Goal: Task Accomplishment & Management: Manage account settings

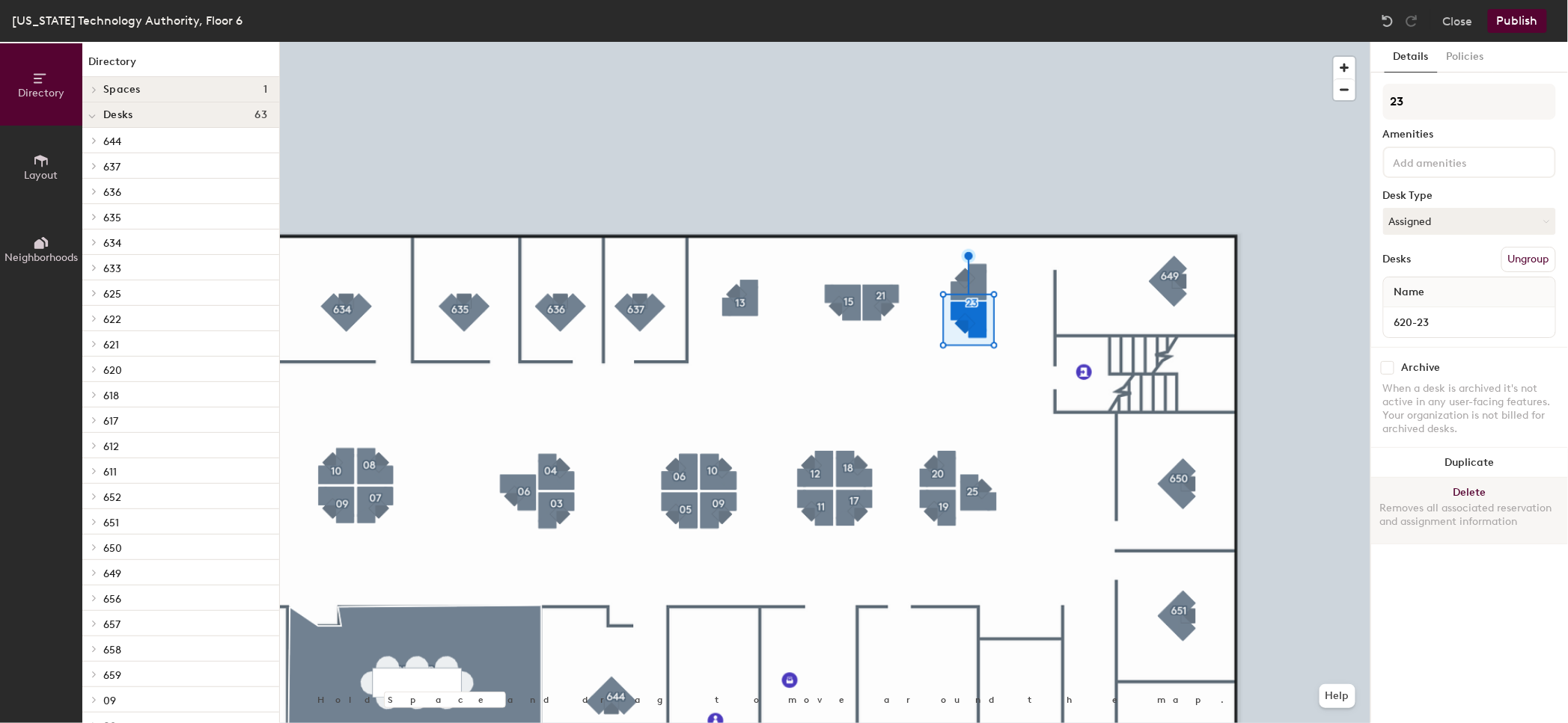
click at [1476, 491] on button "Delete Removes all associated reservation and assignment information" at bounding box center [1469, 510] width 197 height 66
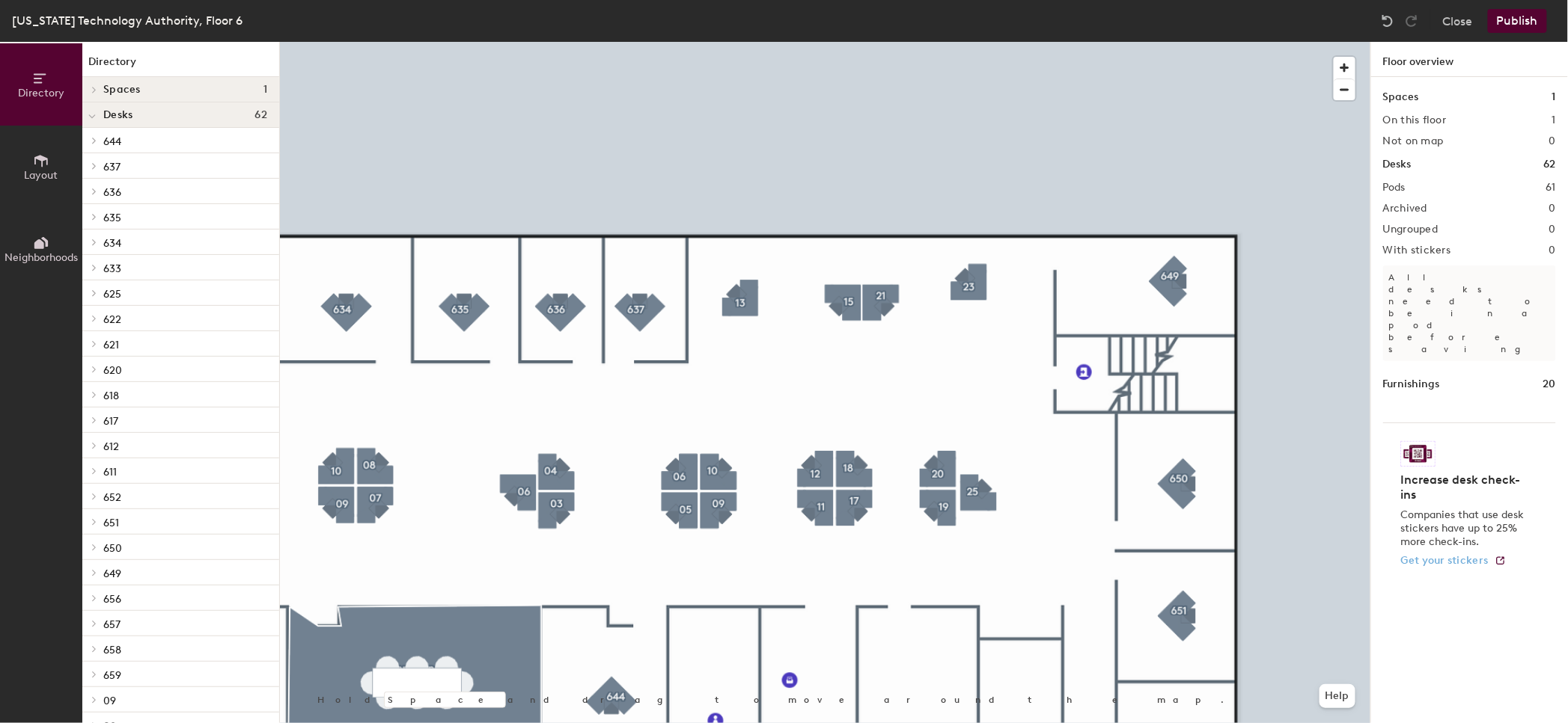
click at [978, 42] on div at bounding box center [824, 42] width 1090 height 0
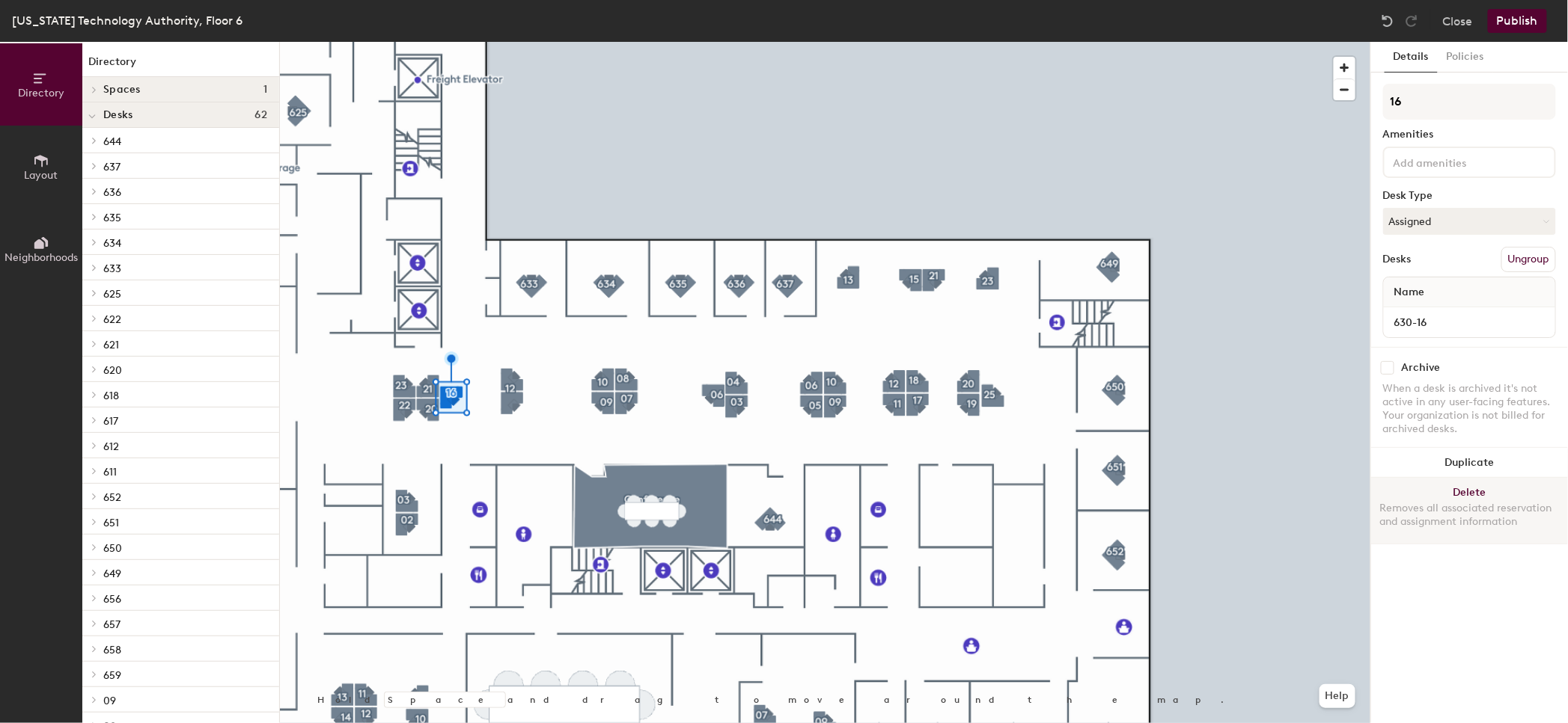
click at [1450, 481] on button "Delete Removes all associated reservation and assignment information" at bounding box center [1469, 510] width 197 height 66
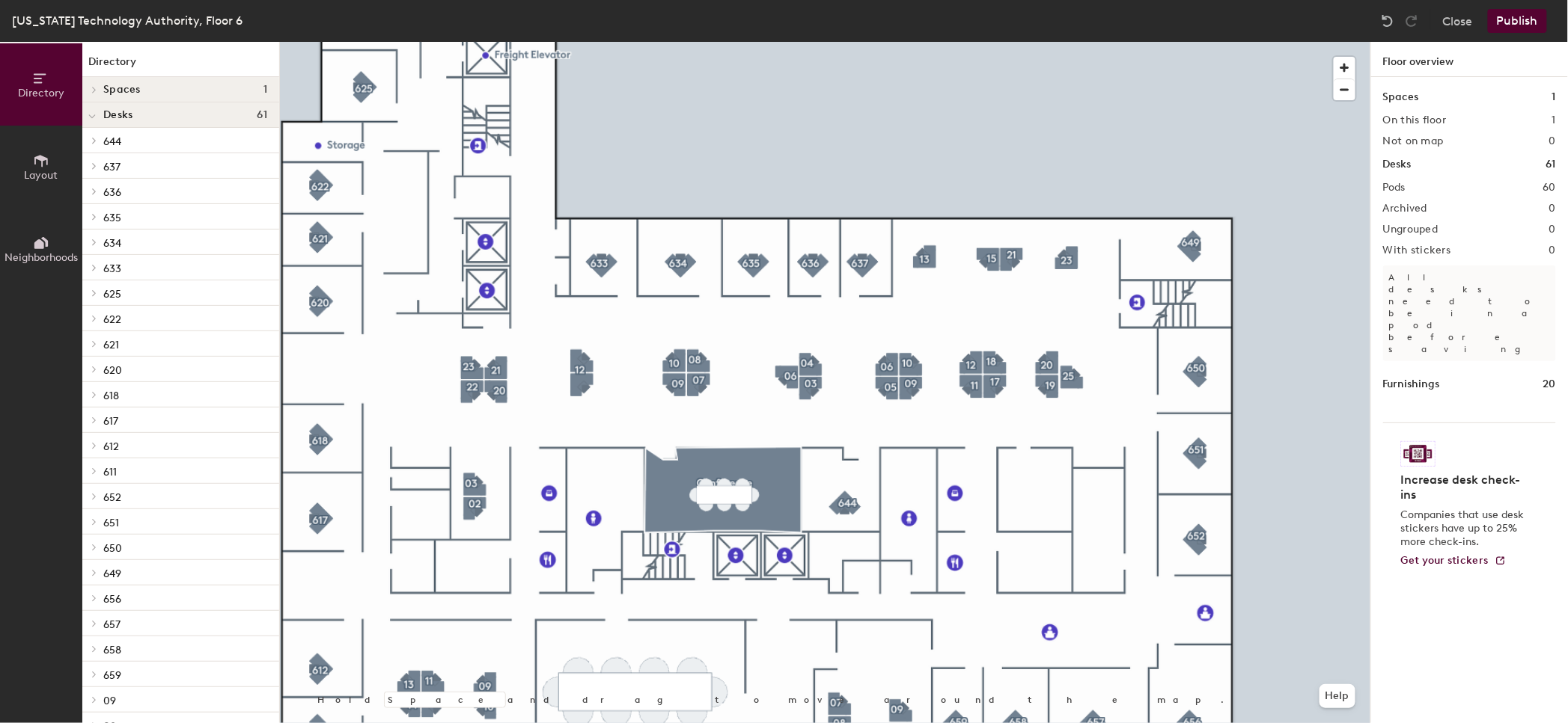
click at [1299, 42] on div at bounding box center [824, 42] width 1090 height 0
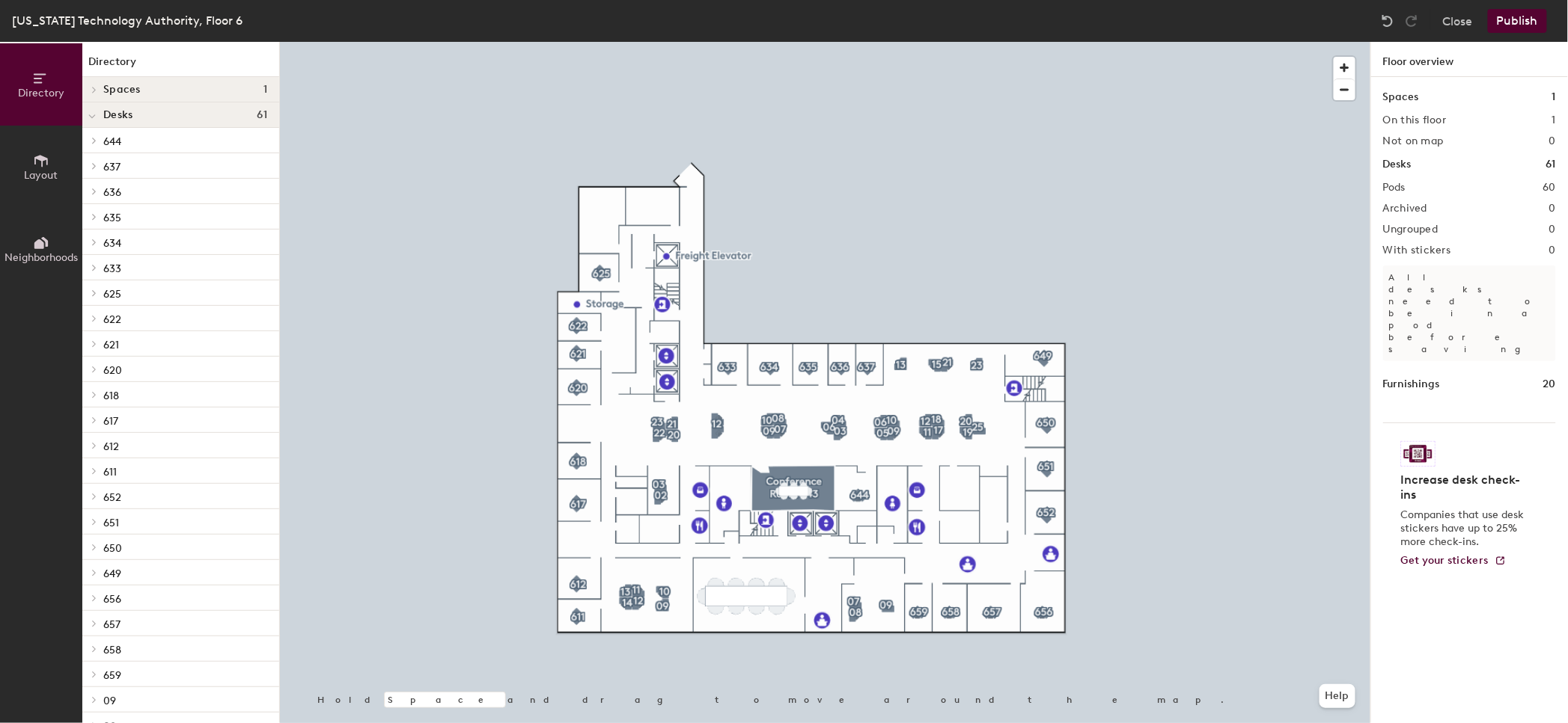
click at [46, 161] on icon at bounding box center [41, 161] width 17 height 17
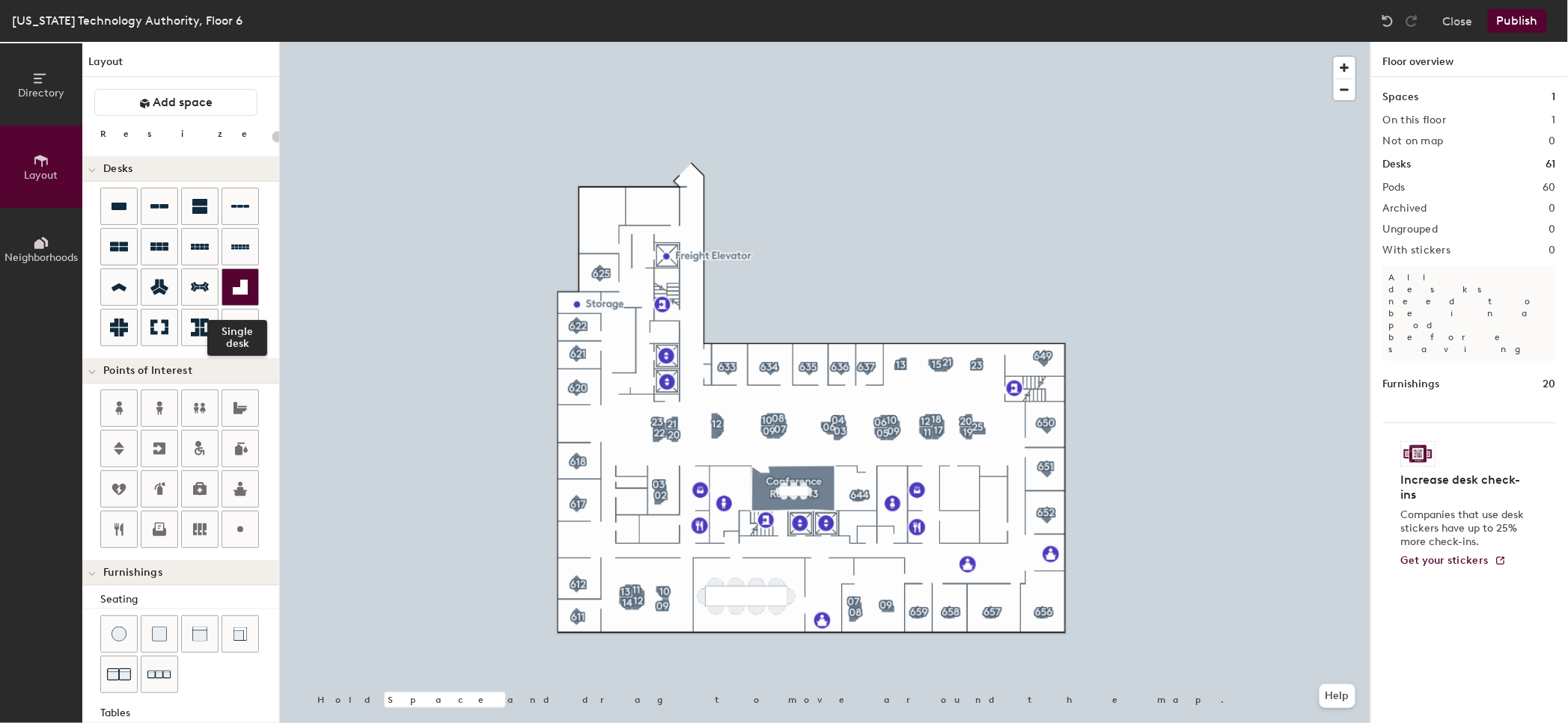
click at [239, 289] on icon at bounding box center [239, 286] width 15 height 15
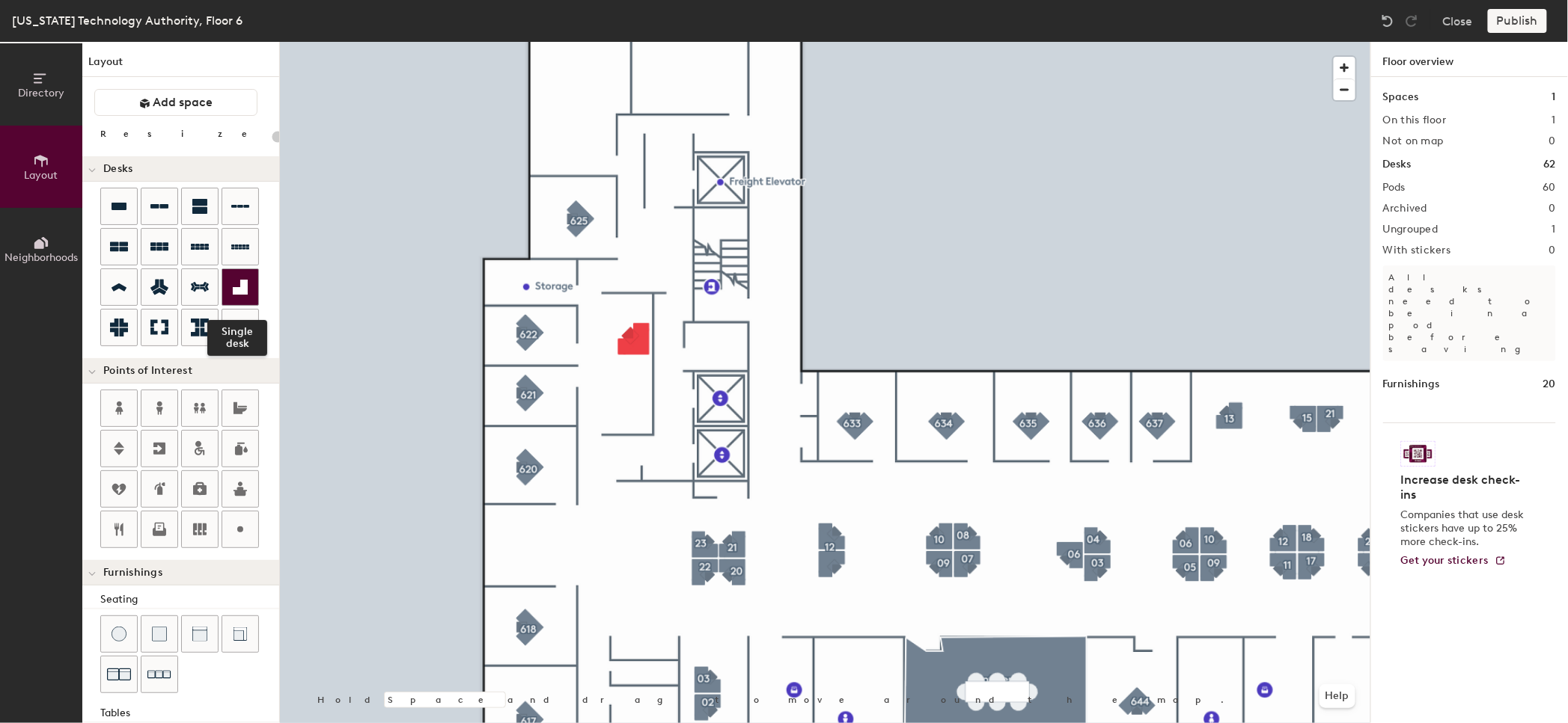
click at [244, 284] on icon at bounding box center [239, 286] width 15 height 15
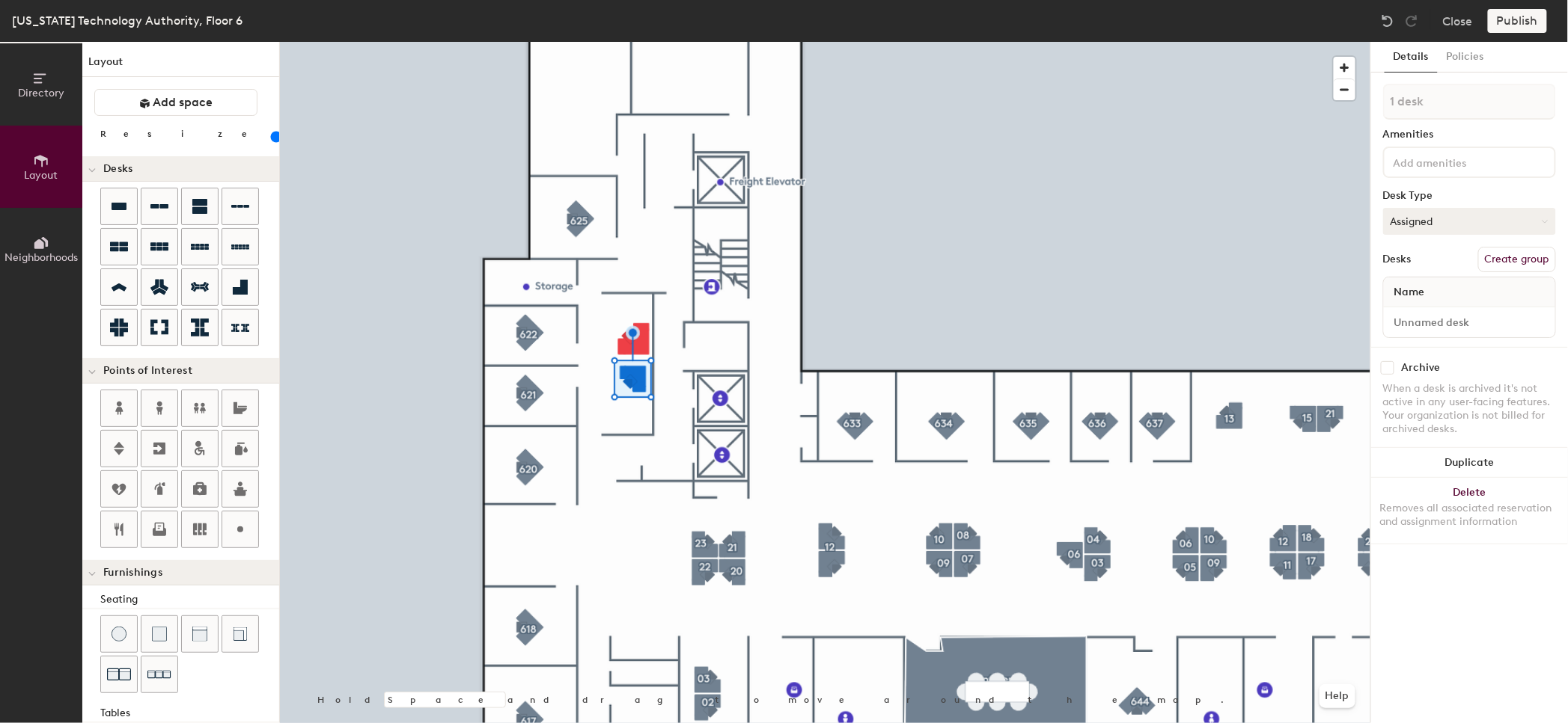
click at [1447, 222] on button "Assigned" at bounding box center [1469, 221] width 173 height 26
click at [1434, 217] on button "Assigned" at bounding box center [1469, 221] width 173 height 26
click at [633, 42] on div at bounding box center [824, 42] width 1090 height 0
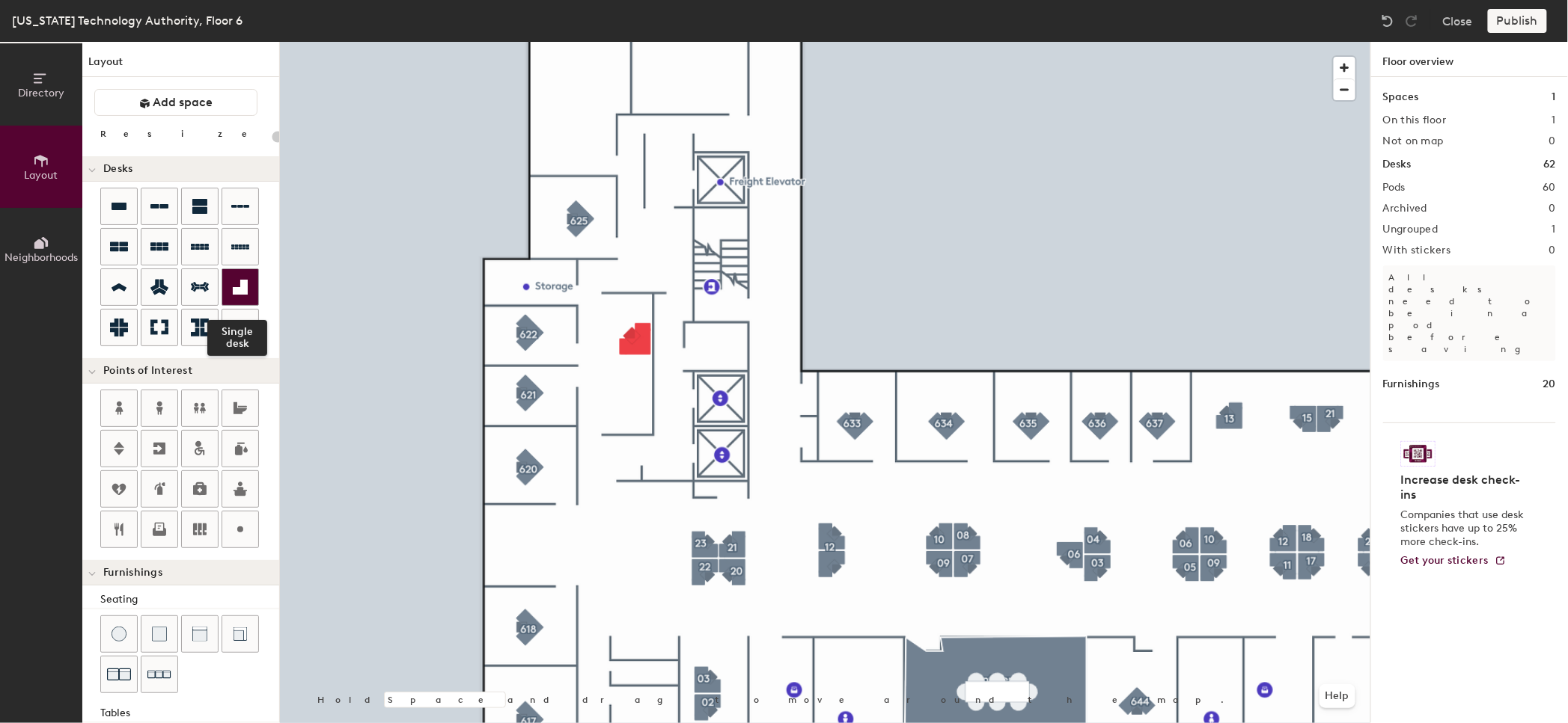
click at [232, 288] on icon at bounding box center [240, 287] width 18 height 18
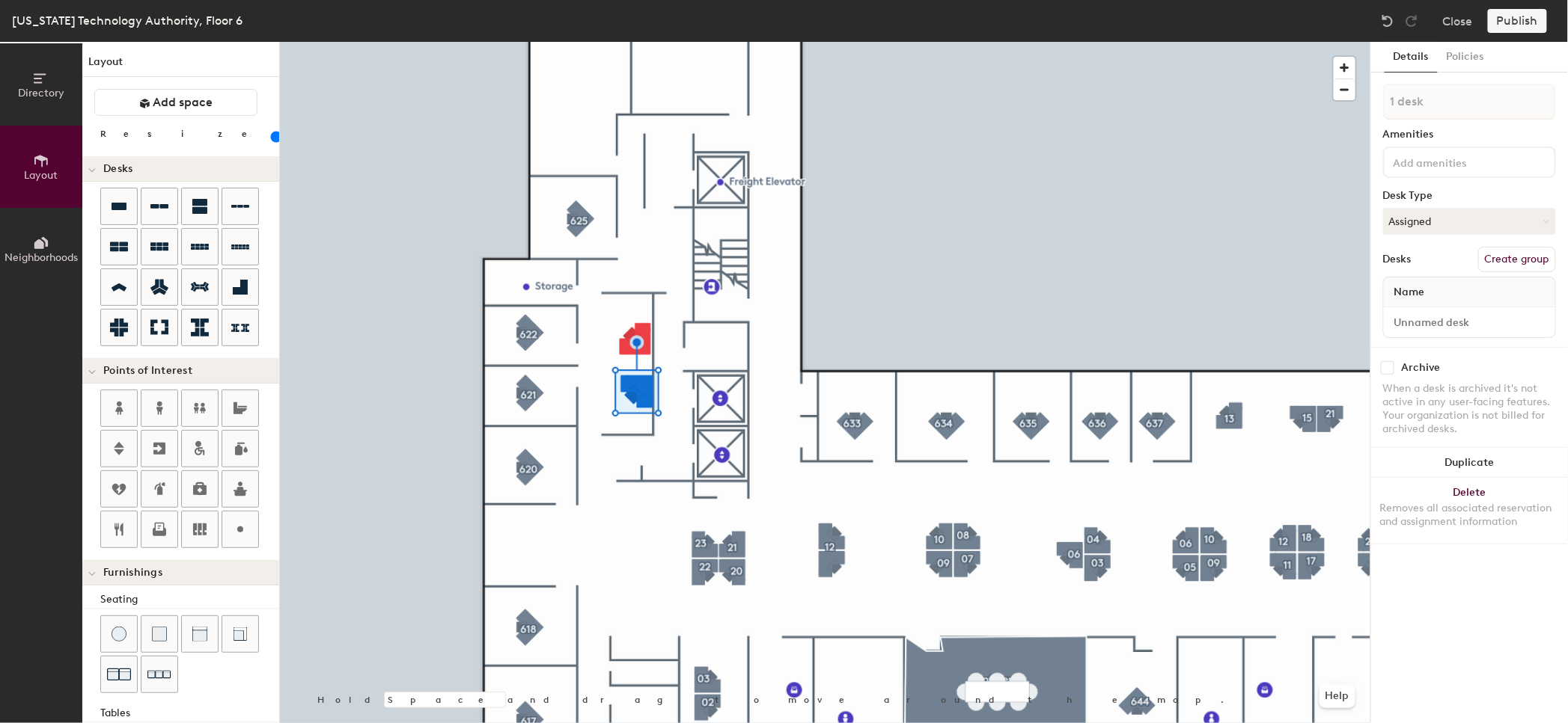
click at [603, 42] on div at bounding box center [824, 42] width 1090 height 0
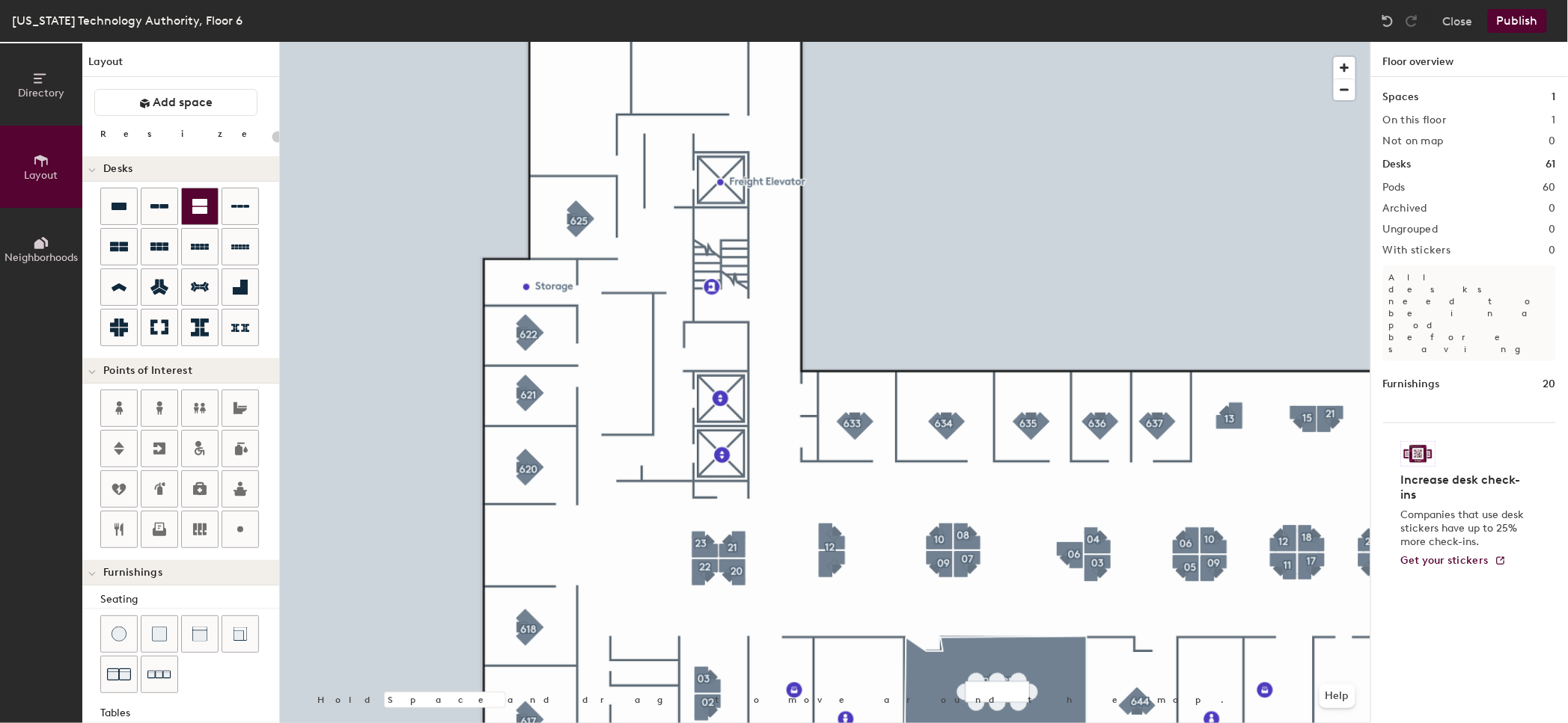
click at [214, 205] on div at bounding box center [199, 206] width 36 height 36
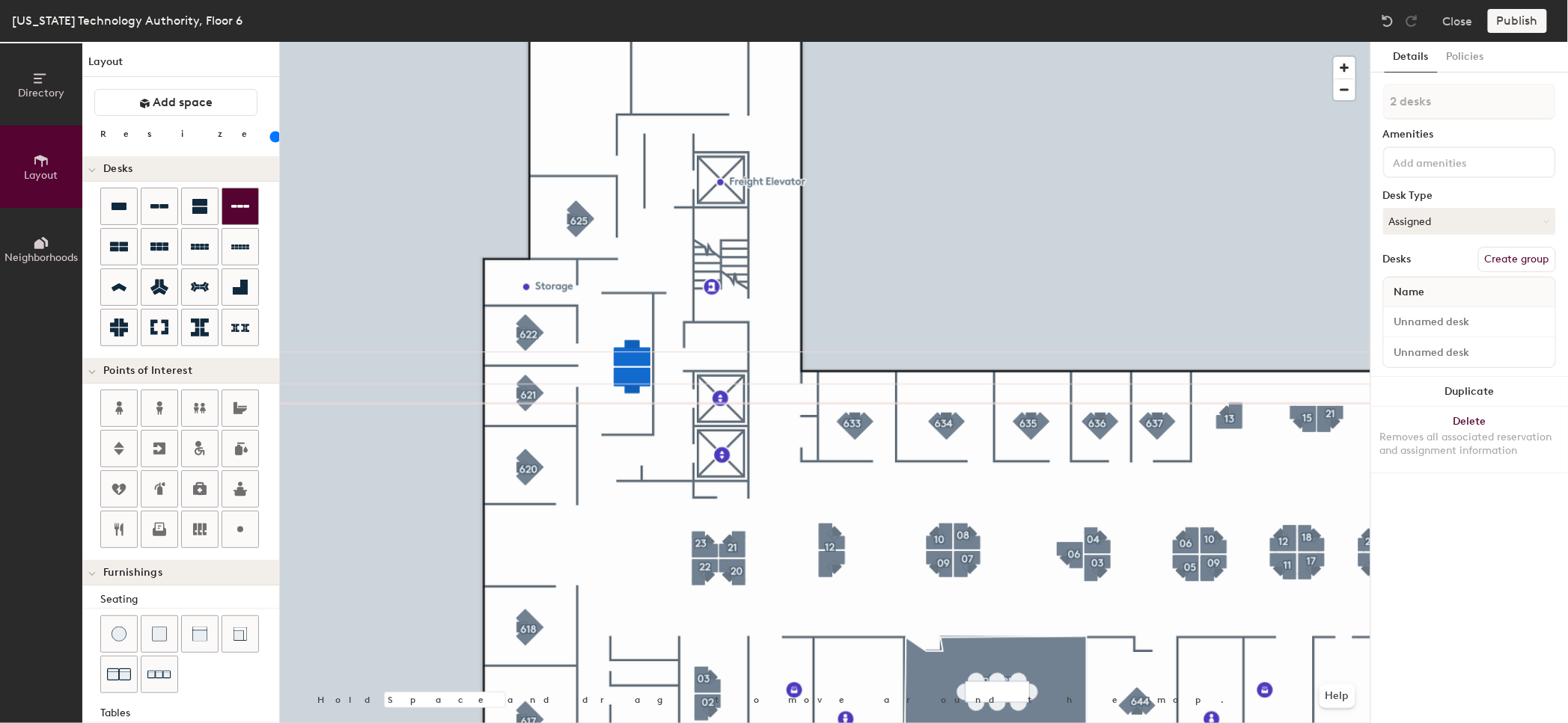
type input "120"
type input "1 desk"
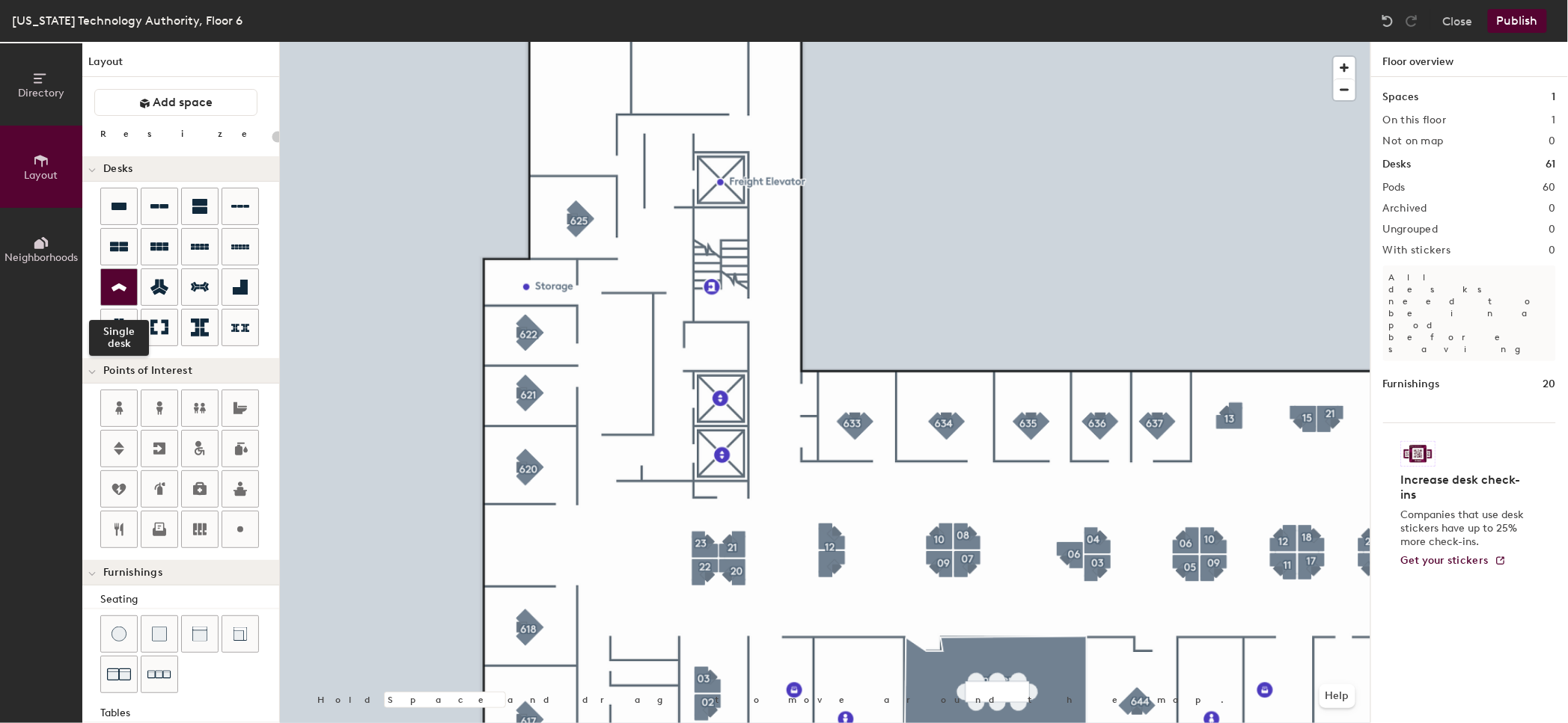
click at [114, 283] on icon at bounding box center [119, 287] width 18 height 18
click at [237, 280] on icon at bounding box center [240, 287] width 18 height 18
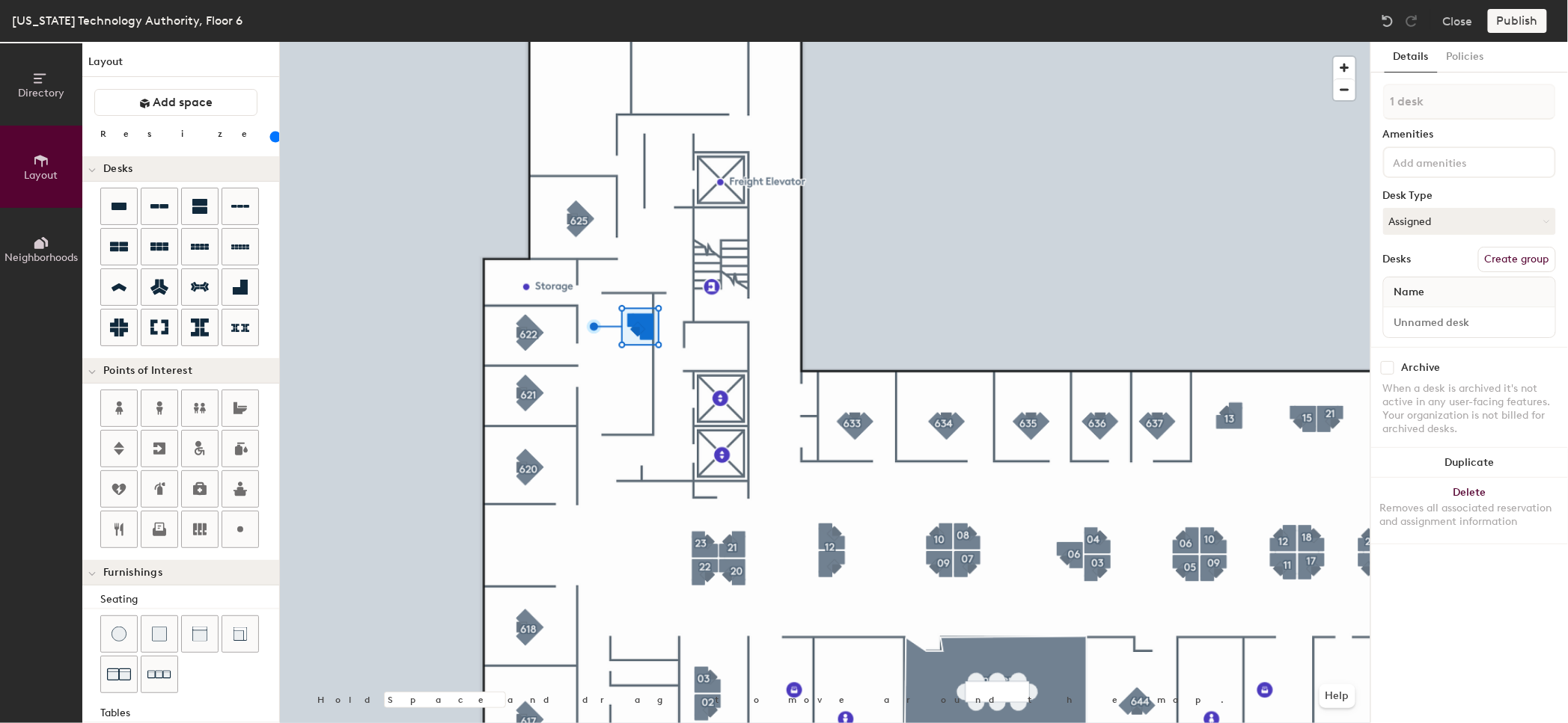
type input "120"
click at [634, 42] on div at bounding box center [824, 42] width 1090 height 0
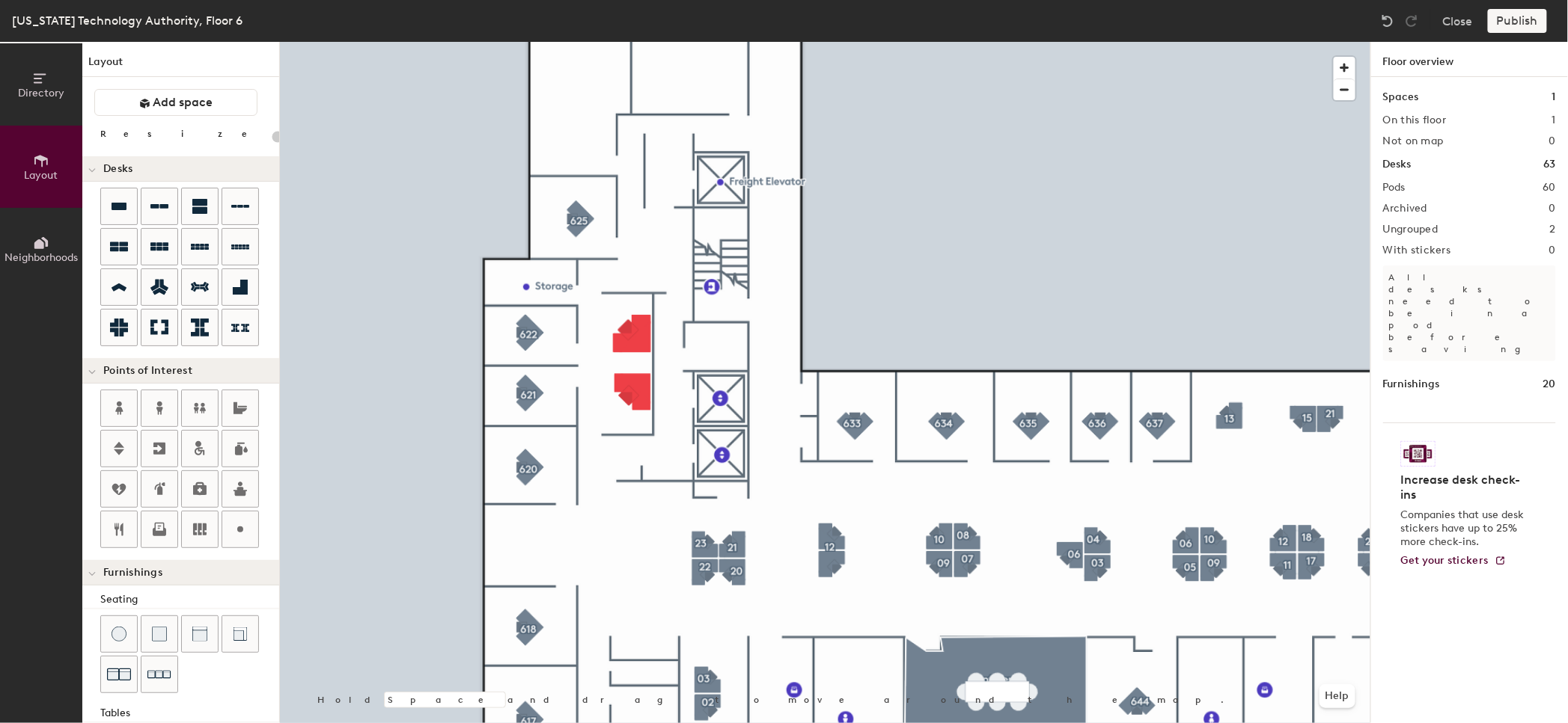
type input "120"
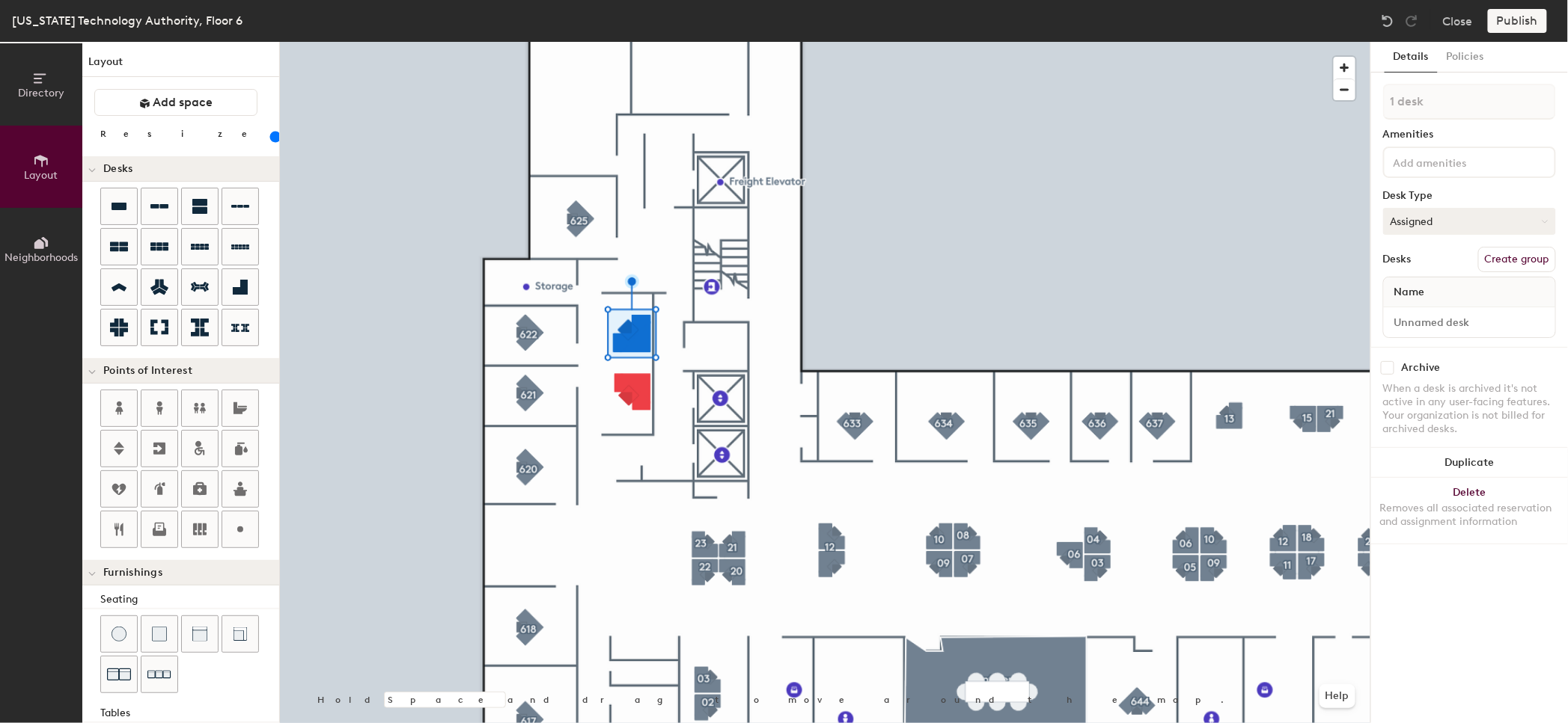
click at [1436, 219] on button "Assigned" at bounding box center [1469, 221] width 173 height 26
click at [1429, 257] on div "Assigned" at bounding box center [1458, 268] width 150 height 23
click at [1428, 291] on span "Name" at bounding box center [1409, 291] width 46 height 26
click at [1422, 307] on div at bounding box center [1469, 322] width 172 height 30
click at [1422, 317] on input at bounding box center [1469, 322] width 166 height 21
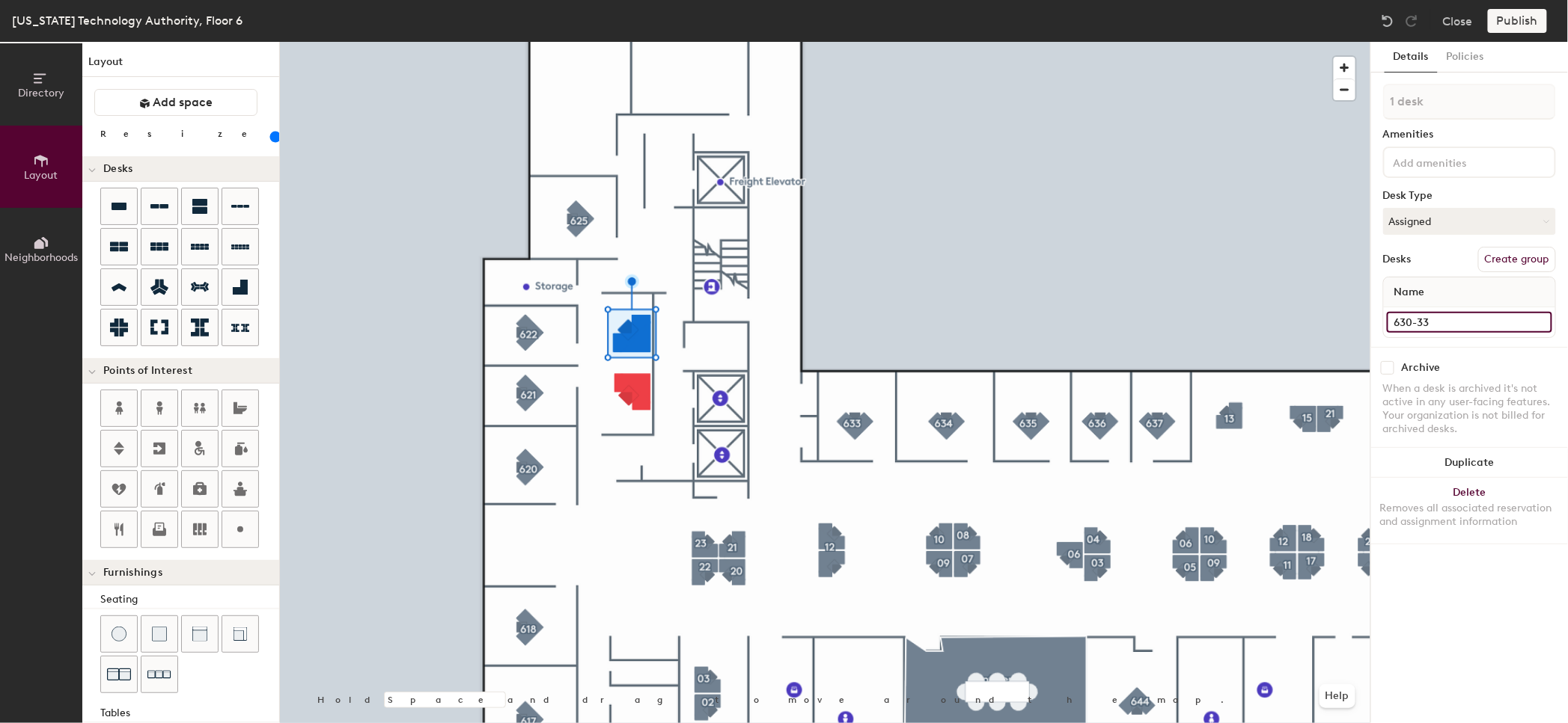
type input "630-33"
click at [1456, 169] on div at bounding box center [1469, 162] width 173 height 31
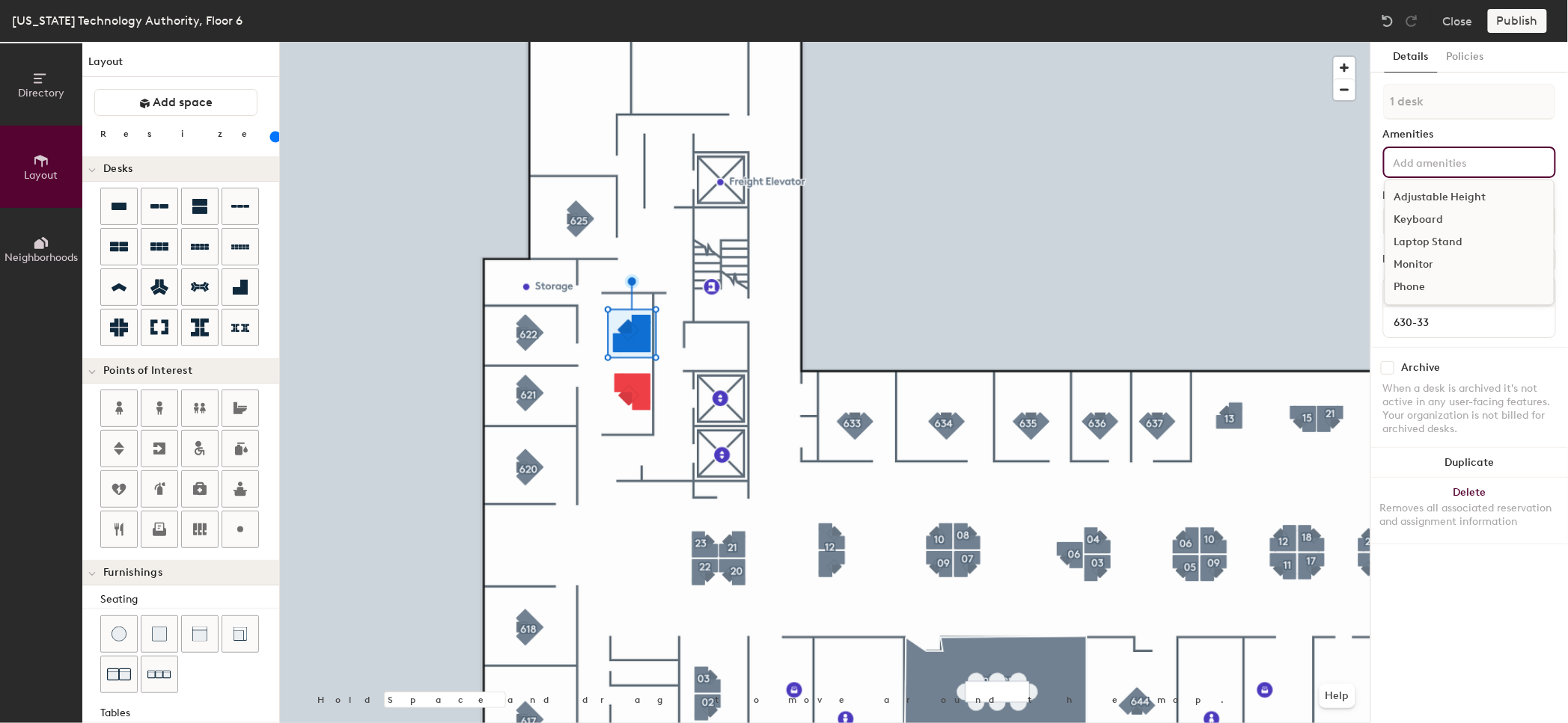
click at [1456, 165] on input at bounding box center [1457, 162] width 134 height 18
click at [1457, 61] on button "Policies" at bounding box center [1465, 57] width 55 height 30
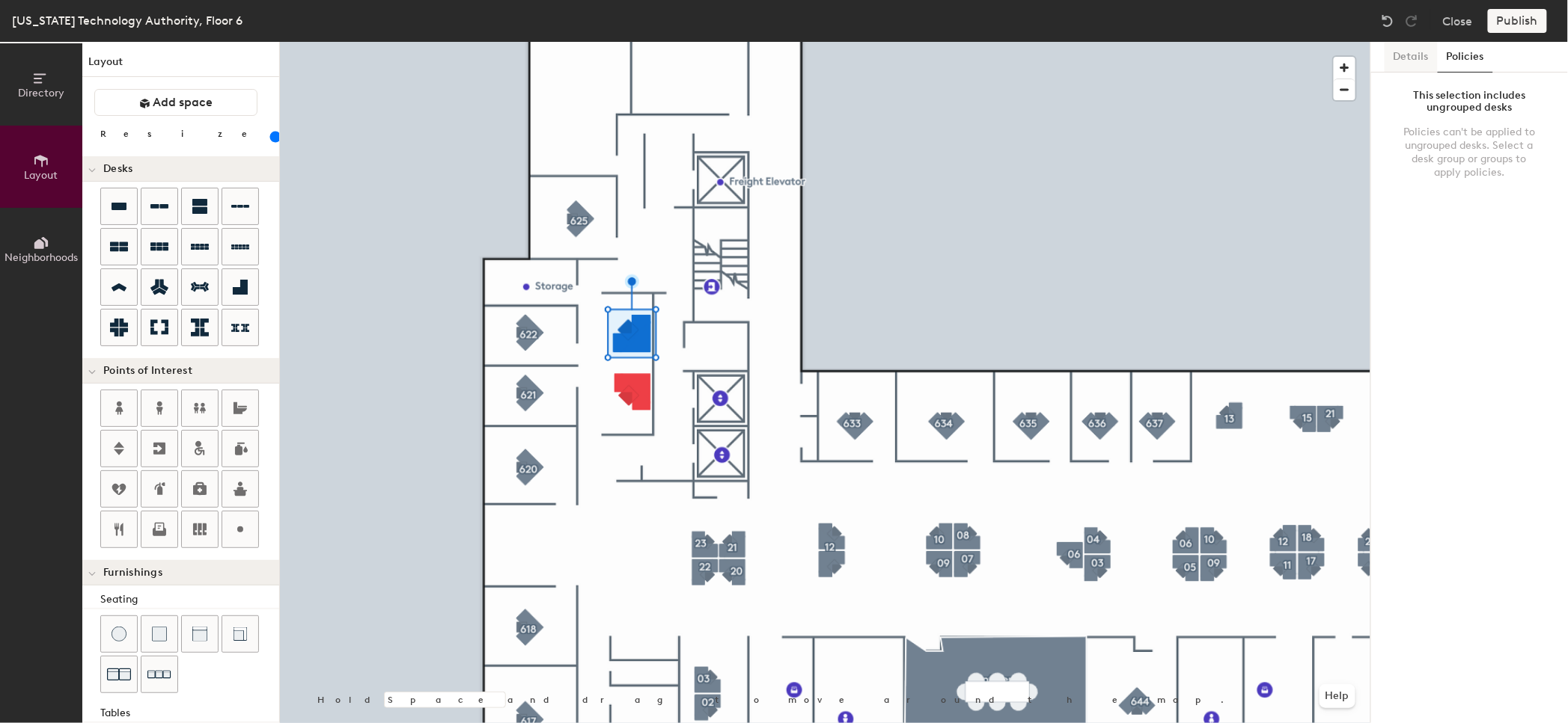
click at [1417, 63] on button "Details" at bounding box center [1411, 57] width 53 height 30
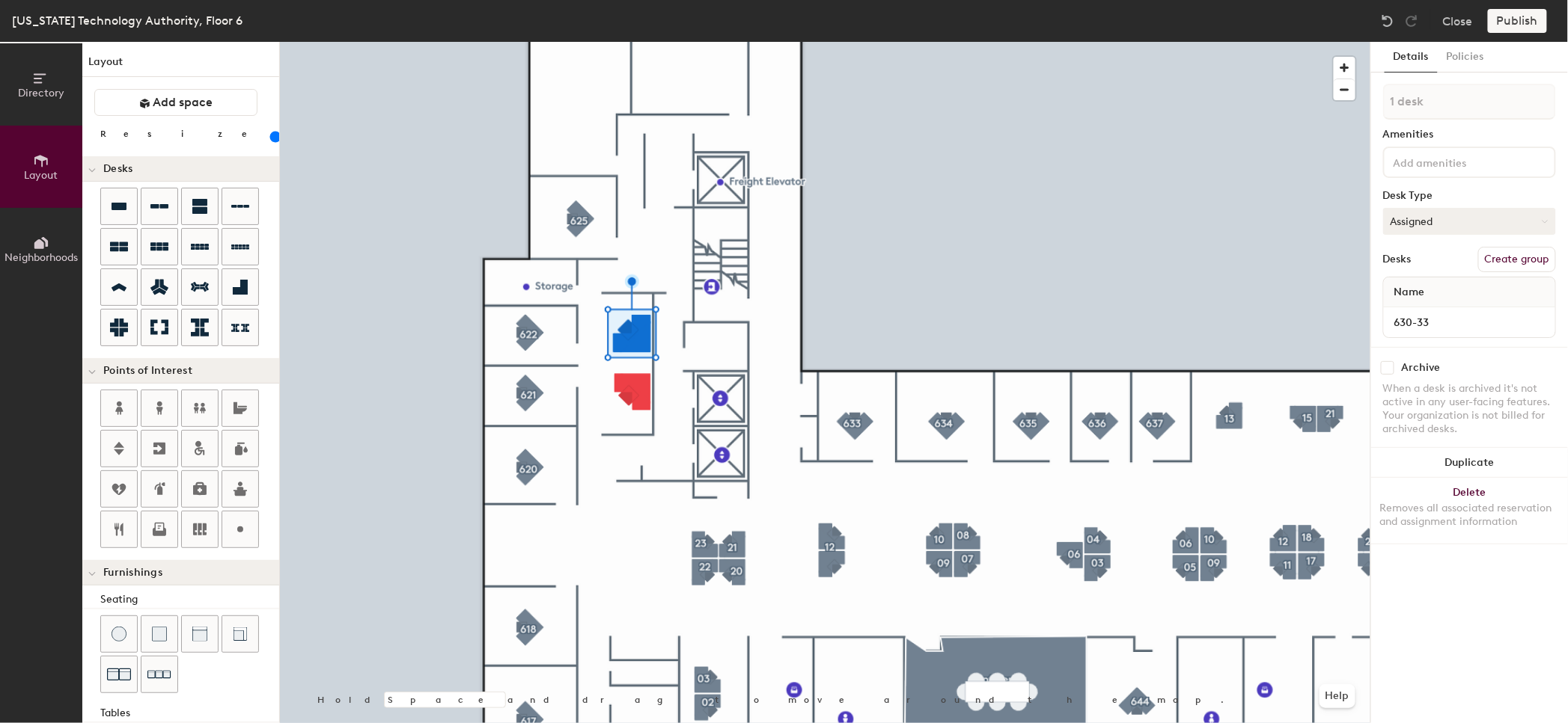
click at [1448, 215] on button "Assigned" at bounding box center [1469, 221] width 173 height 26
click at [614, 42] on div at bounding box center [824, 42] width 1090 height 0
type input "120"
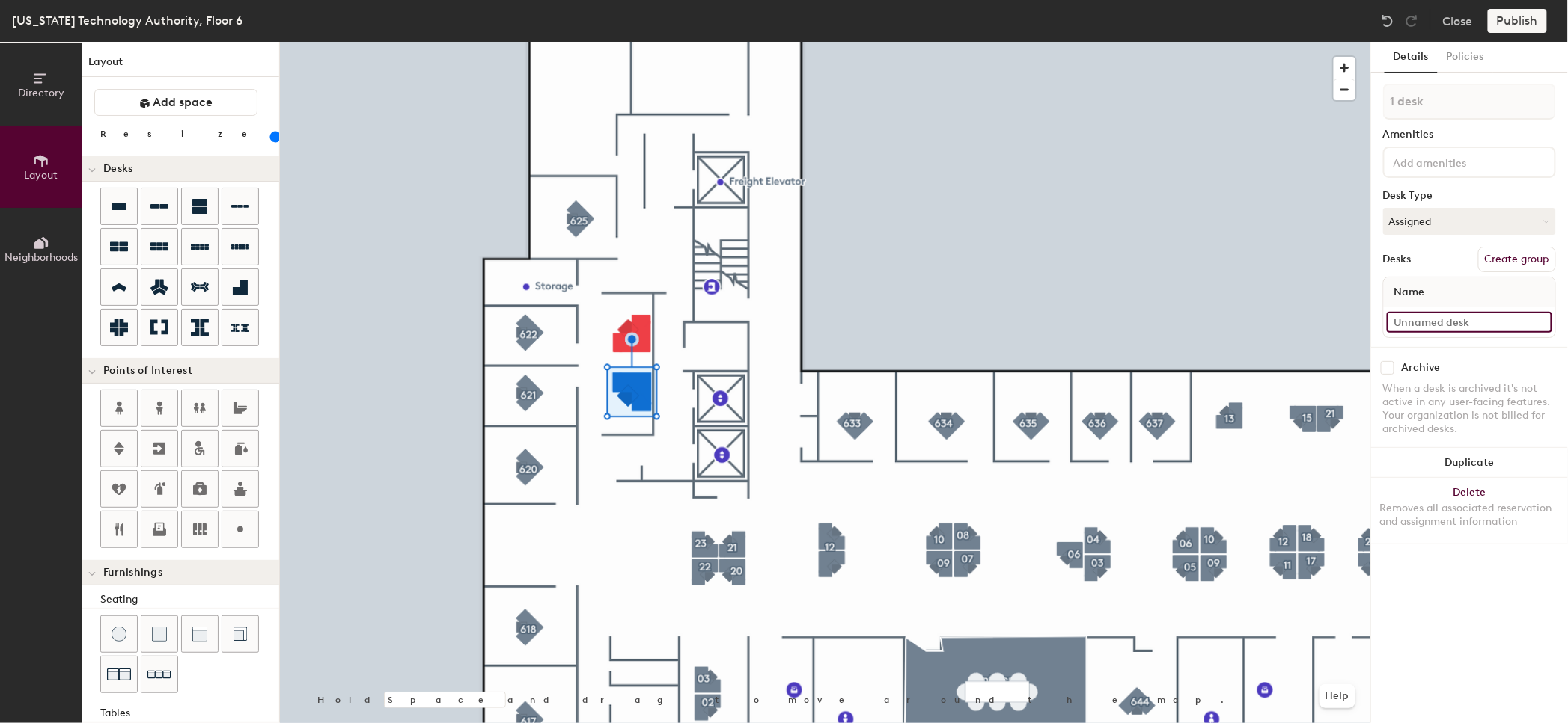
click at [1415, 327] on input at bounding box center [1469, 322] width 166 height 21
type input "630-32"
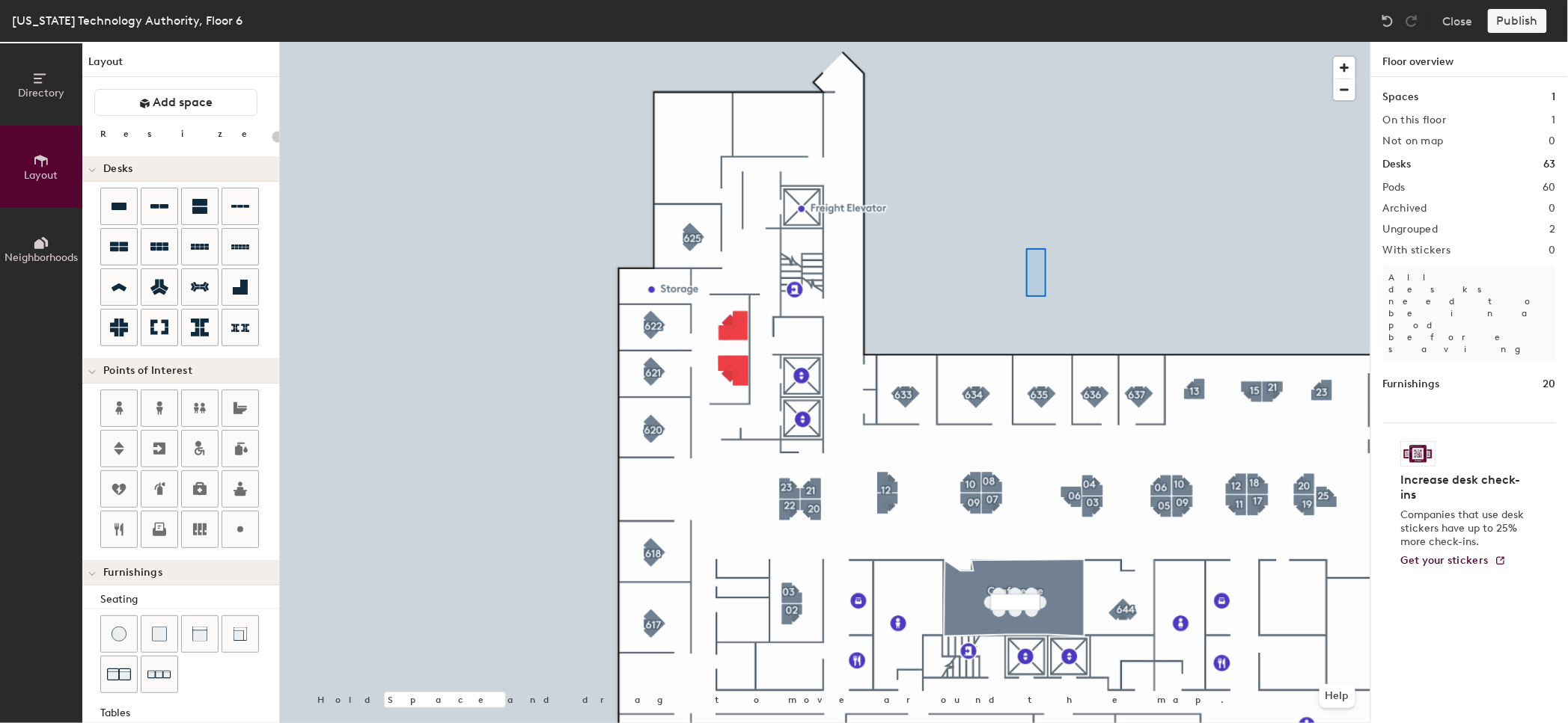
click at [1025, 42] on div at bounding box center [824, 42] width 1090 height 0
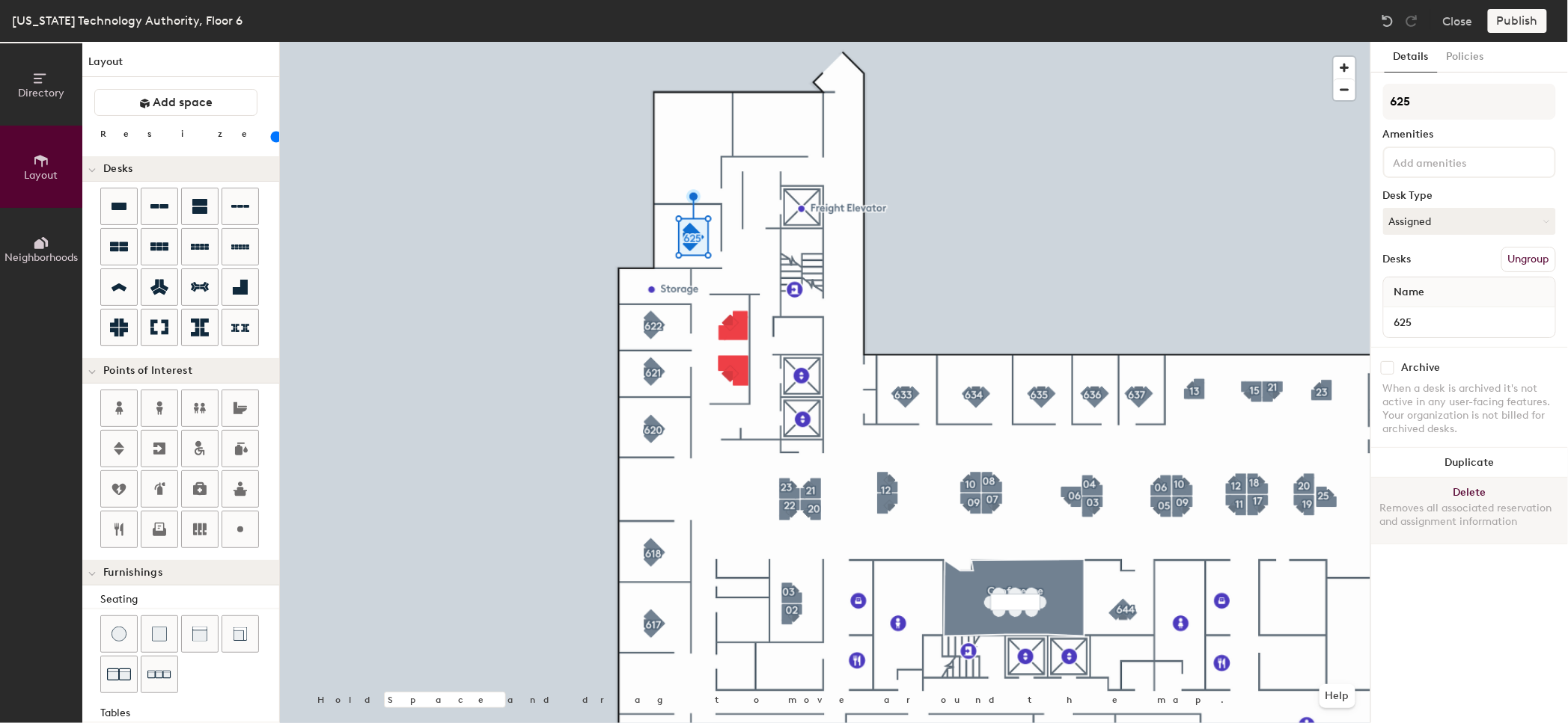
click at [1492, 490] on button "Delete Removes all associated reservation and assignment information" at bounding box center [1469, 510] width 197 height 66
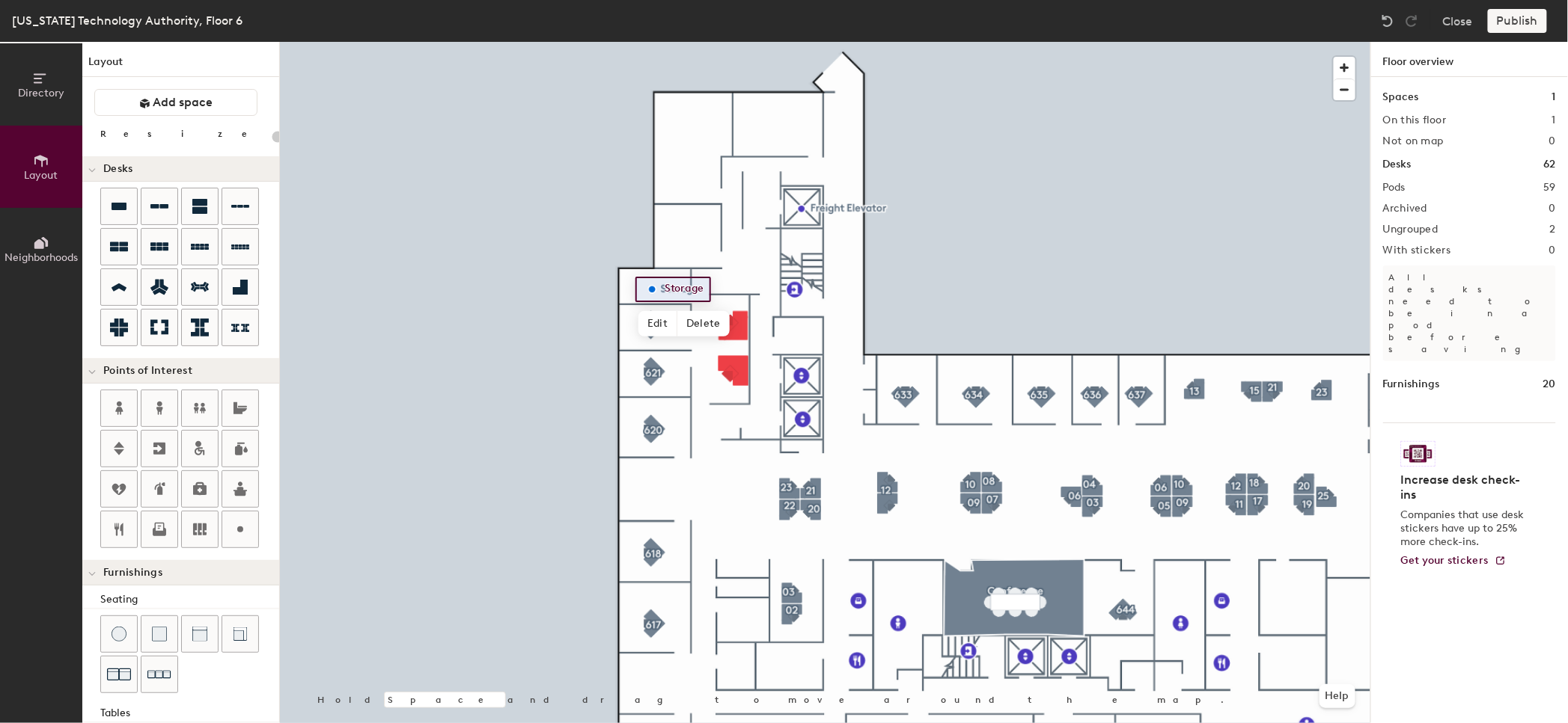
type input "20"
click at [662, 325] on span "Edit" at bounding box center [657, 324] width 39 height 26
type input "IT Storage"
click at [184, 109] on span "Add space" at bounding box center [183, 102] width 60 height 15
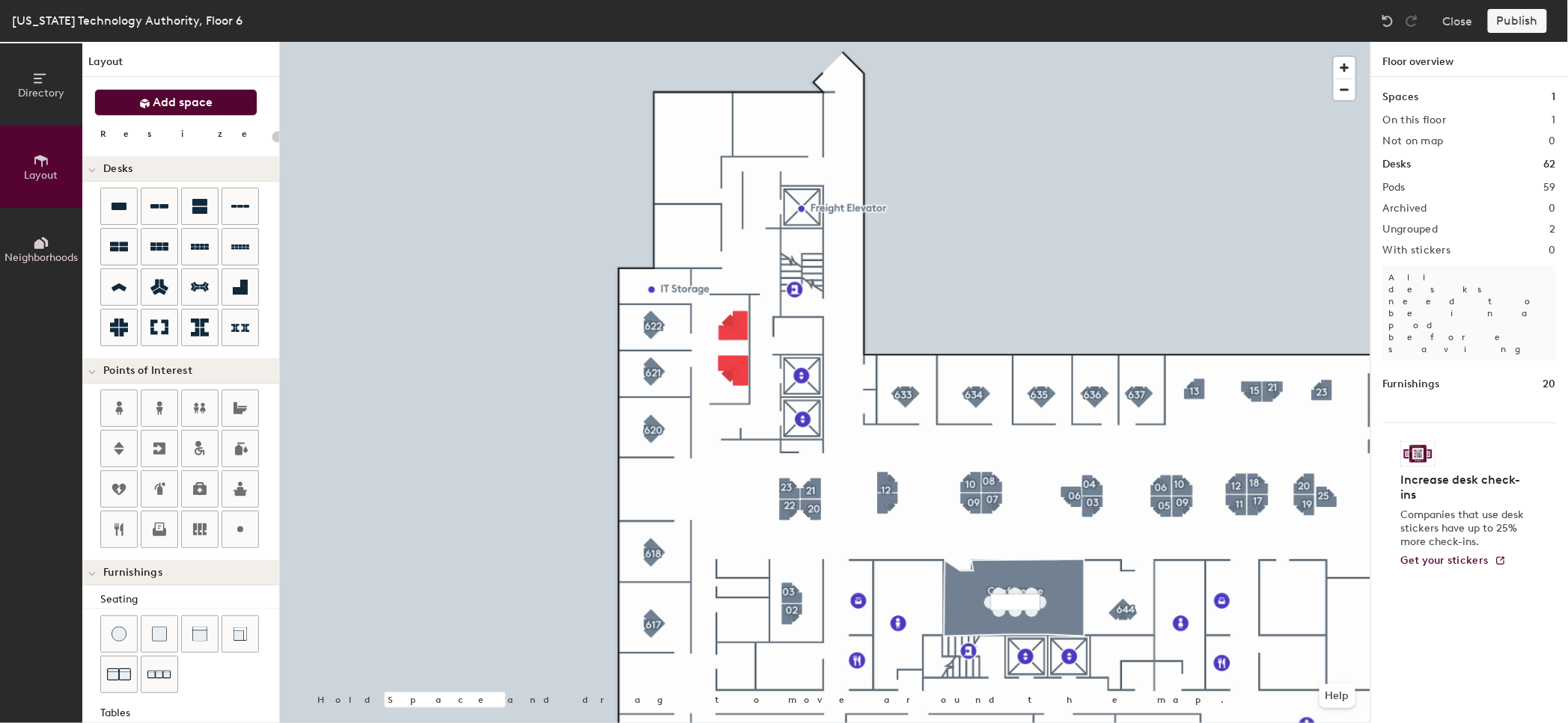
click at [213, 99] on button "Add space" at bounding box center [176, 102] width 163 height 26
click at [235, 525] on icon at bounding box center [240, 530] width 18 height 18
type input "20"
type input "Facilities Storage"
click at [679, 42] on div at bounding box center [824, 42] width 1090 height 0
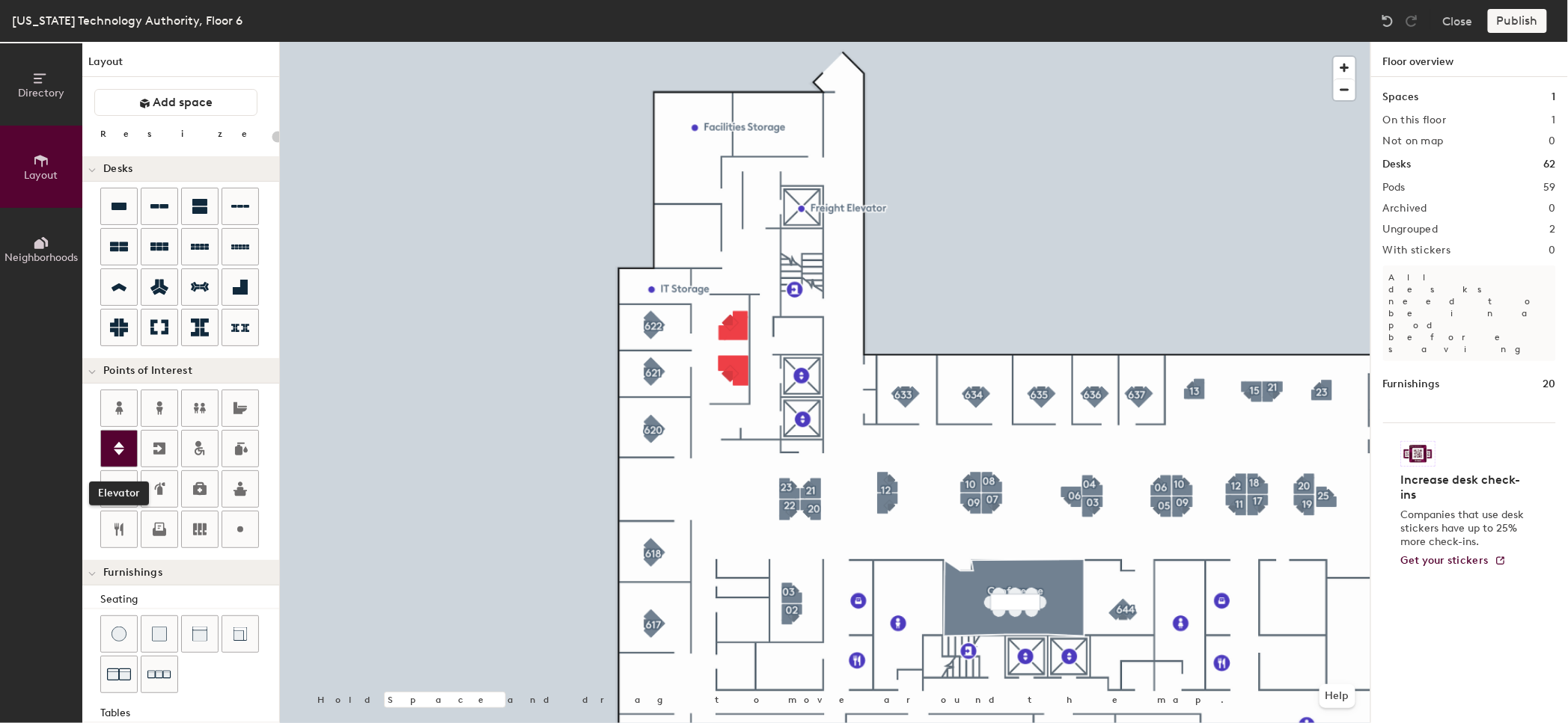
click at [131, 451] on div at bounding box center [119, 448] width 36 height 36
click at [122, 443] on icon at bounding box center [119, 448] width 18 height 18
click at [799, 42] on div at bounding box center [824, 42] width 1090 height 0
click at [855, 235] on span "Delete" at bounding box center [853, 243] width 52 height 26
click at [123, 442] on icon at bounding box center [119, 448] width 18 height 18
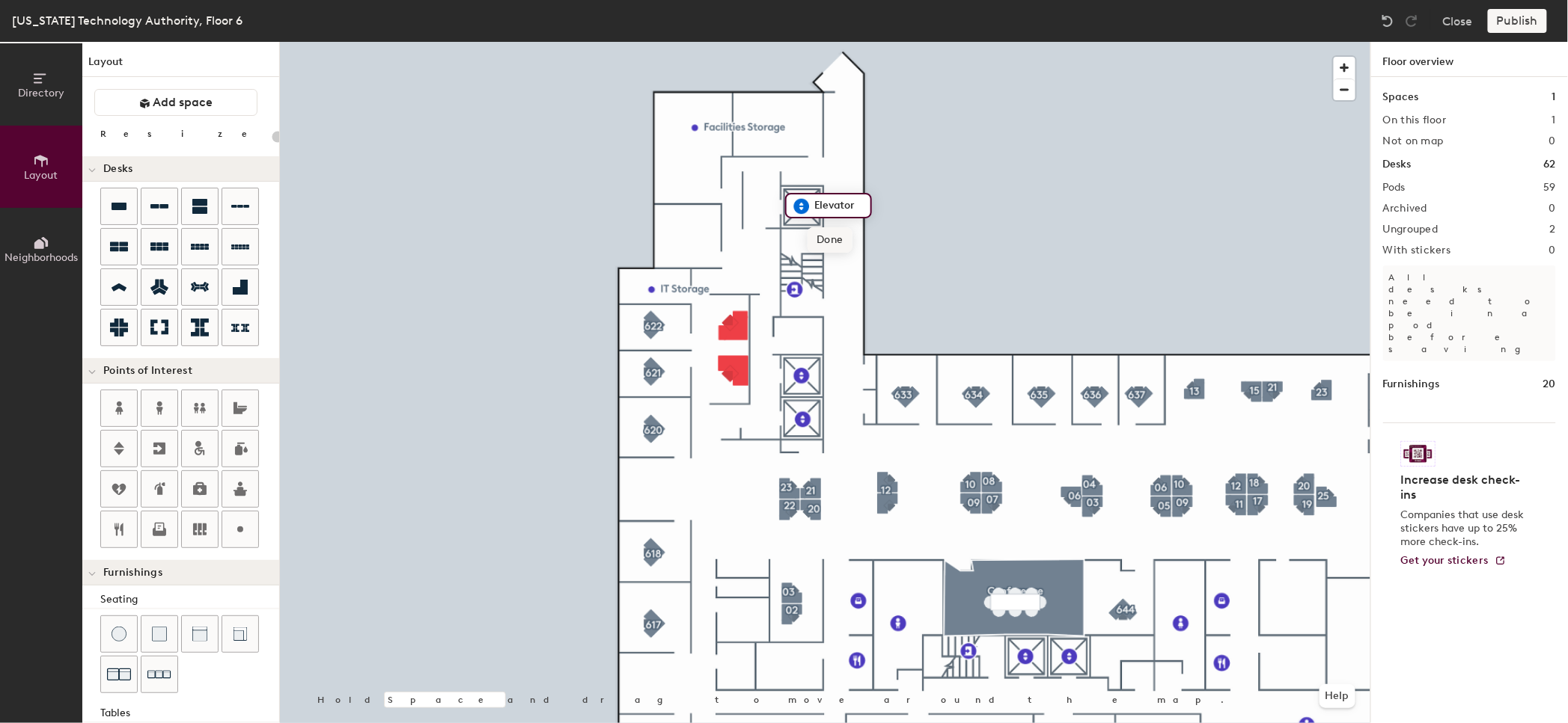
type input "20"
type input "Freight Elevator"
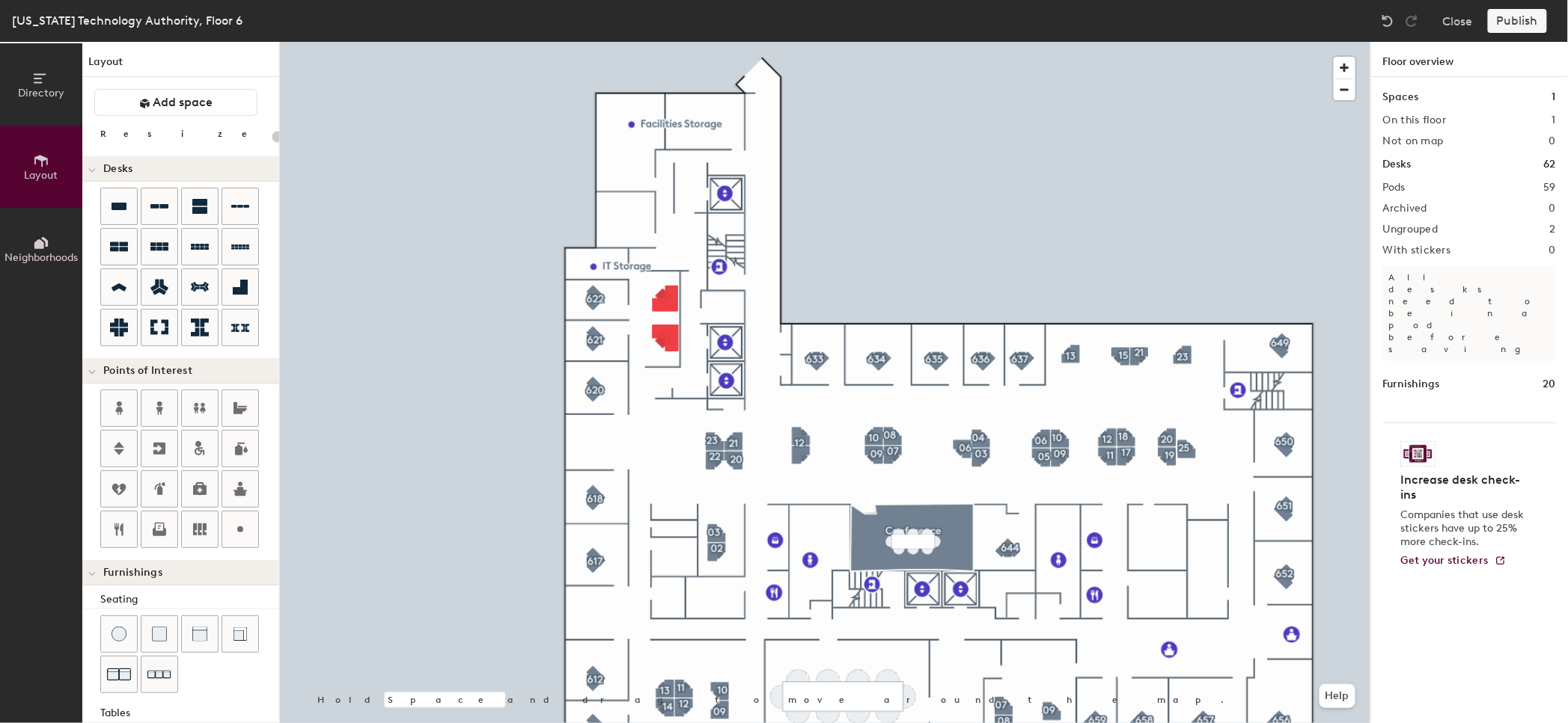
click at [619, 42] on div at bounding box center [824, 42] width 1090 height 0
click at [246, 528] on icon at bounding box center [240, 530] width 18 height 18
type input "20"
type input "IT Imaging"
click at [660, 260] on span "Done" at bounding box center [663, 253] width 44 height 26
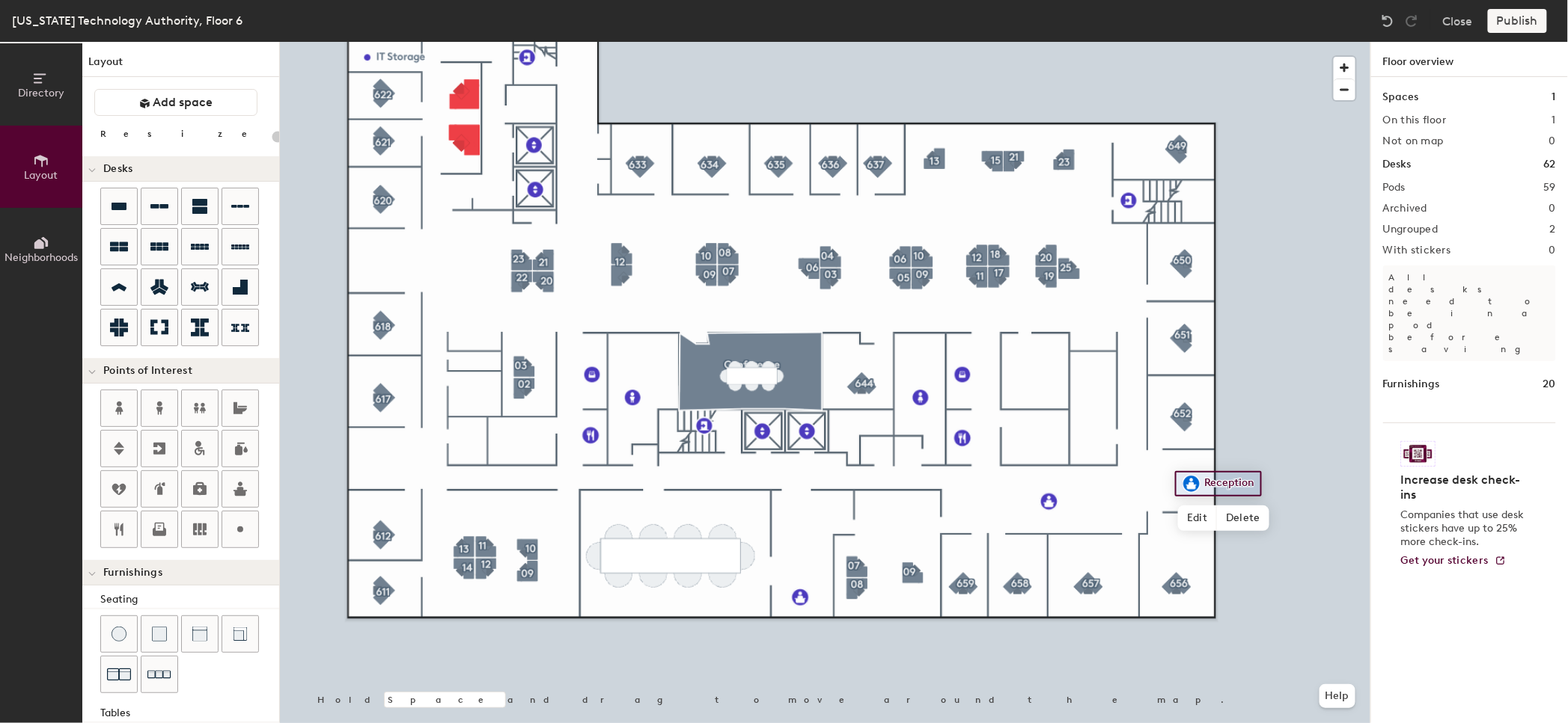
type input "20"
click at [1201, 518] on span "Edit" at bounding box center [1197, 518] width 39 height 26
type input "Reception (Teresa Windom)"
type input "20"
click at [1197, 515] on span "Edit" at bounding box center [1197, 518] width 39 height 26
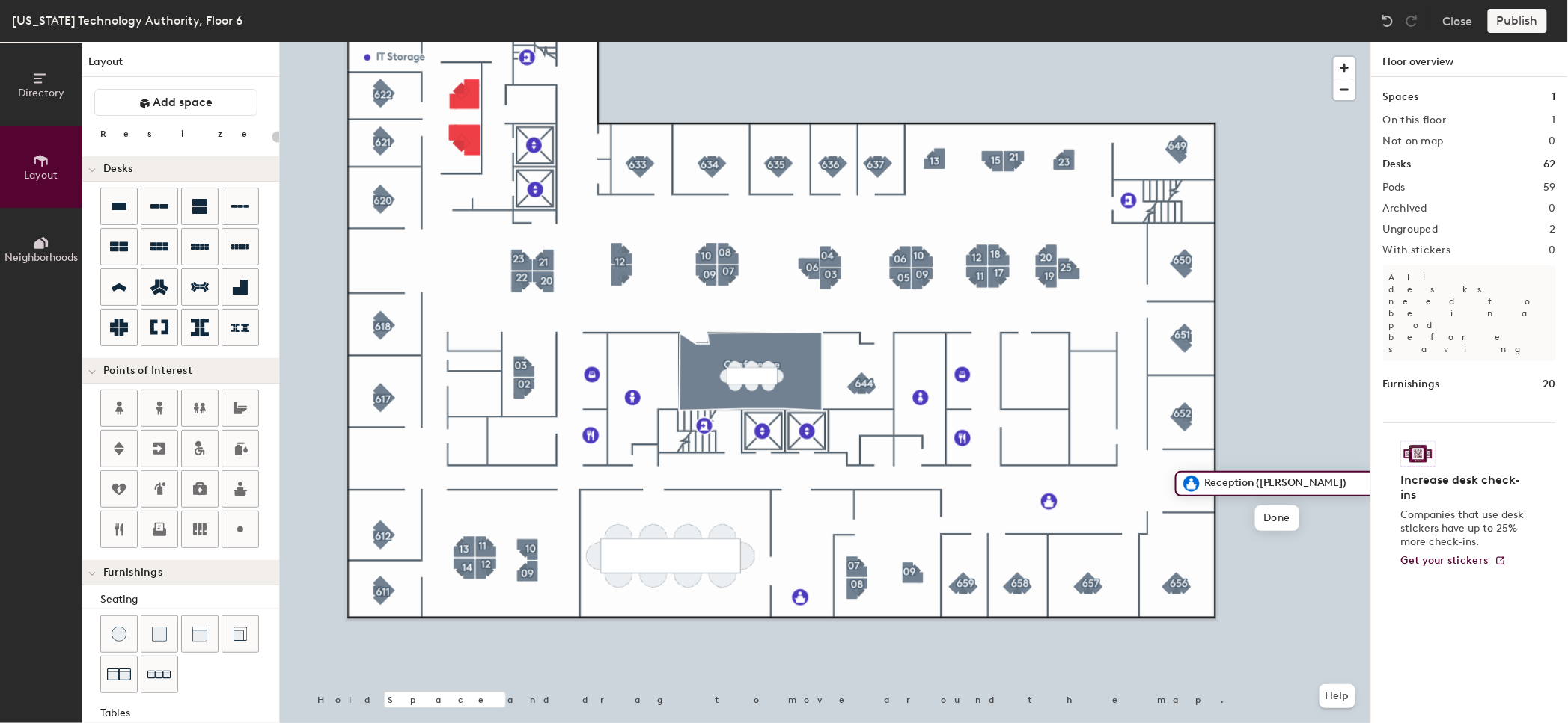
click at [1360, 474] on input "Reception (Teresa Windom)" at bounding box center [1283, 484] width 168 height 21
type input "Reception"
click at [242, 283] on icon at bounding box center [239, 286] width 15 height 15
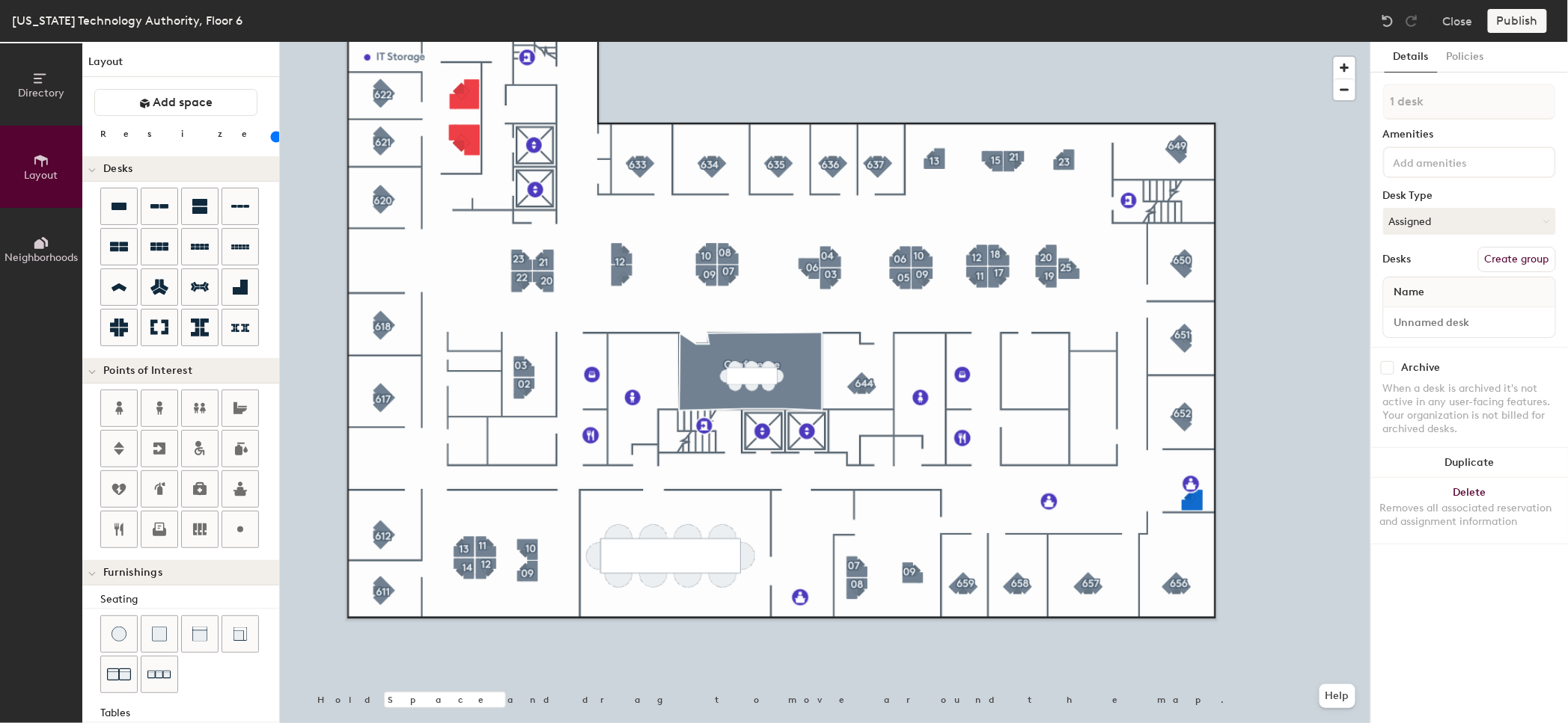
click at [1189, 42] on div at bounding box center [824, 42] width 1090 height 0
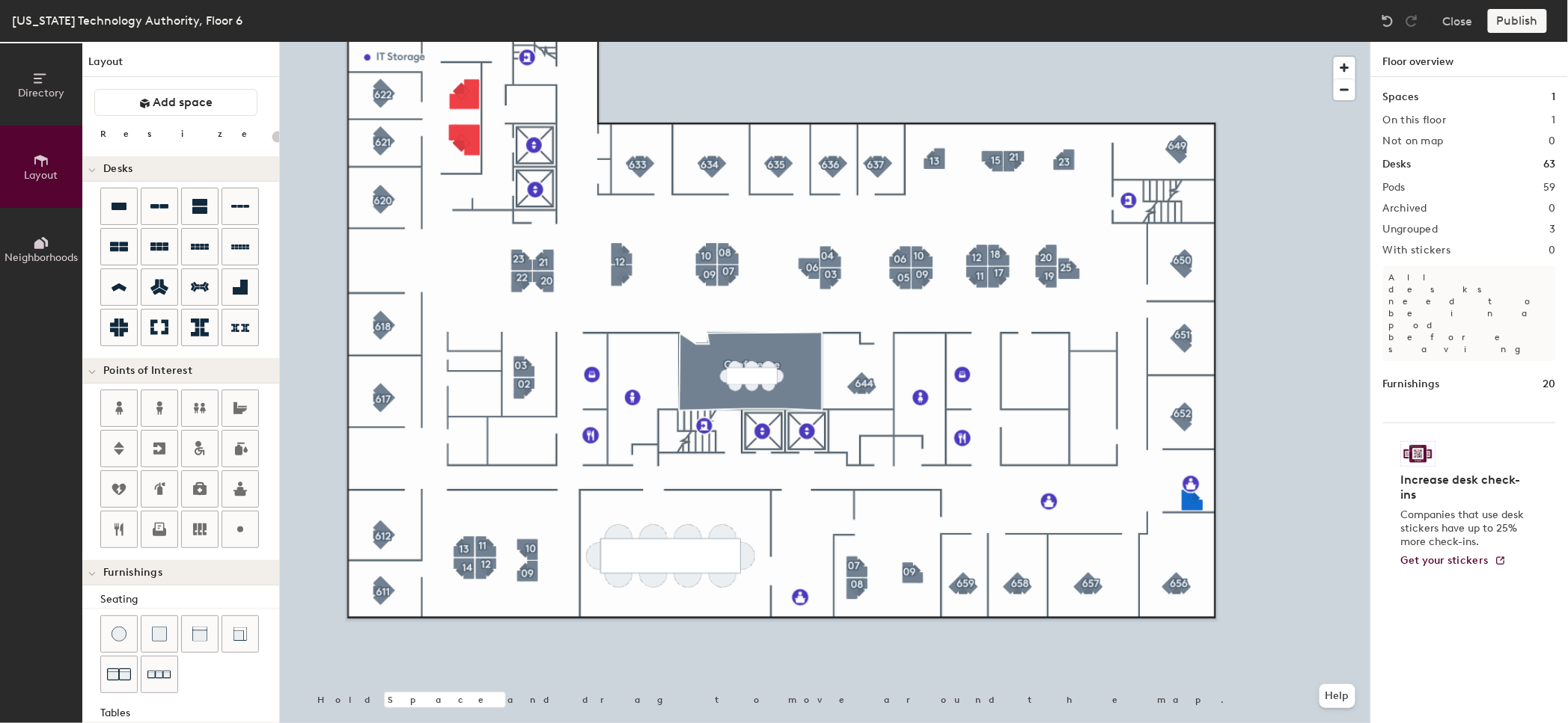
click at [1187, 42] on div at bounding box center [824, 42] width 1090 height 0
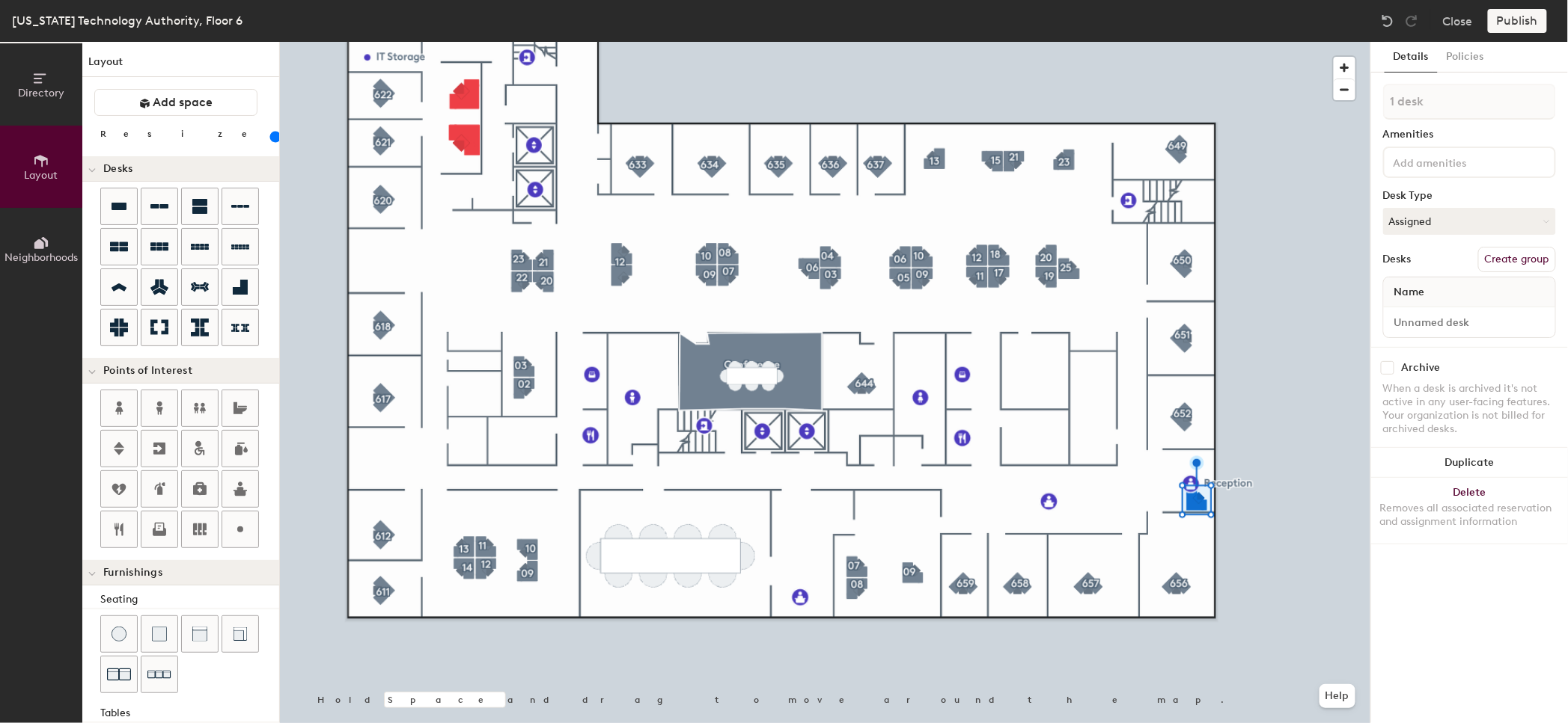
type input "120"
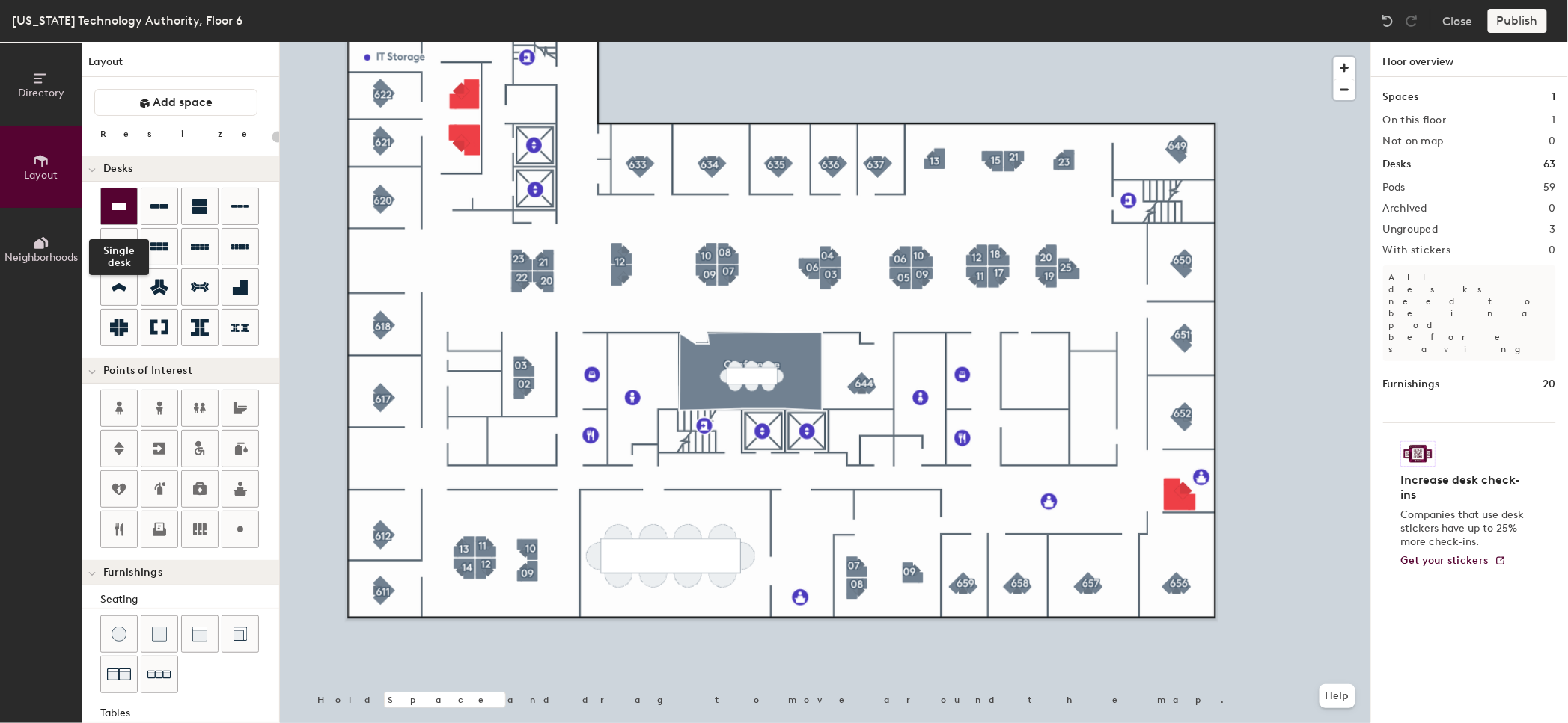
click at [114, 201] on icon at bounding box center [119, 206] width 18 height 18
click at [237, 293] on icon at bounding box center [239, 286] width 15 height 15
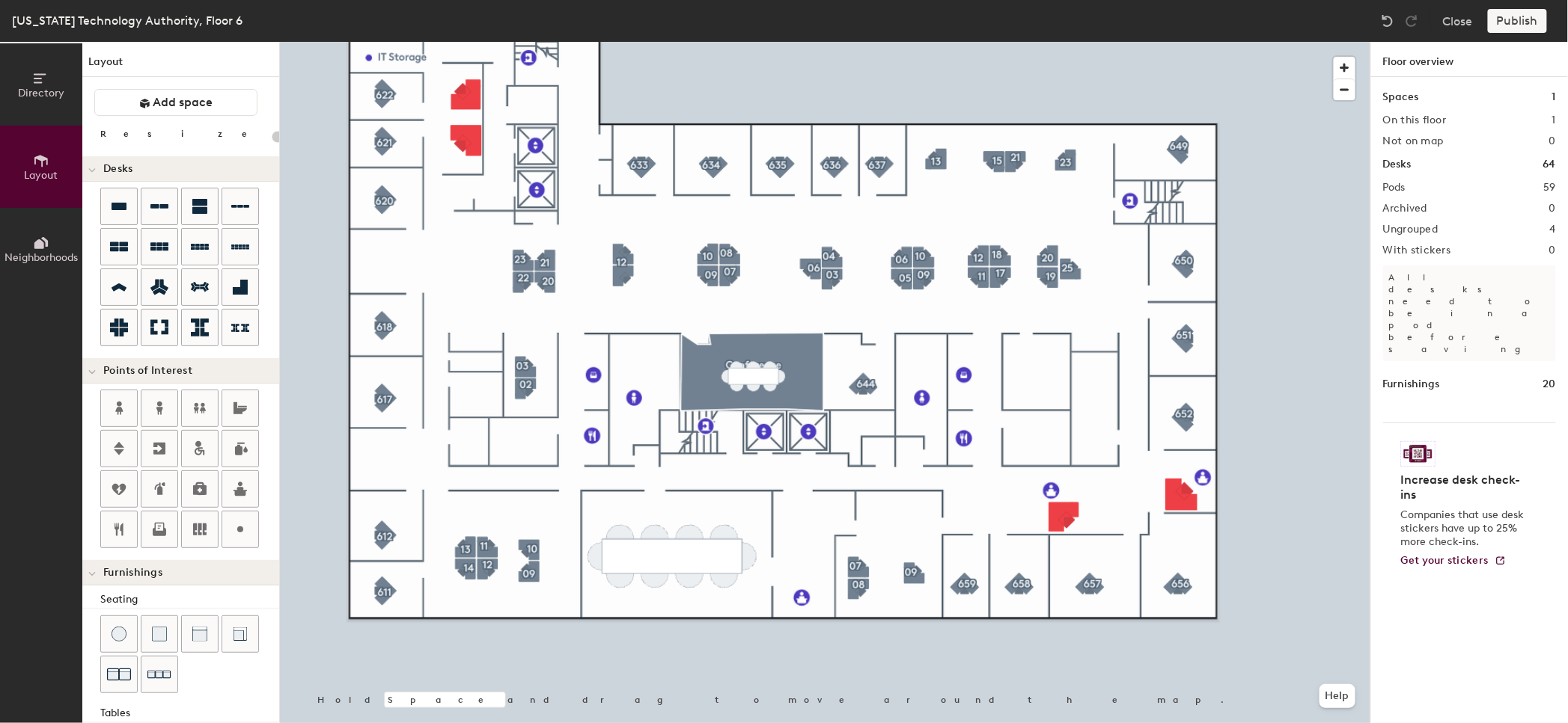
type input "120"
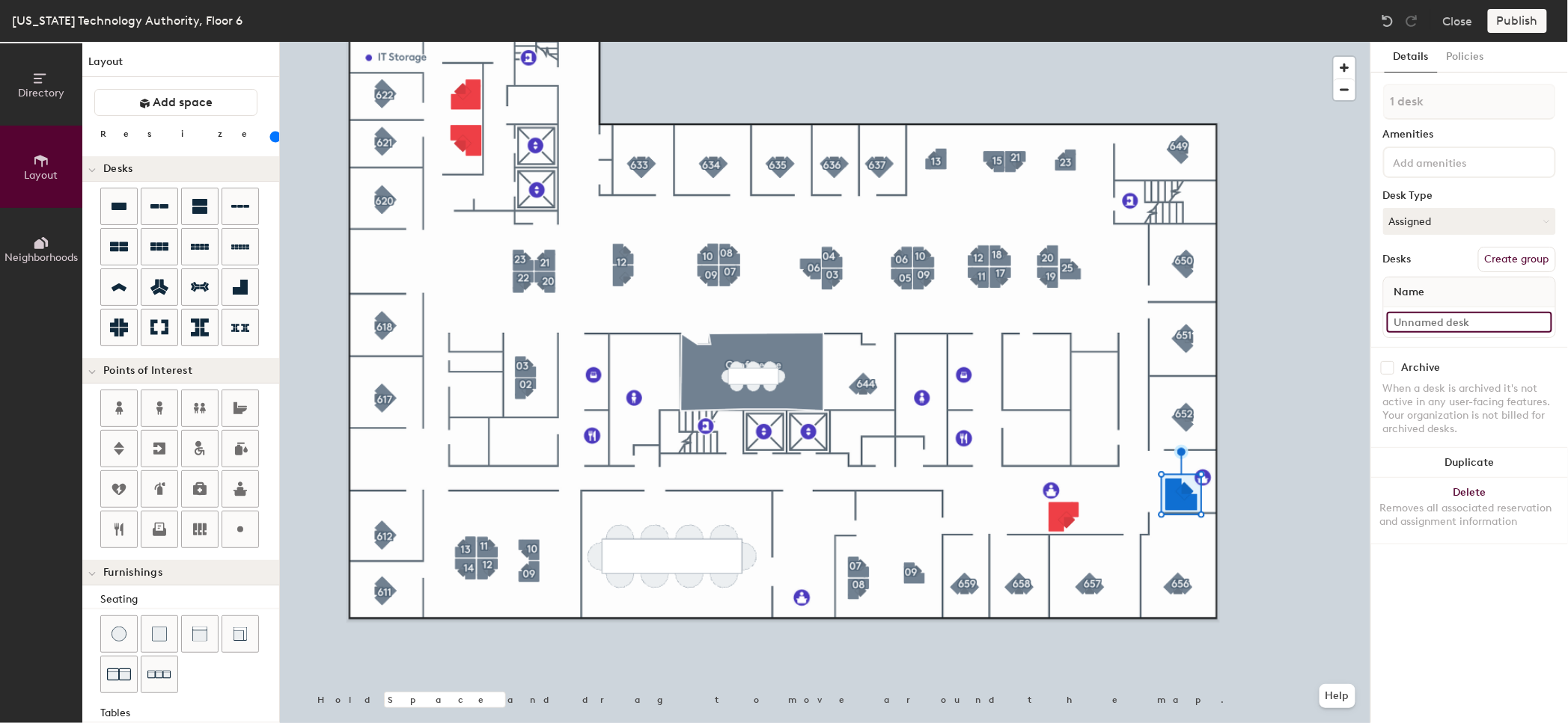
click at [1449, 321] on input at bounding box center [1469, 322] width 166 height 21
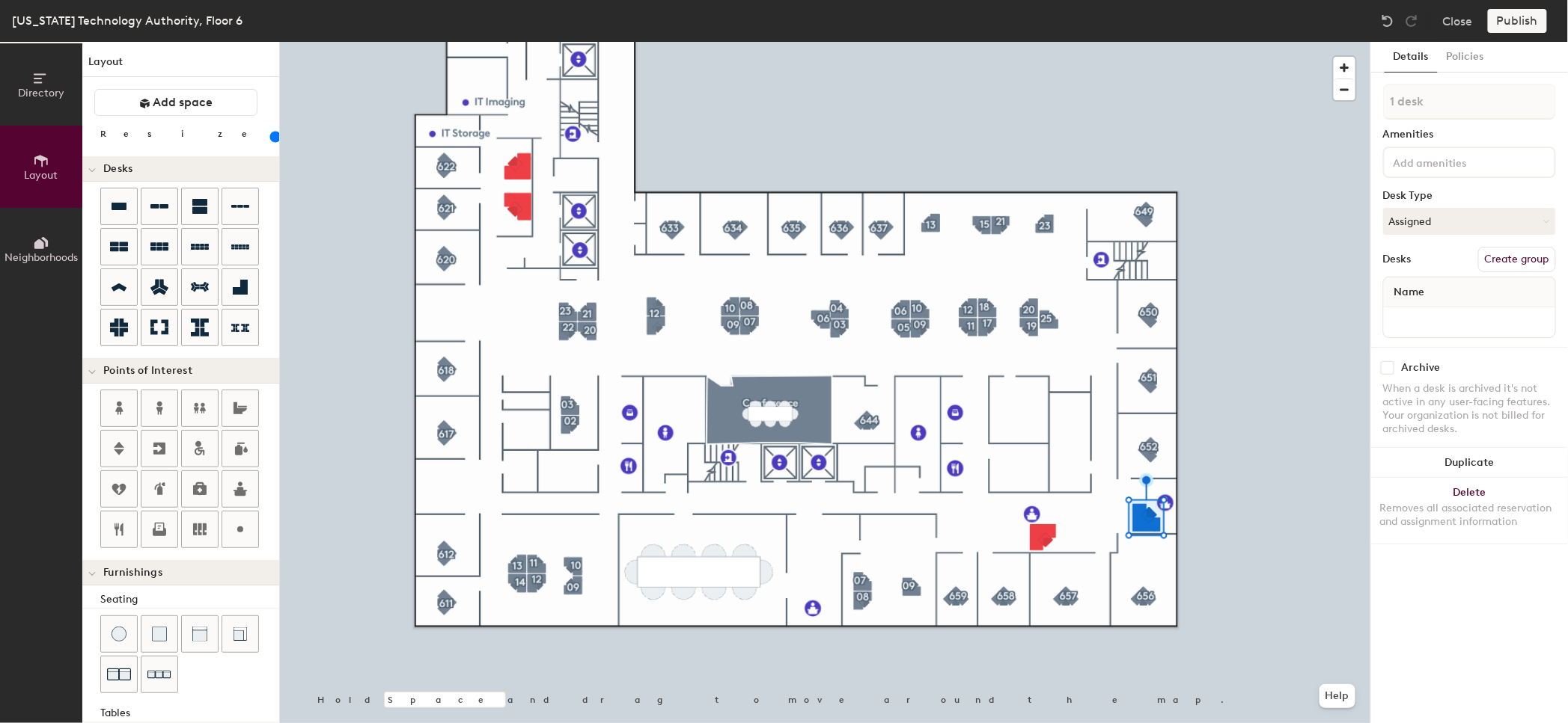
click at [1522, 17] on div "Publish" at bounding box center [1521, 21] width 68 height 24
click at [1524, 22] on div "Publish" at bounding box center [1521, 21] width 68 height 24
click at [1527, 19] on div "Publish" at bounding box center [1521, 21] width 68 height 24
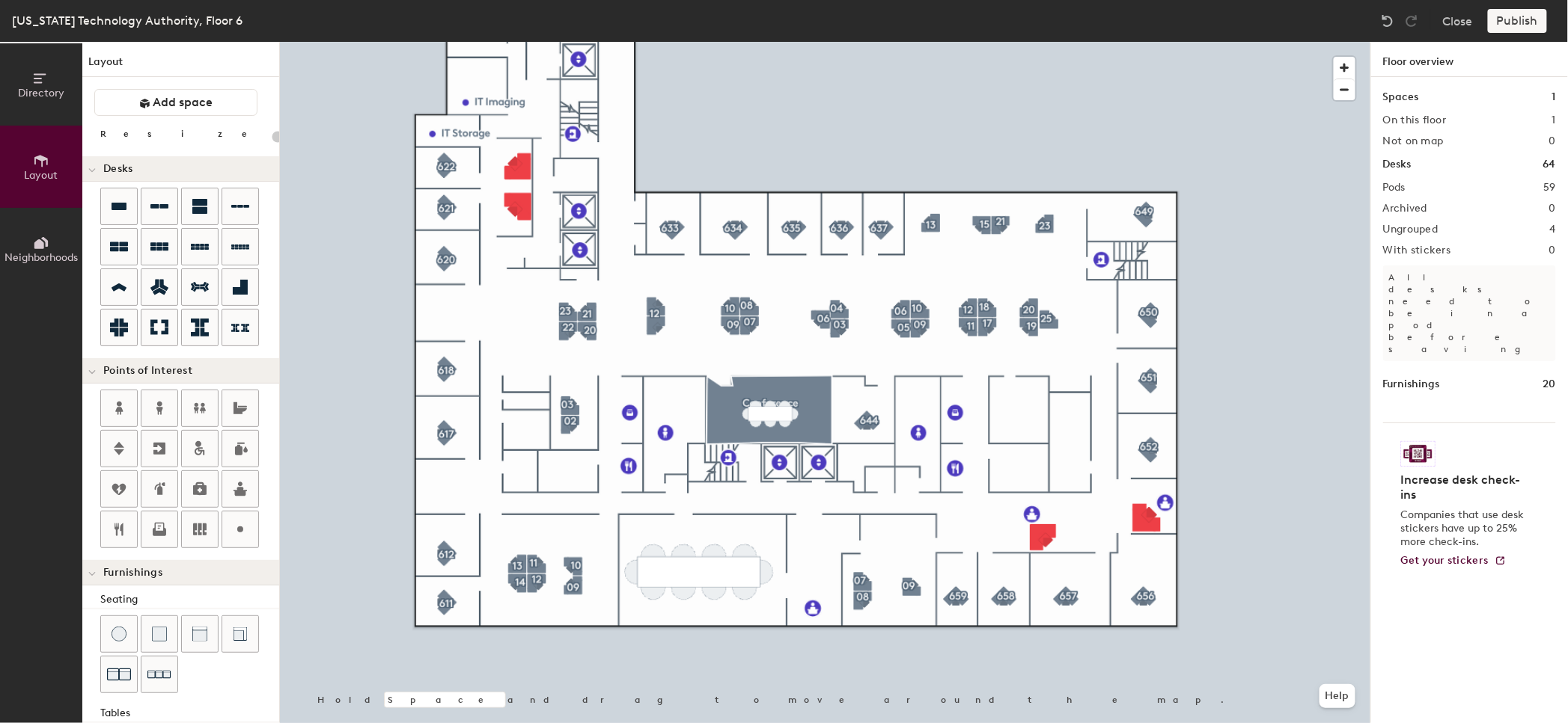
type input "20"
click at [1524, 24] on div "Publish" at bounding box center [1521, 21] width 68 height 24
click at [1520, 26] on div "Publish" at bounding box center [1521, 21] width 68 height 24
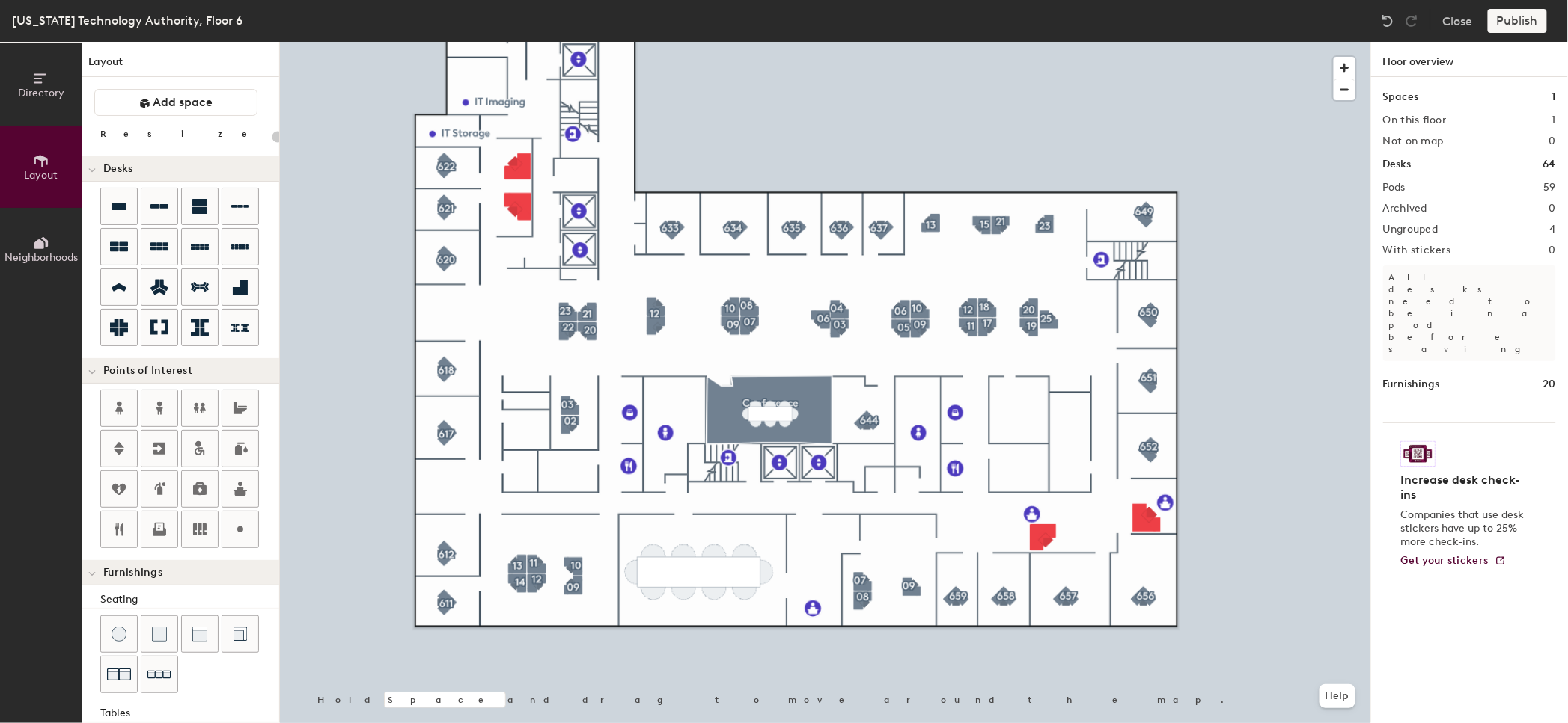
click at [1520, 26] on div "Publish" at bounding box center [1521, 21] width 68 height 24
click at [1520, 22] on div "Publish" at bounding box center [1521, 21] width 68 height 24
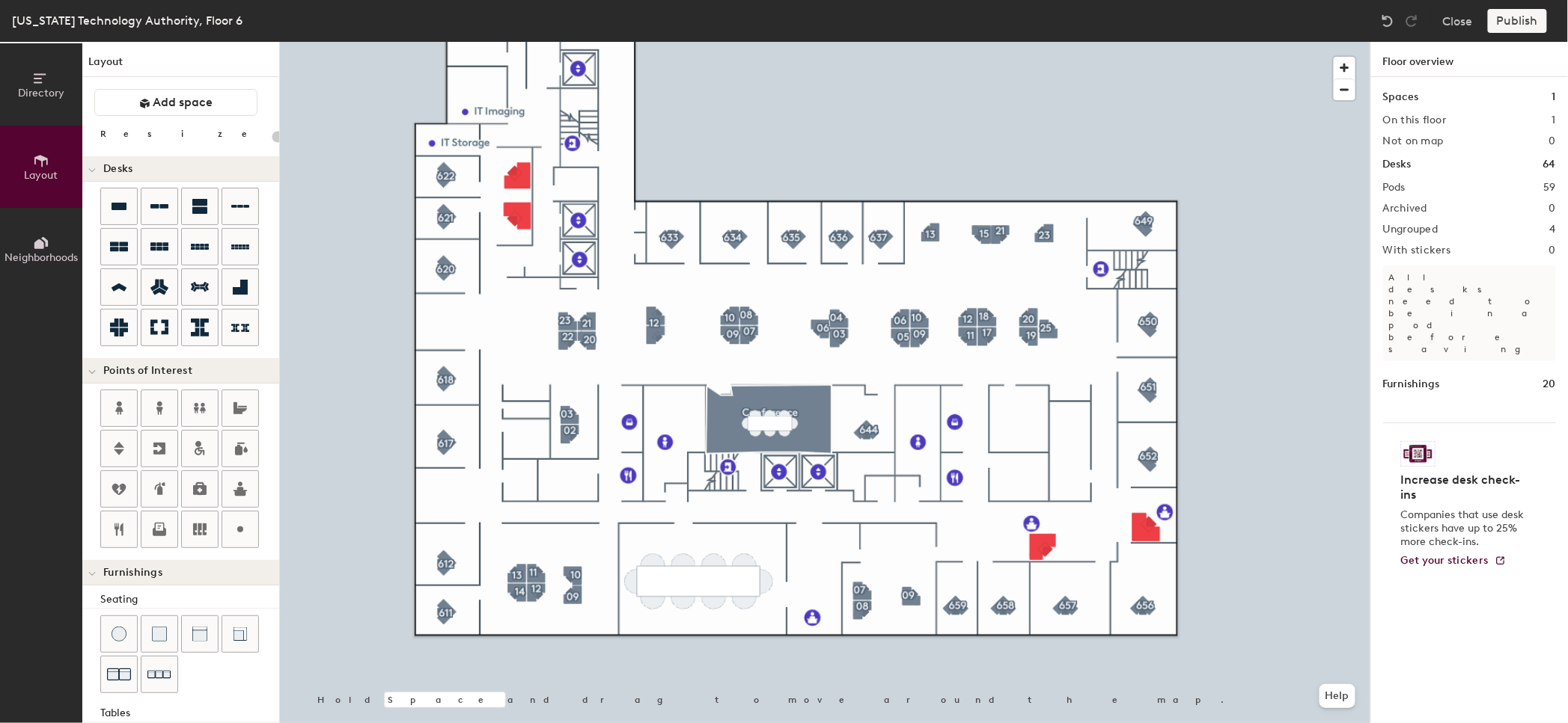
click at [1518, 22] on div "Publish" at bounding box center [1521, 21] width 68 height 24
click at [1518, 21] on div "Publish" at bounding box center [1521, 21] width 68 height 24
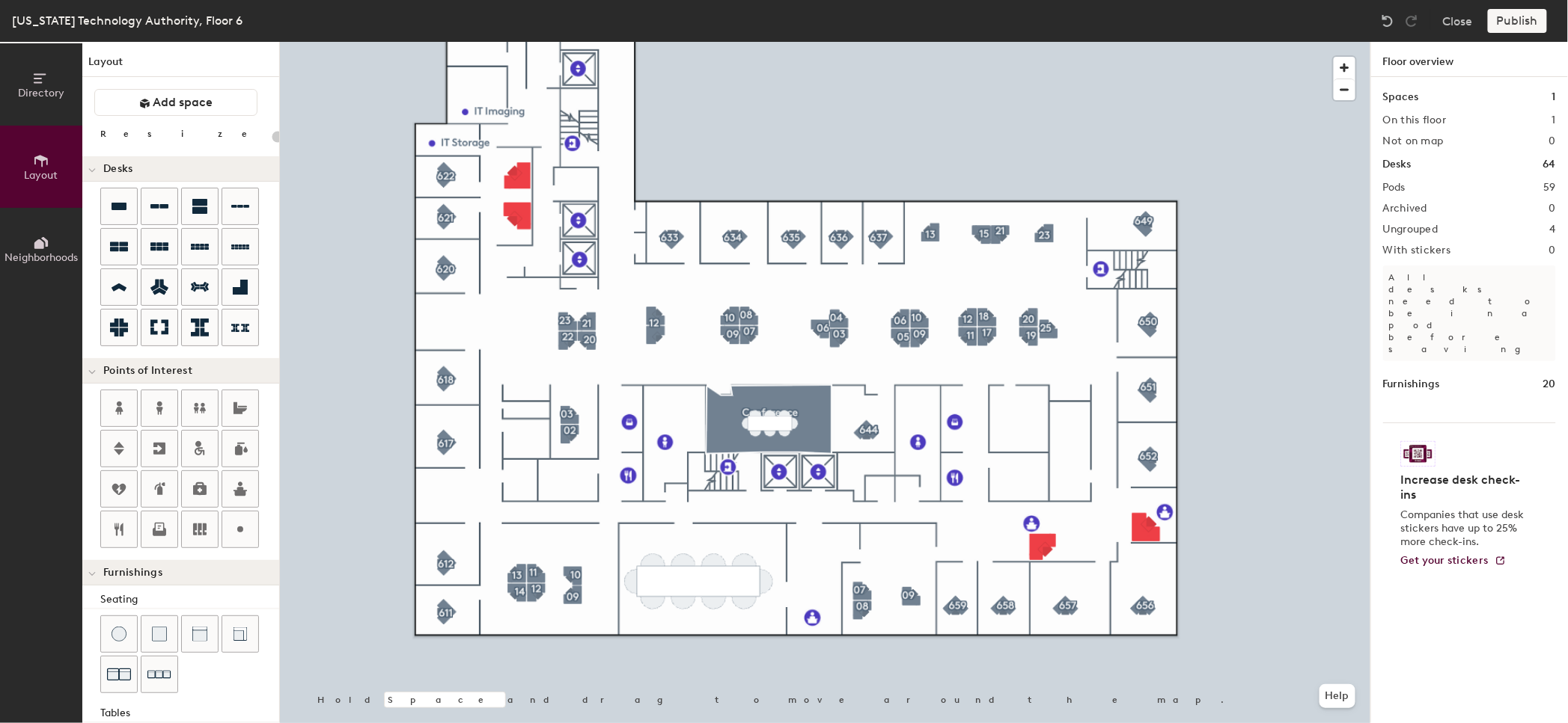
click at [1518, 21] on div "Publish" at bounding box center [1521, 21] width 68 height 24
click at [37, 240] on icon at bounding box center [39, 244] width 10 height 10
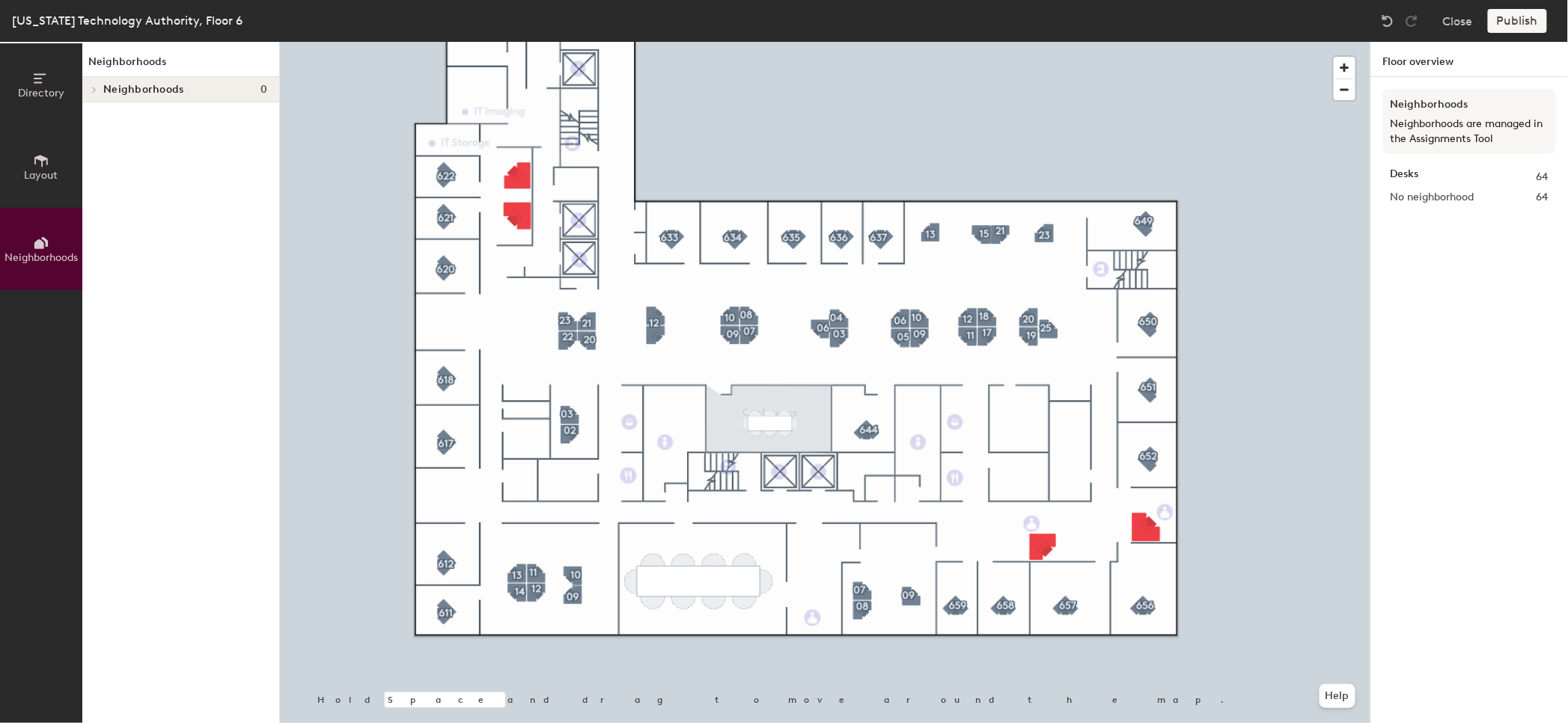
click at [36, 187] on button "Layout" at bounding box center [41, 167] width 82 height 82
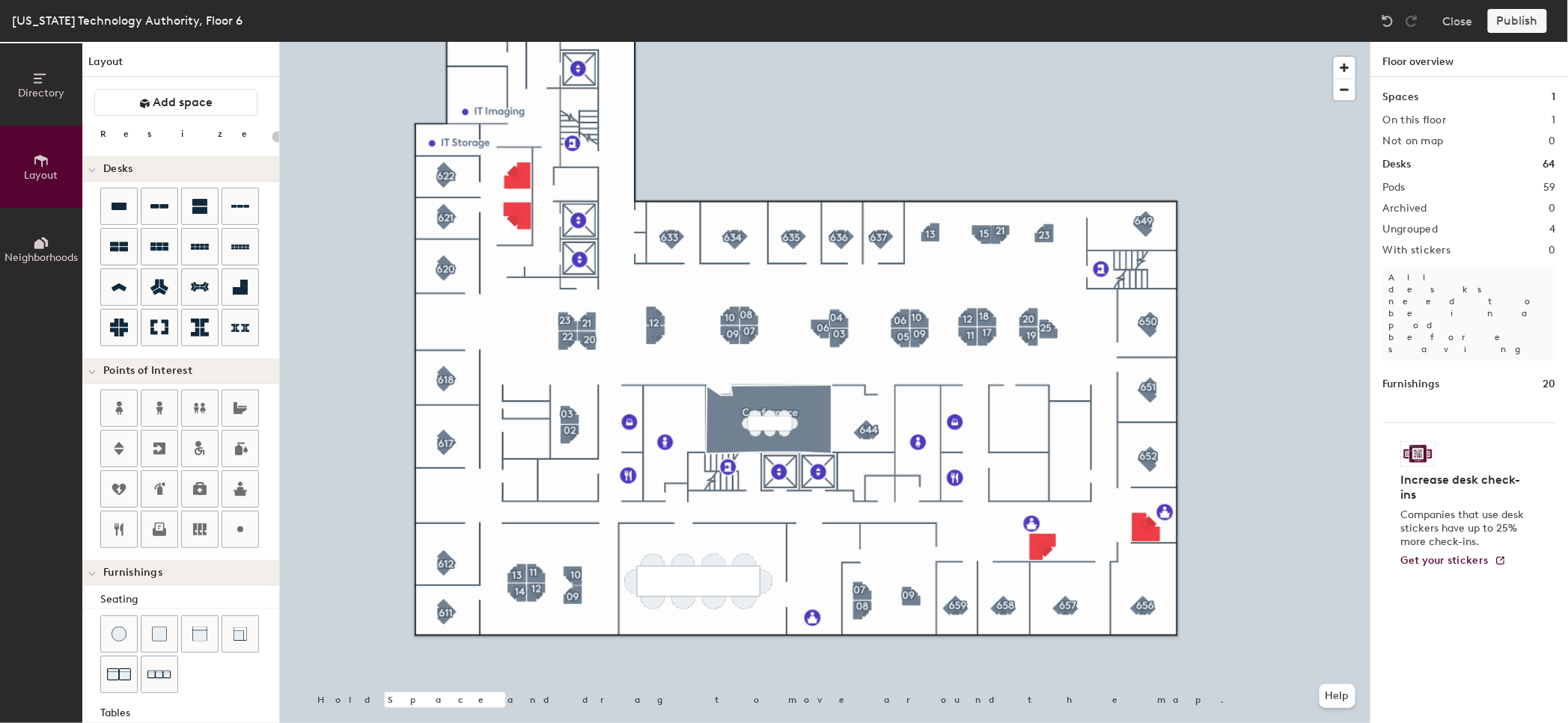
click at [1520, 23] on div "Publish" at bounding box center [1521, 21] width 68 height 24
click at [1521, 21] on div "Publish" at bounding box center [1521, 21] width 68 height 24
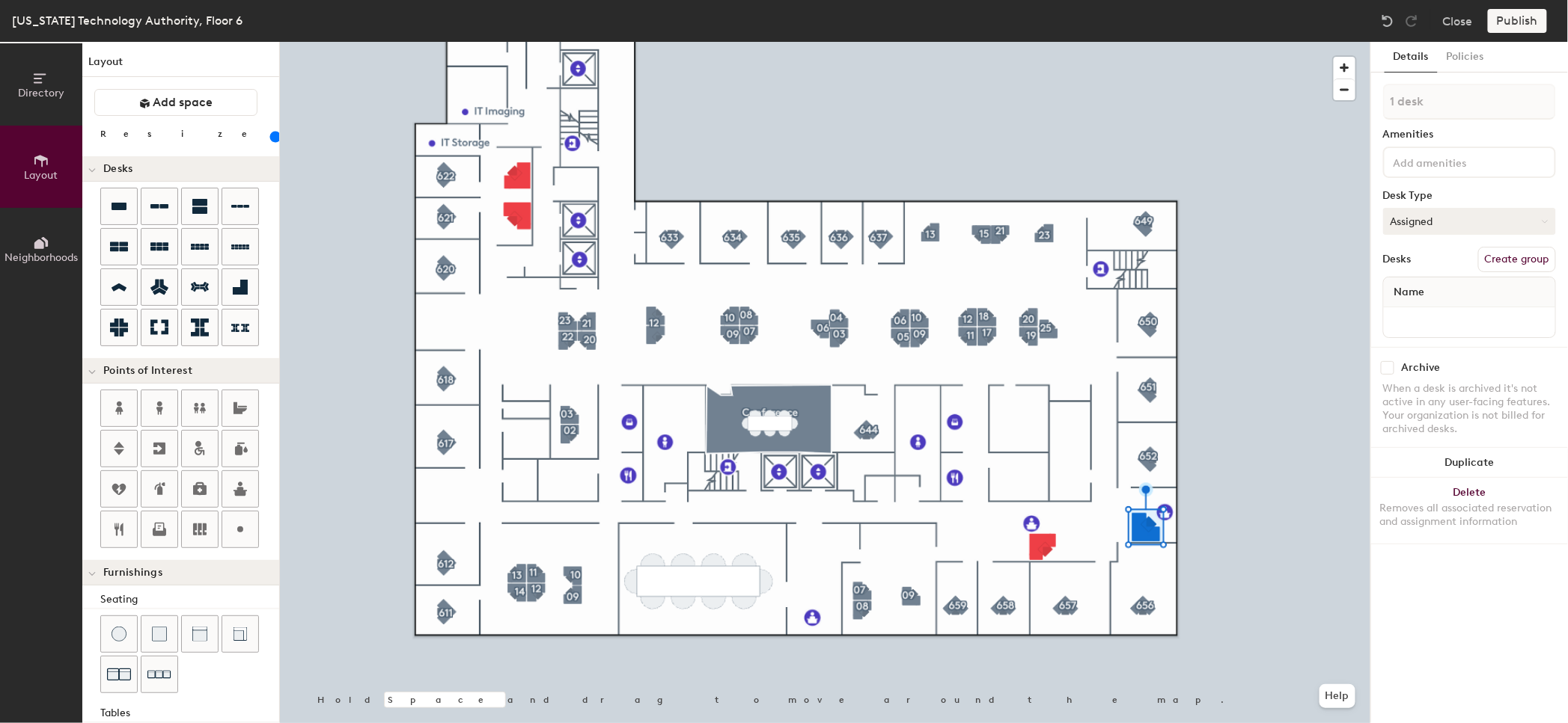
click at [1426, 217] on button "Assigned" at bounding box center [1469, 221] width 173 height 26
click at [1428, 216] on button "Assigned" at bounding box center [1469, 221] width 173 height 26
click at [1423, 169] on div at bounding box center [1469, 162] width 173 height 31
click at [1398, 259] on div "Desks" at bounding box center [1396, 260] width 28 height 12
click at [1414, 286] on span "Name" at bounding box center [1409, 291] width 46 height 26
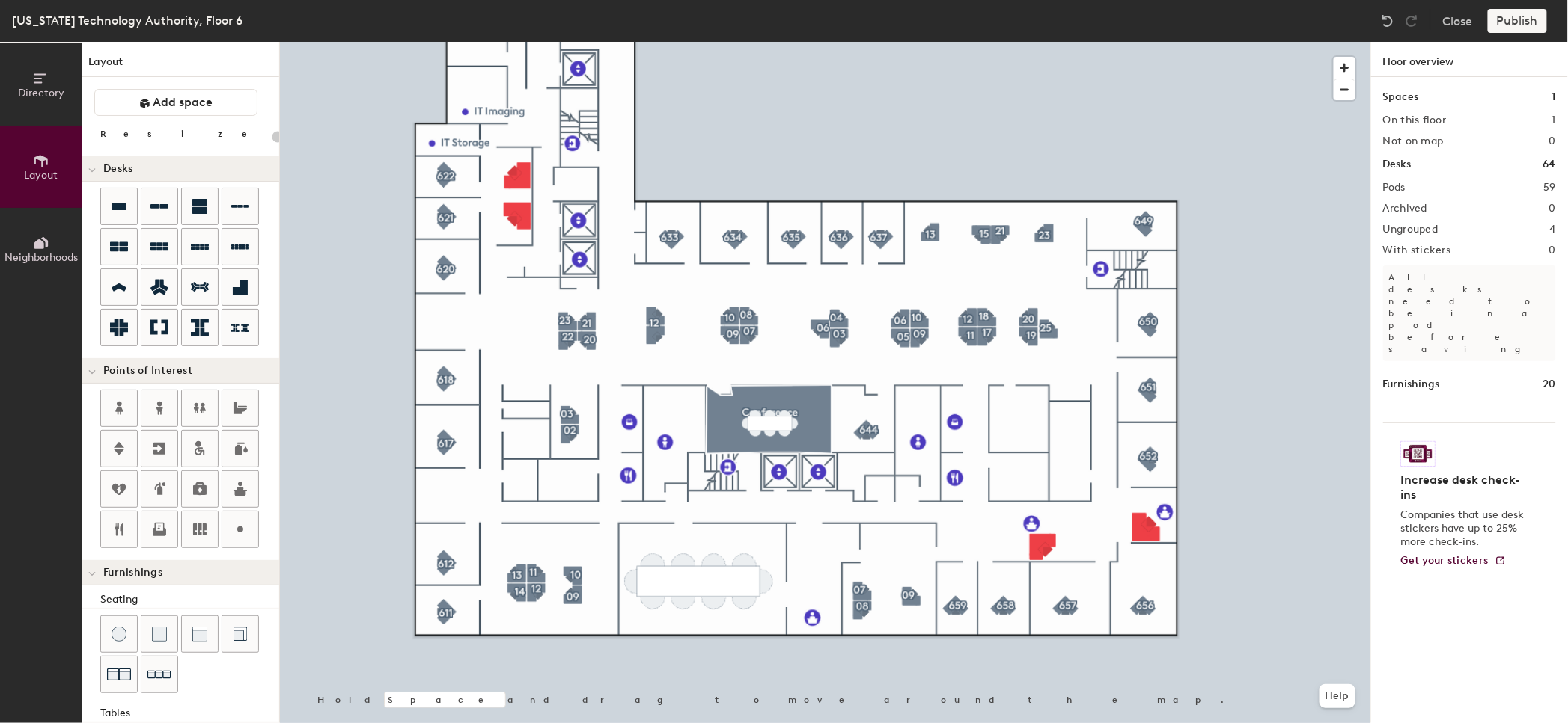
type input "120"
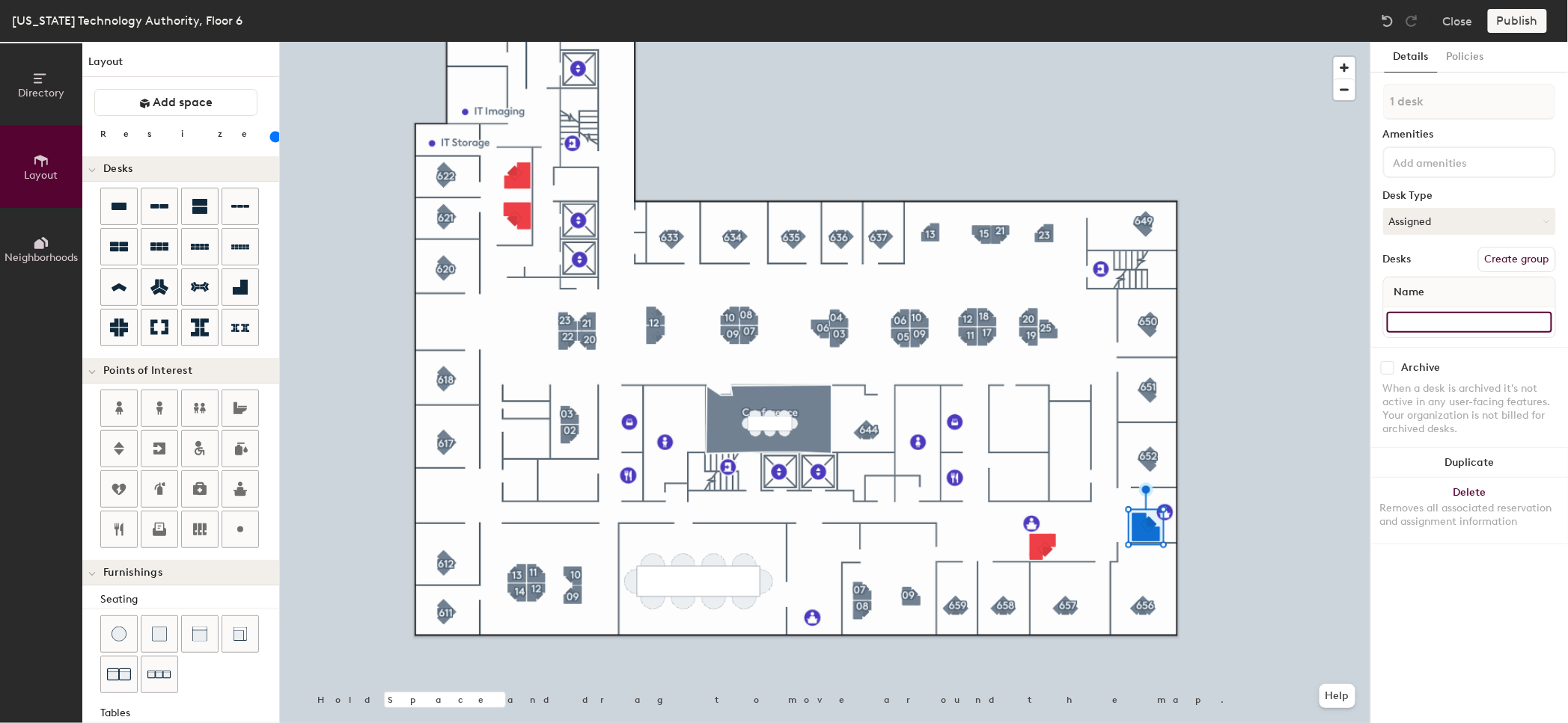
click at [1410, 316] on input at bounding box center [1469, 322] width 166 height 21
type input "GTA Admin"
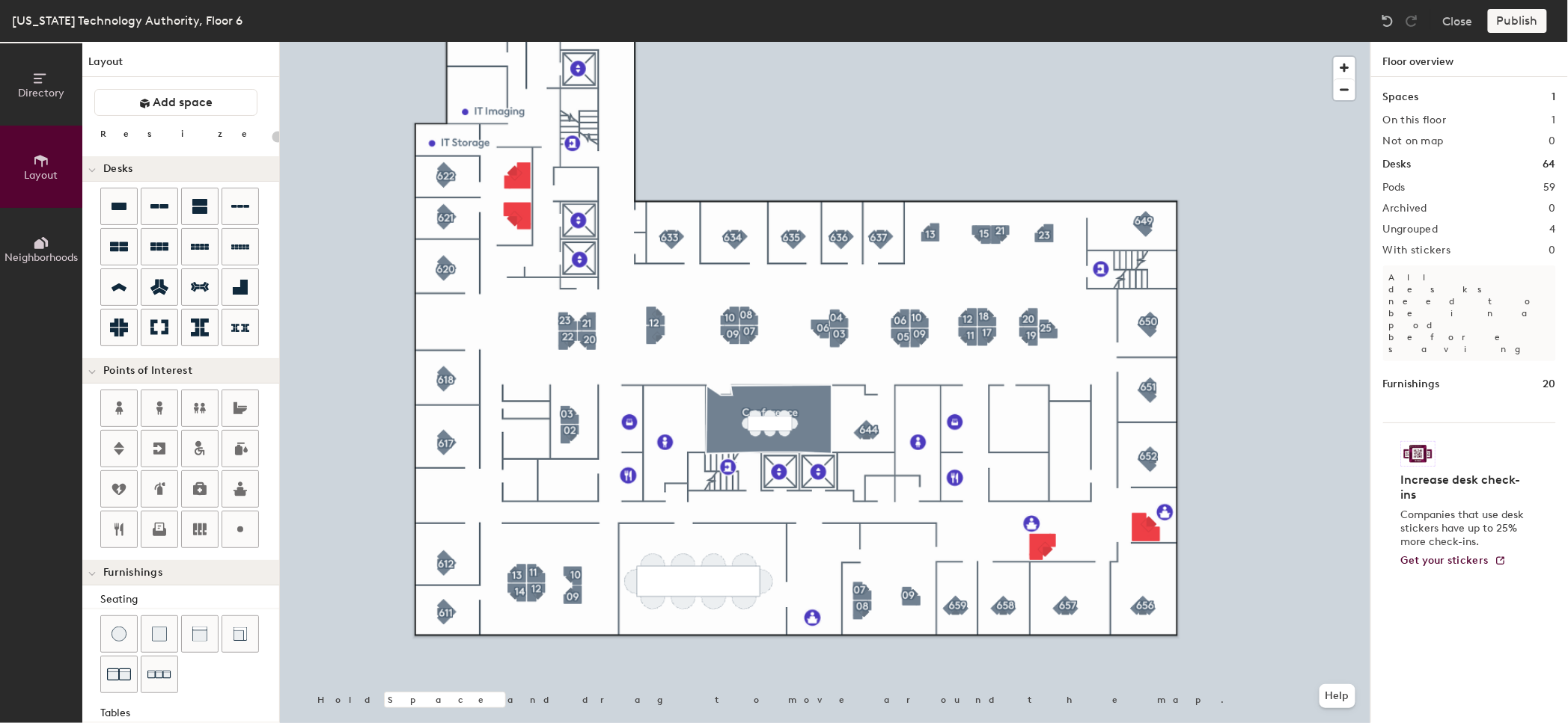
type input "120"
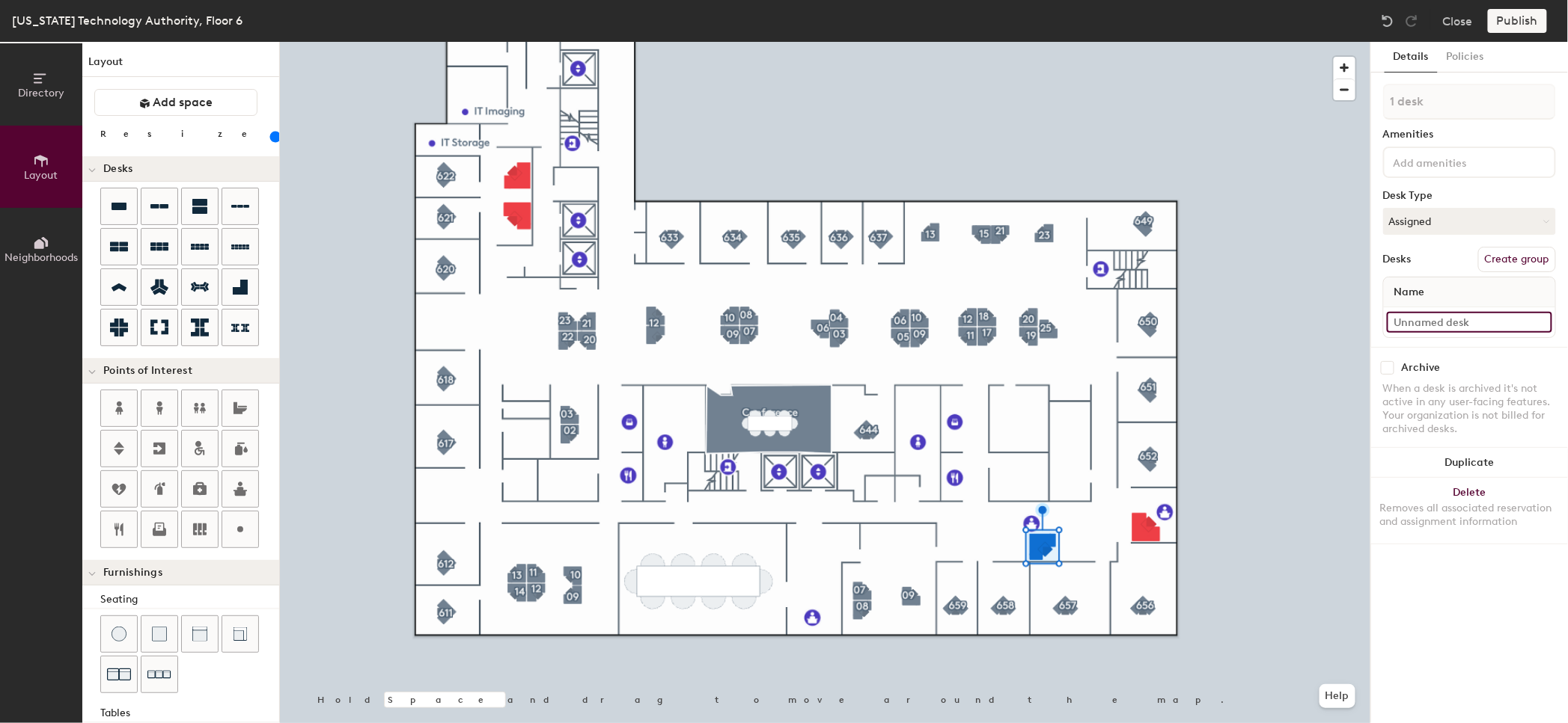
click at [1432, 321] on input at bounding box center [1469, 322] width 166 height 21
type input "GTA Admin"
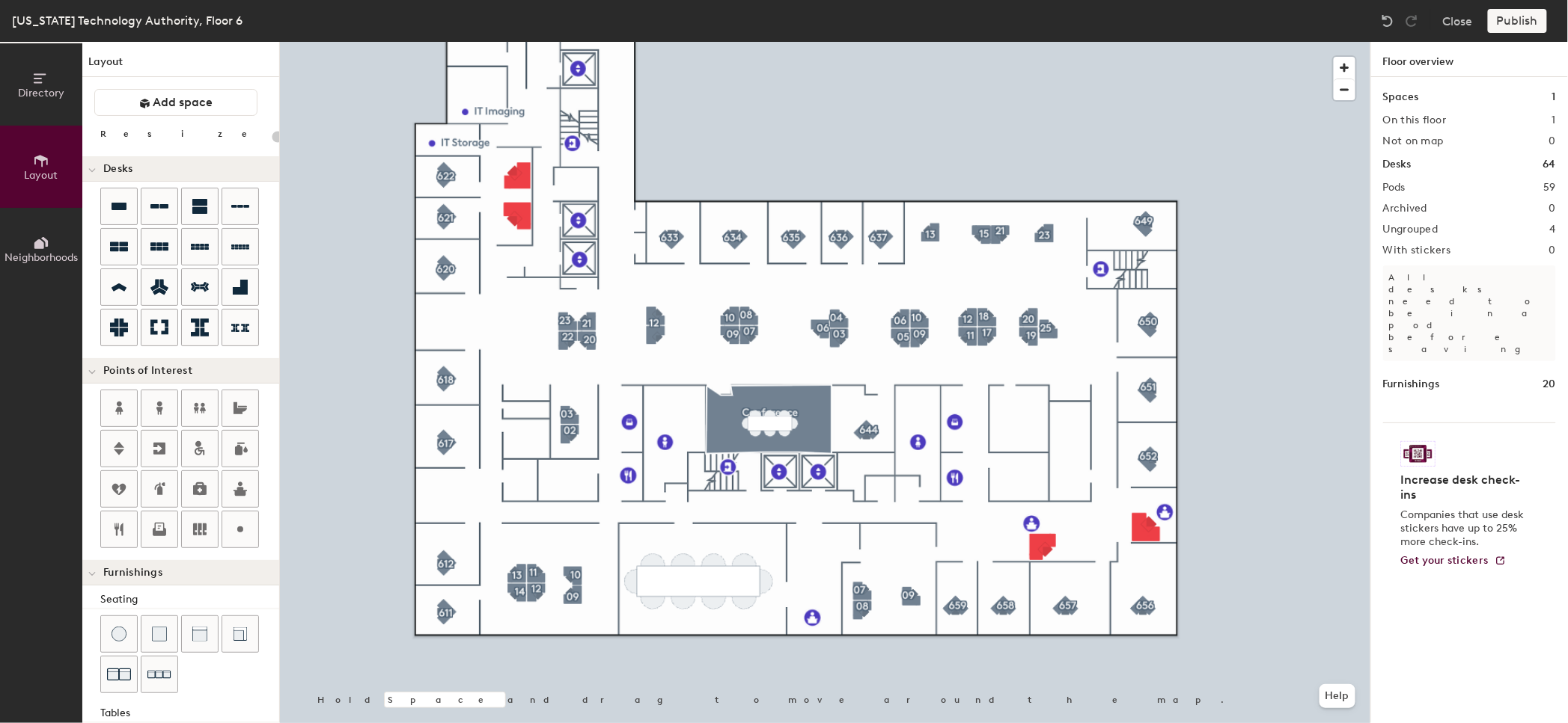
click at [1539, 17] on div "Publish" at bounding box center [1521, 21] width 68 height 24
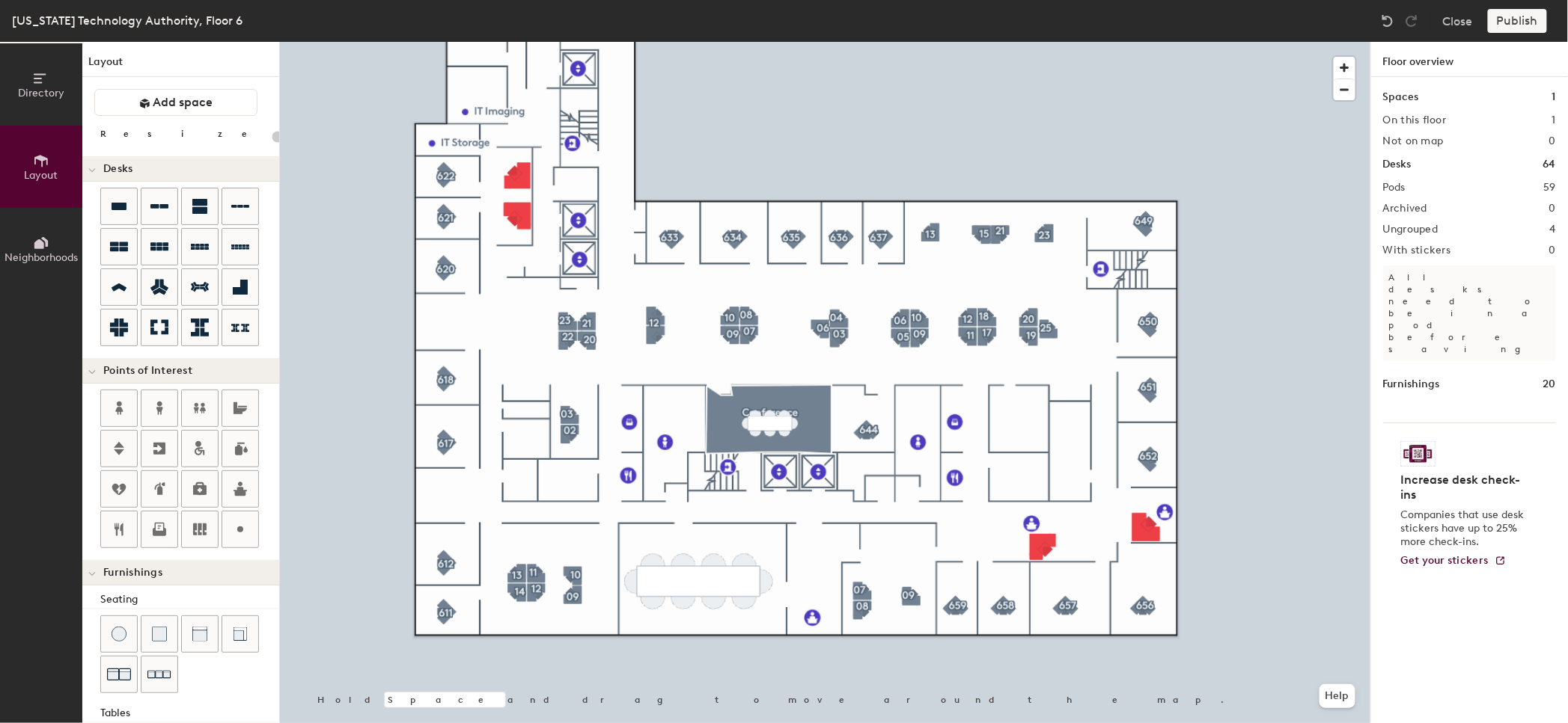
click at [1539, 17] on div "Publish" at bounding box center [1521, 21] width 68 height 24
click at [1421, 184] on div "Pods 59" at bounding box center [1469, 187] width 173 height 12
click at [1415, 186] on div "Pods 59" at bounding box center [1469, 187] width 173 height 12
type input "120"
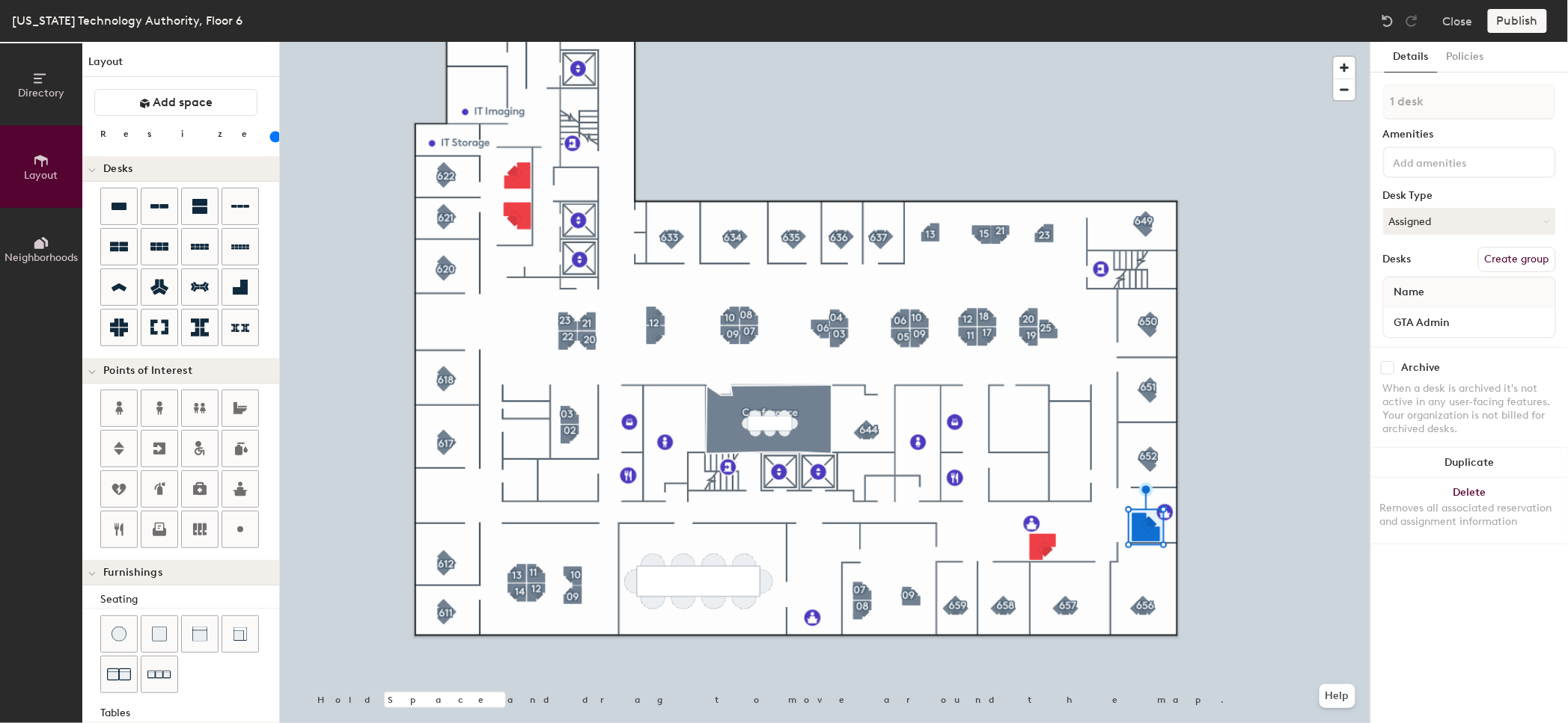
type input "2 desks"
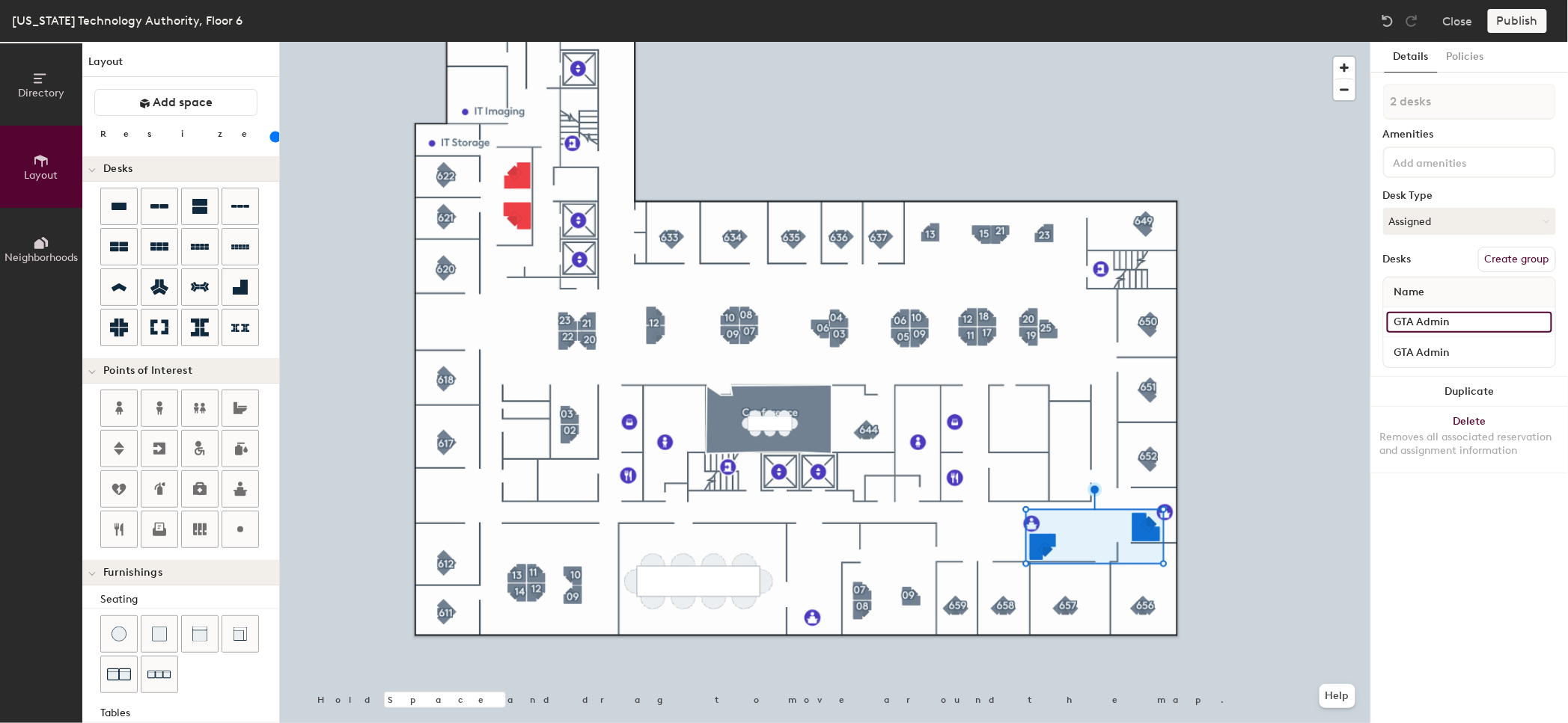
click at [1448, 321] on input "GTA Admin" at bounding box center [1469, 322] width 166 height 21
click at [1512, 260] on button "Create group" at bounding box center [1516, 260] width 78 height 26
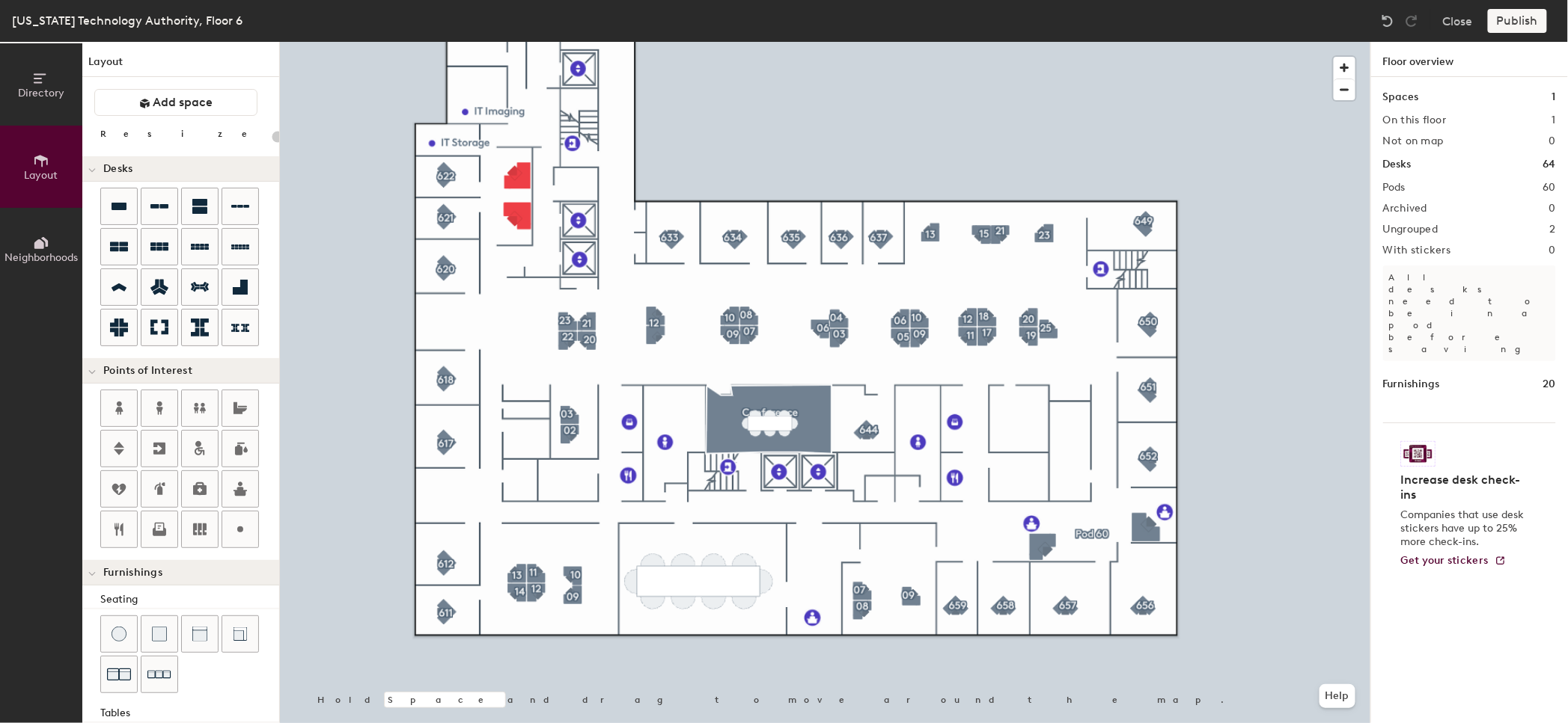
click at [1043, 42] on div at bounding box center [824, 42] width 1090 height 0
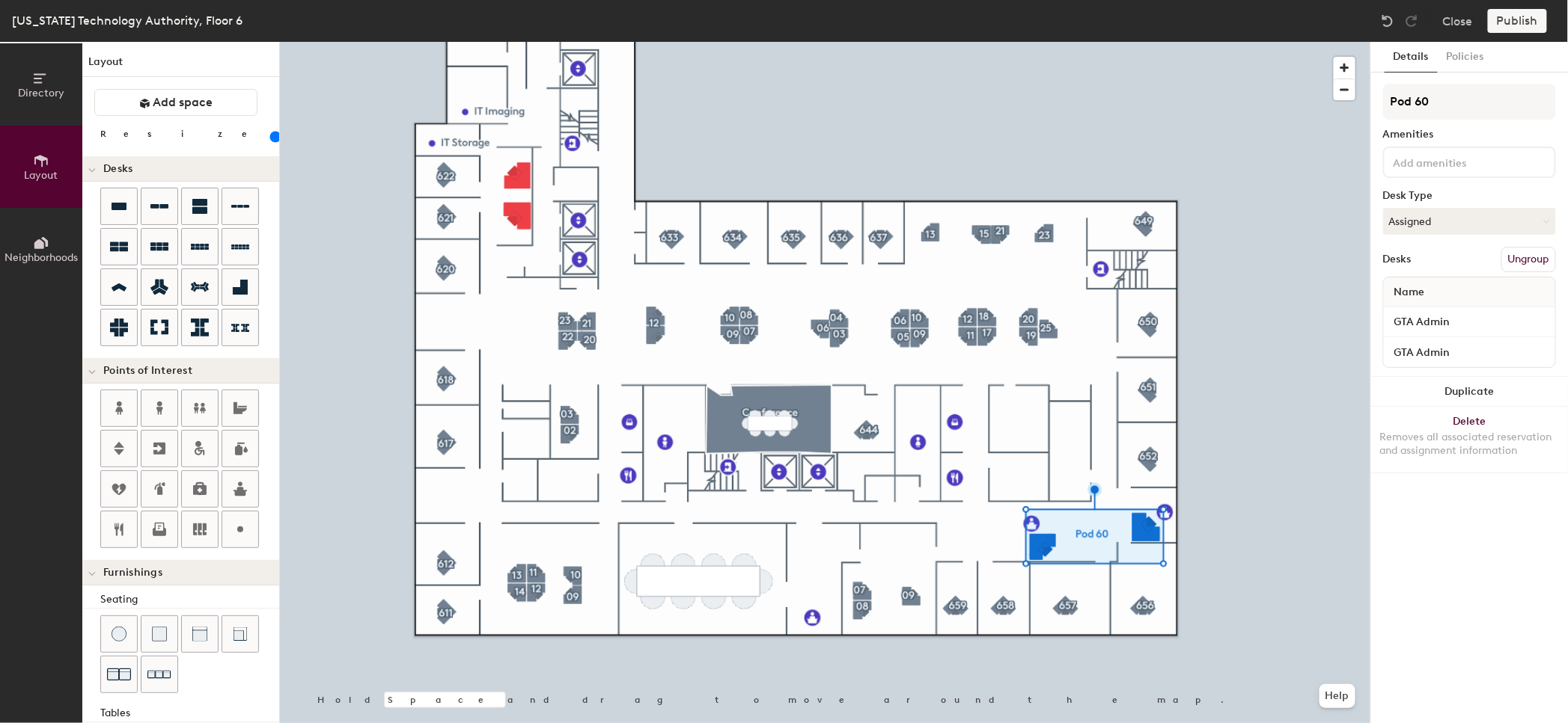
click at [1524, 255] on button "Ungroup" at bounding box center [1529, 260] width 55 height 26
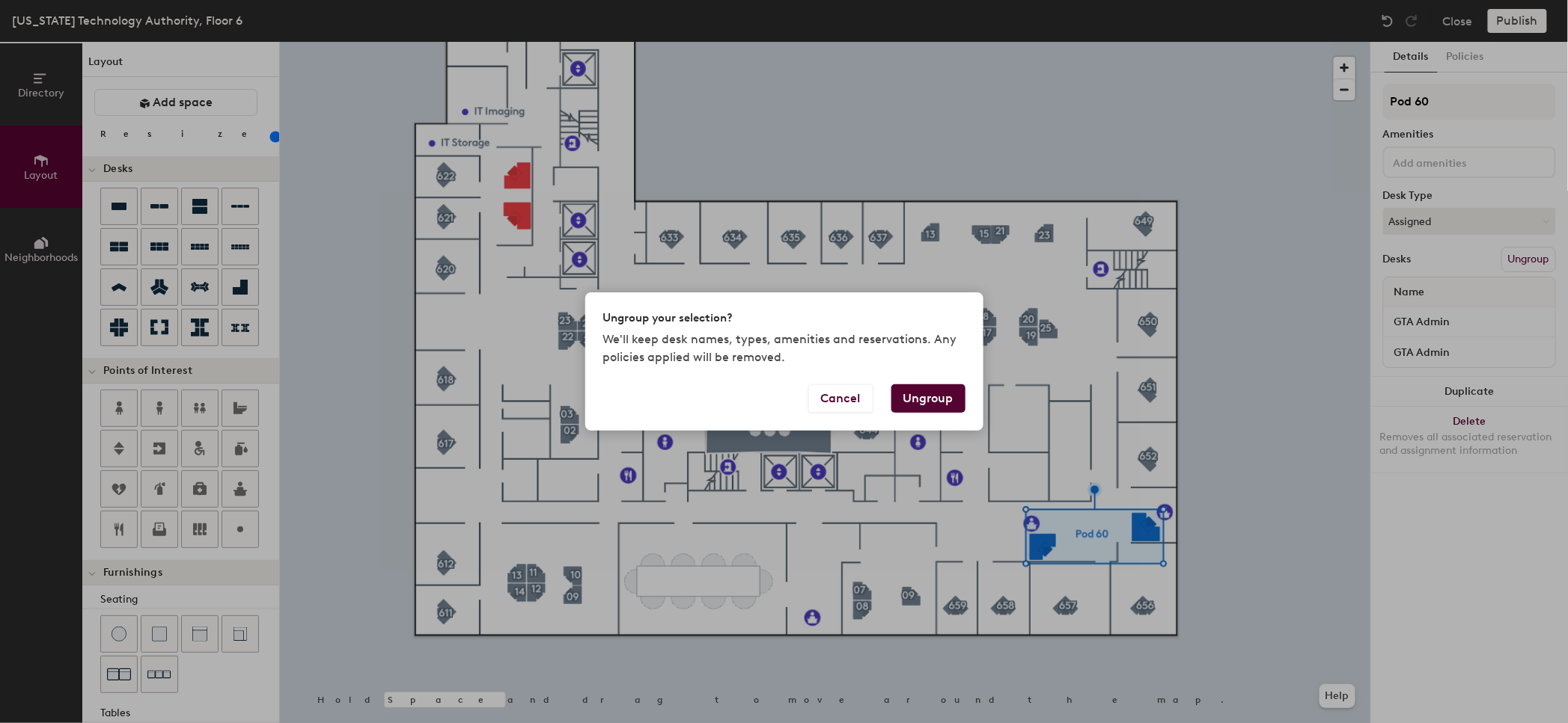
click at [918, 398] on button "Ungroup" at bounding box center [927, 398] width 74 height 28
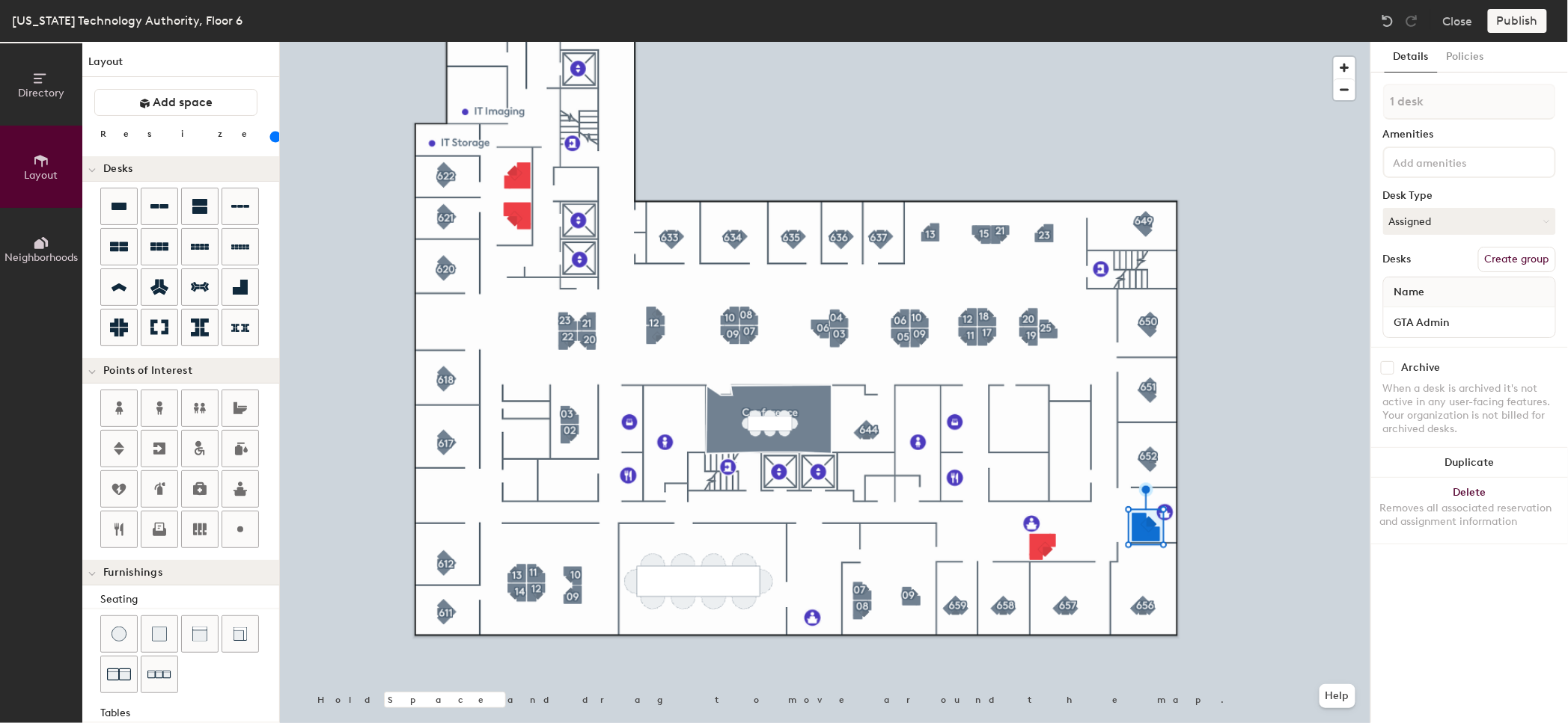
click at [1413, 291] on span "Name" at bounding box center [1409, 291] width 46 height 26
click at [1416, 291] on span "Name" at bounding box center [1409, 291] width 46 height 26
click at [1417, 291] on span "Name" at bounding box center [1409, 291] width 46 height 26
click at [1475, 61] on button "Policies" at bounding box center [1465, 57] width 55 height 30
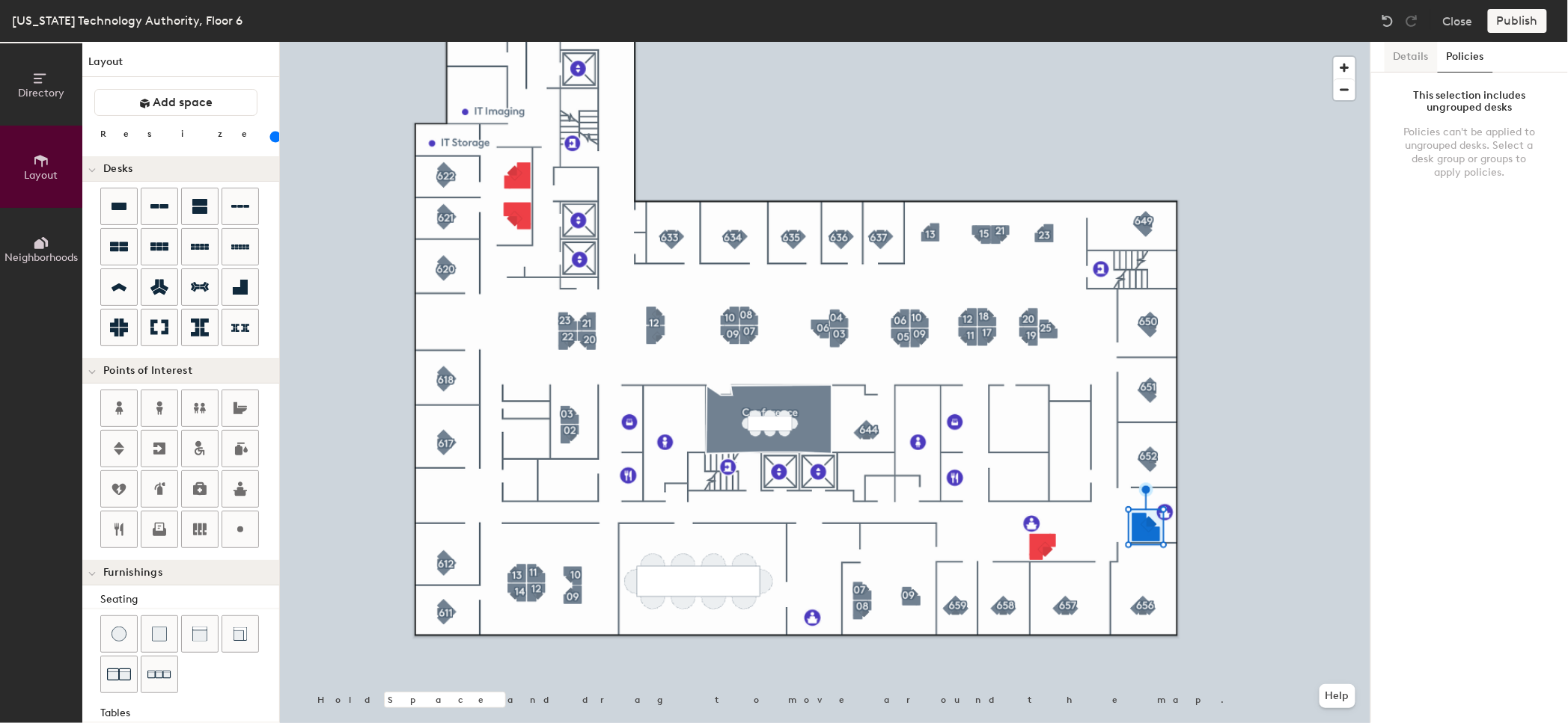
click at [1397, 62] on button "Details" at bounding box center [1411, 57] width 53 height 30
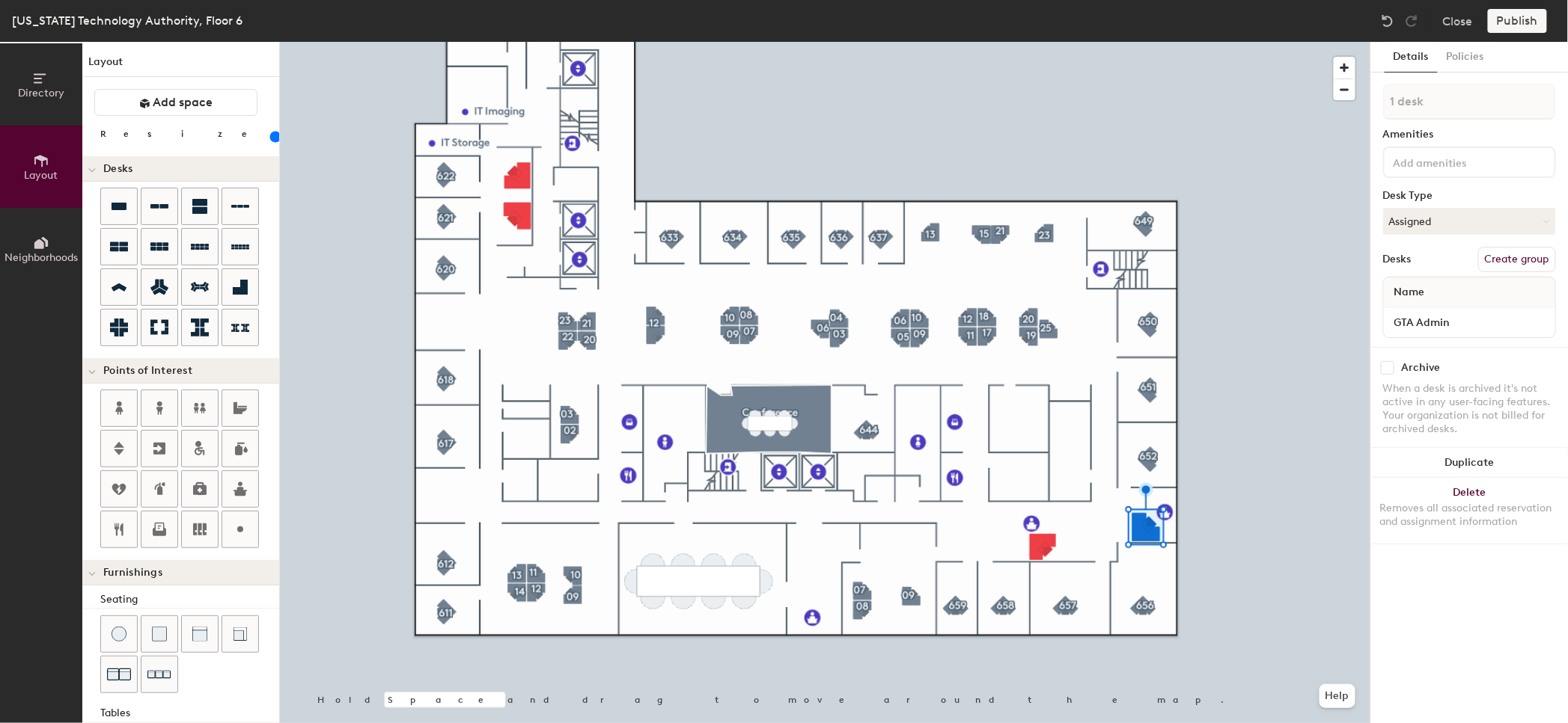
click at [1430, 289] on span "Name" at bounding box center [1409, 291] width 46 height 26
click at [1420, 255] on div "Desks Create group" at bounding box center [1469, 260] width 173 height 26
click at [1406, 255] on div "Desks" at bounding box center [1396, 260] width 28 height 12
click at [1485, 222] on button "Assigned" at bounding box center [1469, 221] width 173 height 26
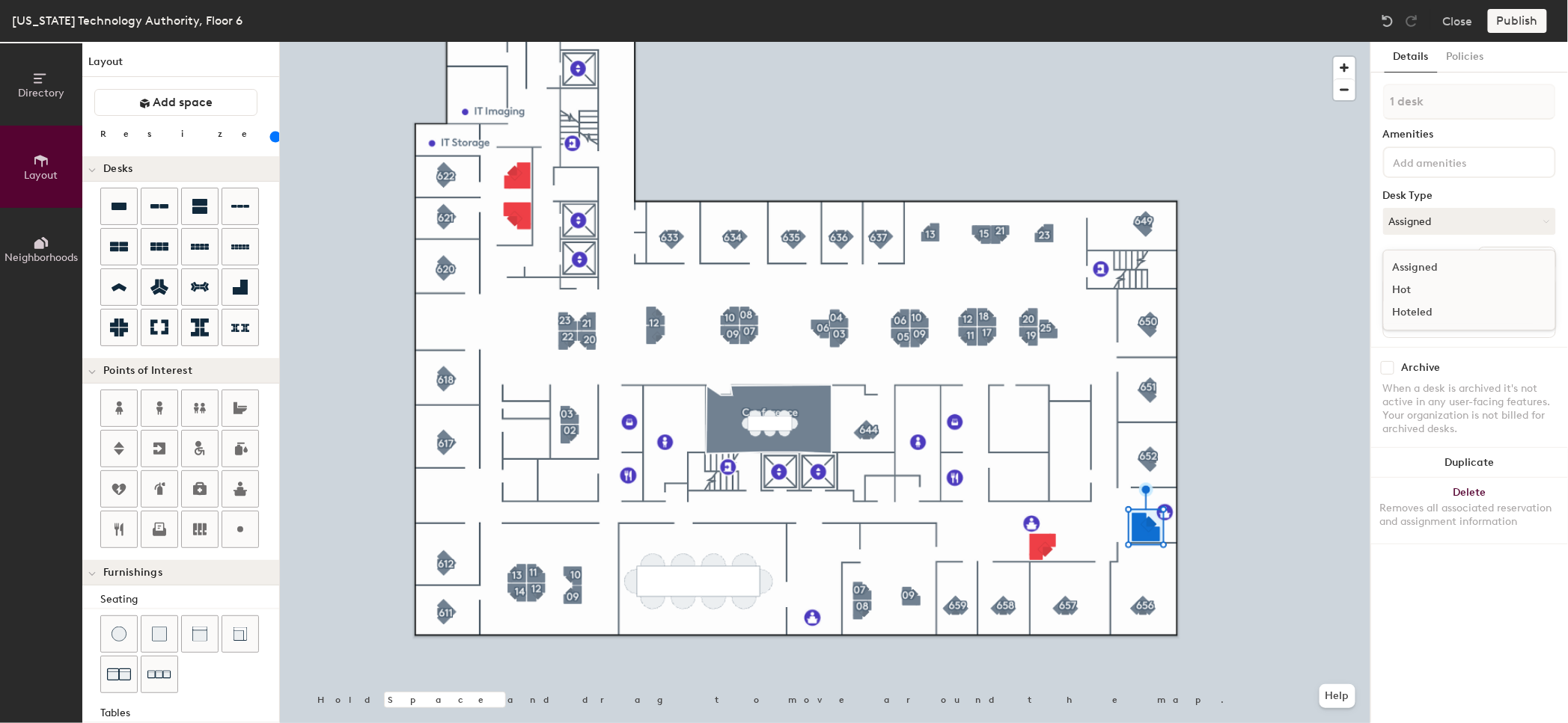
click at [1407, 305] on div "Hoteled" at bounding box center [1458, 312] width 150 height 23
click at [1542, 314] on input "GTA Admin" at bounding box center [1469, 322] width 166 height 21
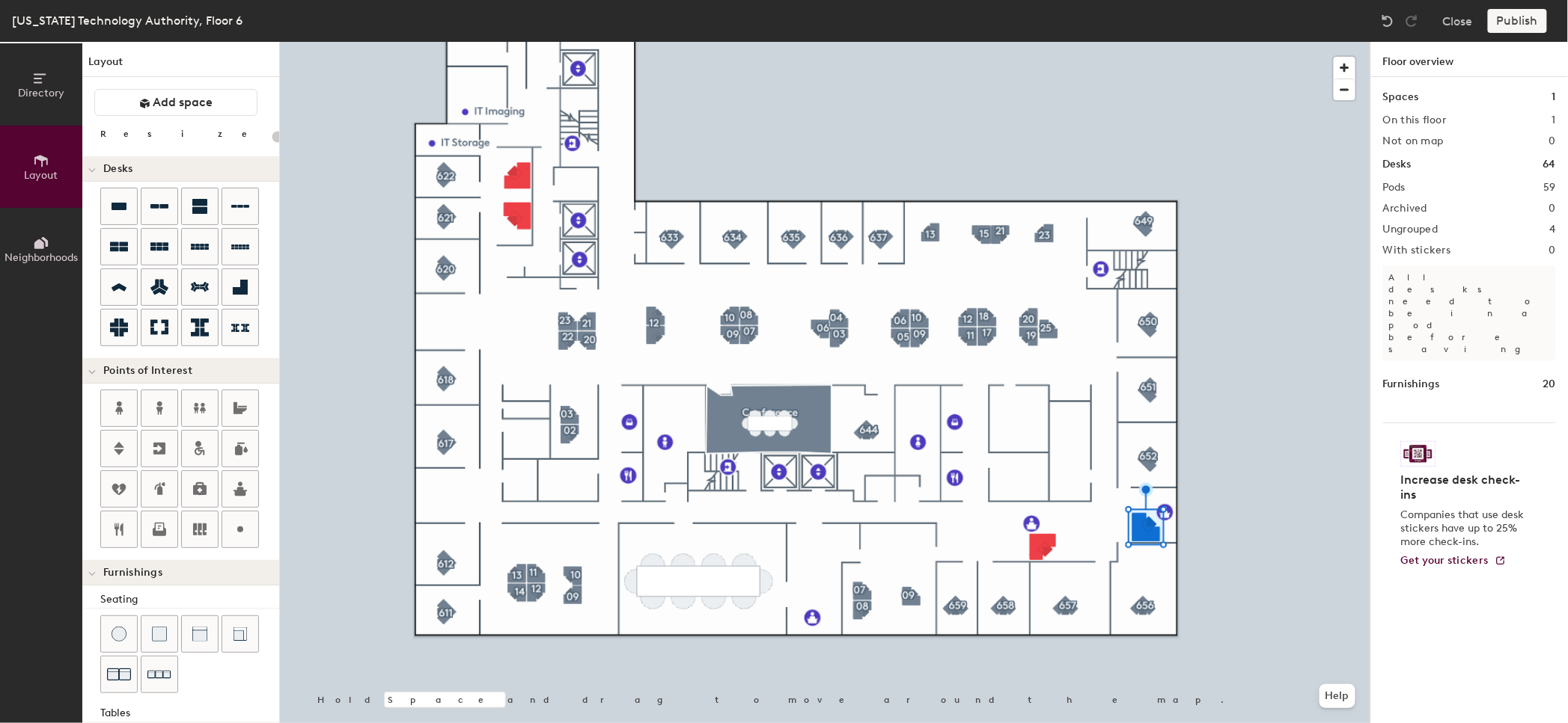
click at [1152, 42] on div at bounding box center [824, 42] width 1090 height 0
type input "120"
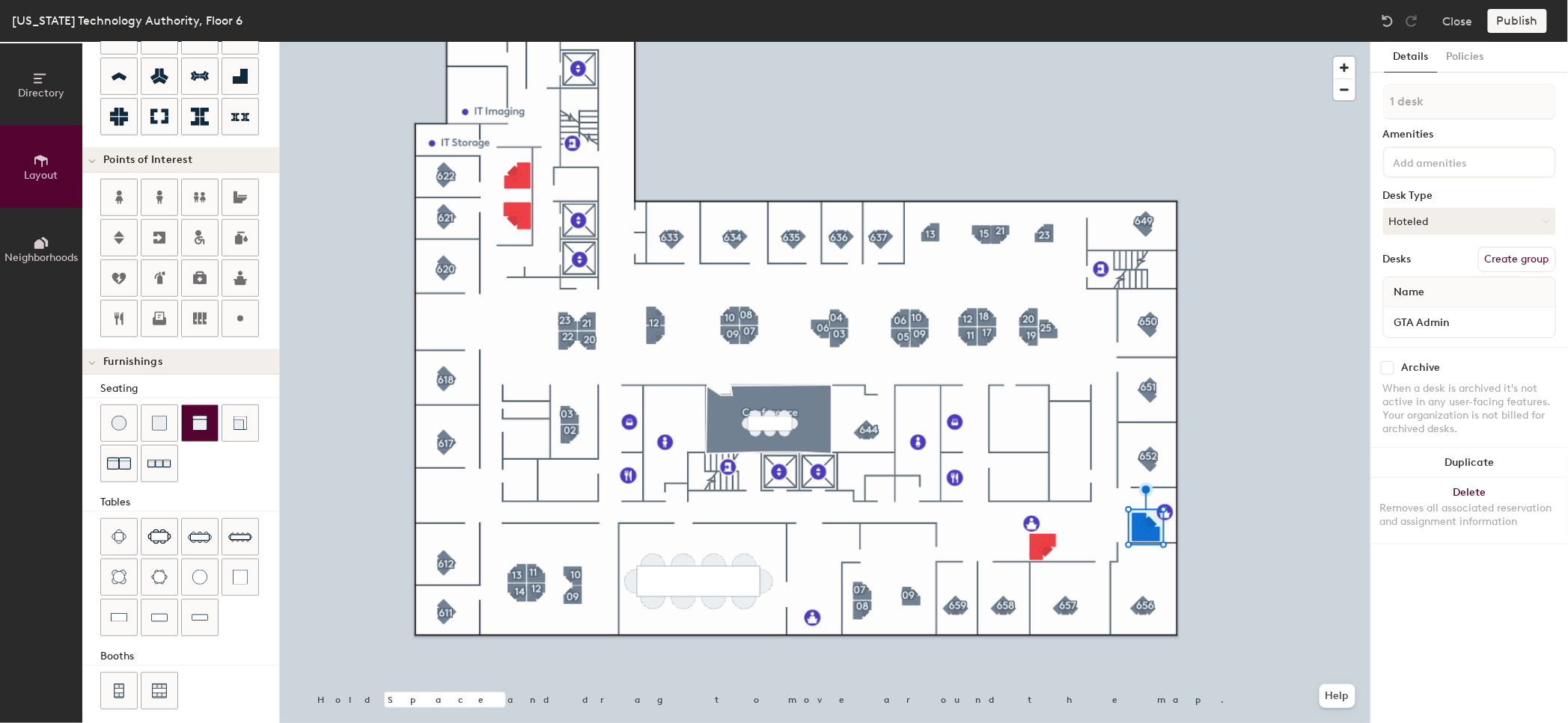
scroll to position [220, 0]
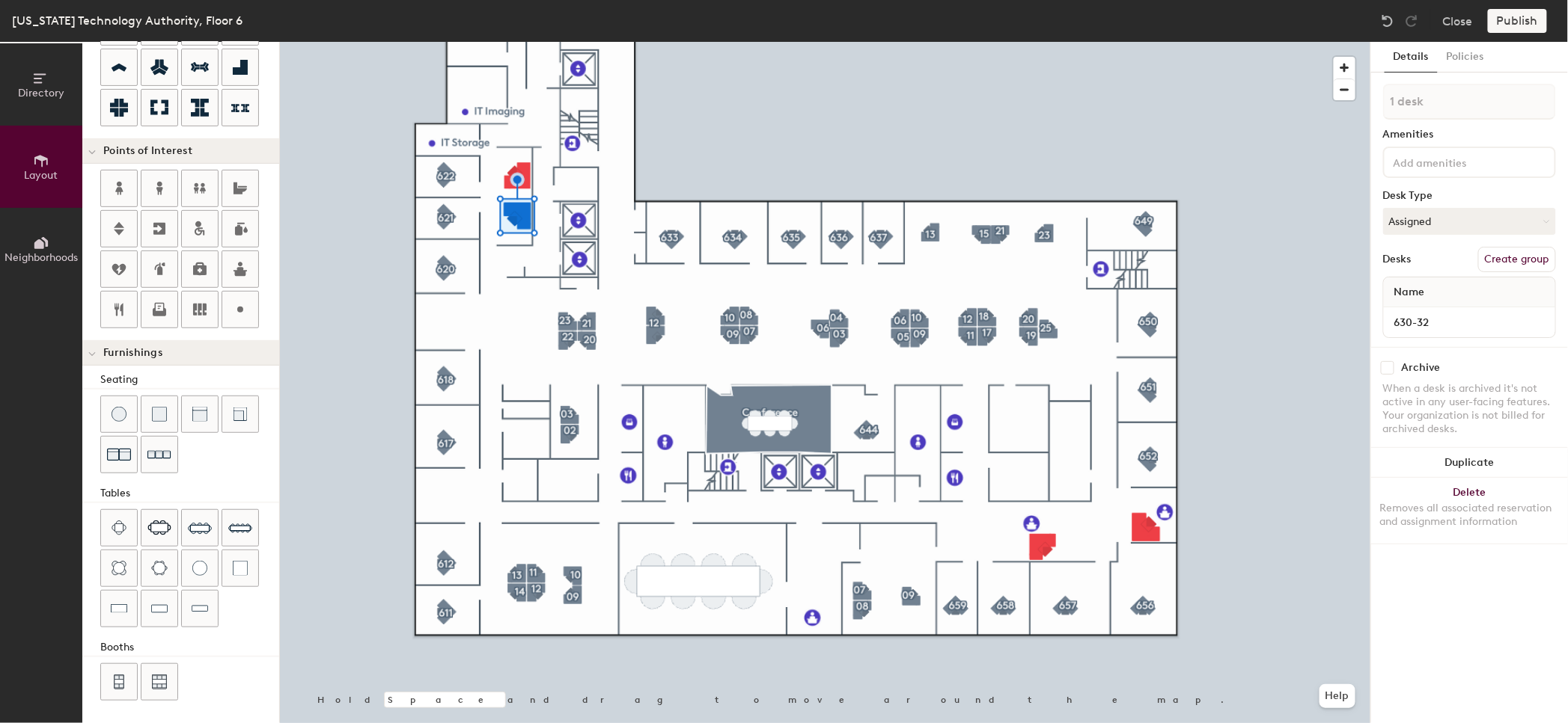
type input "2 desks"
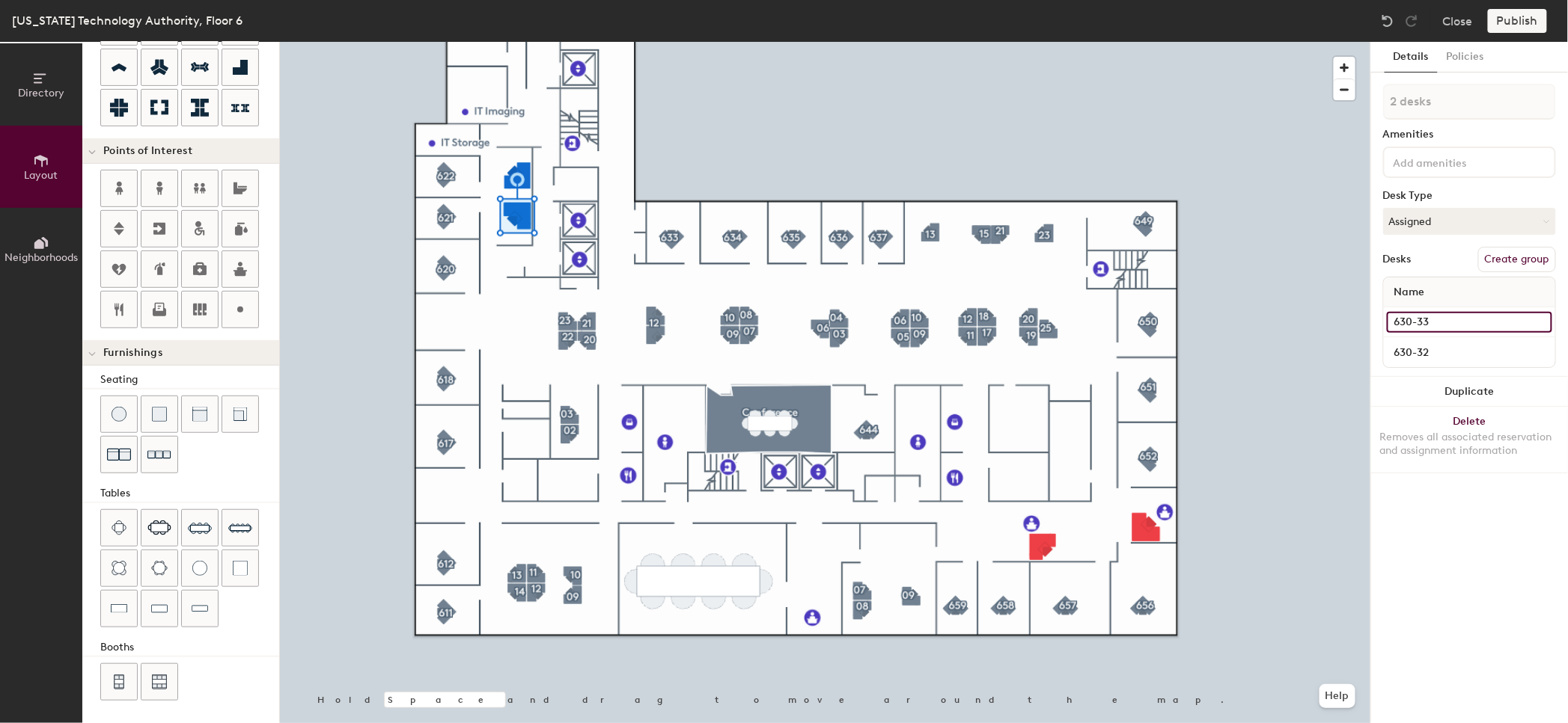
click at [1434, 323] on input "630-33" at bounding box center [1469, 322] width 166 height 21
click at [1416, 381] on button "Duplicate" at bounding box center [1469, 391] width 197 height 30
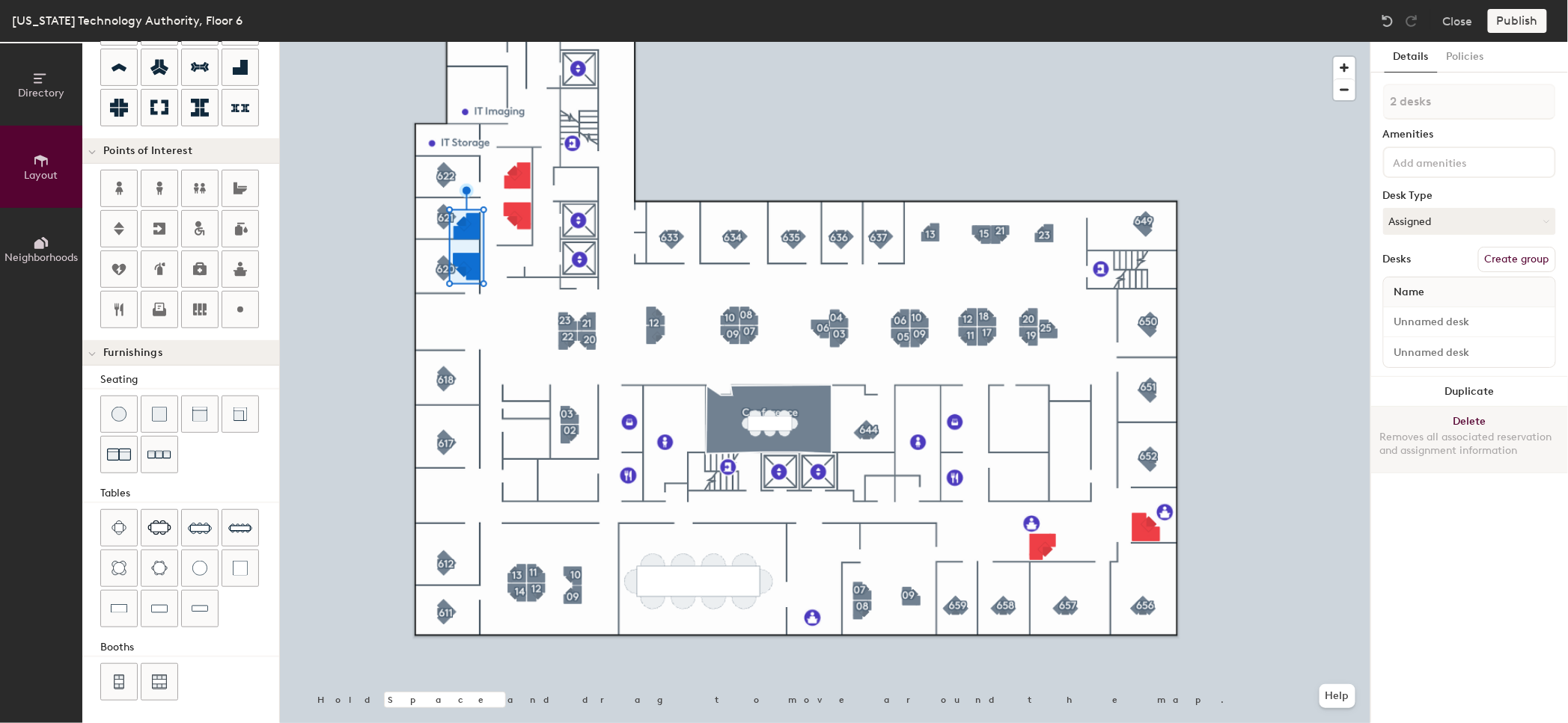
click at [1473, 425] on button "Delete Removes all associated reservation and assignment information" at bounding box center [1469, 439] width 197 height 66
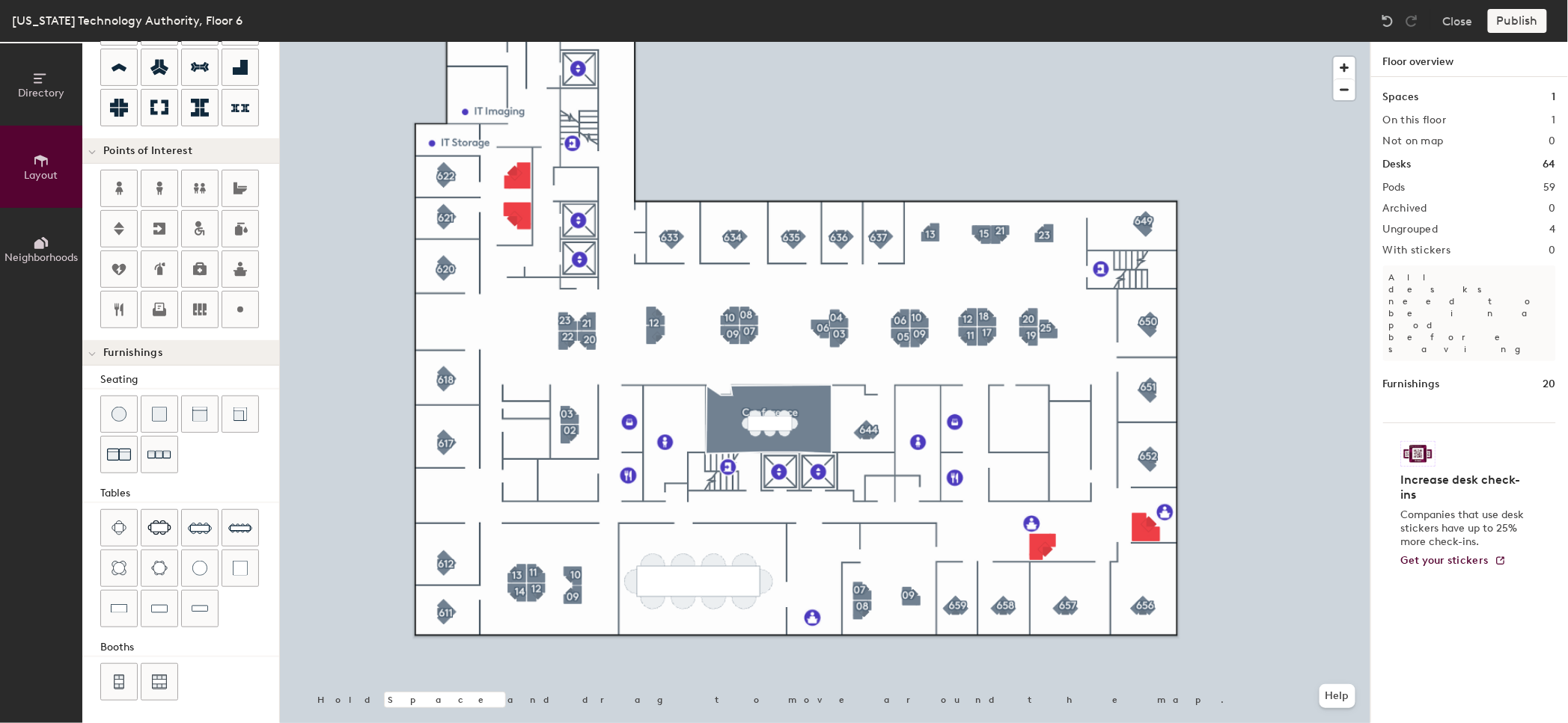
type input "20"
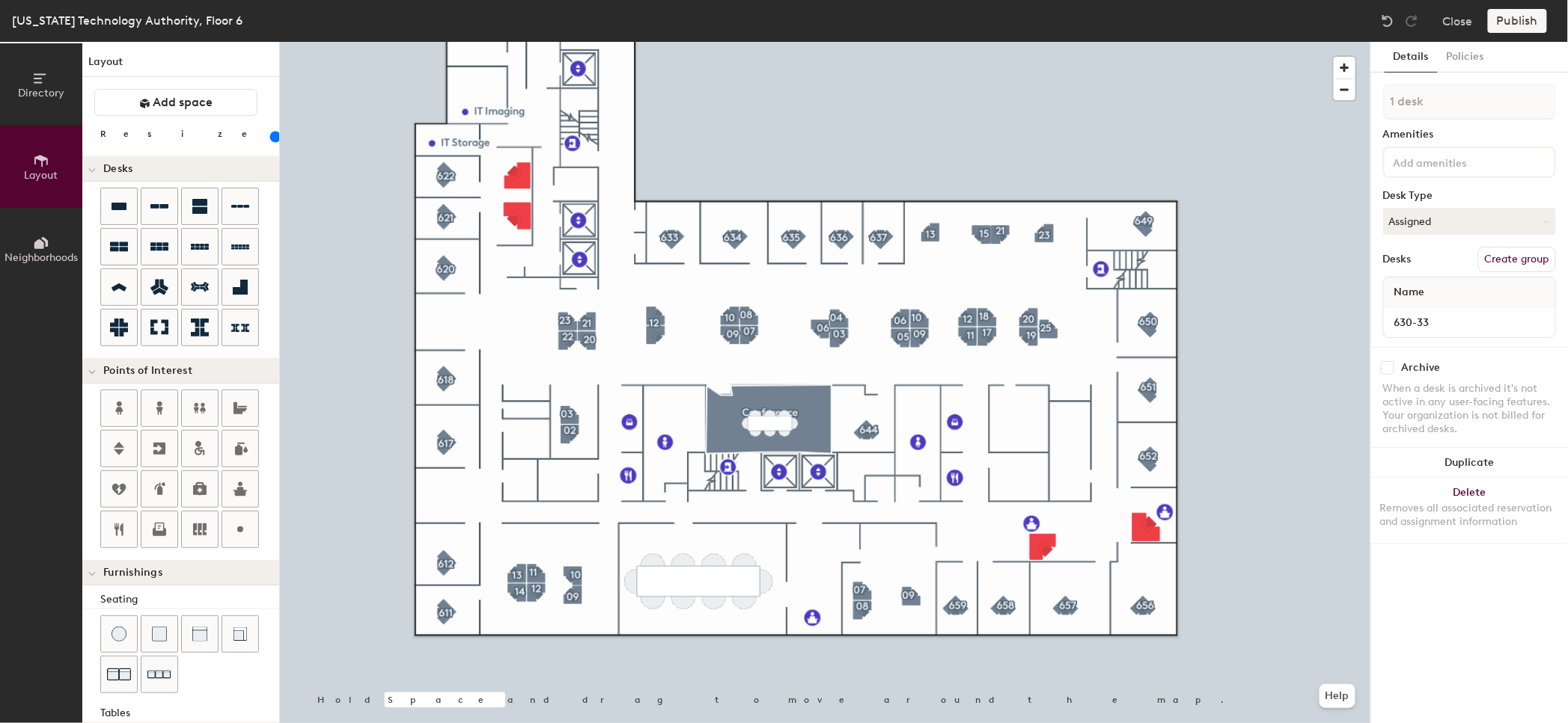
scroll to position [220, 0]
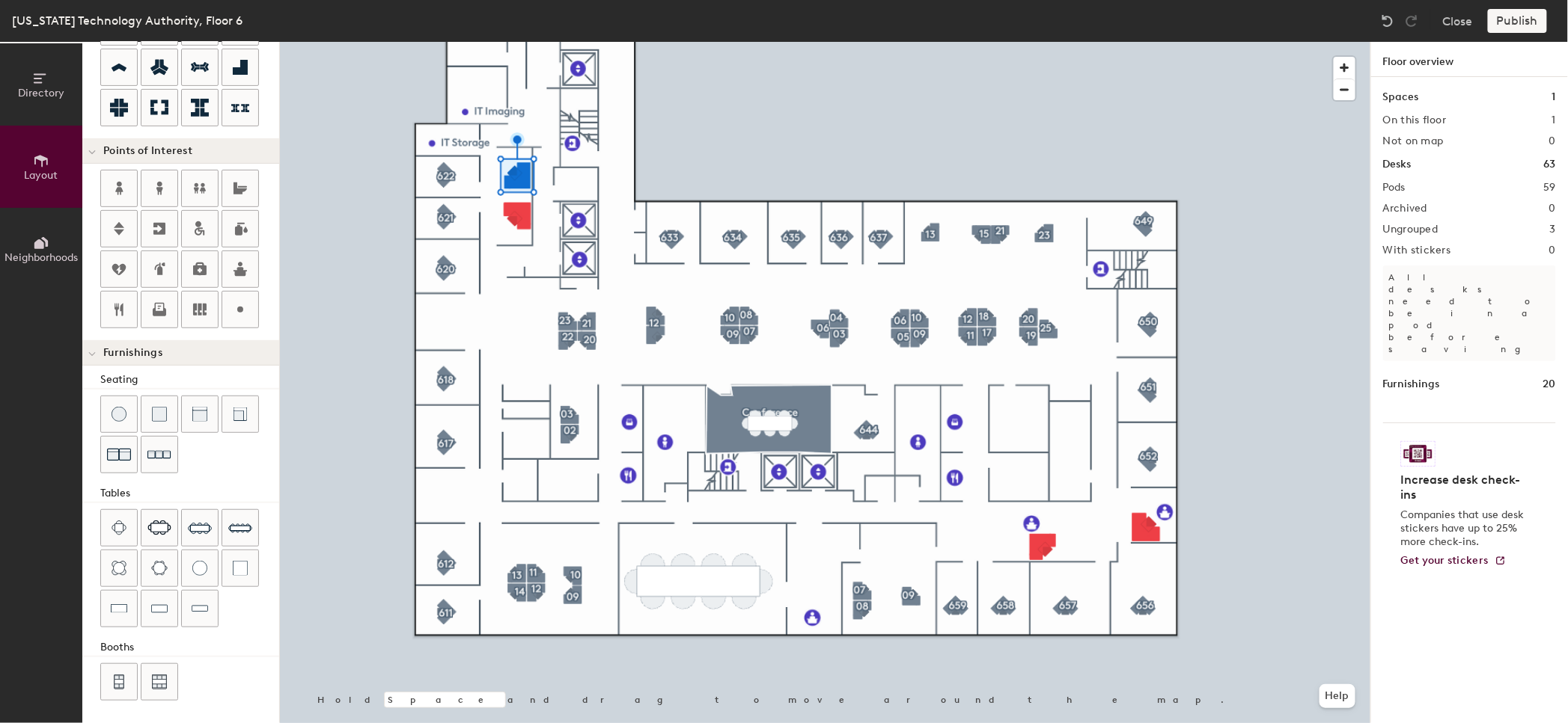
click at [527, 42] on div at bounding box center [824, 42] width 1090 height 0
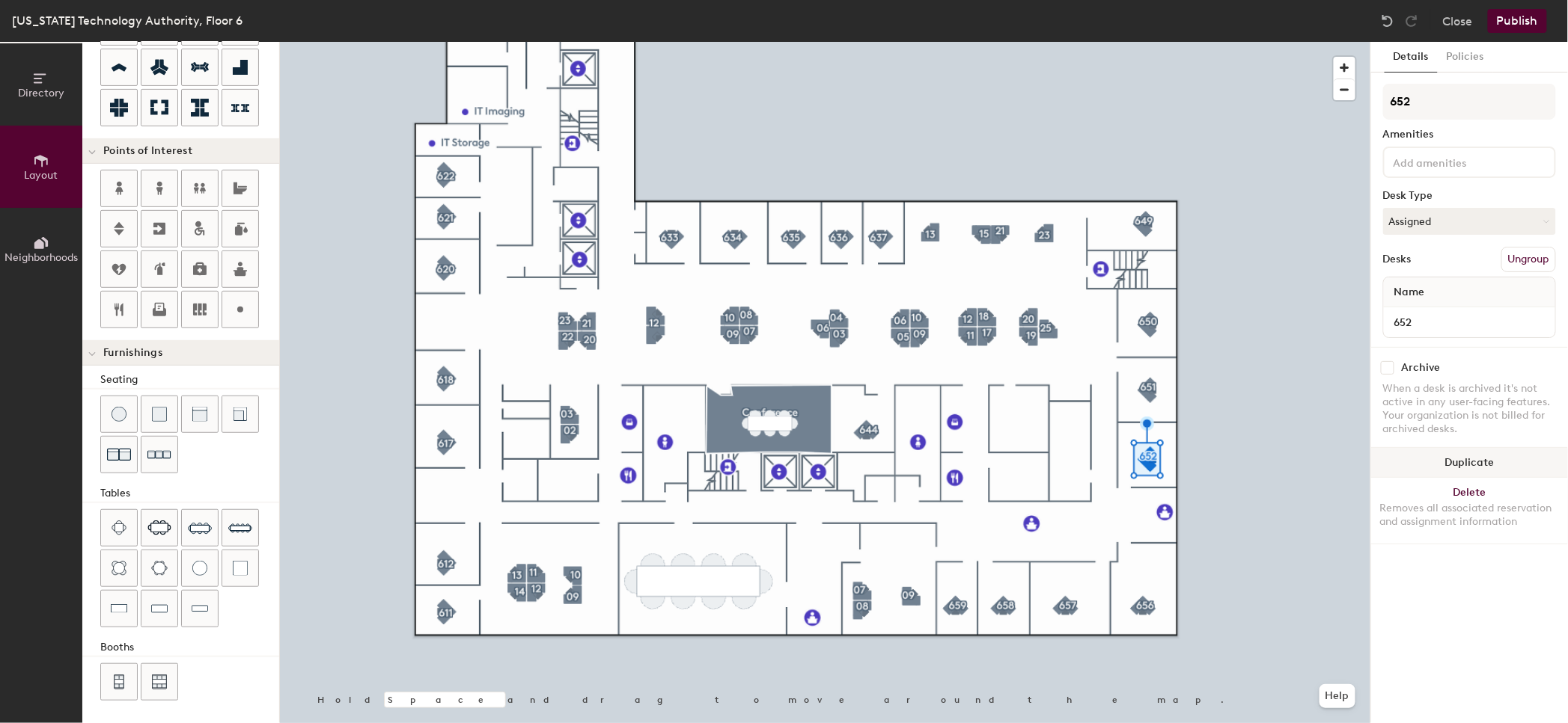
click at [1469, 461] on button "Duplicate" at bounding box center [1469, 463] width 197 height 30
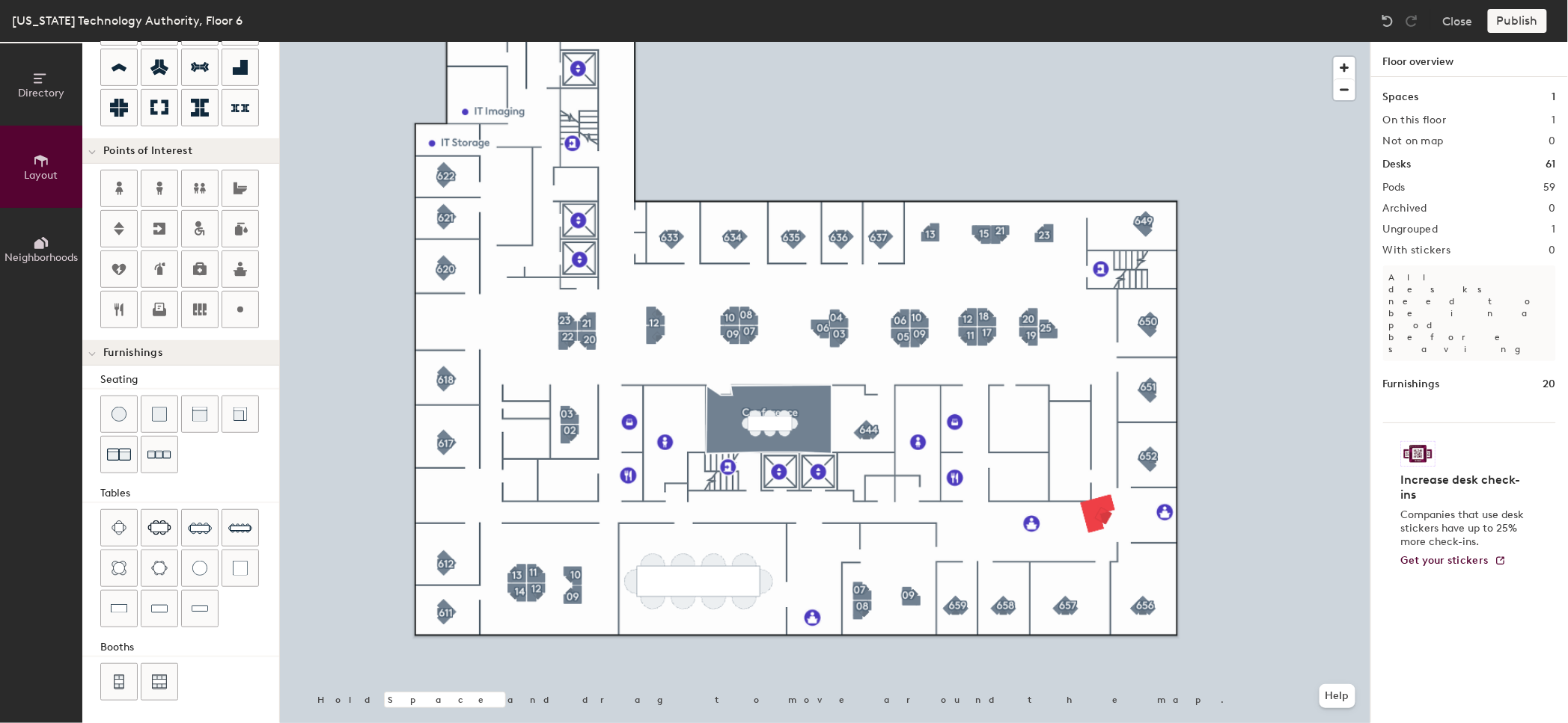
click at [1092, 42] on div at bounding box center [824, 42] width 1090 height 0
type input "140"
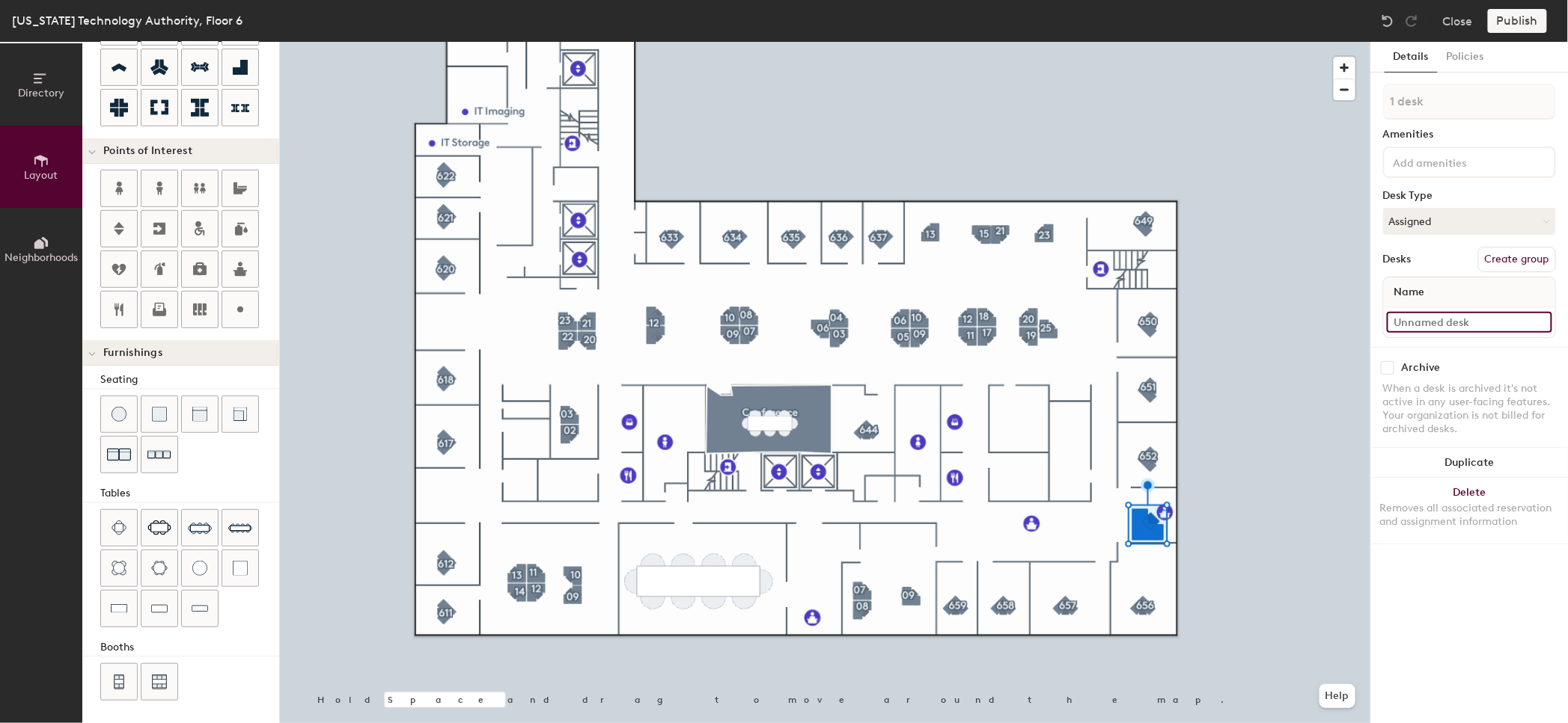
click at [1416, 326] on input at bounding box center [1469, 322] width 166 height 21
type input "GTA Admin"
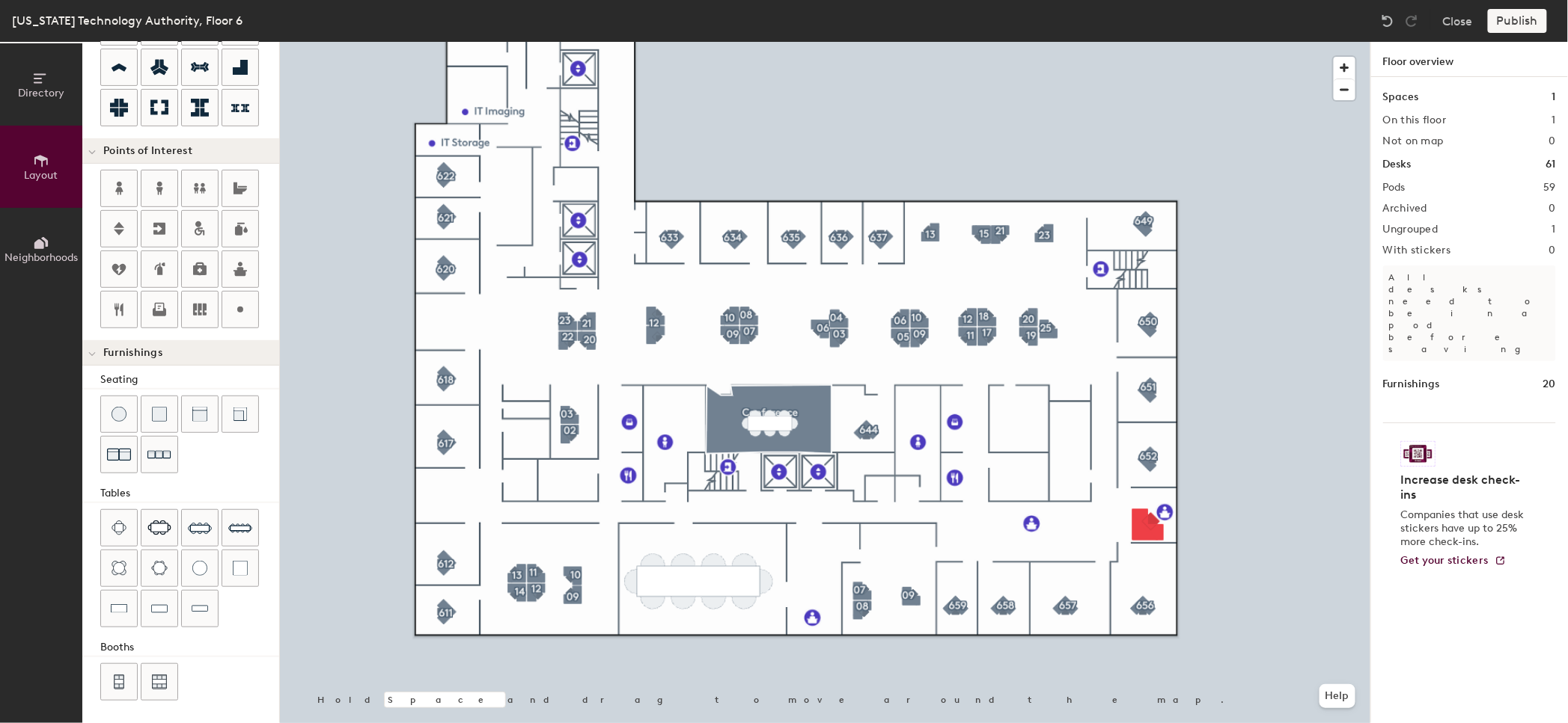
type input "140"
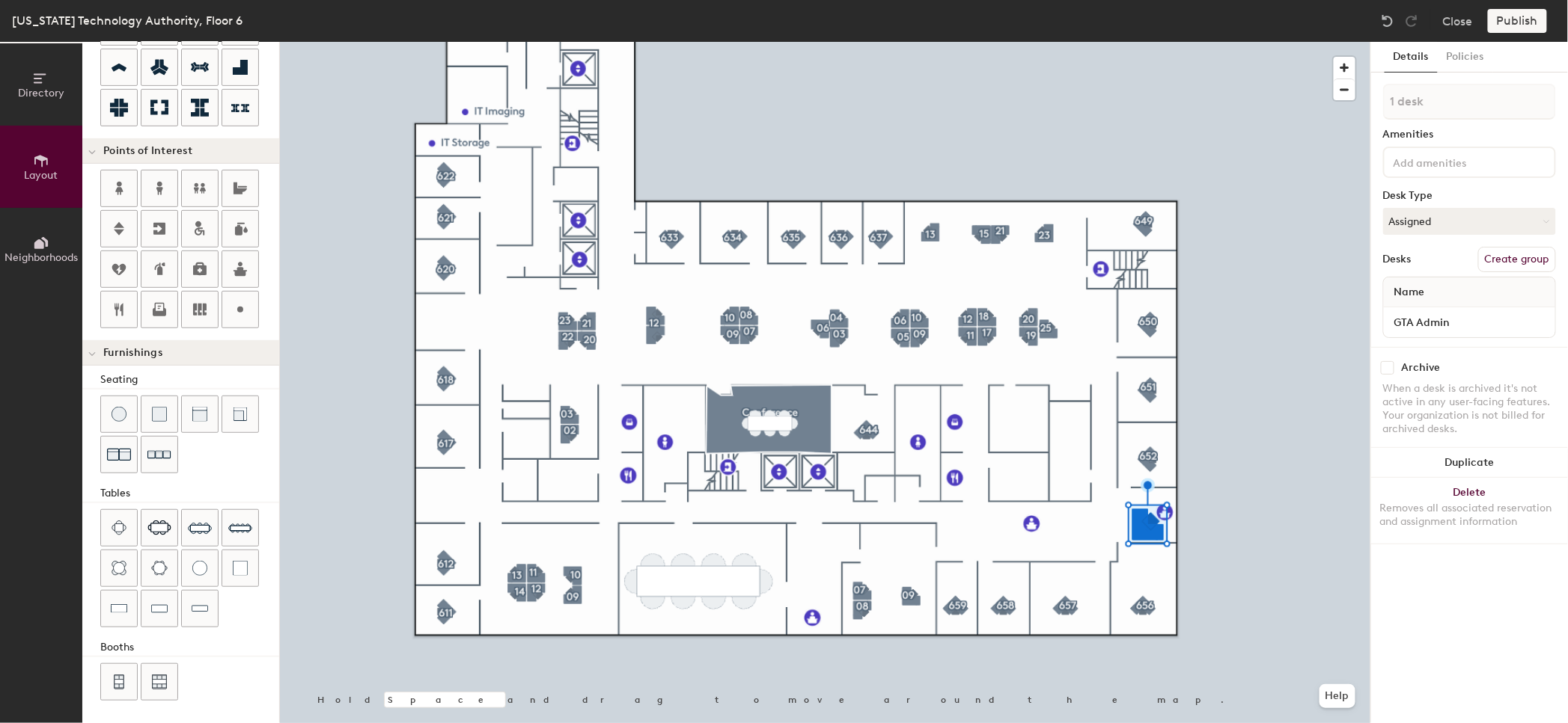
click at [1439, 294] on div "Name" at bounding box center [1469, 292] width 172 height 30
click at [1448, 312] on input "GTA Admin" at bounding box center [1469, 322] width 166 height 21
click at [1495, 259] on button "Create group" at bounding box center [1516, 260] width 78 height 26
click at [1442, 102] on input "Pod 60" at bounding box center [1469, 101] width 173 height 36
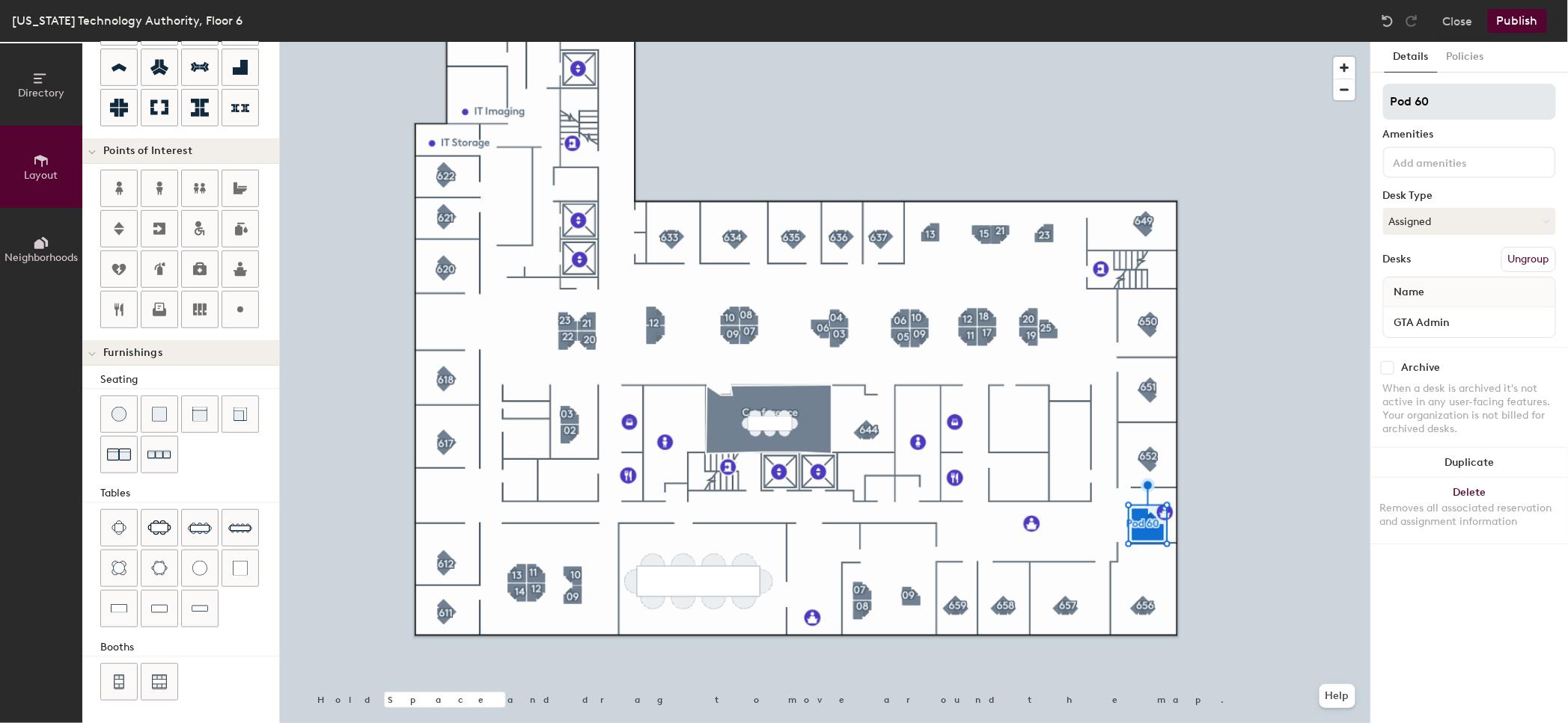
click at [1442, 102] on input "Pod 60" at bounding box center [1469, 101] width 173 height 36
type input "A"
type input "G"
type input "Admin"
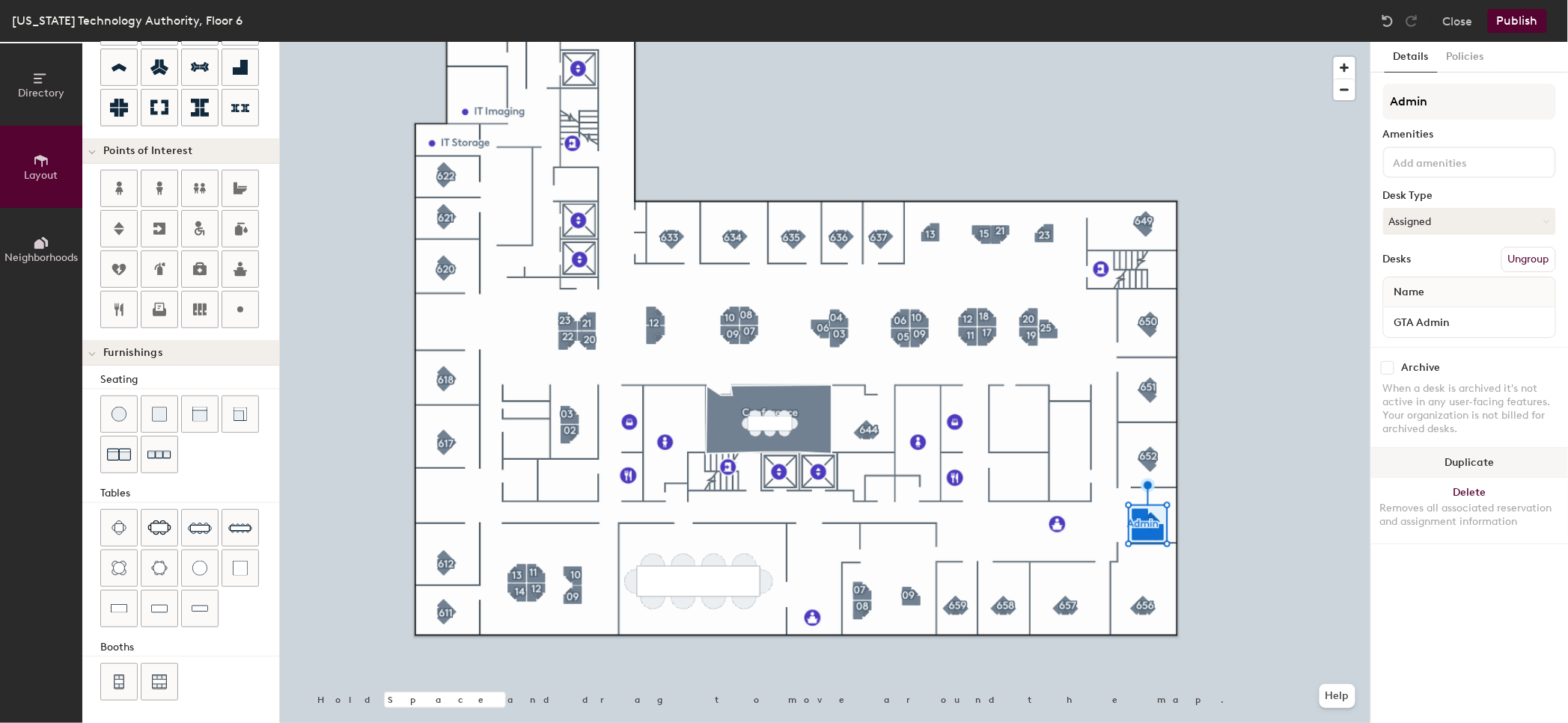
click at [1451, 455] on button "Duplicate" at bounding box center [1469, 463] width 197 height 30
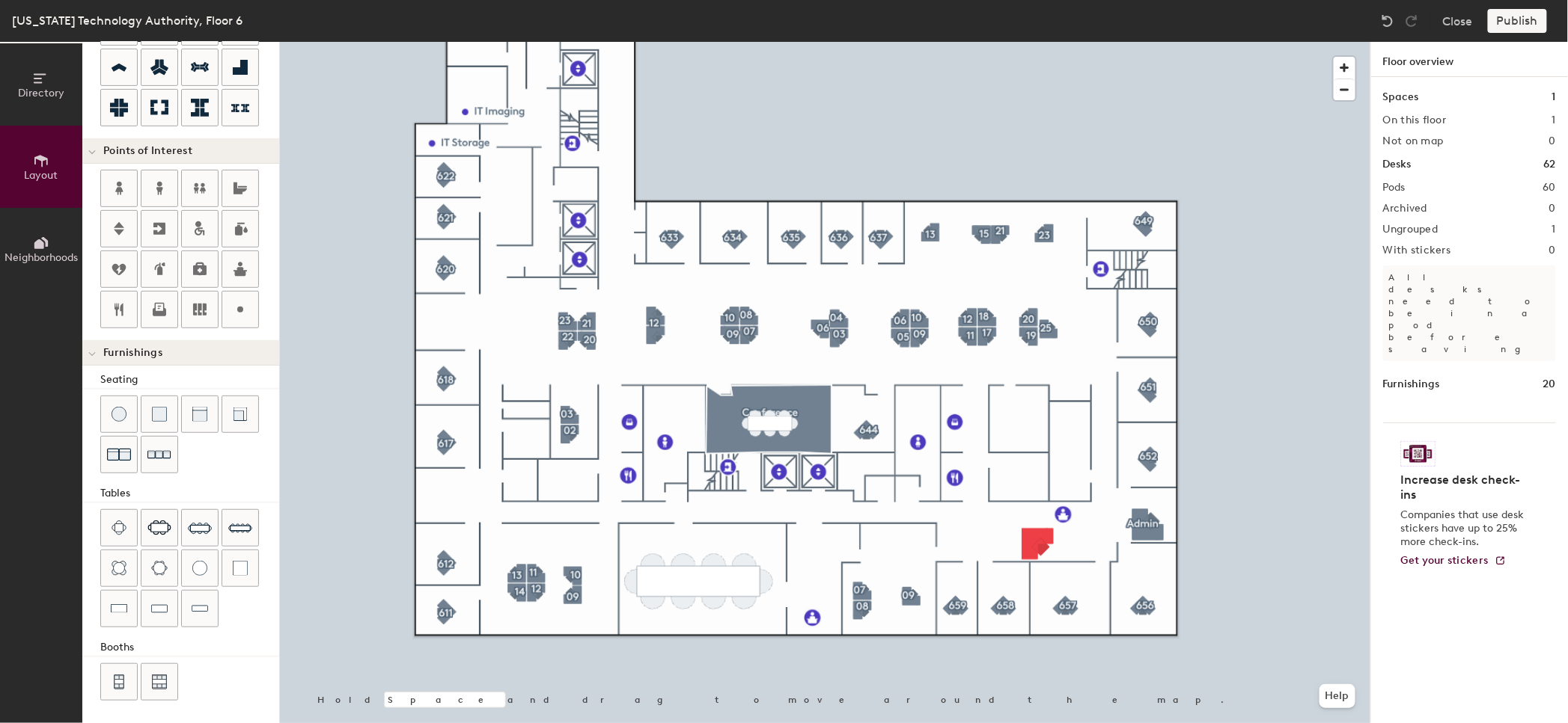
type input "140"
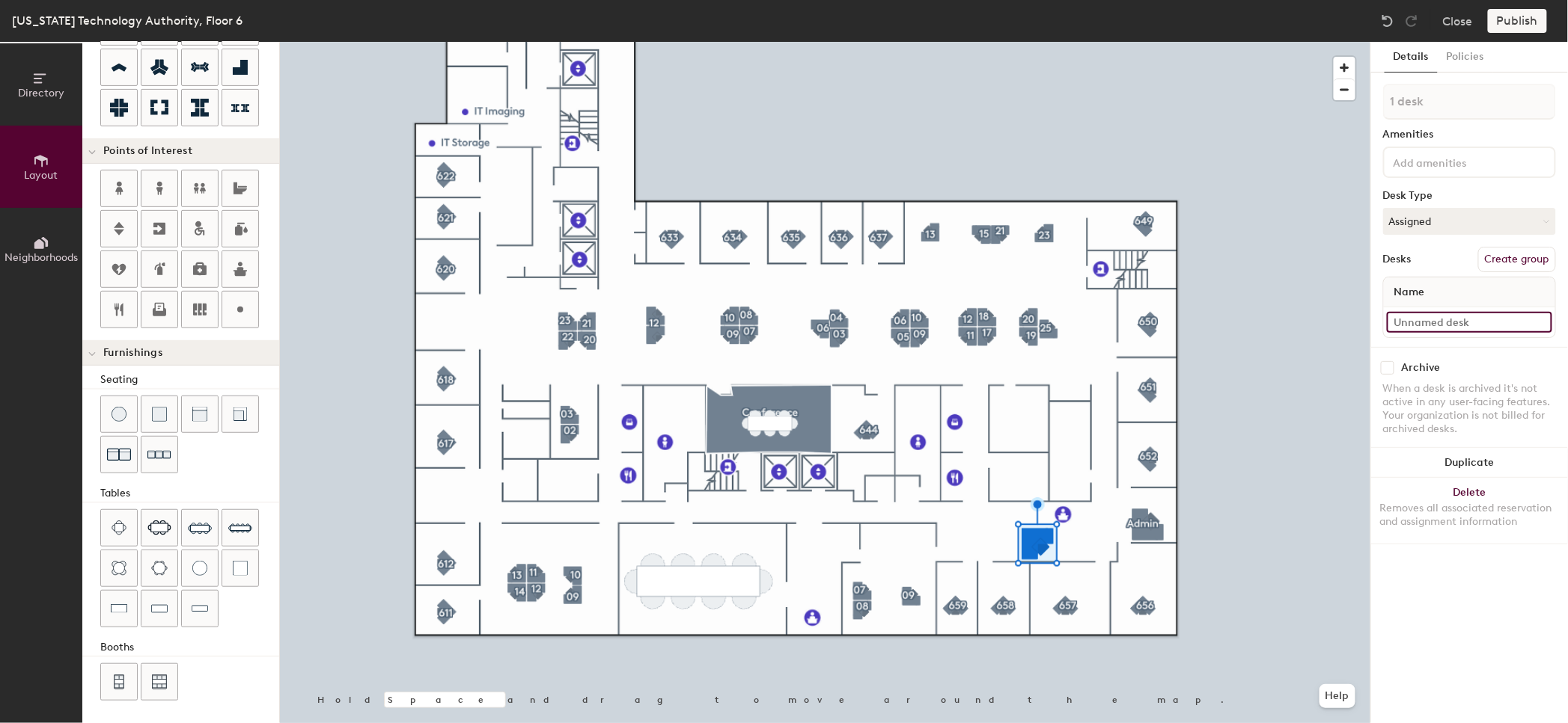
click at [1436, 312] on input at bounding box center [1469, 322] width 166 height 21
type input "Admin"
click at [1436, 326] on input "Admin" at bounding box center [1469, 322] width 166 height 21
click at [1341, 42] on div at bounding box center [824, 42] width 1090 height 0
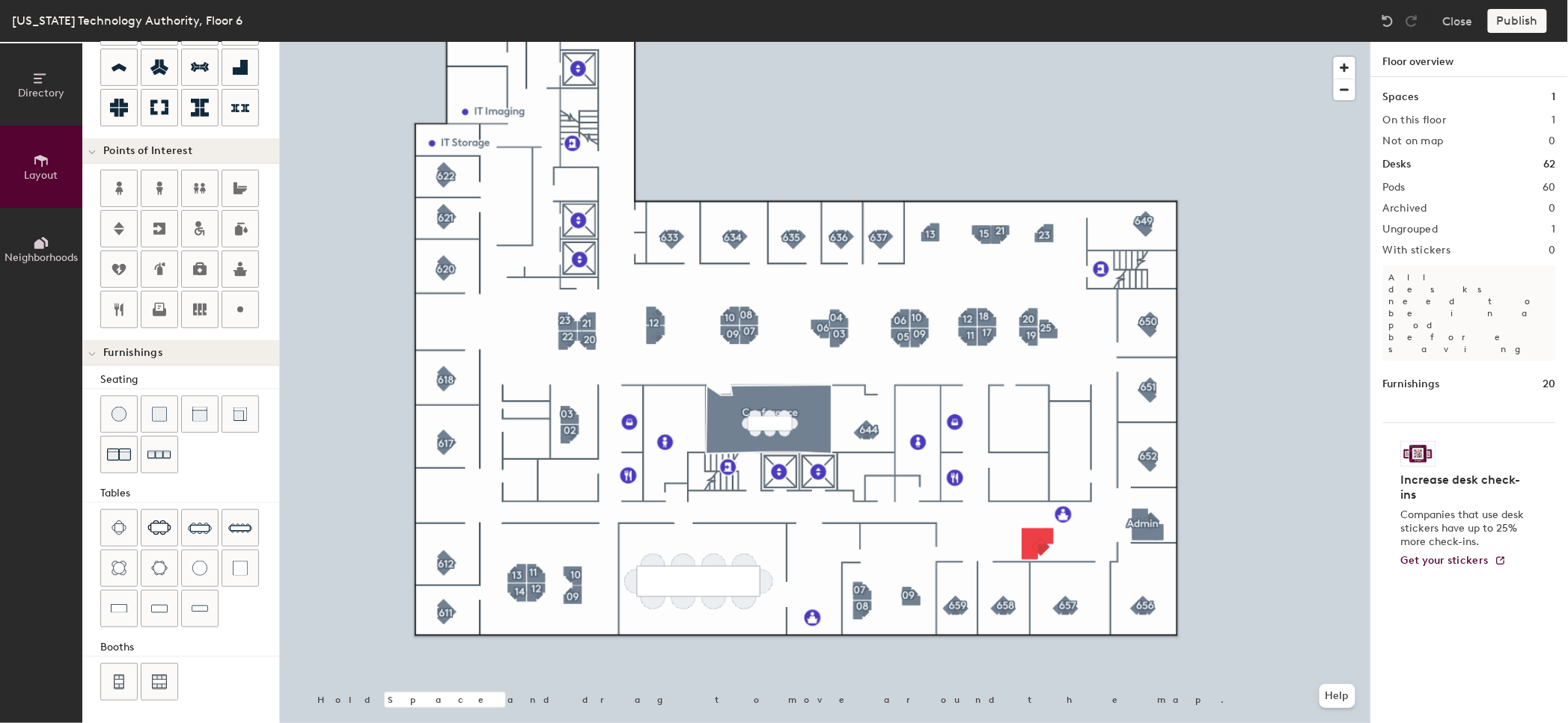
type input "140"
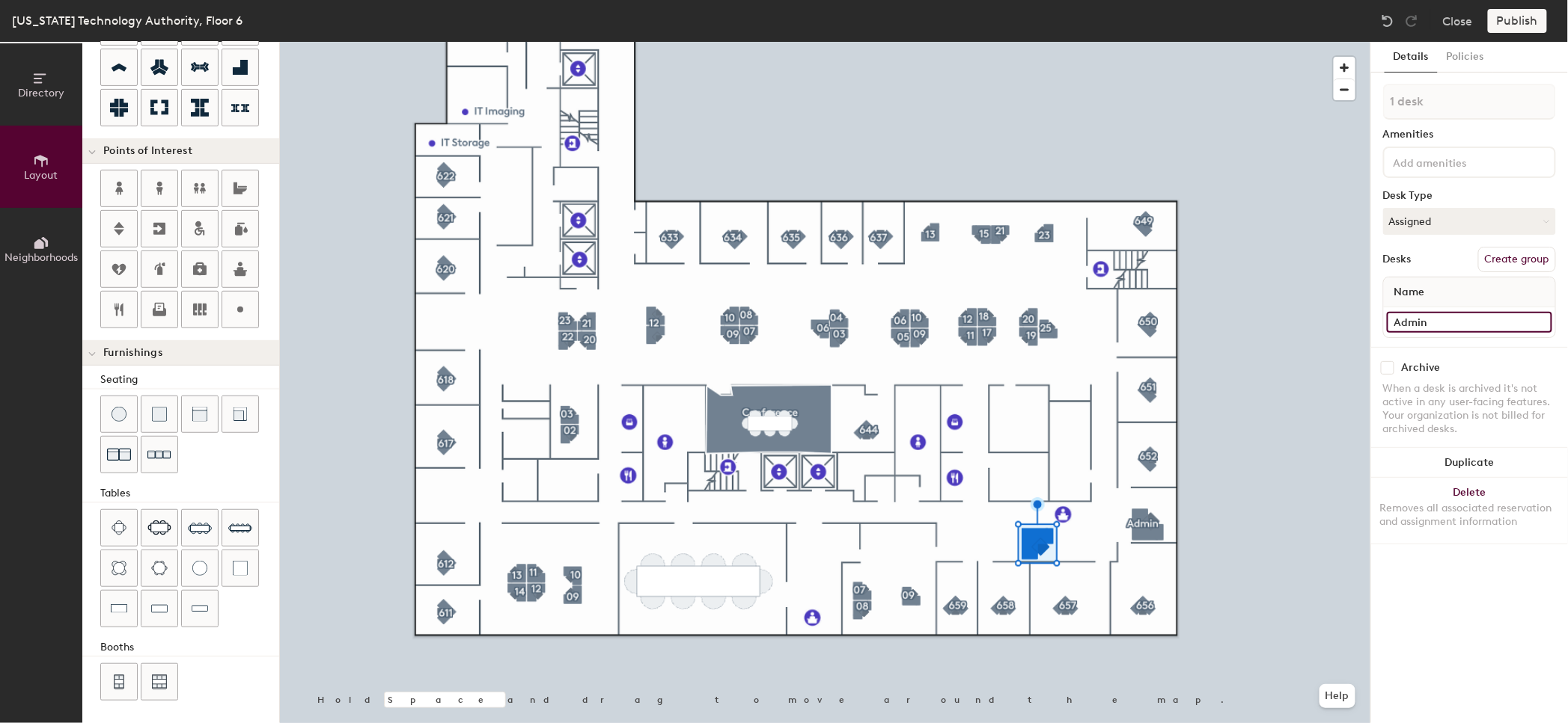
click at [1401, 321] on input "Admin" at bounding box center [1469, 322] width 166 height 21
click at [1503, 257] on button "Create group" at bounding box center [1516, 260] width 78 height 26
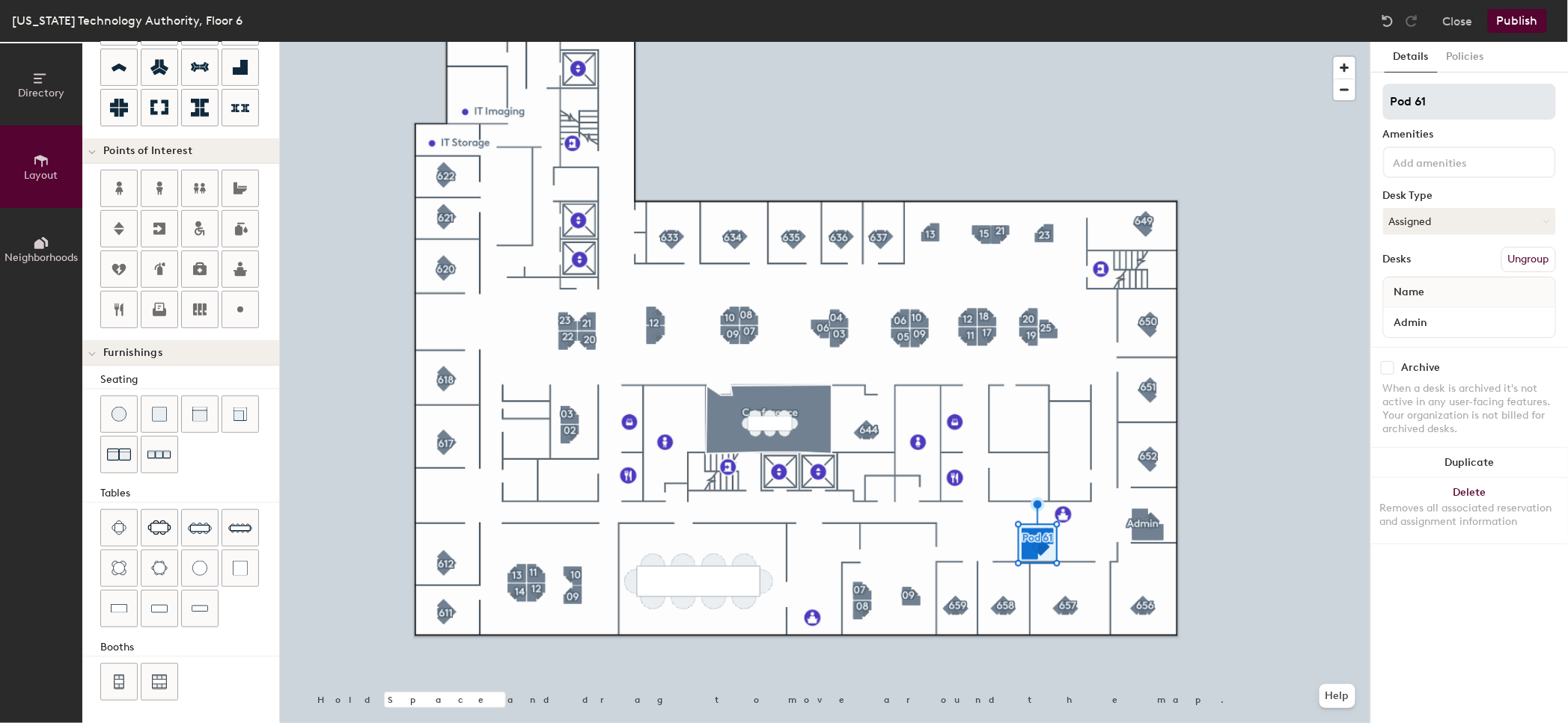
click at [1457, 106] on input "Pod 61" at bounding box center [1469, 101] width 173 height 36
type input "Admin"
click at [1328, 42] on div at bounding box center [824, 42] width 1090 height 0
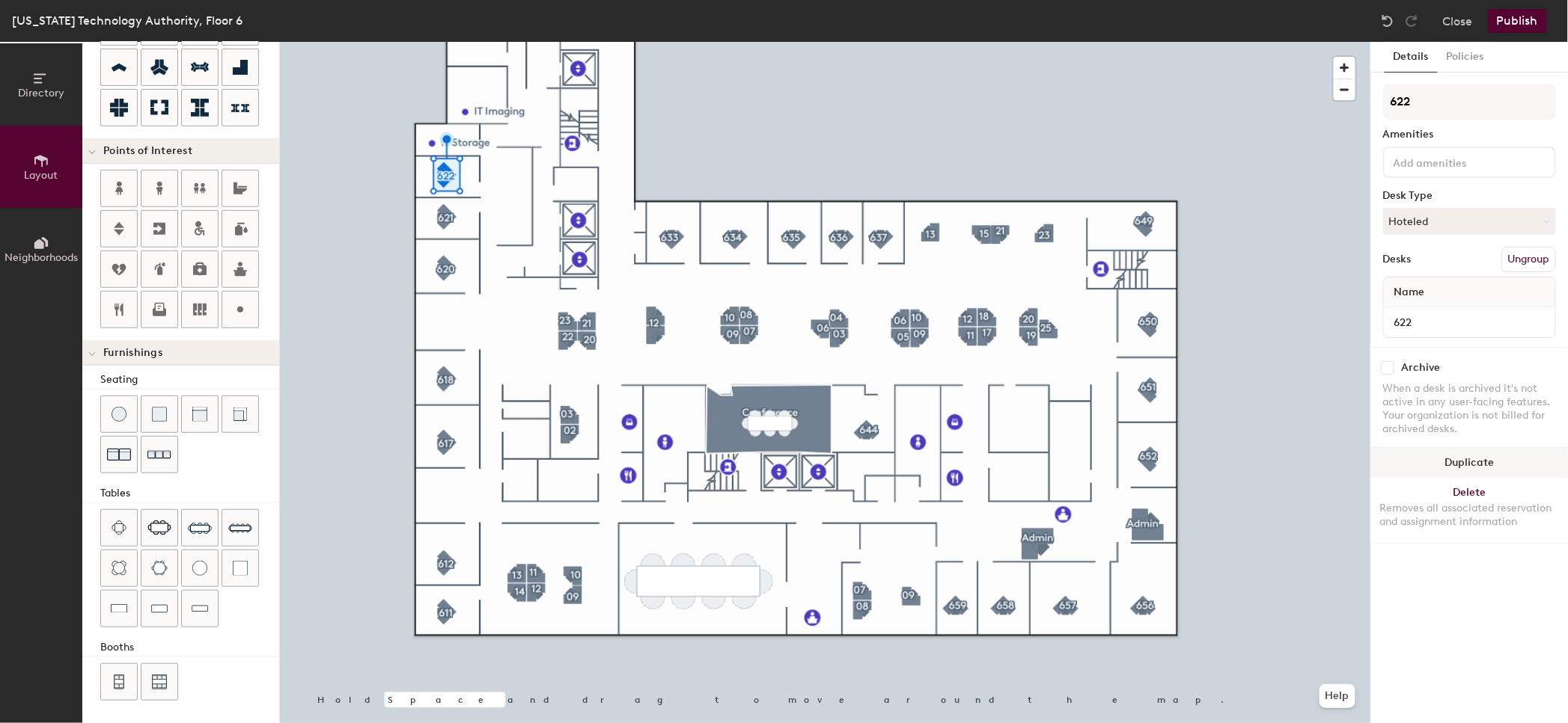
click at [1462, 458] on button "Duplicate" at bounding box center [1469, 463] width 197 height 30
click at [1415, 450] on button "Duplicate" at bounding box center [1469, 463] width 197 height 30
click at [743, 42] on div at bounding box center [824, 42] width 1090 height 0
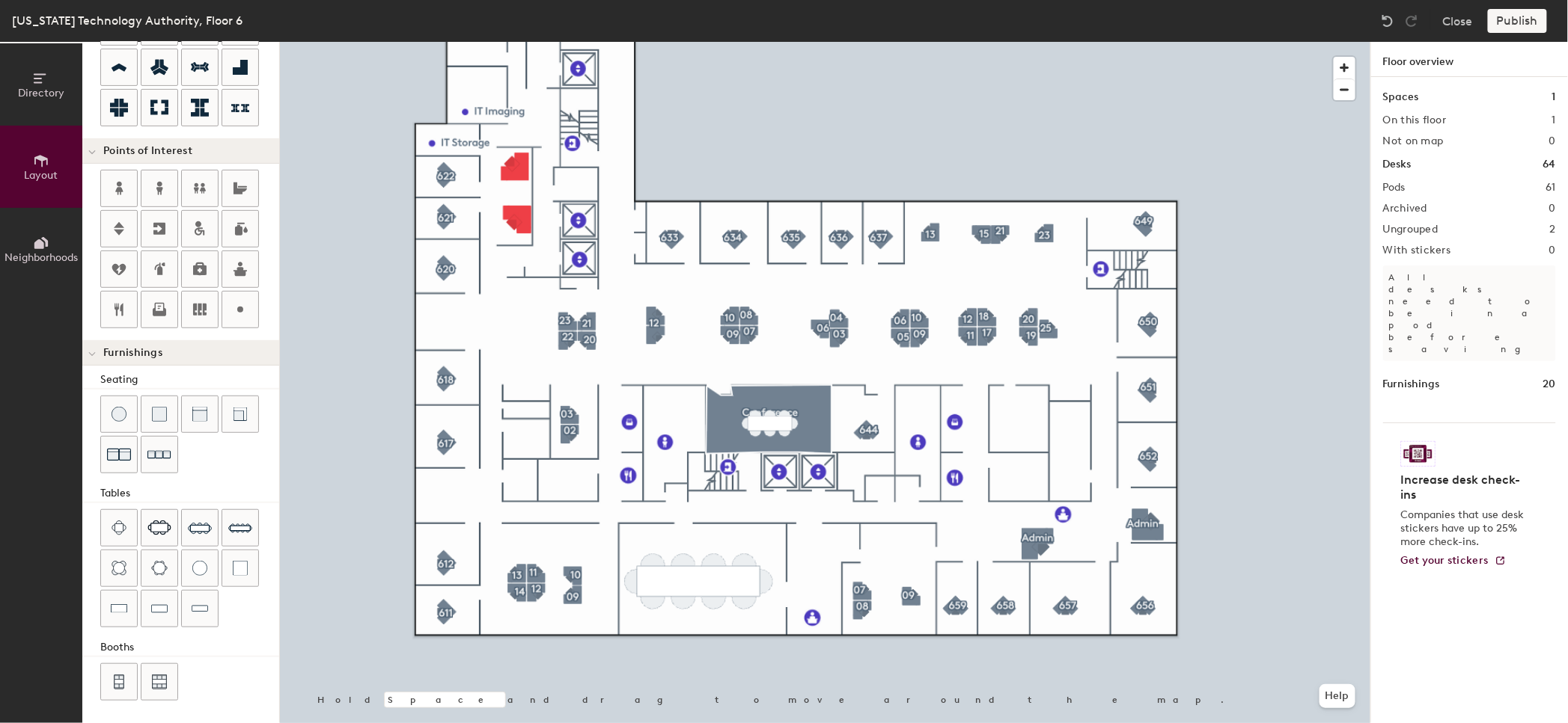
click at [513, 42] on div at bounding box center [824, 42] width 1090 height 0
type input "120"
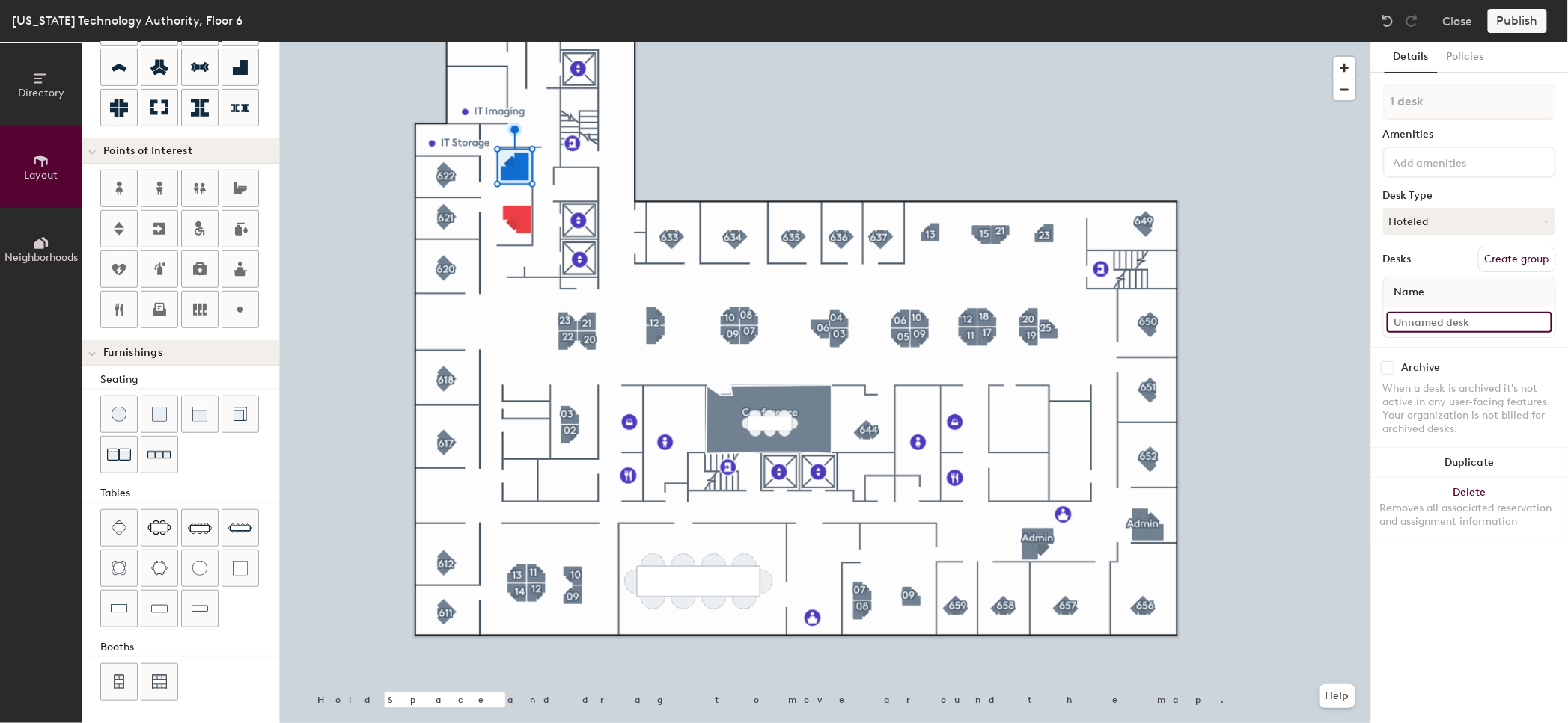
click at [1455, 319] on input at bounding box center [1469, 322] width 166 height 21
type input "630-33"
click at [1524, 263] on button "Create group" at bounding box center [1516, 260] width 78 height 26
click at [1456, 102] on input "Pod 62" at bounding box center [1469, 101] width 173 height 36
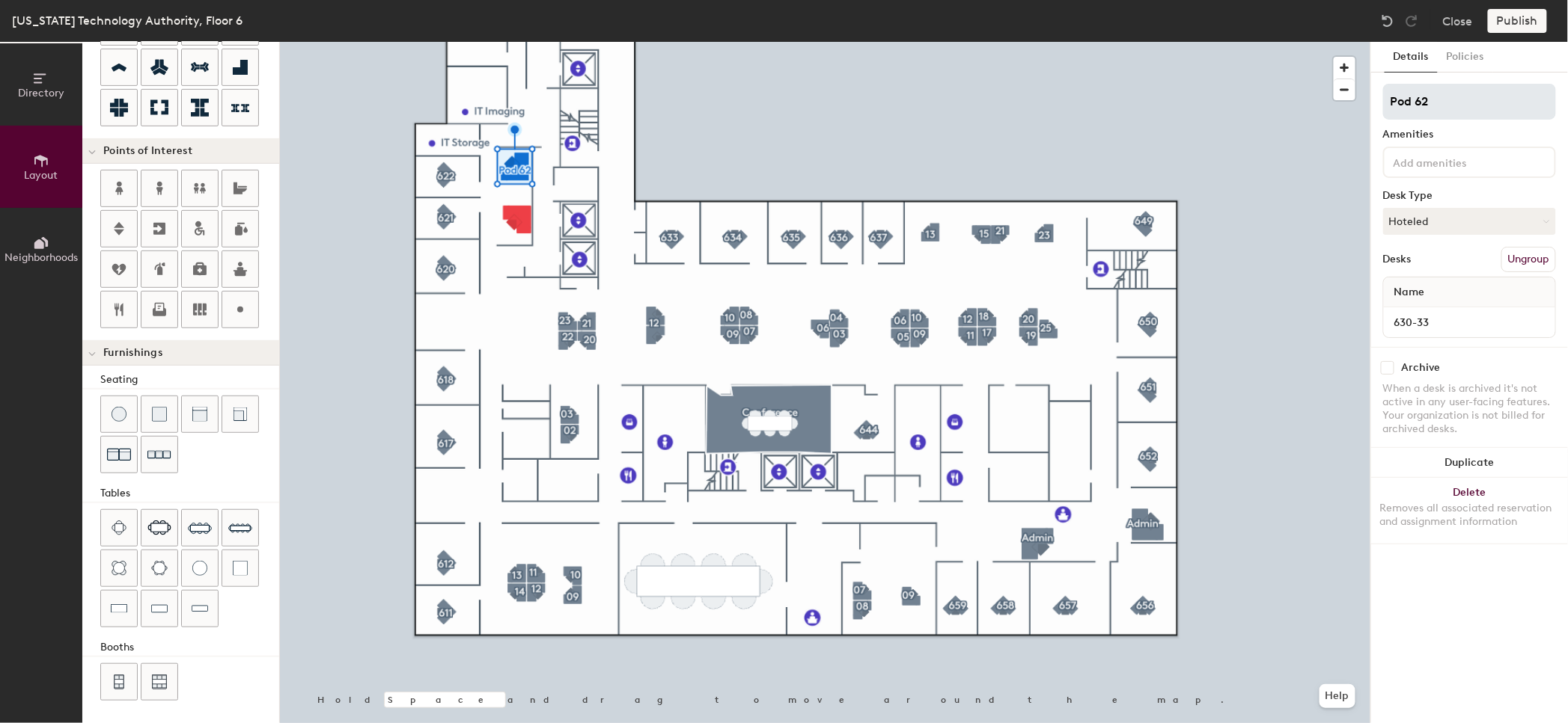
click at [1456, 102] on input "Pod 62" at bounding box center [1469, 101] width 173 height 36
type input "33"
click at [522, 42] on div at bounding box center [824, 42] width 1090 height 0
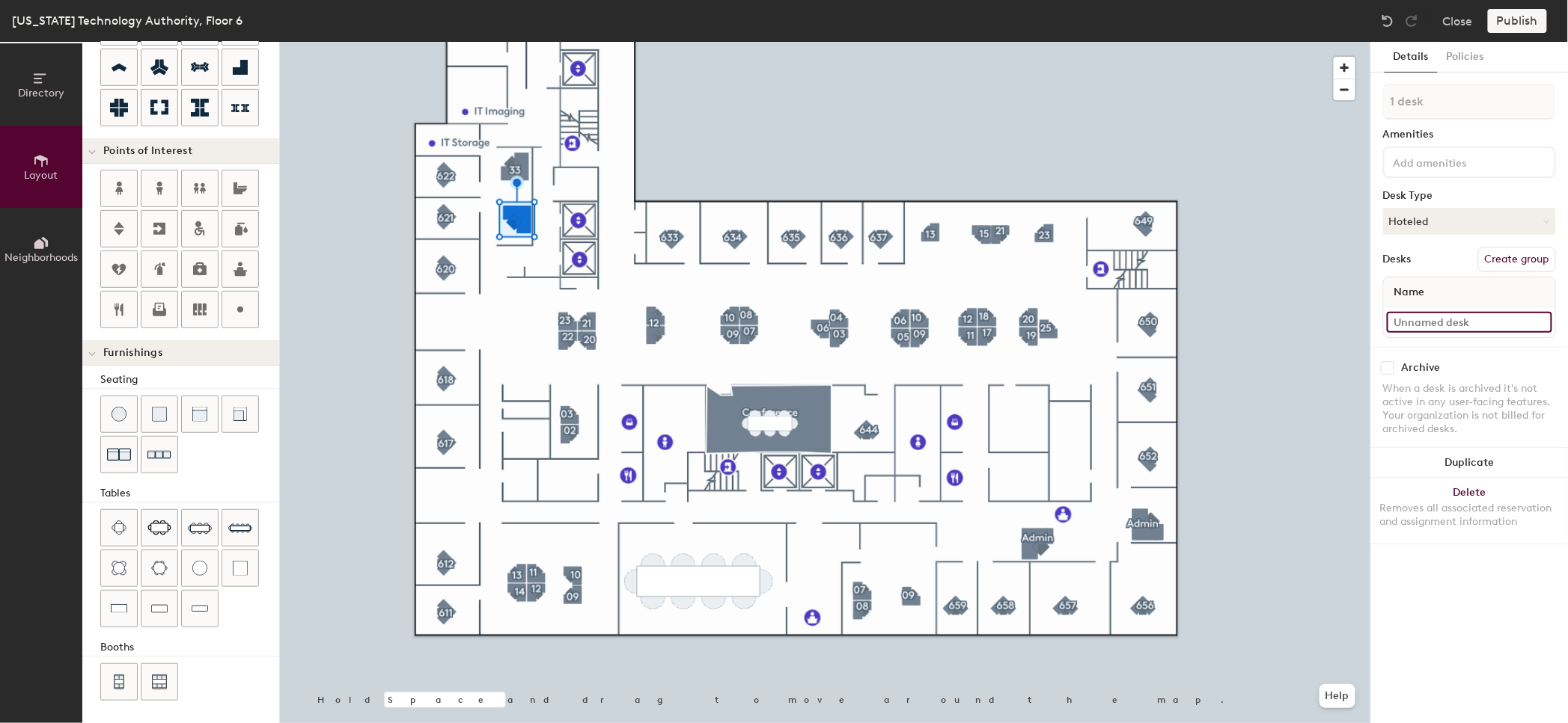
click at [1425, 325] on input at bounding box center [1469, 322] width 166 height 21
type input "630-32"
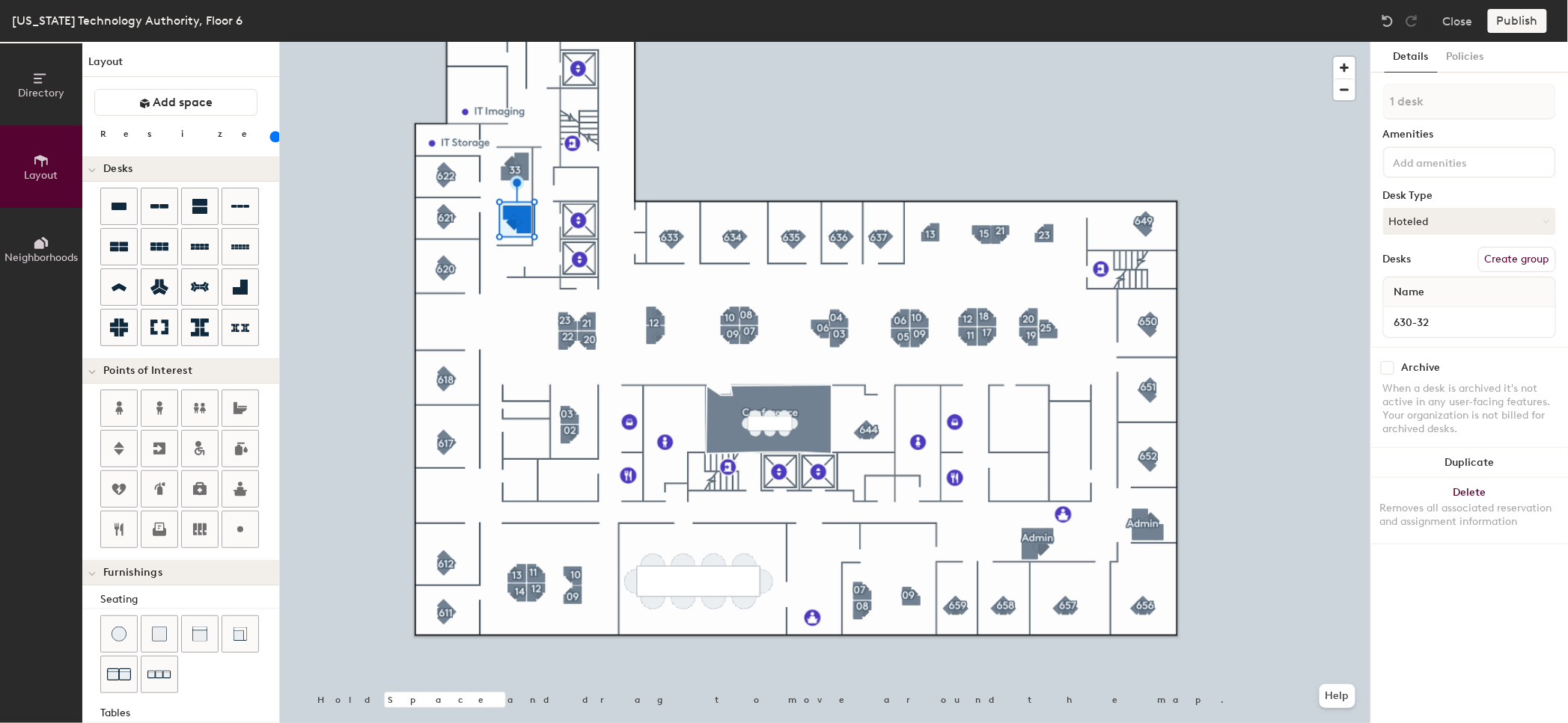
scroll to position [220, 0]
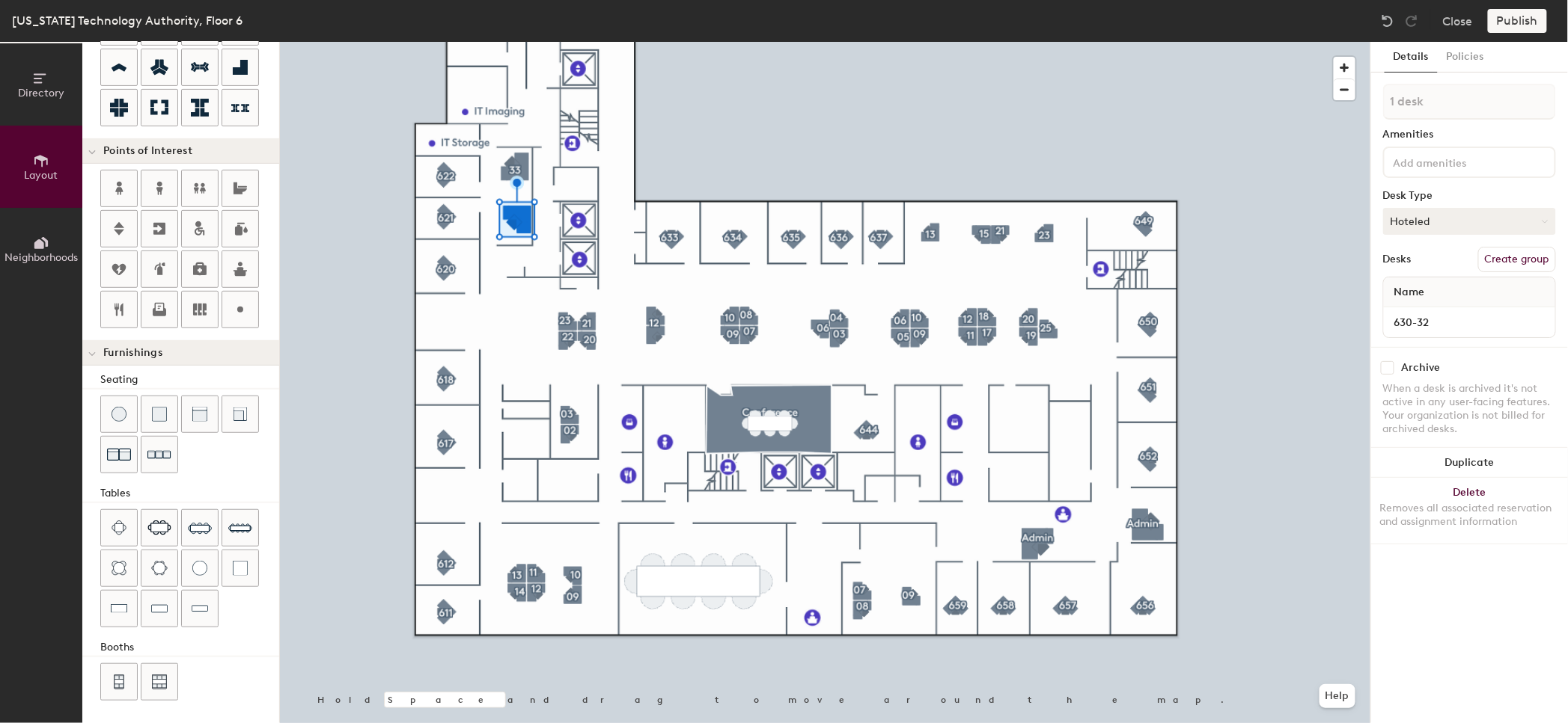
type input "630-32"
click at [1422, 216] on button "Hoteled" at bounding box center [1469, 221] width 173 height 26
click at [1423, 263] on div "Assigned" at bounding box center [1458, 268] width 150 height 23
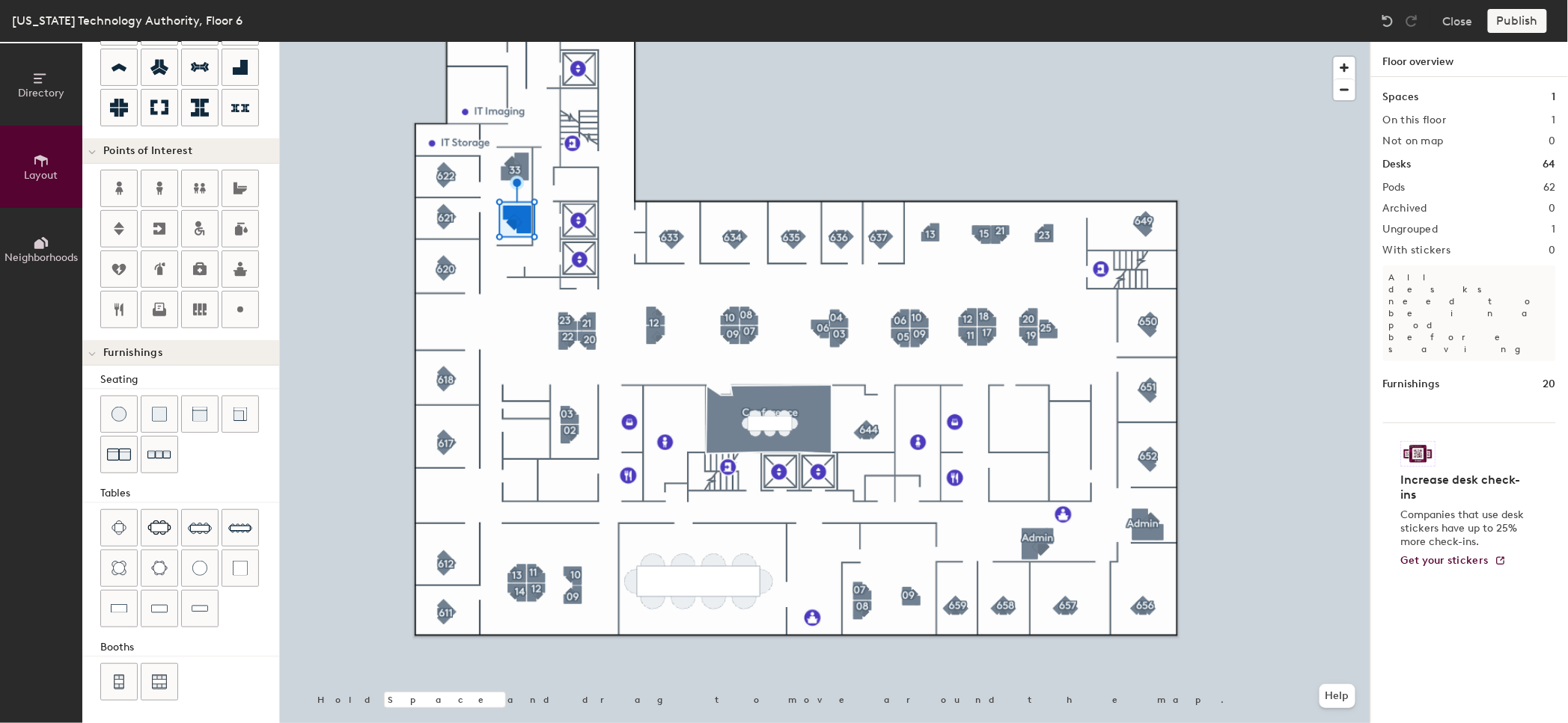
type input "20"
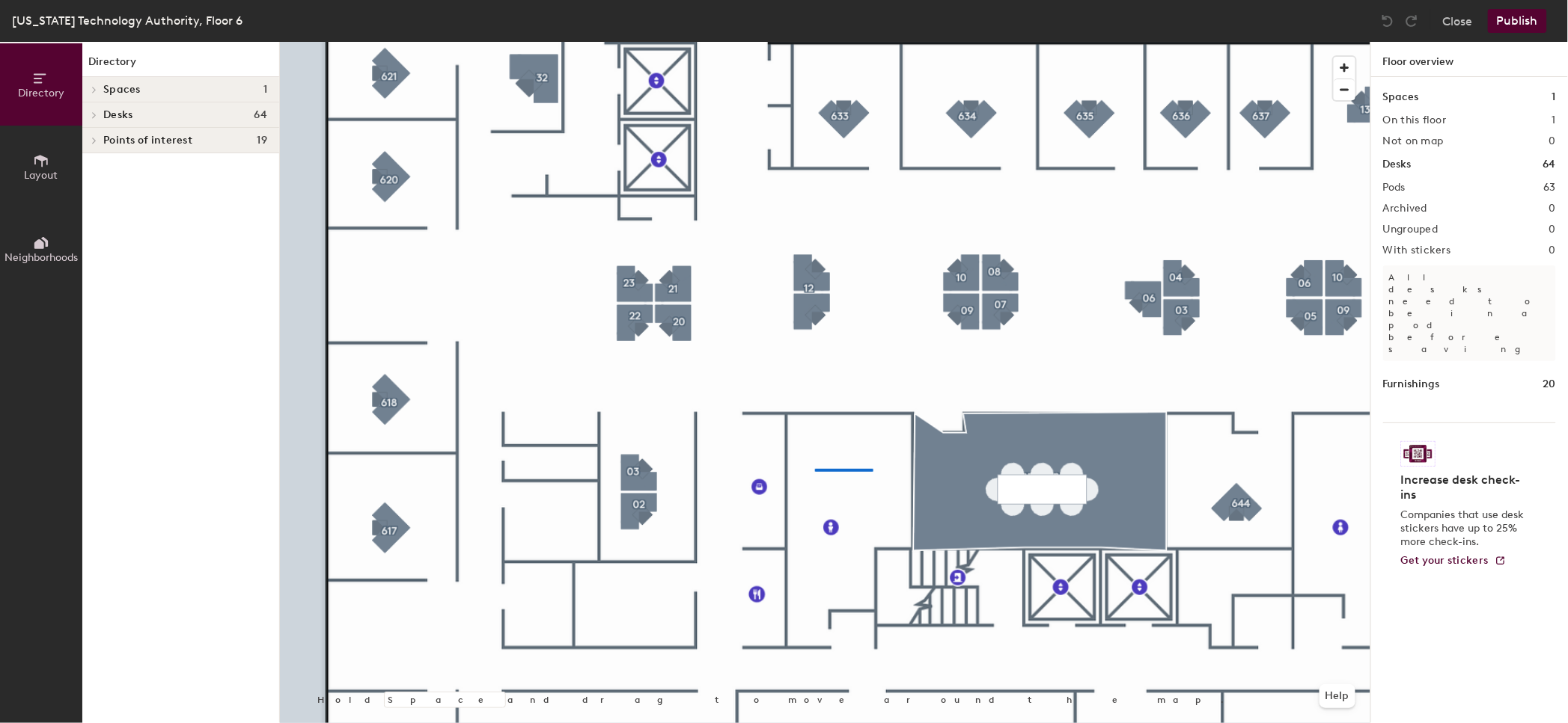
click at [814, 42] on div at bounding box center [824, 42] width 1090 height 0
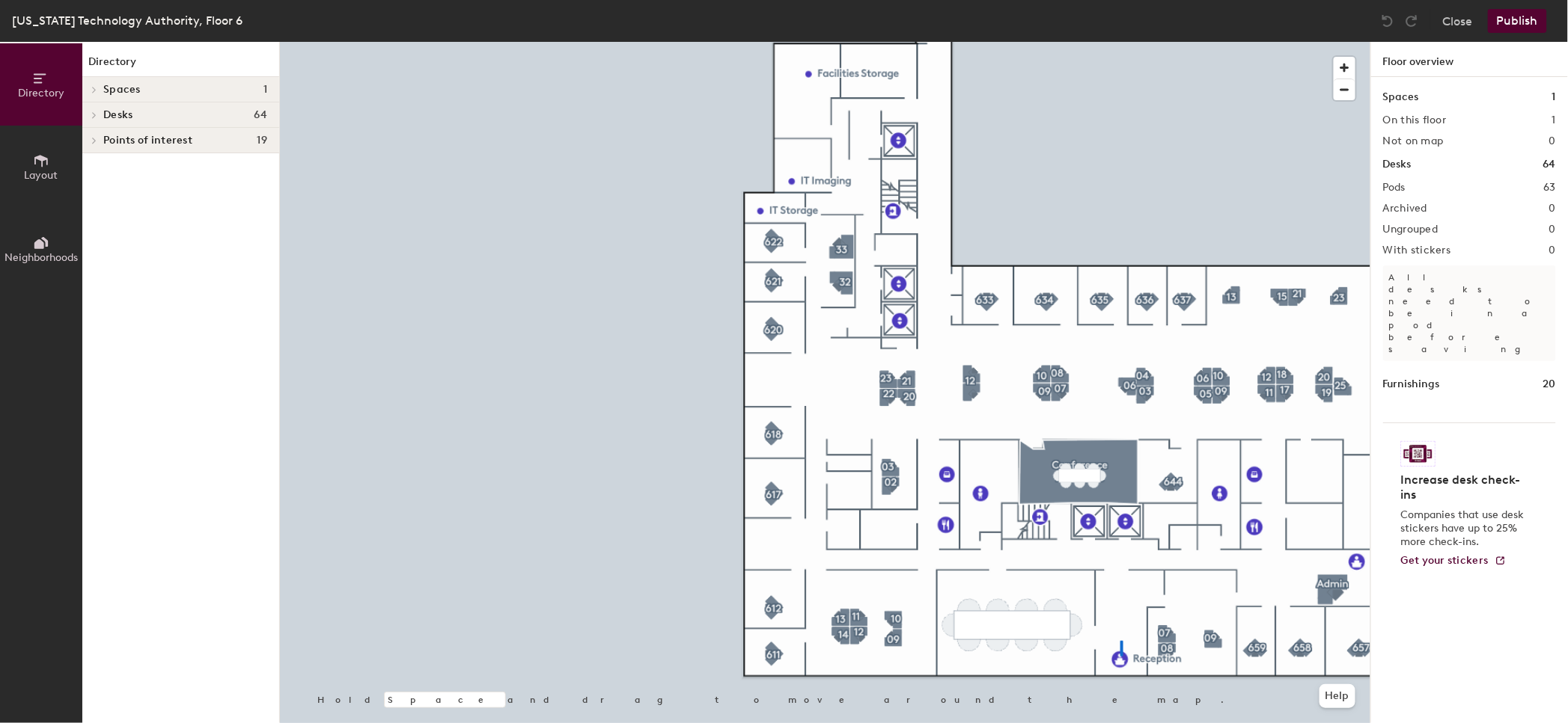
click at [1121, 42] on div at bounding box center [824, 42] width 1090 height 0
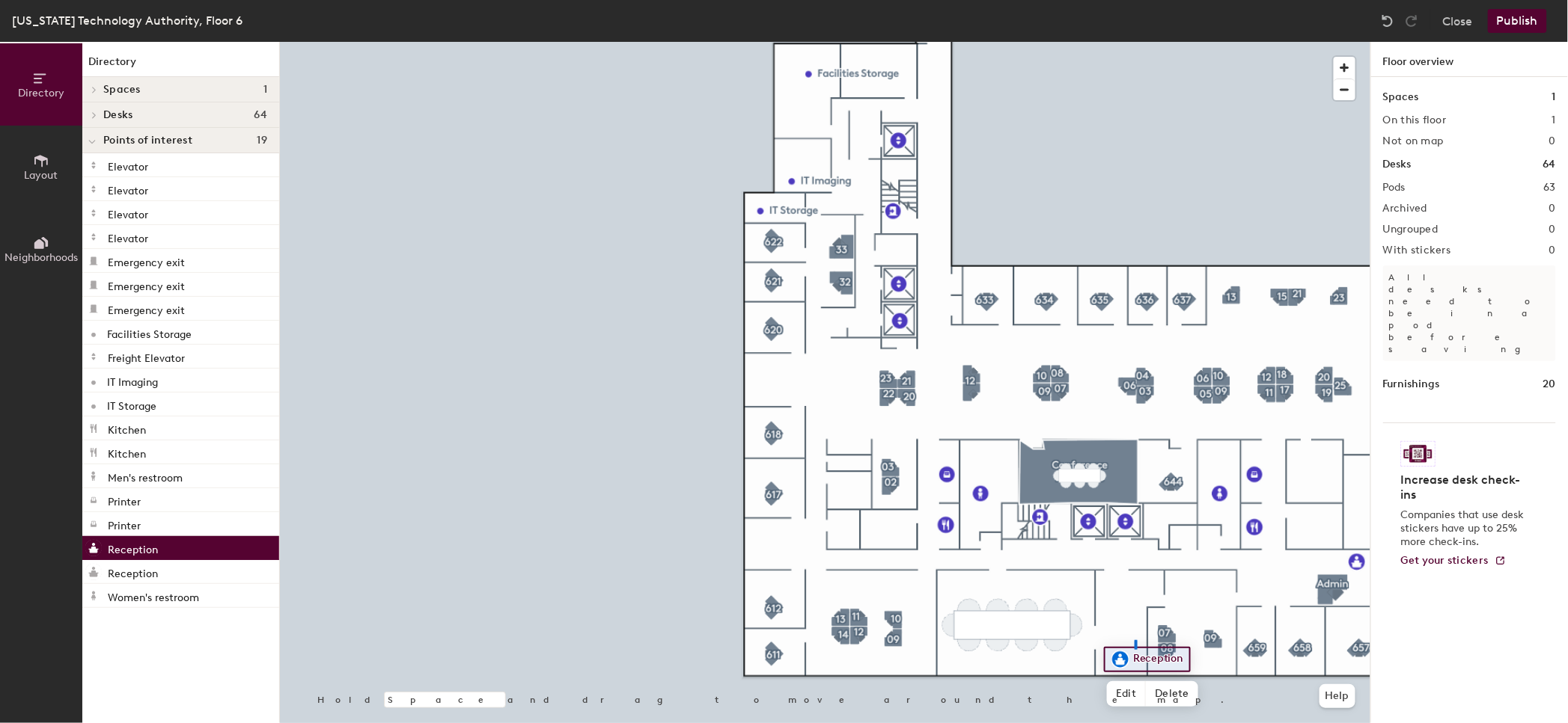
click at [1134, 42] on div at bounding box center [824, 42] width 1090 height 0
click at [1126, 642] on span "Edit" at bounding box center [1125, 647] width 39 height 26
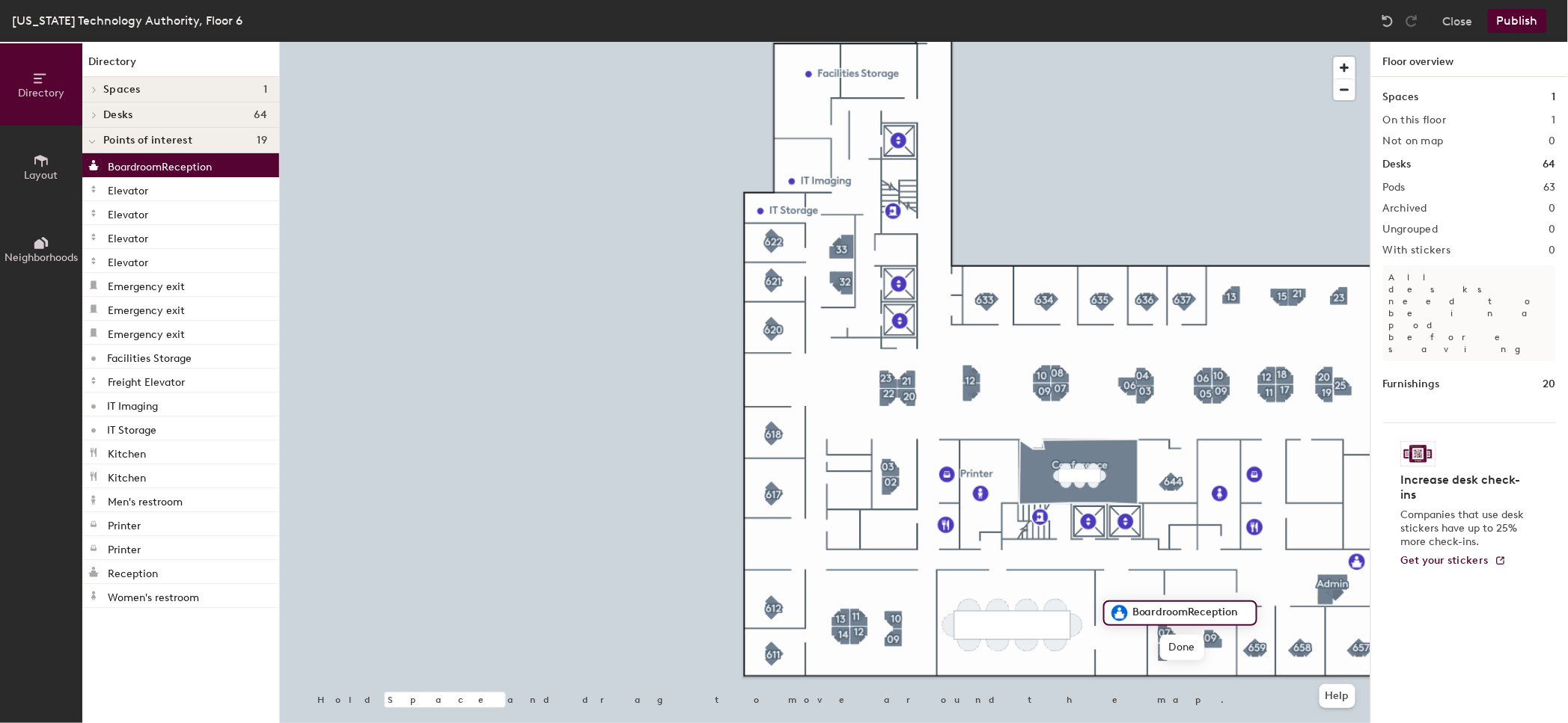
type input "BoardroomReception"
click at [1125, 650] on span "Edit" at bounding box center [1125, 647] width 39 height 26
click at [1186, 613] on input "BoardroomReception" at bounding box center [1189, 613] width 122 height 21
type input "Boardroom Reception"
click at [1118, 42] on div at bounding box center [824, 42] width 1090 height 0
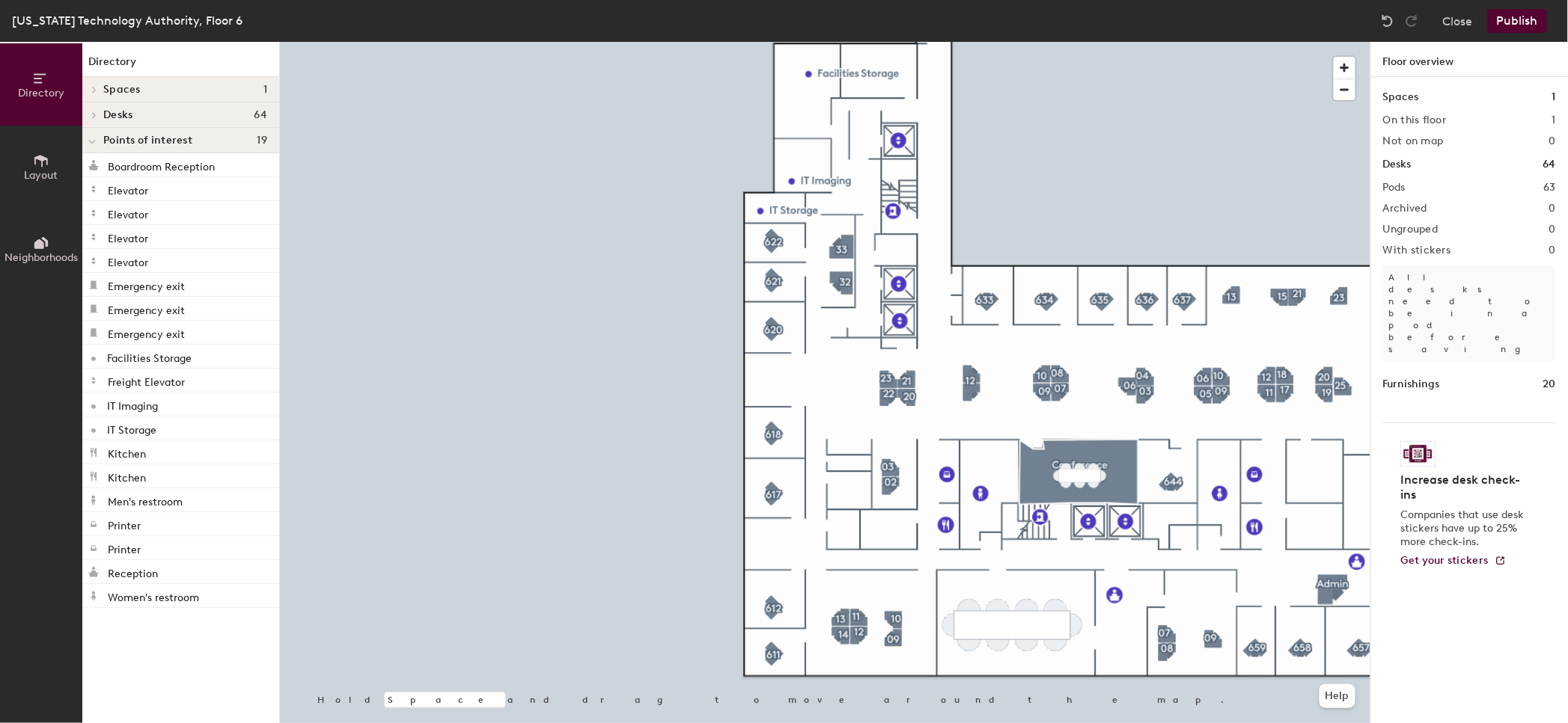
click at [118, 109] on span "Desks" at bounding box center [118, 115] width 29 height 12
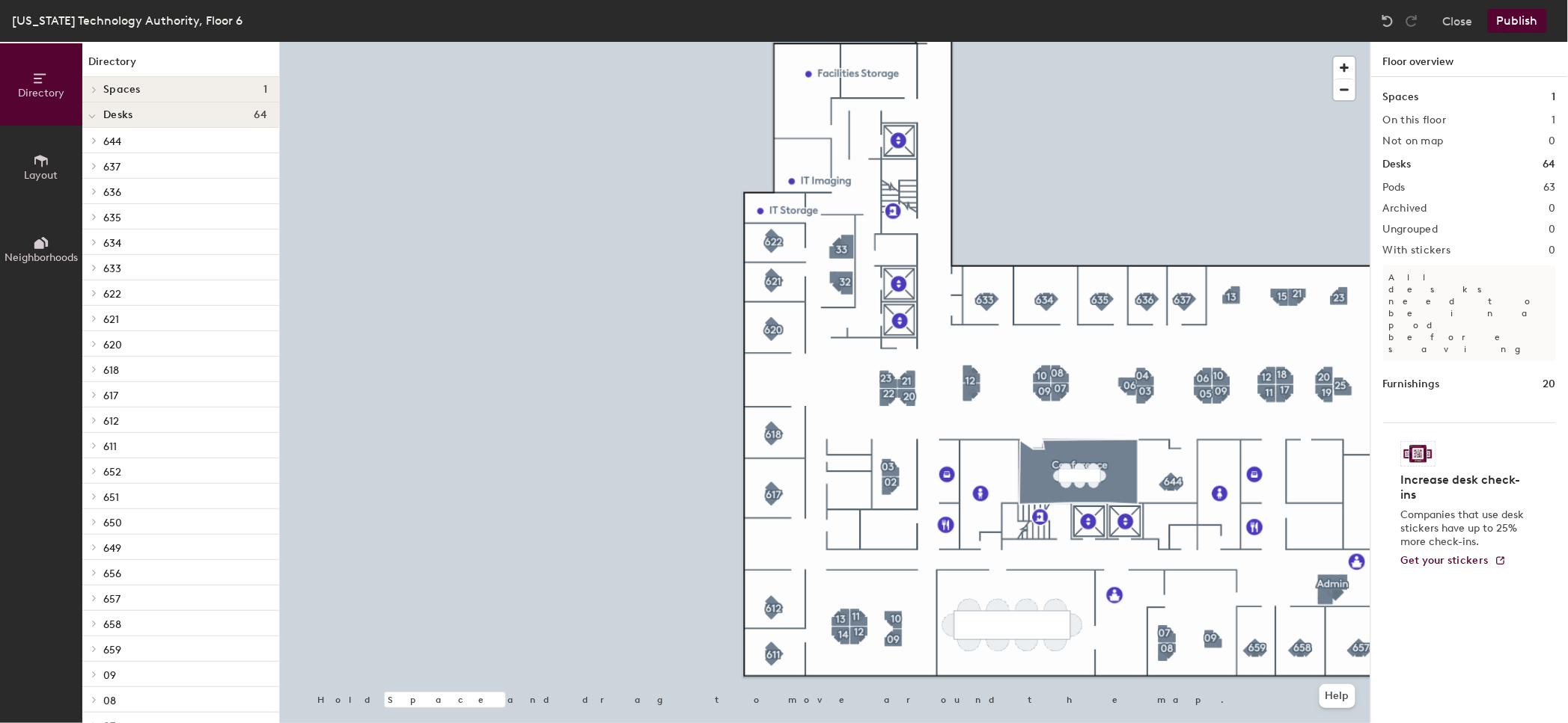
click at [23, 150] on button "Layout" at bounding box center [41, 167] width 82 height 82
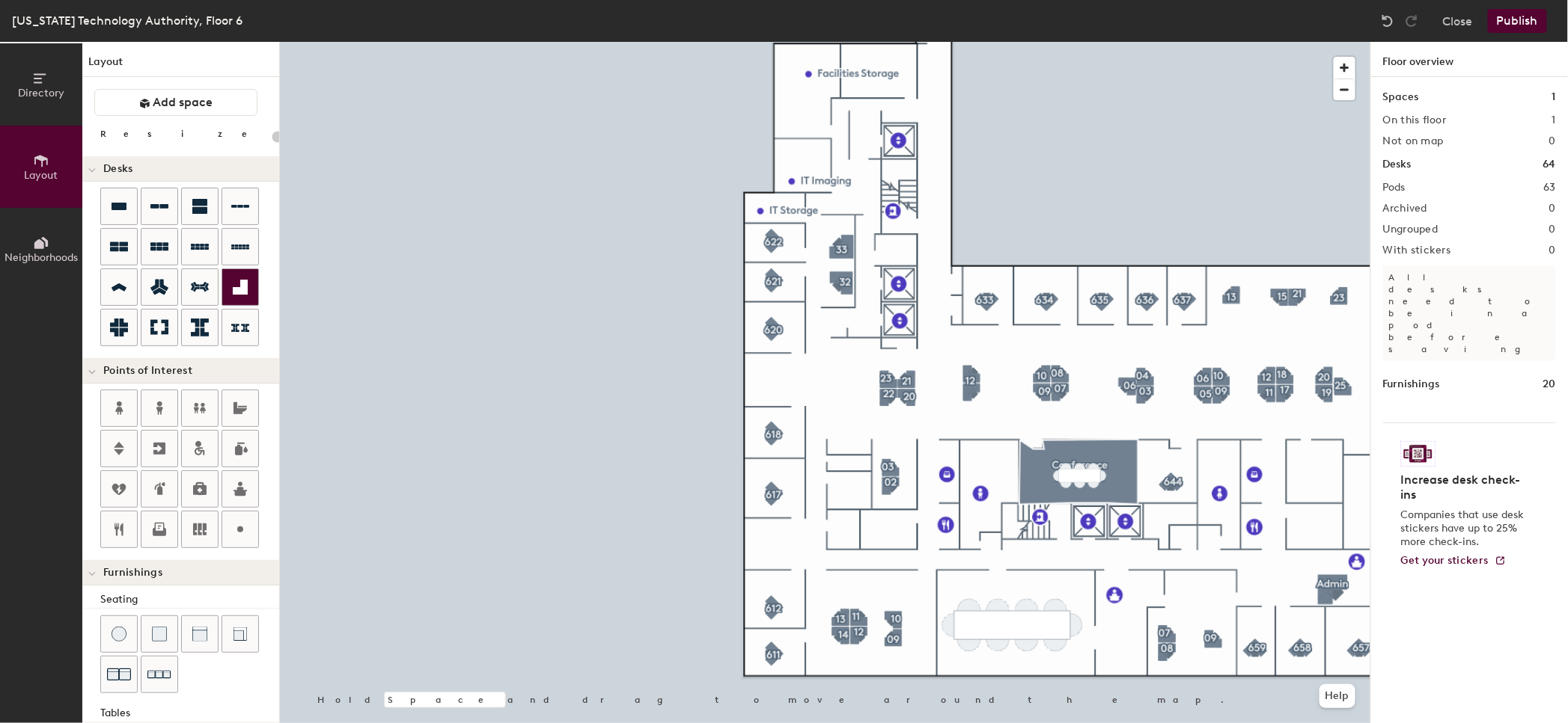
click at [232, 280] on icon at bounding box center [240, 287] width 18 height 18
click at [1112, 42] on div at bounding box center [824, 42] width 1090 height 0
click at [237, 523] on icon at bounding box center [240, 530] width 18 height 18
type input "20"
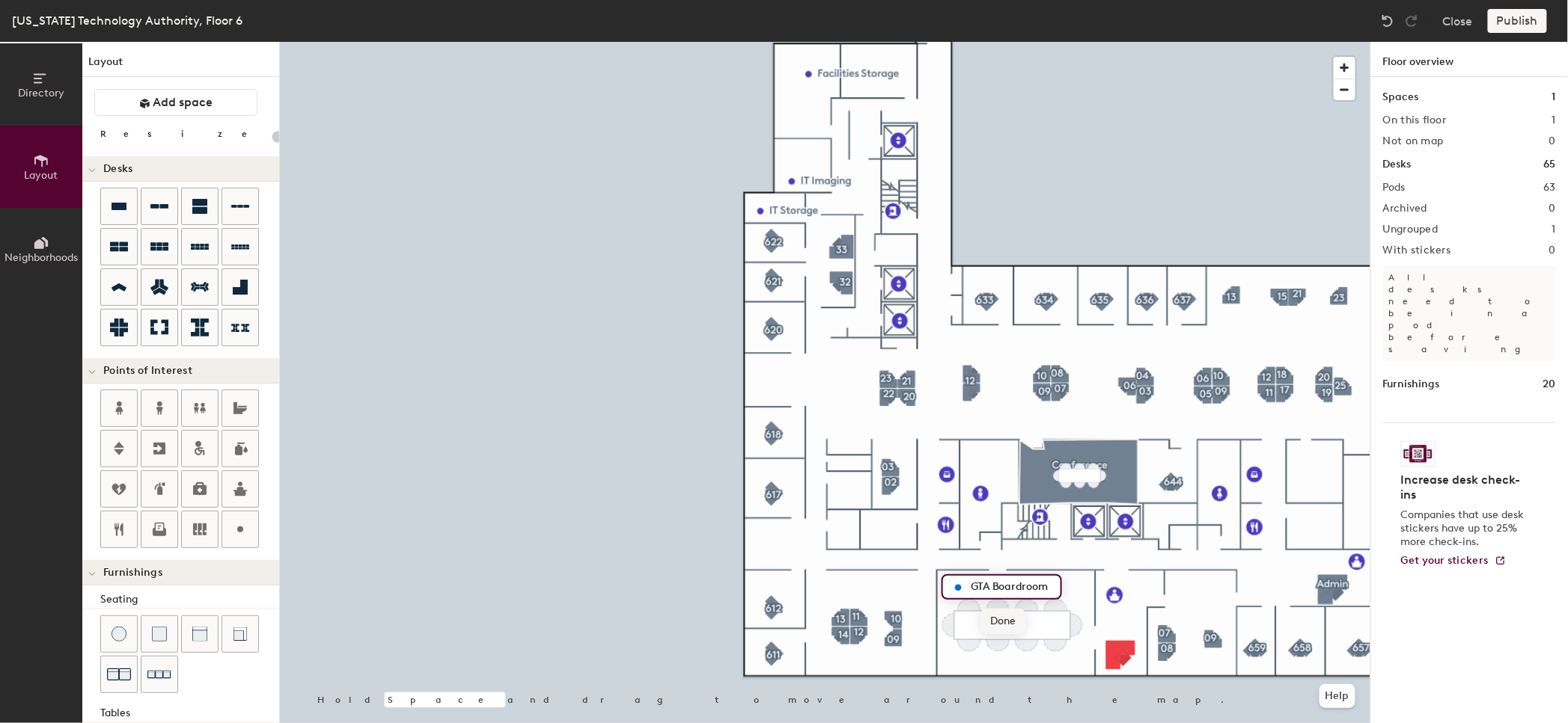
type input "GTA Boardroom"
click at [950, 42] on div at bounding box center [824, 42] width 1090 height 0
click at [972, 42] on div at bounding box center [824, 42] width 1090 height 0
click at [995, 42] on div at bounding box center [824, 42] width 1090 height 0
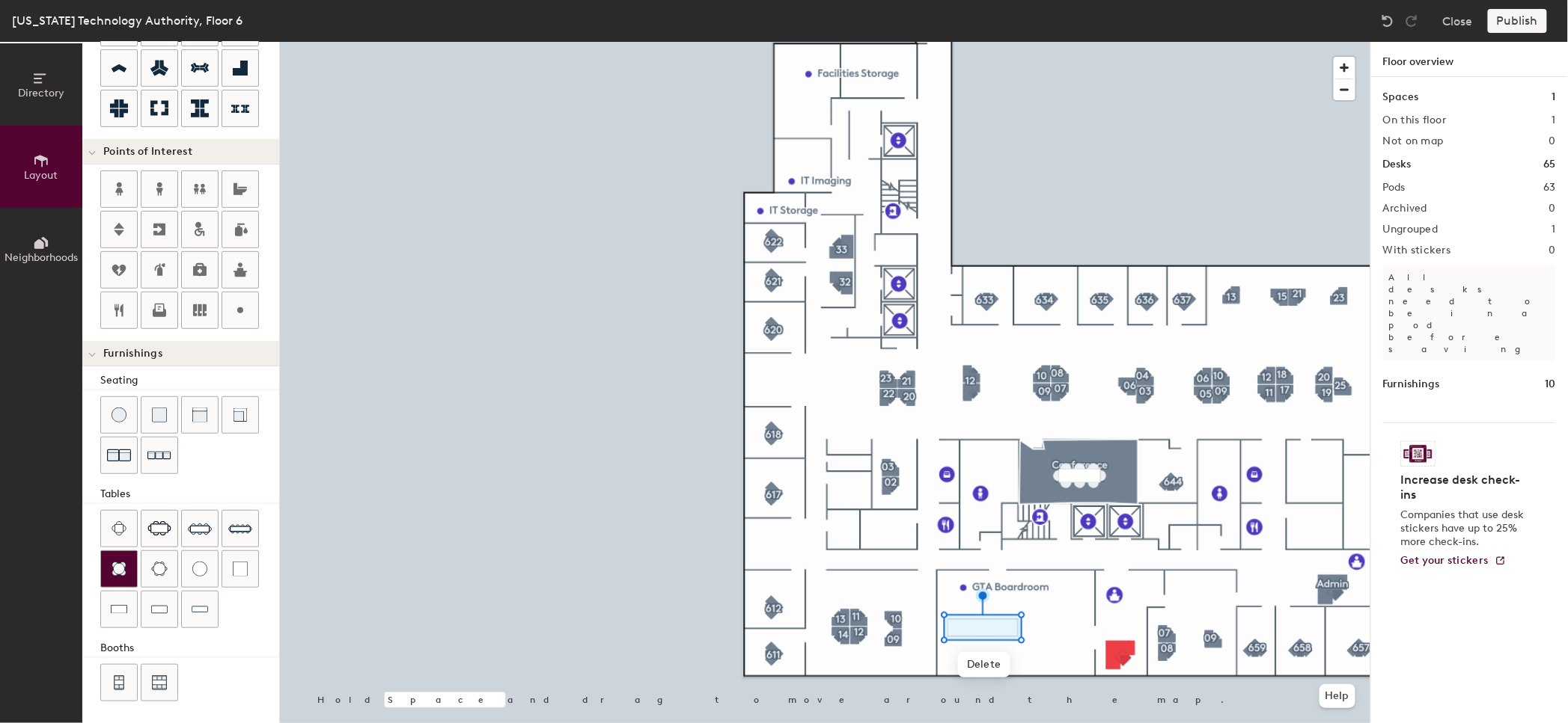
scroll to position [220, 0]
click at [244, 519] on img at bounding box center [240, 528] width 24 height 24
click at [997, 665] on span "Delete" at bounding box center [983, 665] width 52 height 26
click at [981, 42] on div at bounding box center [824, 42] width 1090 height 0
click at [973, 696] on span "Delete" at bounding box center [985, 695] width 52 height 26
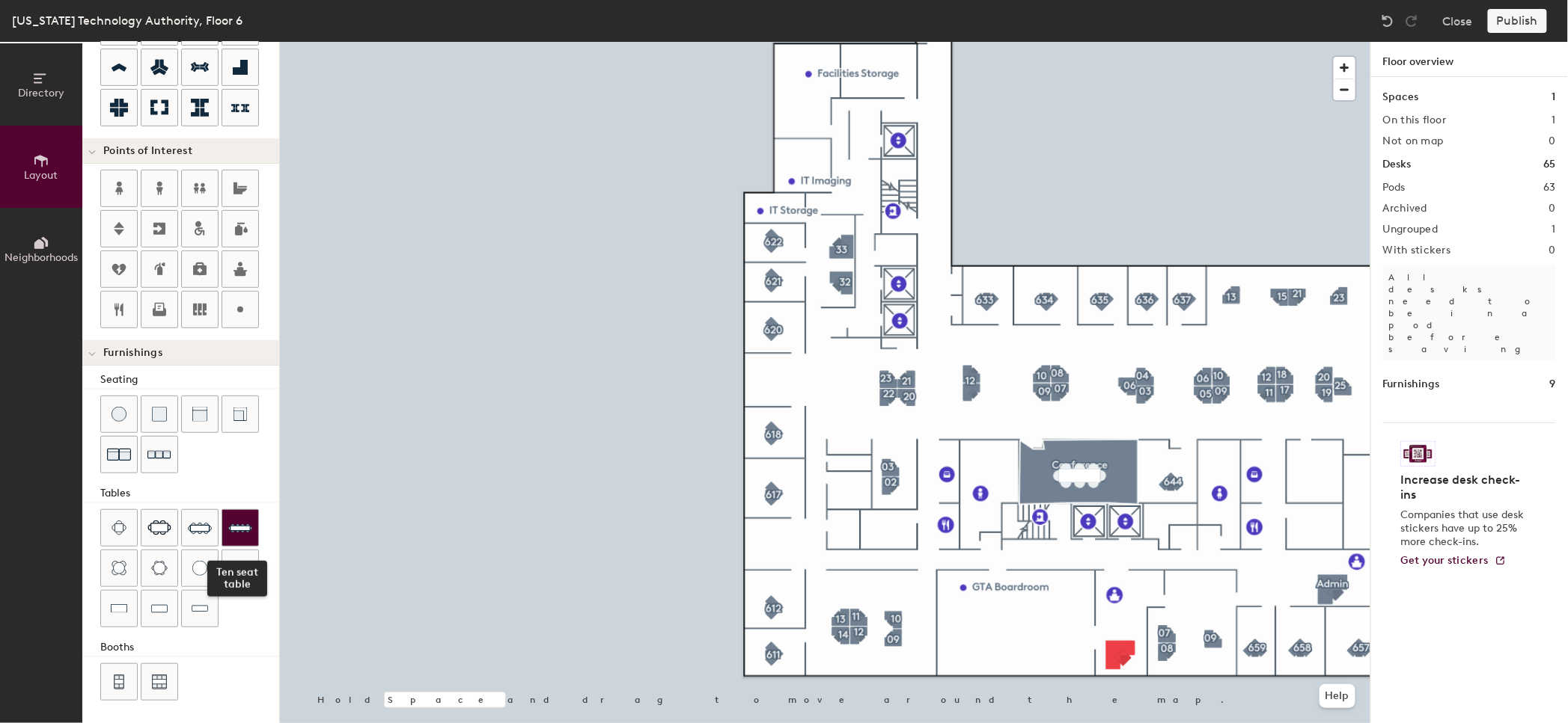
click at [238, 532] on img at bounding box center [240, 528] width 24 height 24
click at [235, 534] on img at bounding box center [240, 528] width 24 height 24
click at [970, 42] on div at bounding box center [824, 42] width 1090 height 0
click at [992, 653] on span "Delete" at bounding box center [993, 658] width 52 height 26
type input "20"
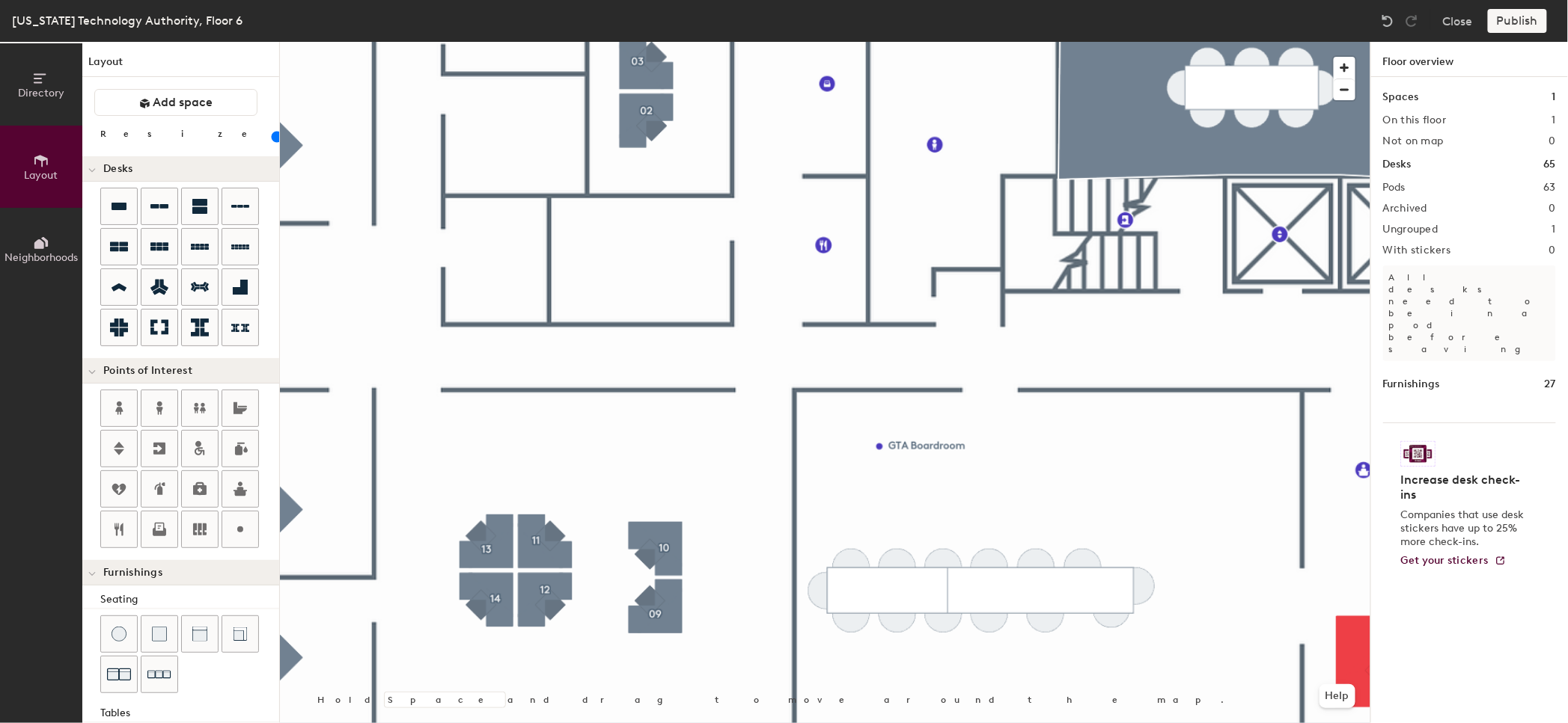
scroll to position [220, 0]
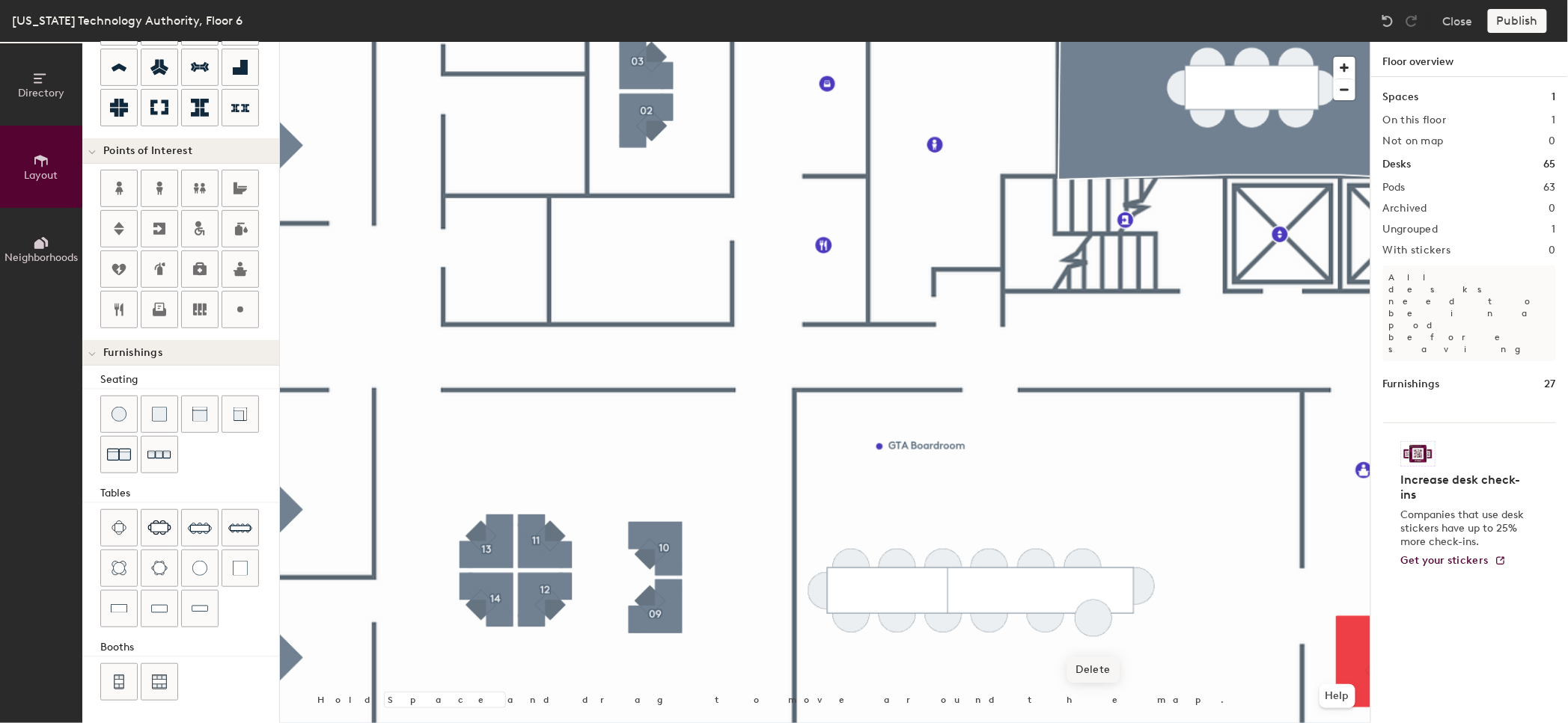
click at [1103, 657] on span "Delete" at bounding box center [1092, 670] width 52 height 26
click at [128, 415] on div at bounding box center [119, 414] width 36 height 36
click at [241, 531] on img at bounding box center [240, 528] width 24 height 24
click at [1226, 42] on div at bounding box center [824, 42] width 1090 height 0
click at [1218, 588] on span "Delete" at bounding box center [1228, 586] width 52 height 26
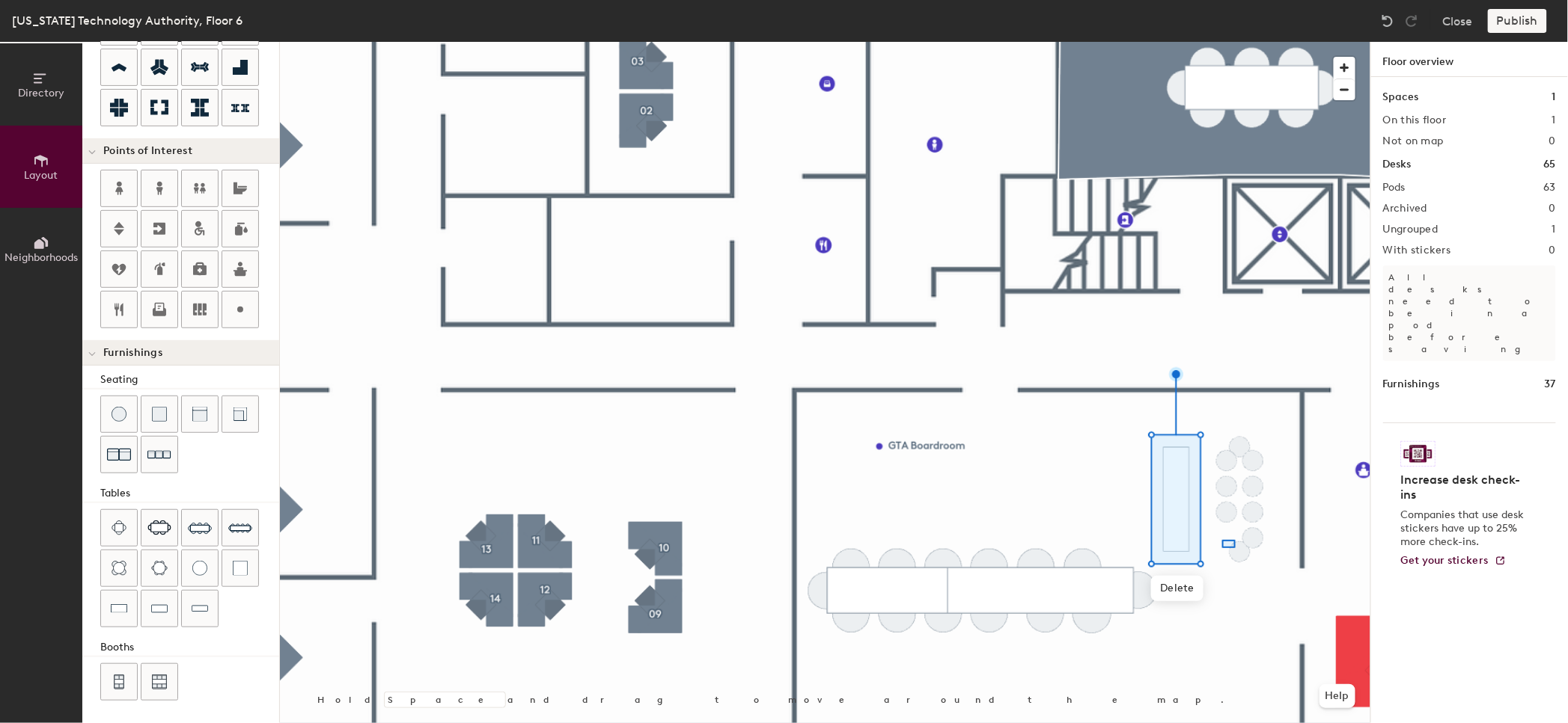
click at [1222, 42] on div at bounding box center [824, 42] width 1090 height 0
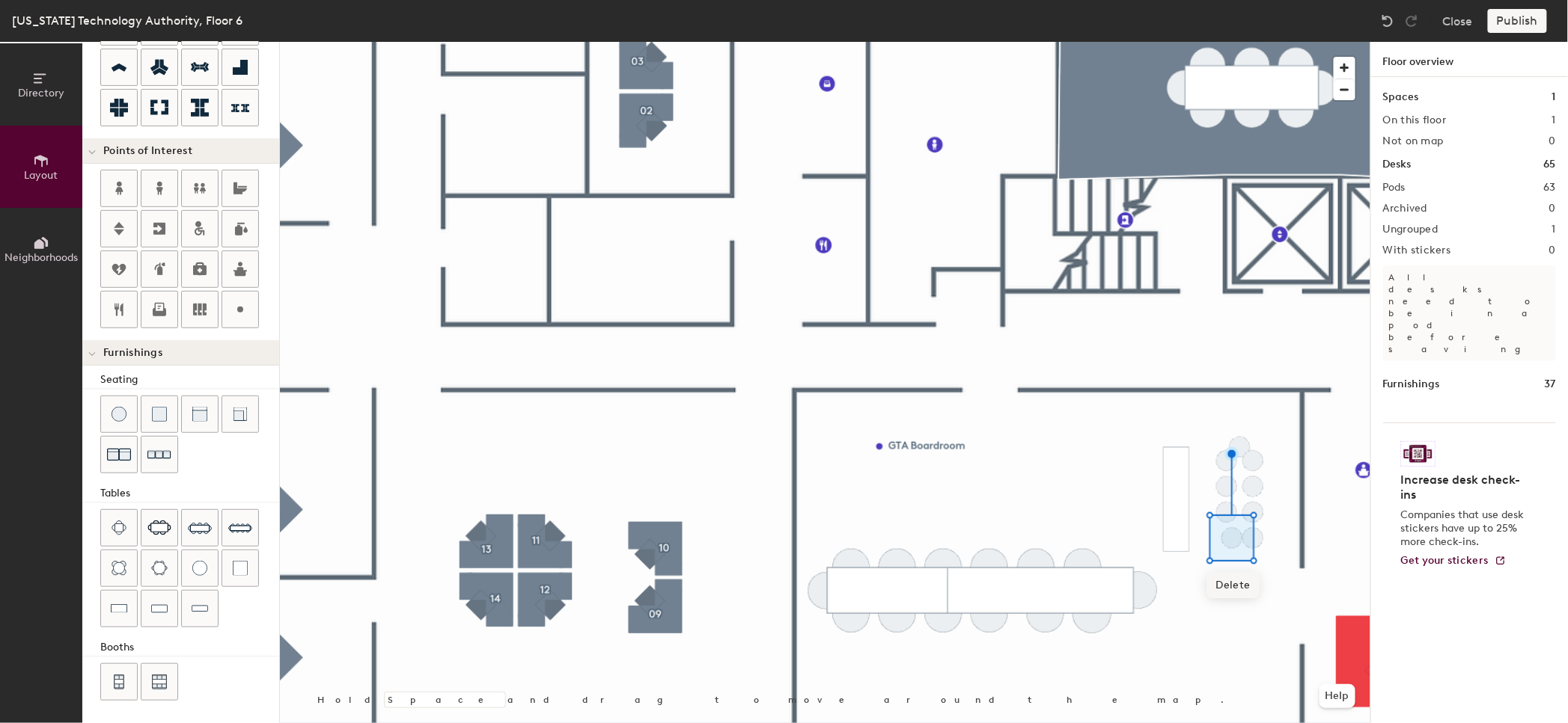
click at [1255, 42] on div at bounding box center [824, 42] width 1090 height 0
click at [1249, 496] on span "Delete" at bounding box center [1240, 494] width 52 height 26
click at [1230, 42] on div at bounding box center [824, 42] width 1090 height 0
click at [1237, 583] on span "Delete" at bounding box center [1232, 586] width 52 height 26
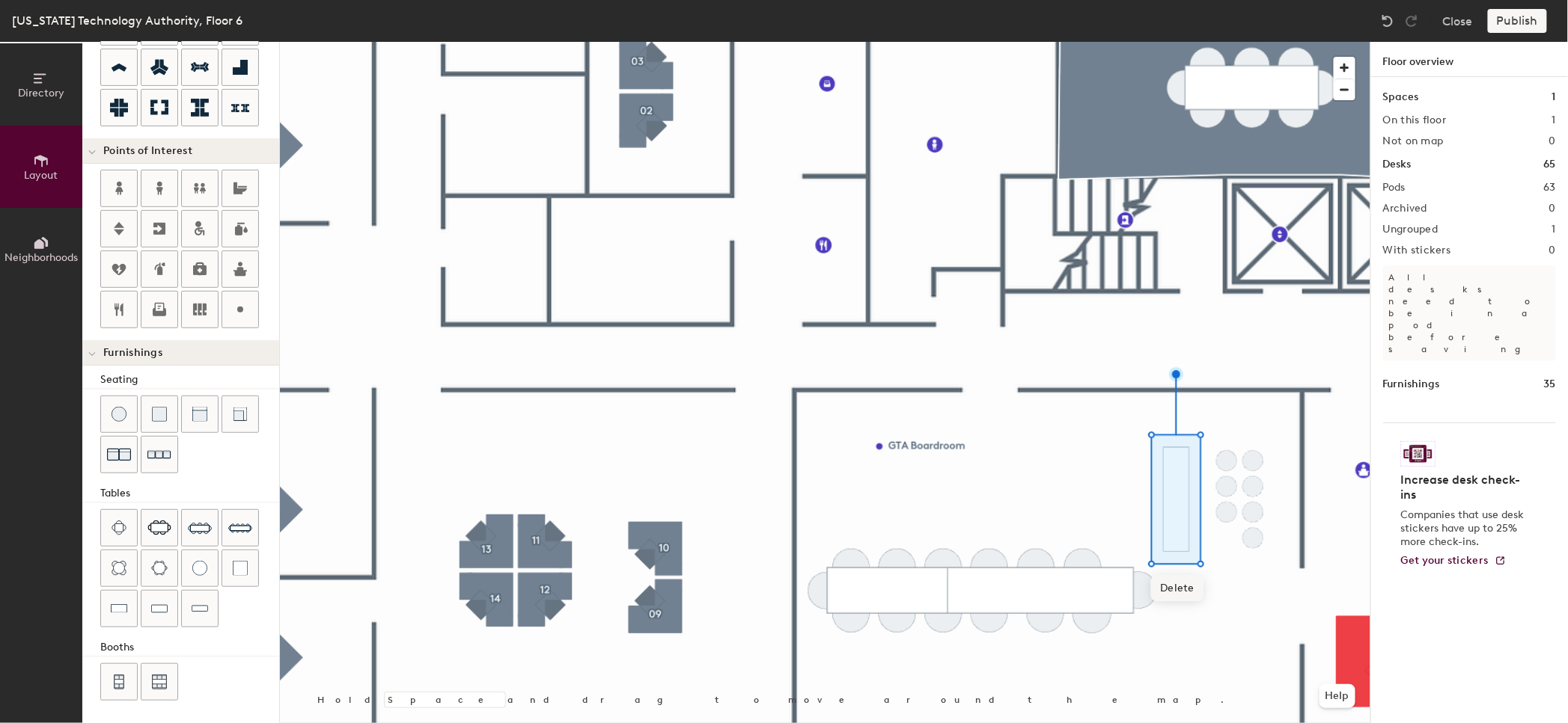
click at [1187, 594] on span "Delete" at bounding box center [1176, 589] width 52 height 26
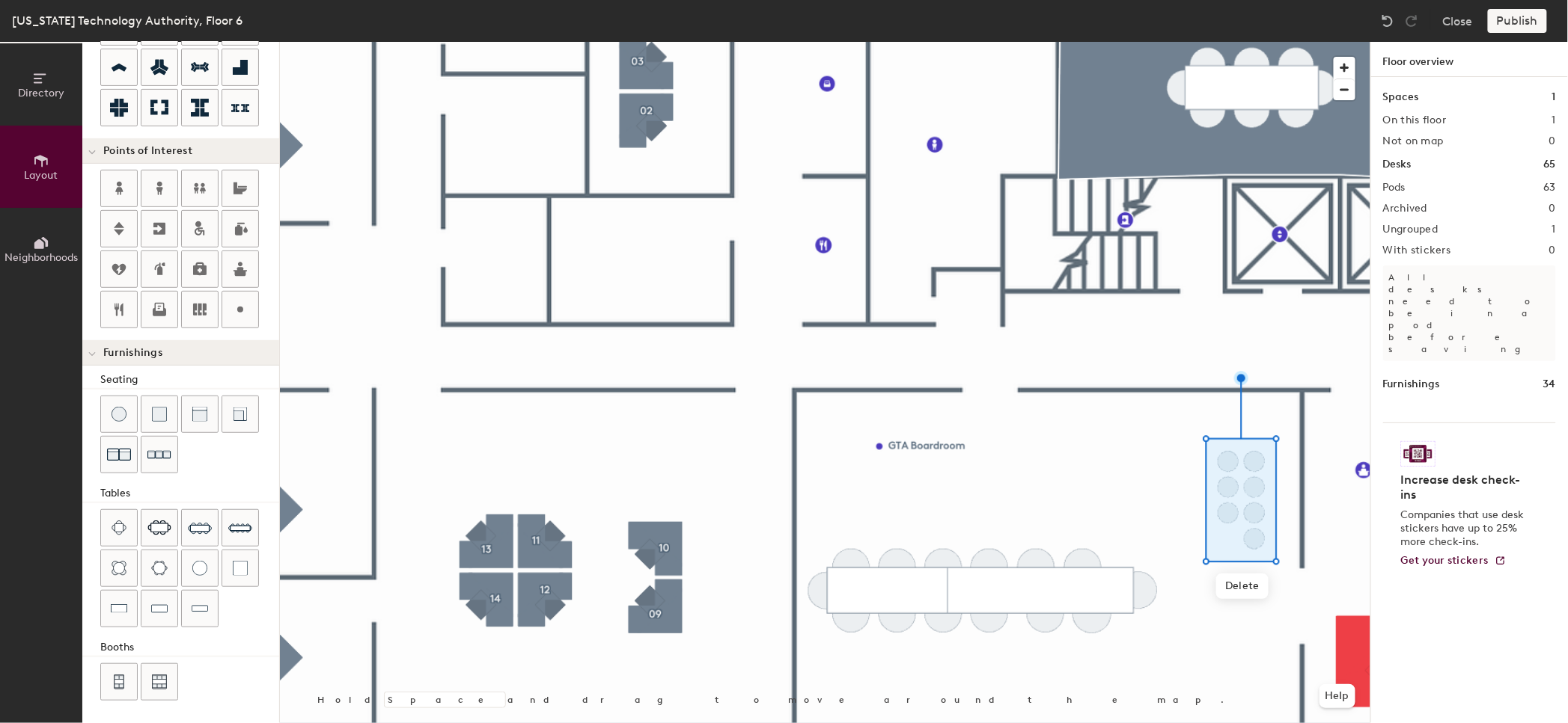
click at [1185, 42] on div at bounding box center [824, 42] width 1090 height 0
click at [1132, 42] on div at bounding box center [824, 42] width 1090 height 0
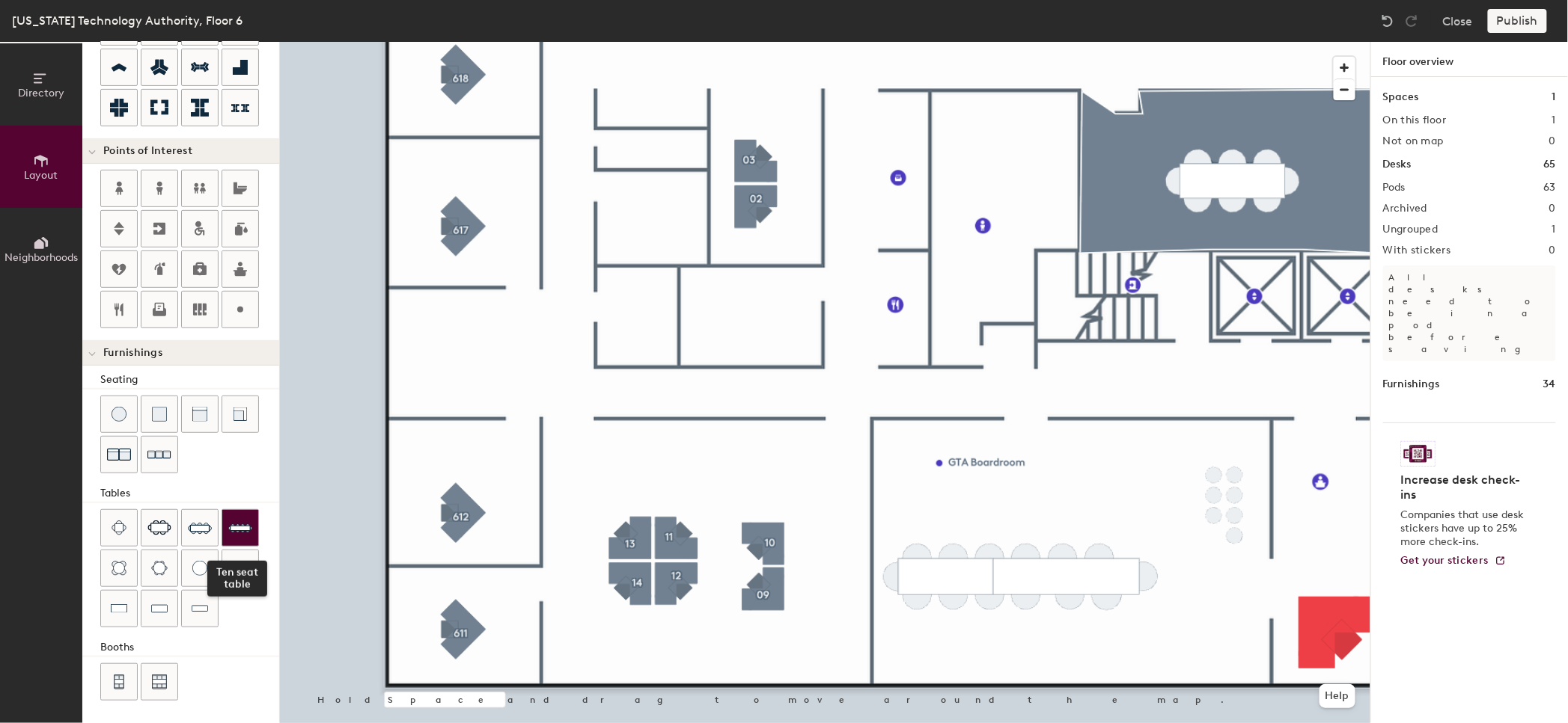
click at [235, 524] on img at bounding box center [240, 528] width 24 height 24
click at [1216, 616] on span "Delete" at bounding box center [1214, 619] width 52 height 26
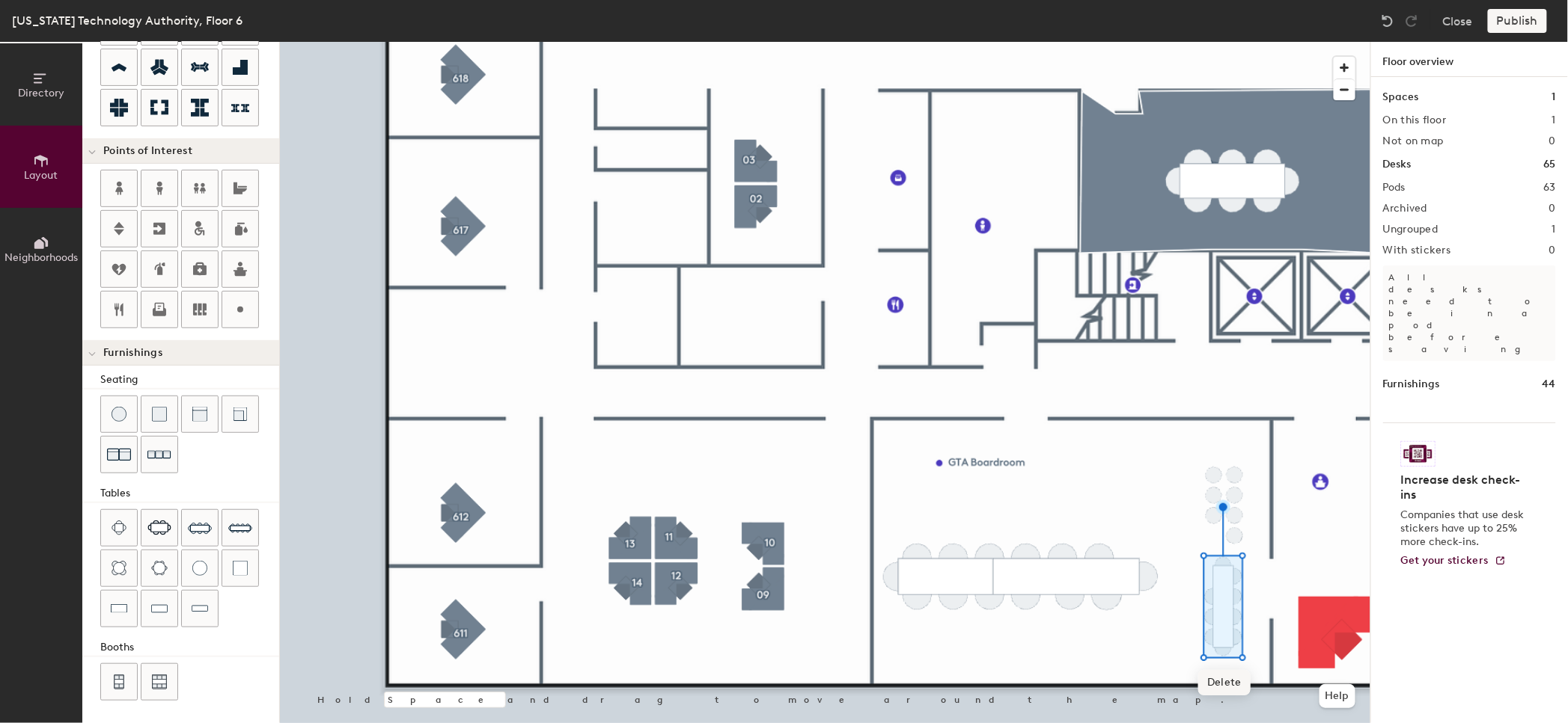
click at [1233, 681] on span "Delete" at bounding box center [1224, 683] width 52 height 26
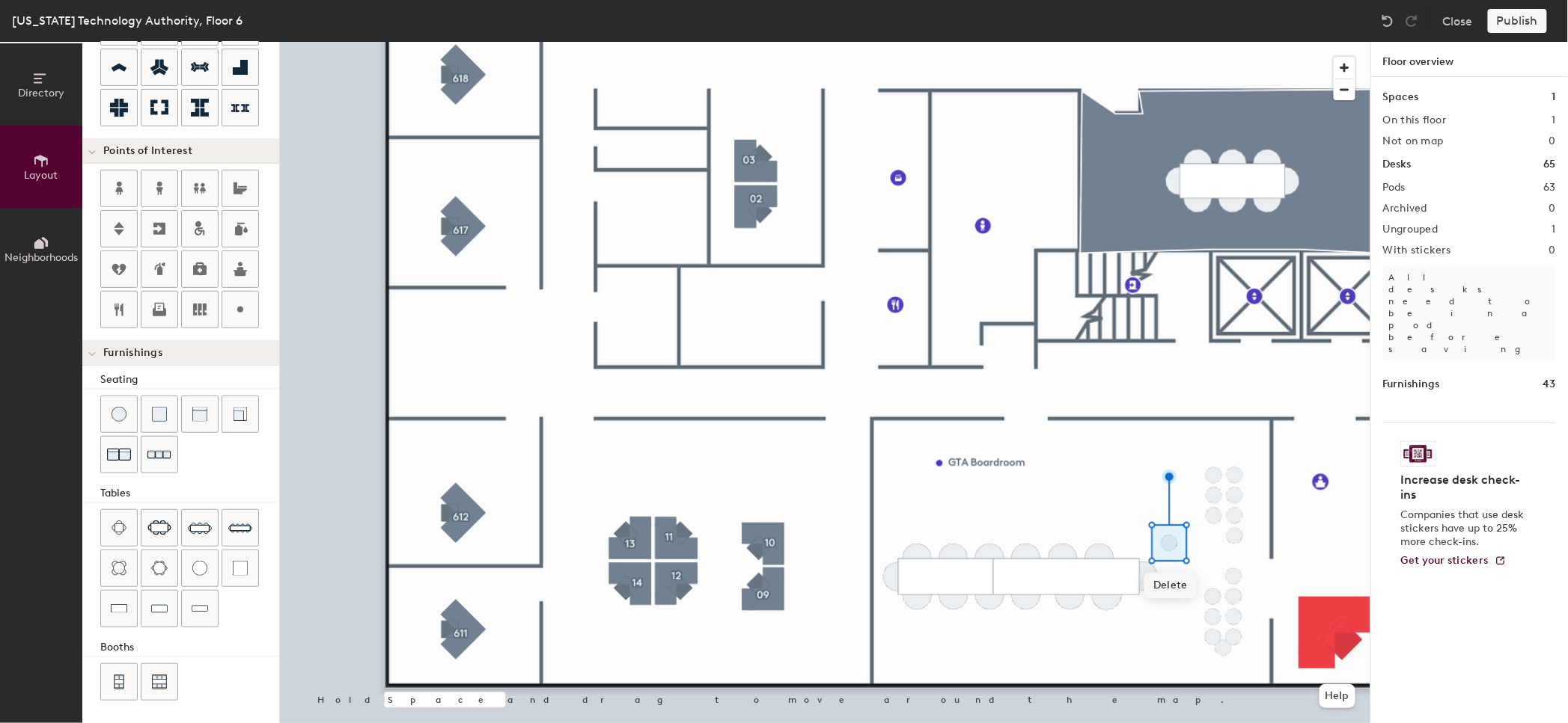
click at [1174, 585] on span "Delete" at bounding box center [1170, 586] width 52 height 26
click at [1218, 697] on span "Delete" at bounding box center [1224, 692] width 52 height 26
click at [1233, 42] on div at bounding box center [824, 42] width 1090 height 0
click at [1206, 42] on div at bounding box center [824, 42] width 1090 height 0
click at [1204, 42] on div at bounding box center [824, 42] width 1090 height 0
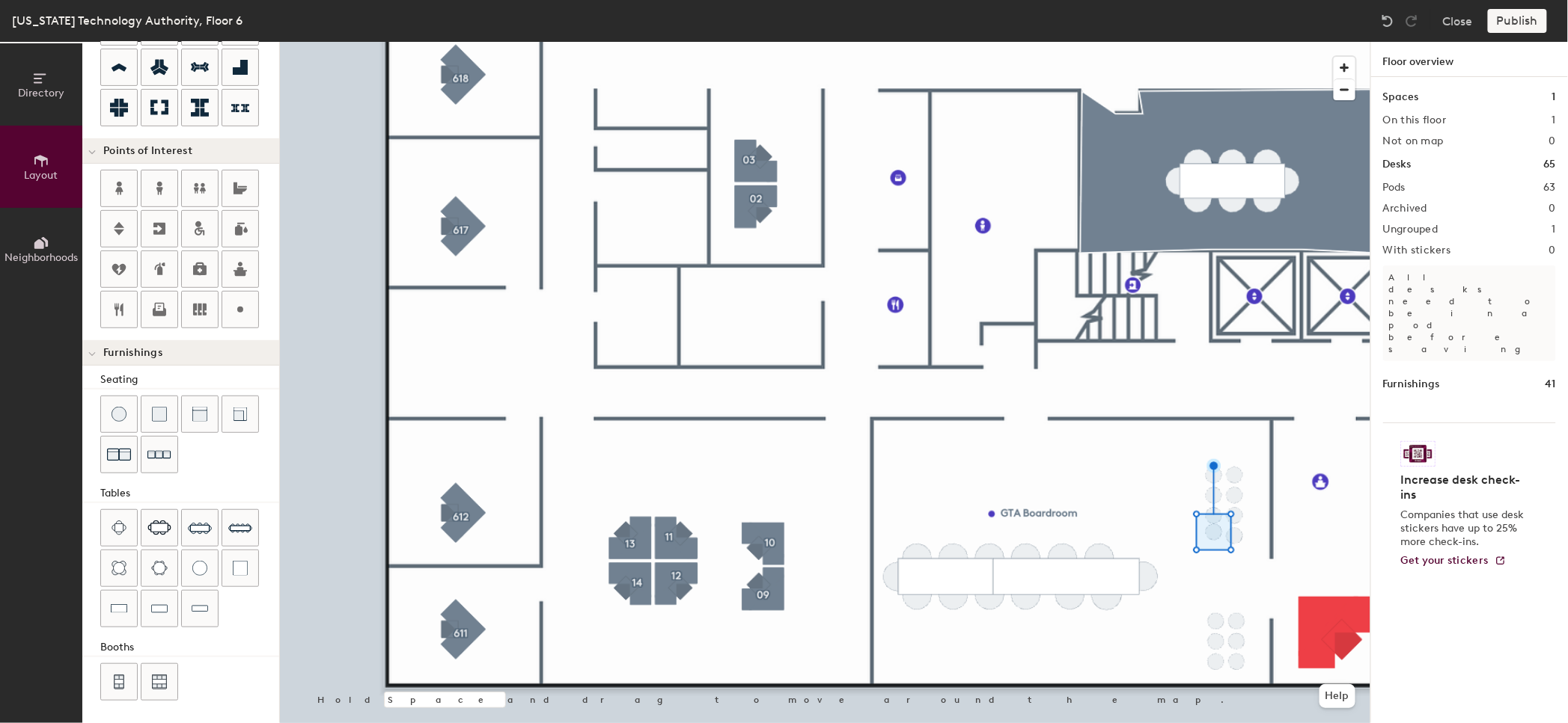
type input "20"
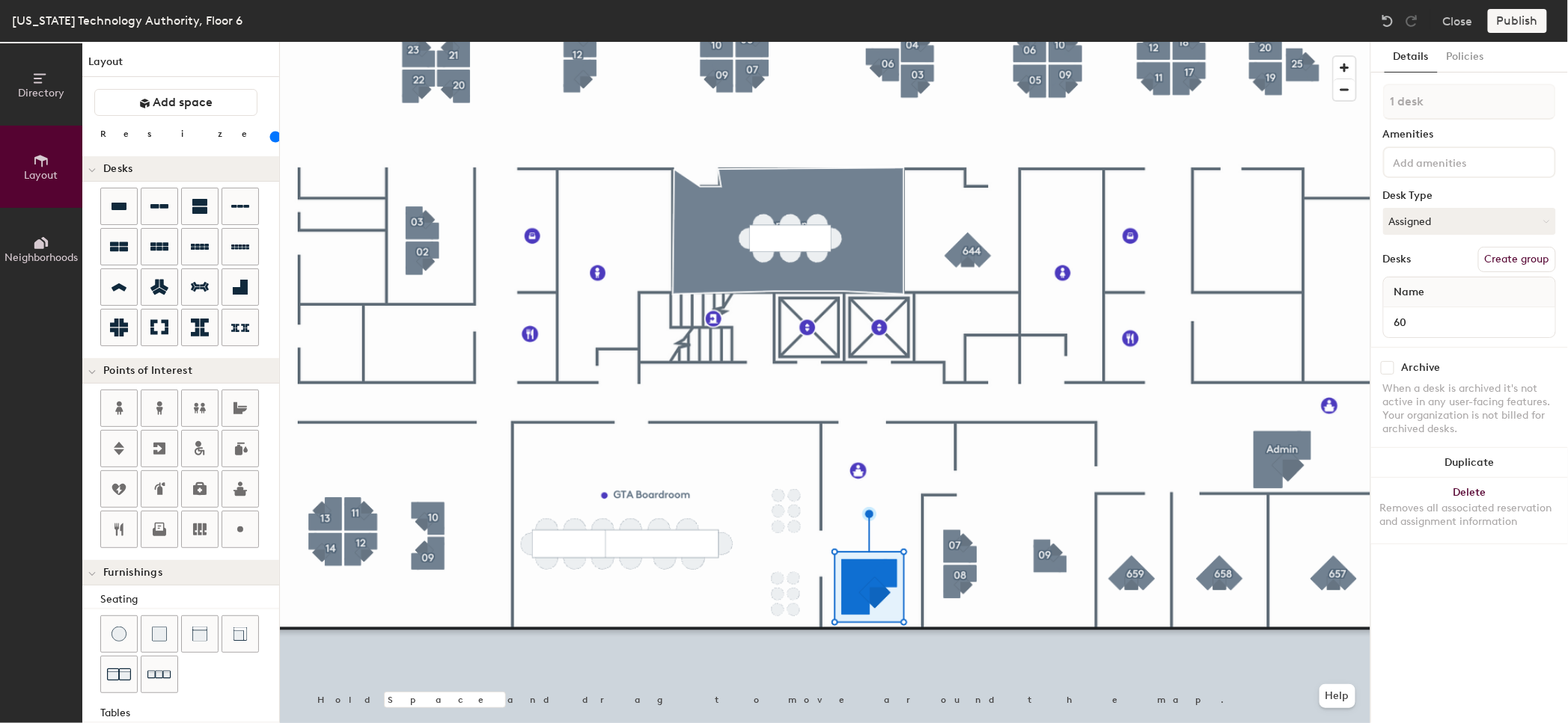
scroll to position [220, 0]
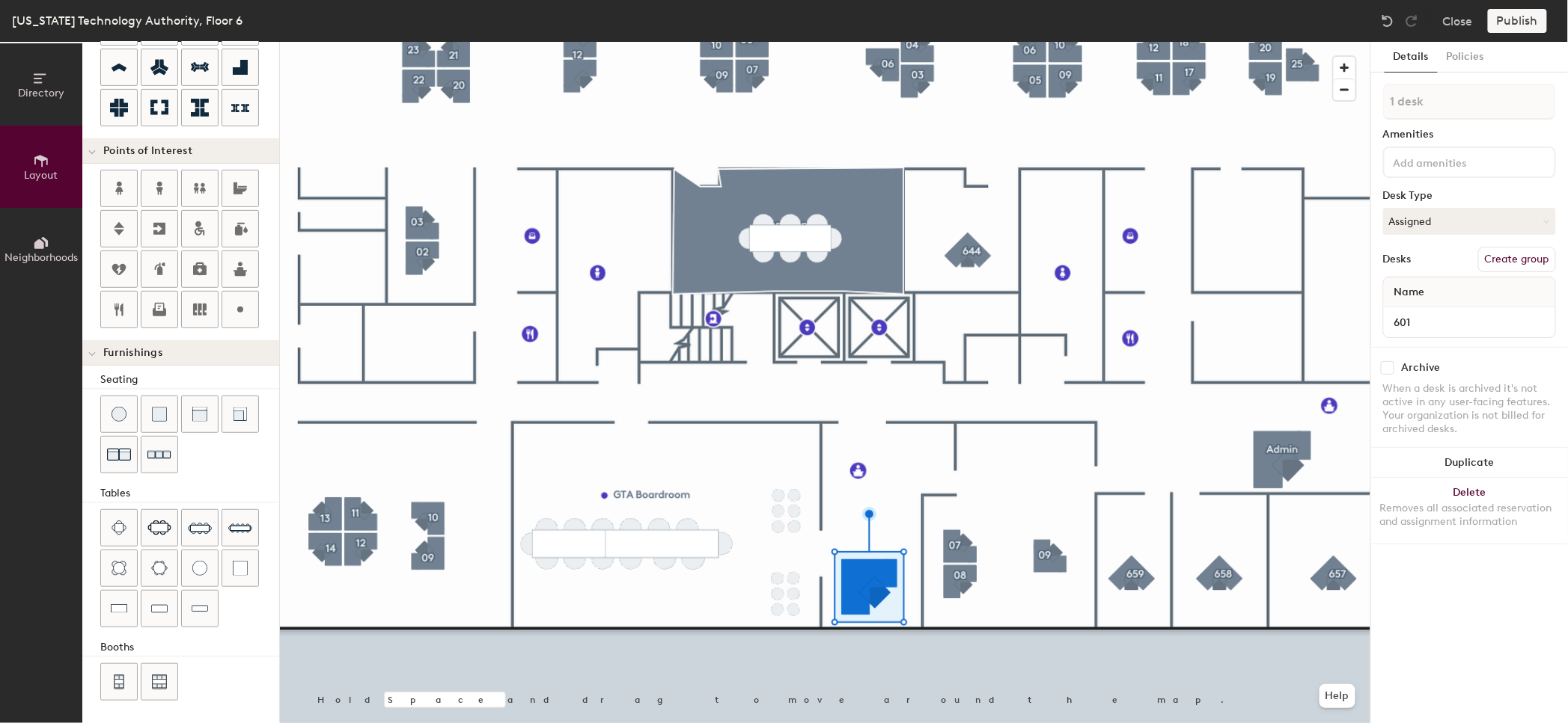
type input "601"
click at [1523, 260] on button "Create group" at bounding box center [1516, 260] width 78 height 26
type input "P"
type input "601"
click at [1434, 319] on input "601" at bounding box center [1469, 322] width 166 height 21
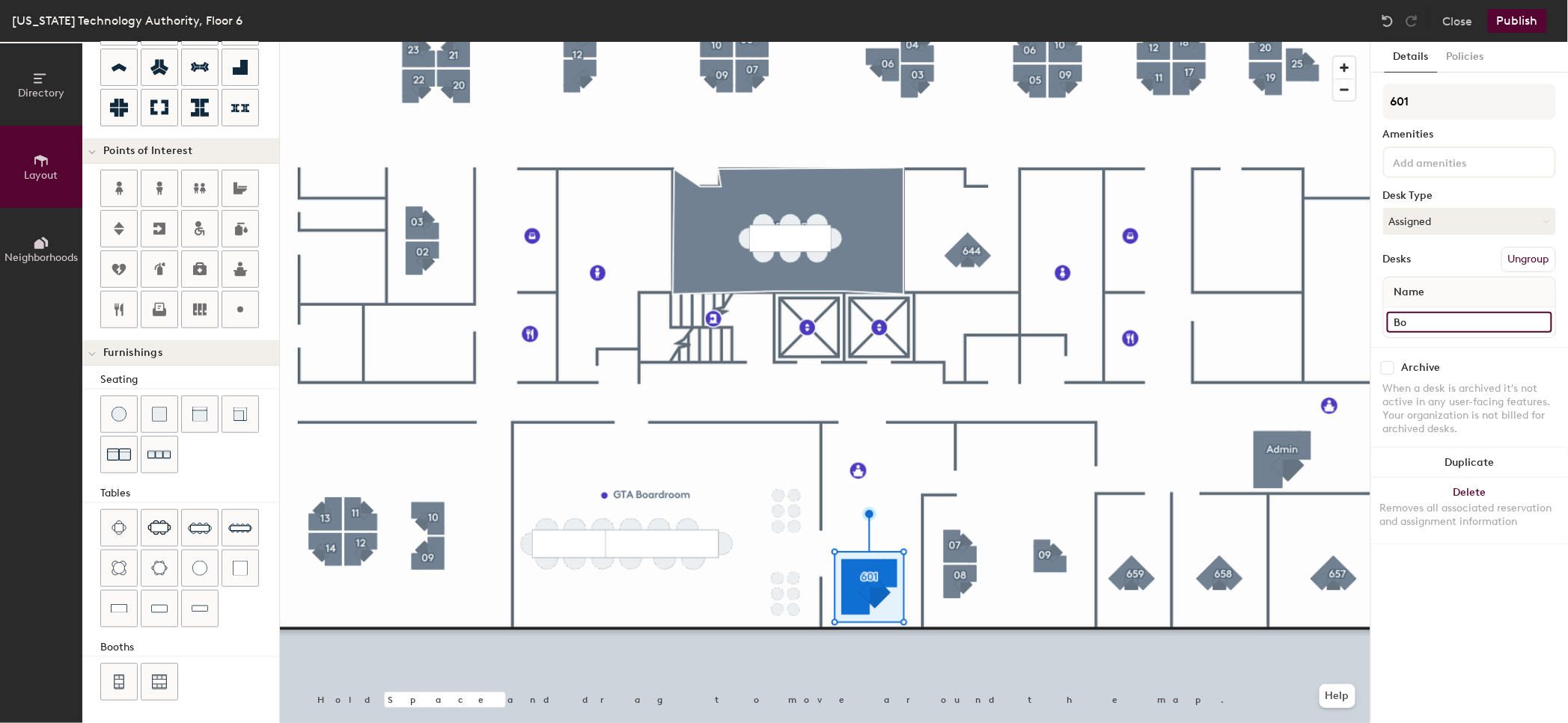
type input "B"
type input "601"
click at [1437, 610] on div "Details Policies 601 Amenities Desk Type Assigned Desks Ungroup Name 601 Archiv…" at bounding box center [1469, 383] width 197 height 682
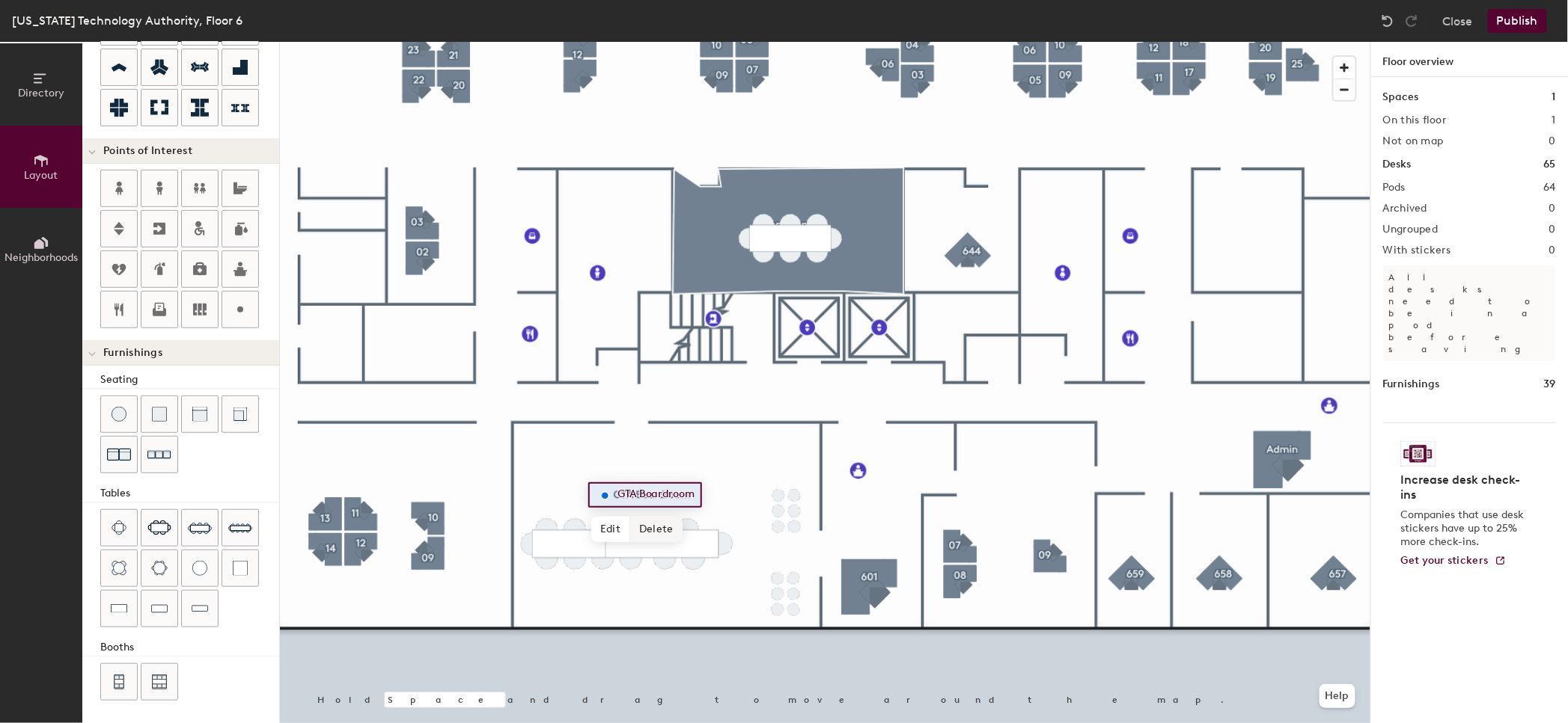
type input "20"
click at [613, 531] on span "Edit" at bounding box center [610, 530] width 39 height 26
type input "GTA Boardroom (602)"
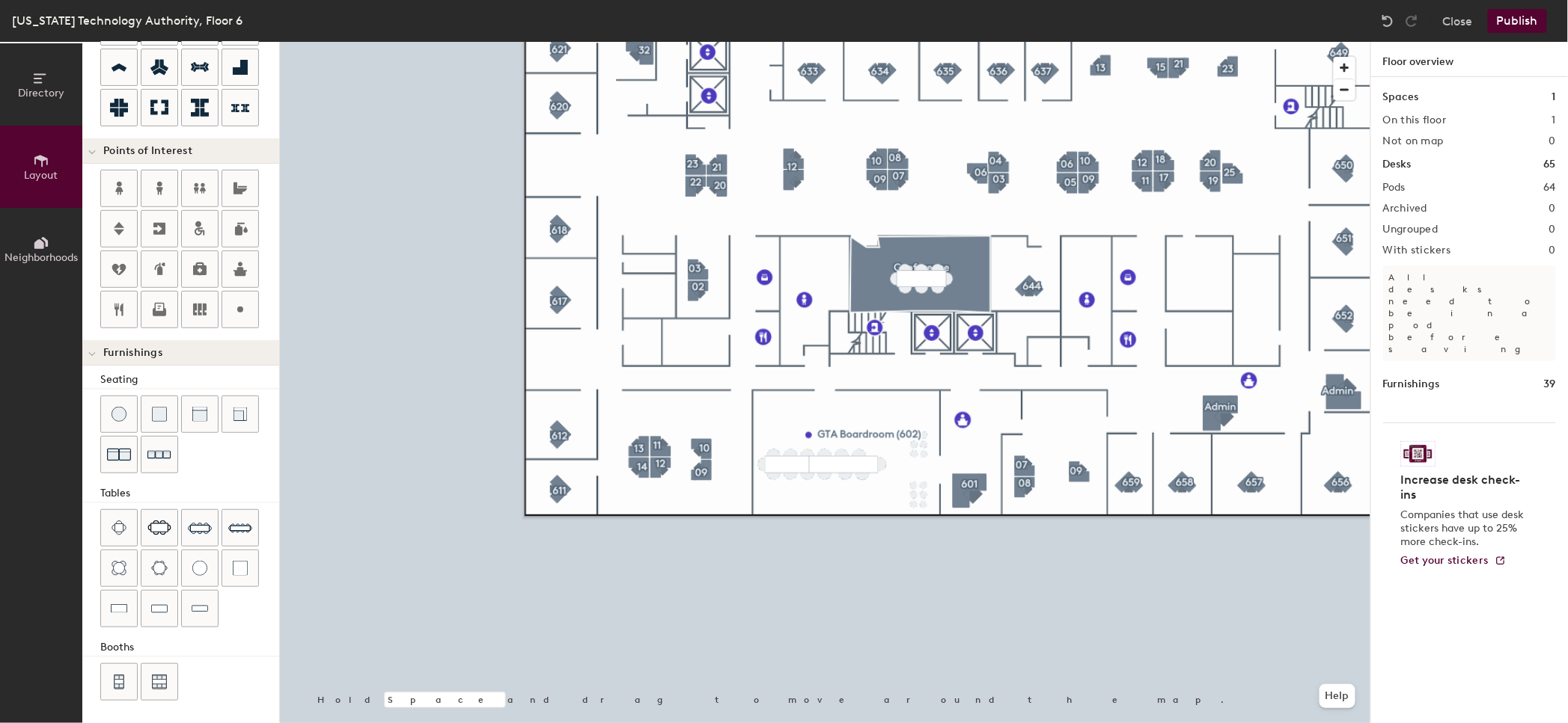
click at [1529, 14] on button "Publish" at bounding box center [1517, 21] width 59 height 24
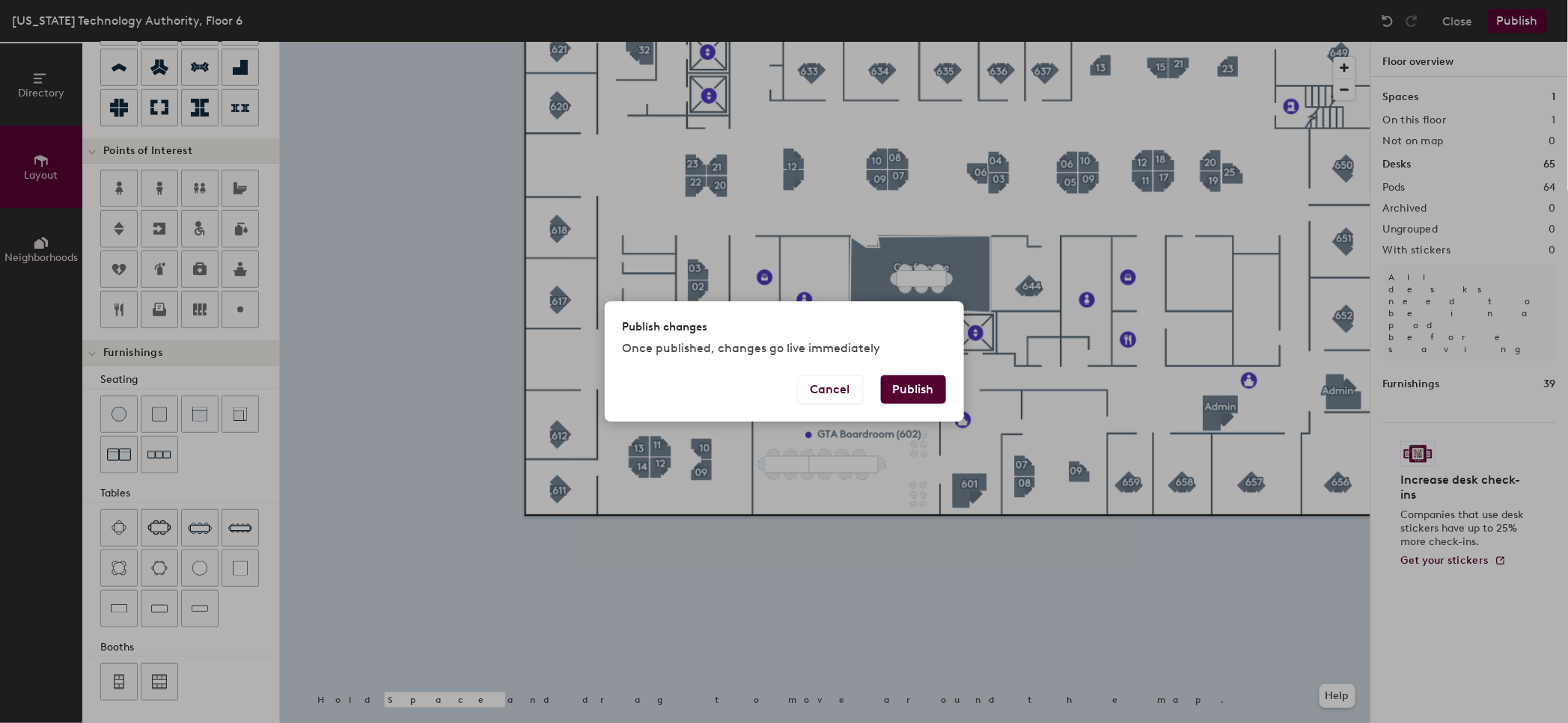
click at [917, 387] on button "Publish" at bounding box center [914, 389] width 65 height 28
type input "20"
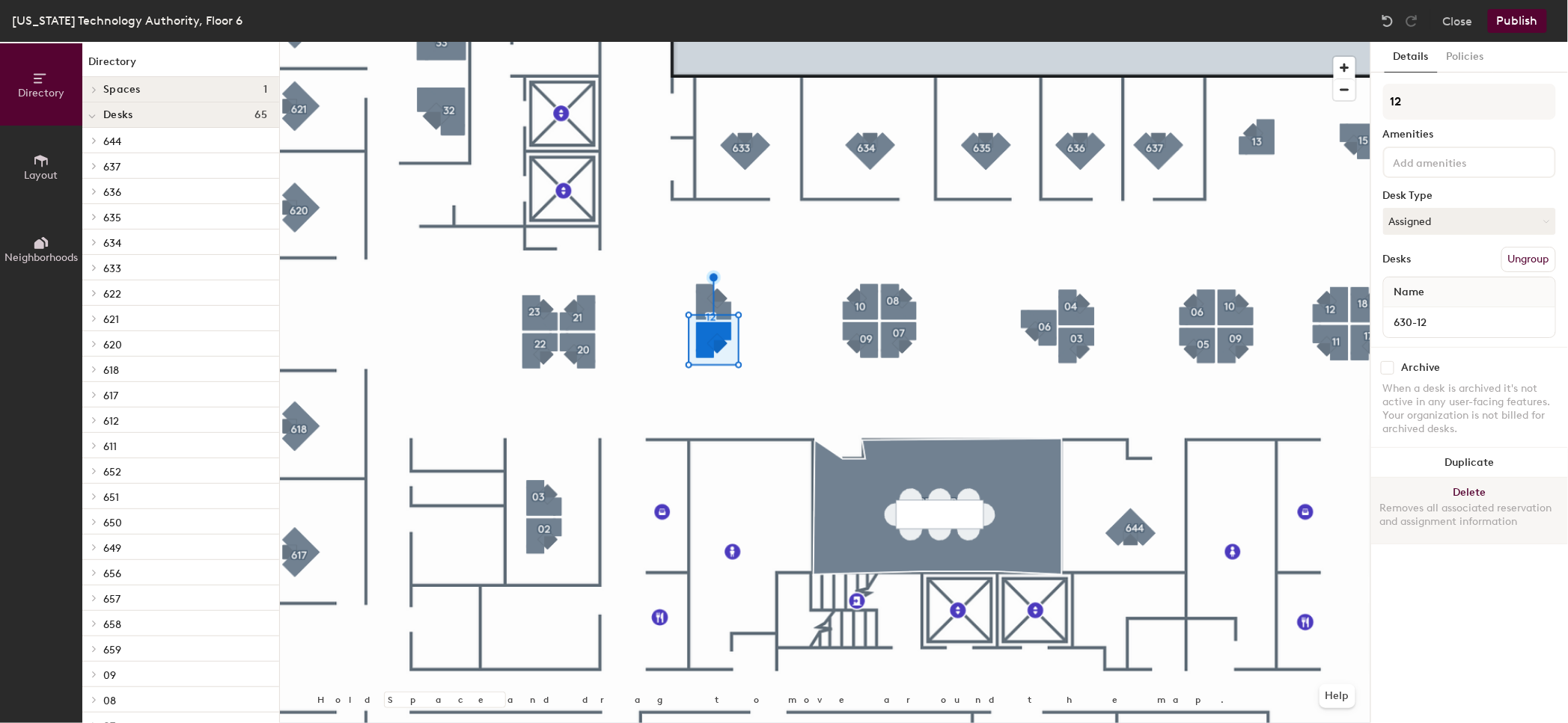
click at [1443, 487] on button "Delete Removes all associated reservation and assignment information" at bounding box center [1469, 510] width 197 height 66
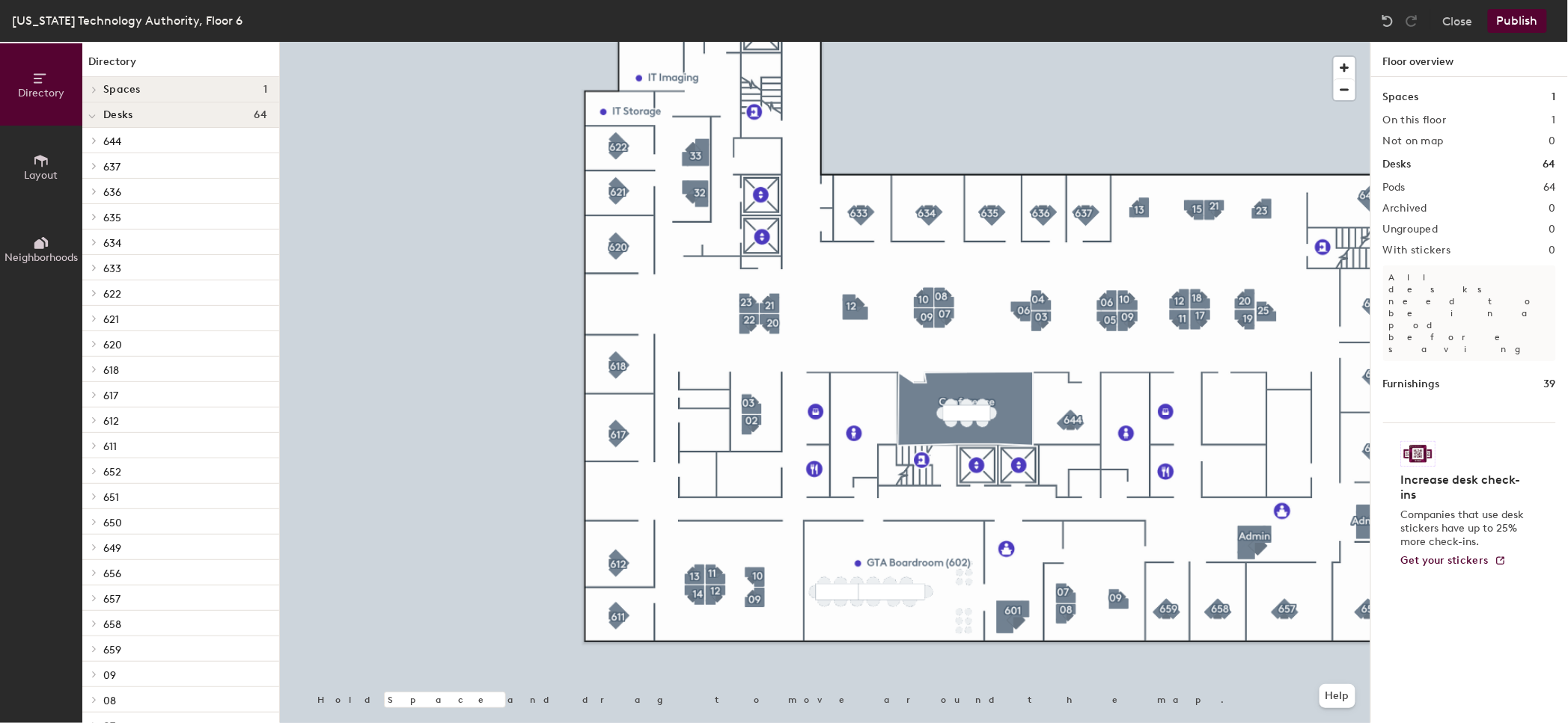
click at [27, 144] on button "Layout" at bounding box center [41, 167] width 82 height 82
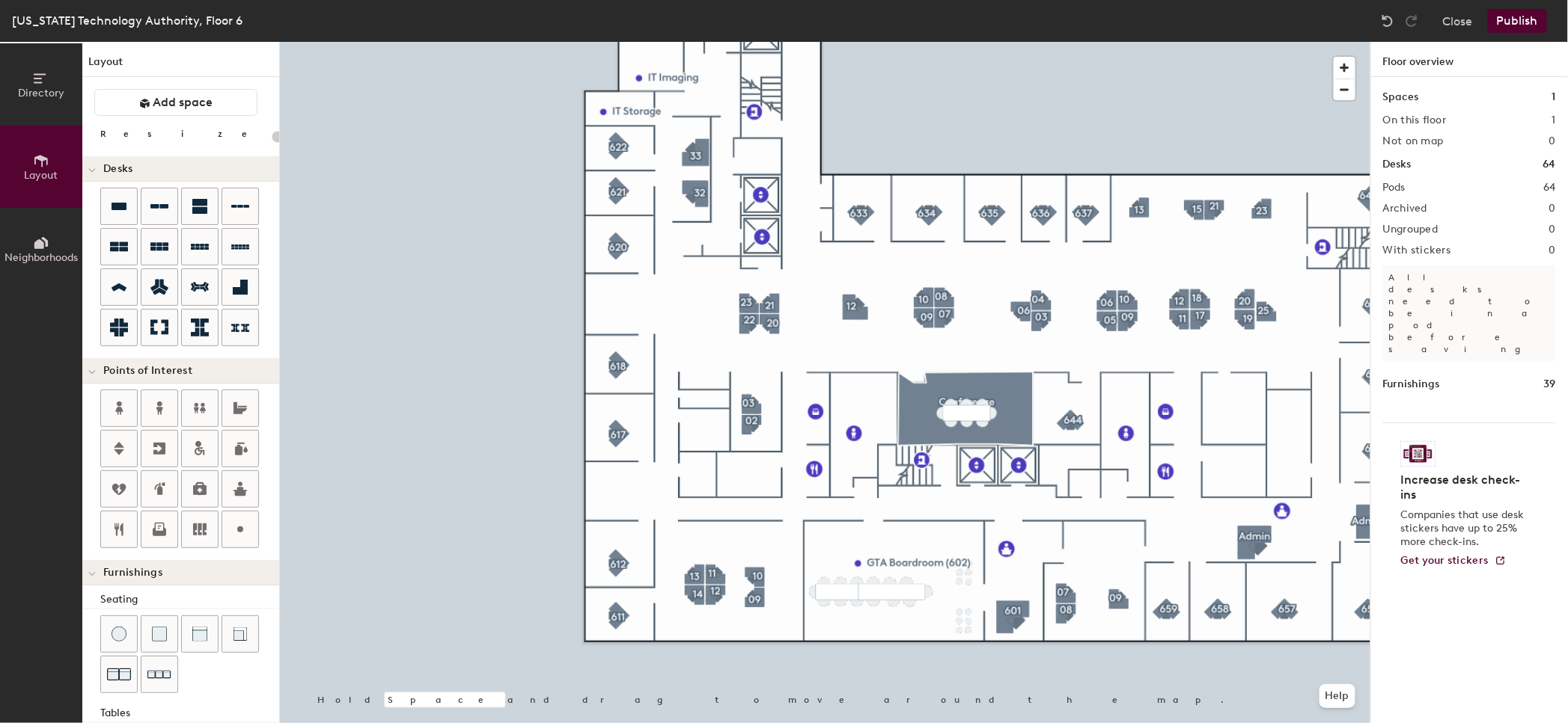
scroll to position [186, 0]
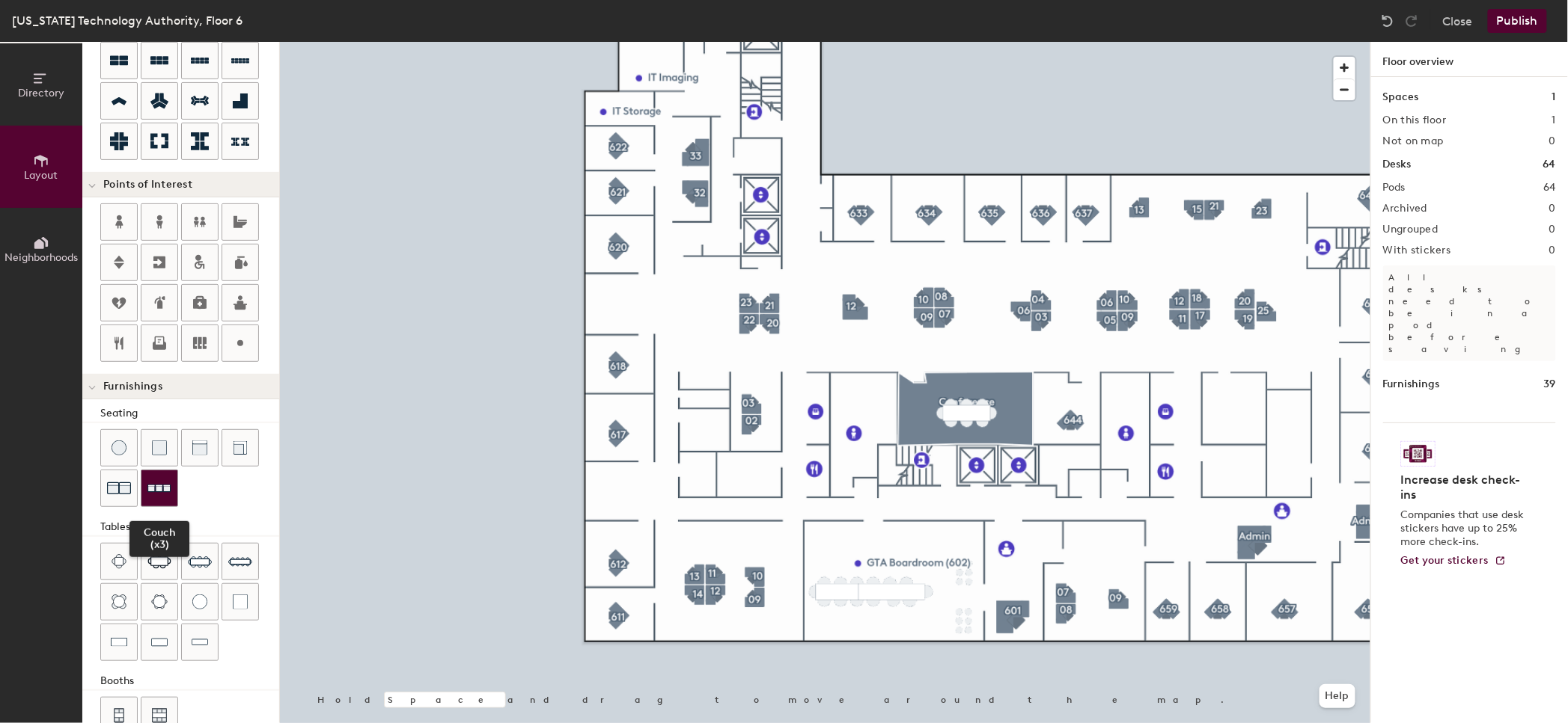
click at [166, 498] on img at bounding box center [159, 490] width 24 height 24
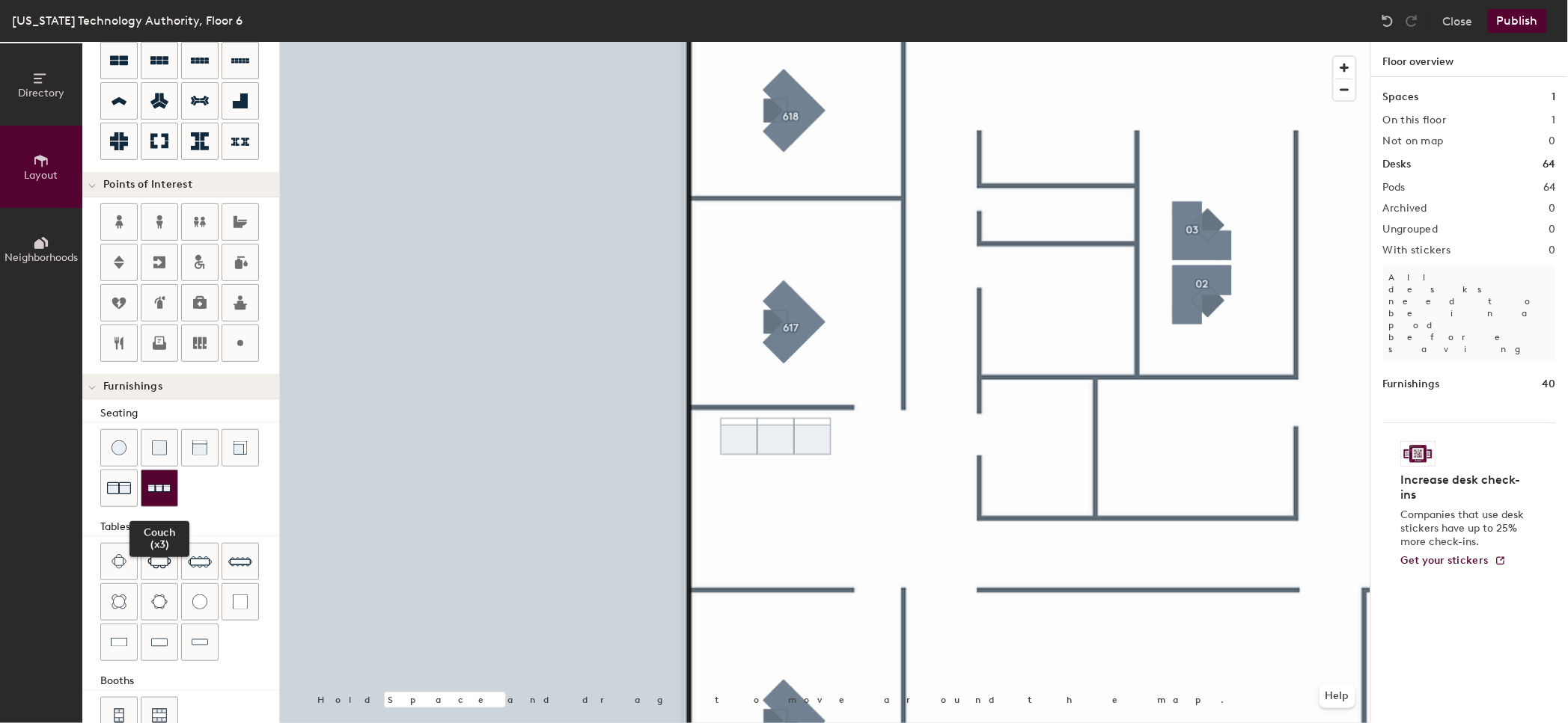
click at [149, 494] on img at bounding box center [159, 490] width 24 height 24
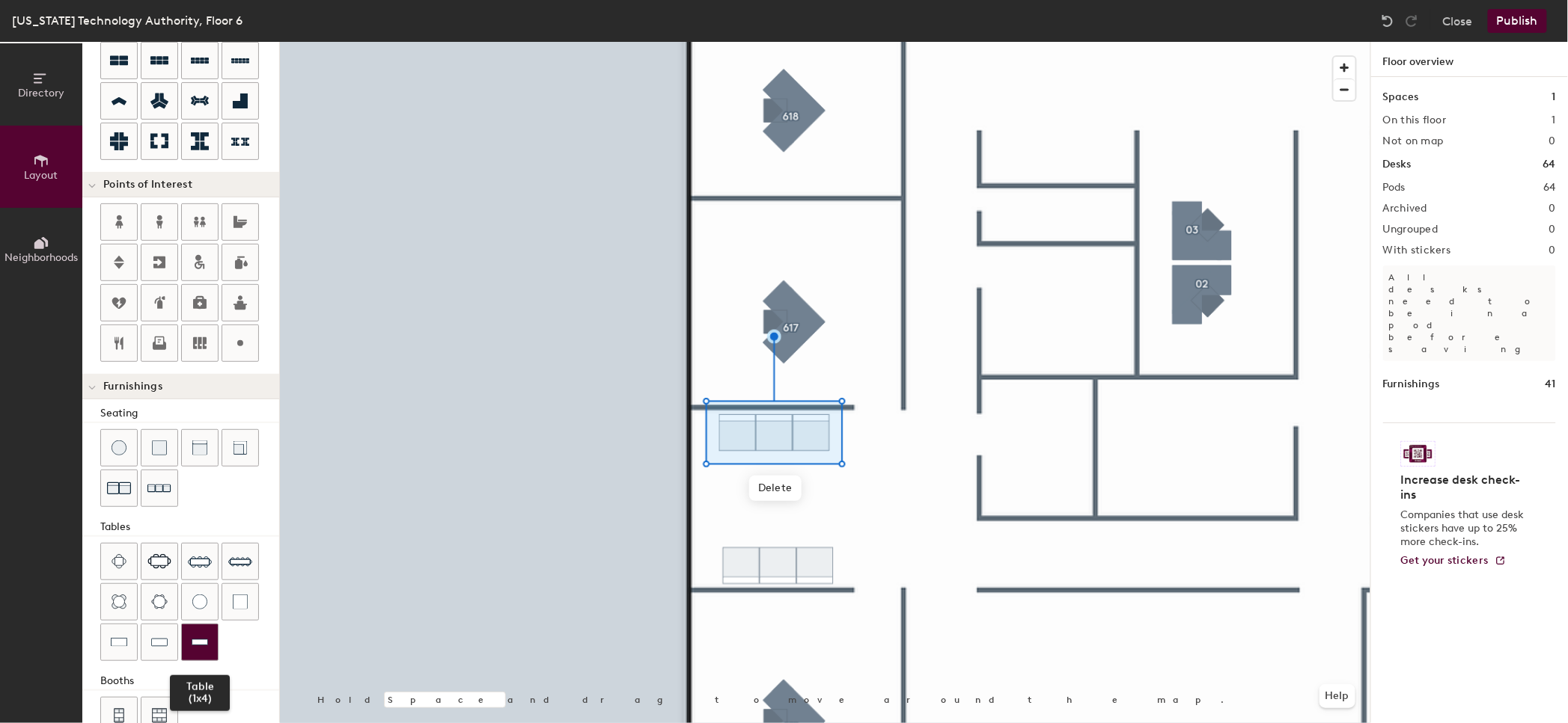
click at [195, 636] on img at bounding box center [199, 642] width 17 height 15
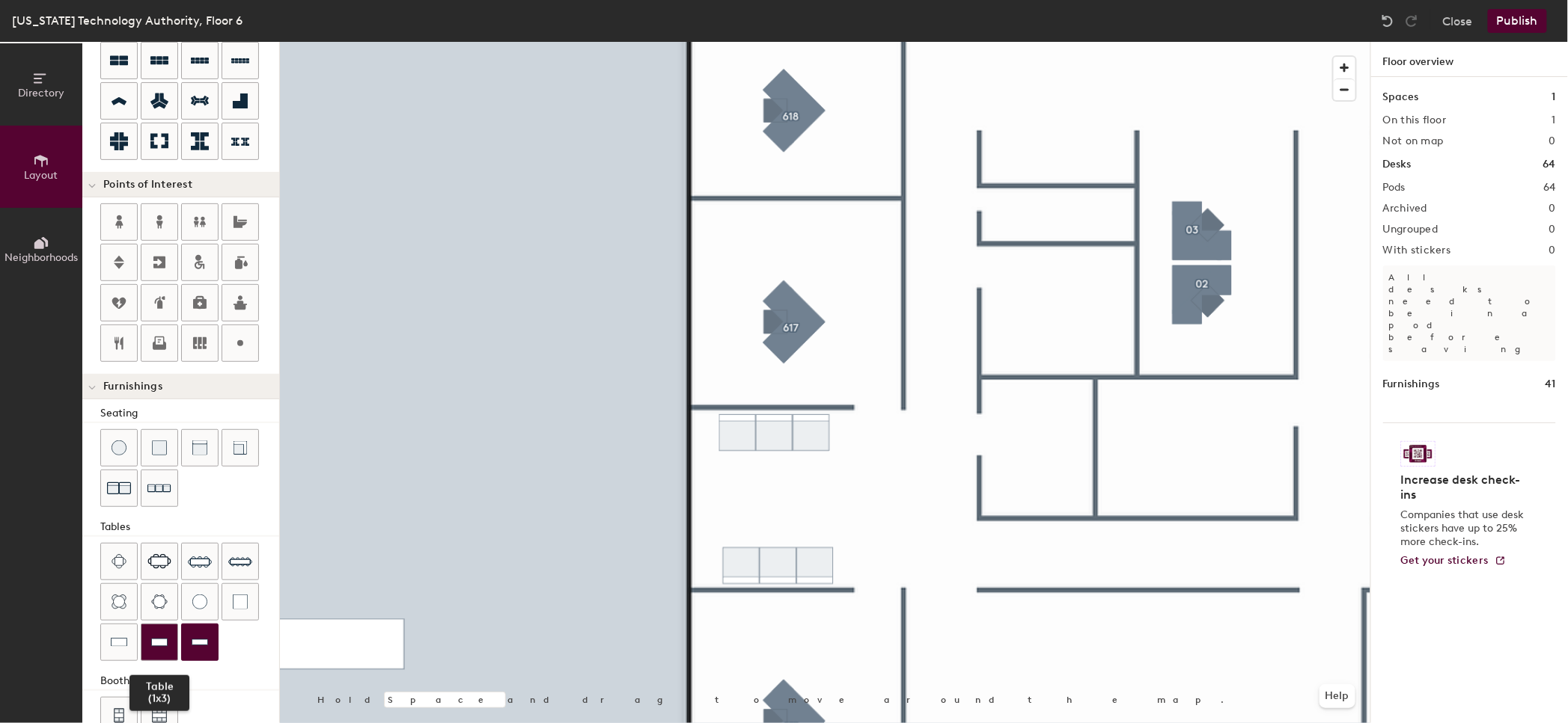
click at [169, 640] on div at bounding box center [159, 643] width 36 height 36
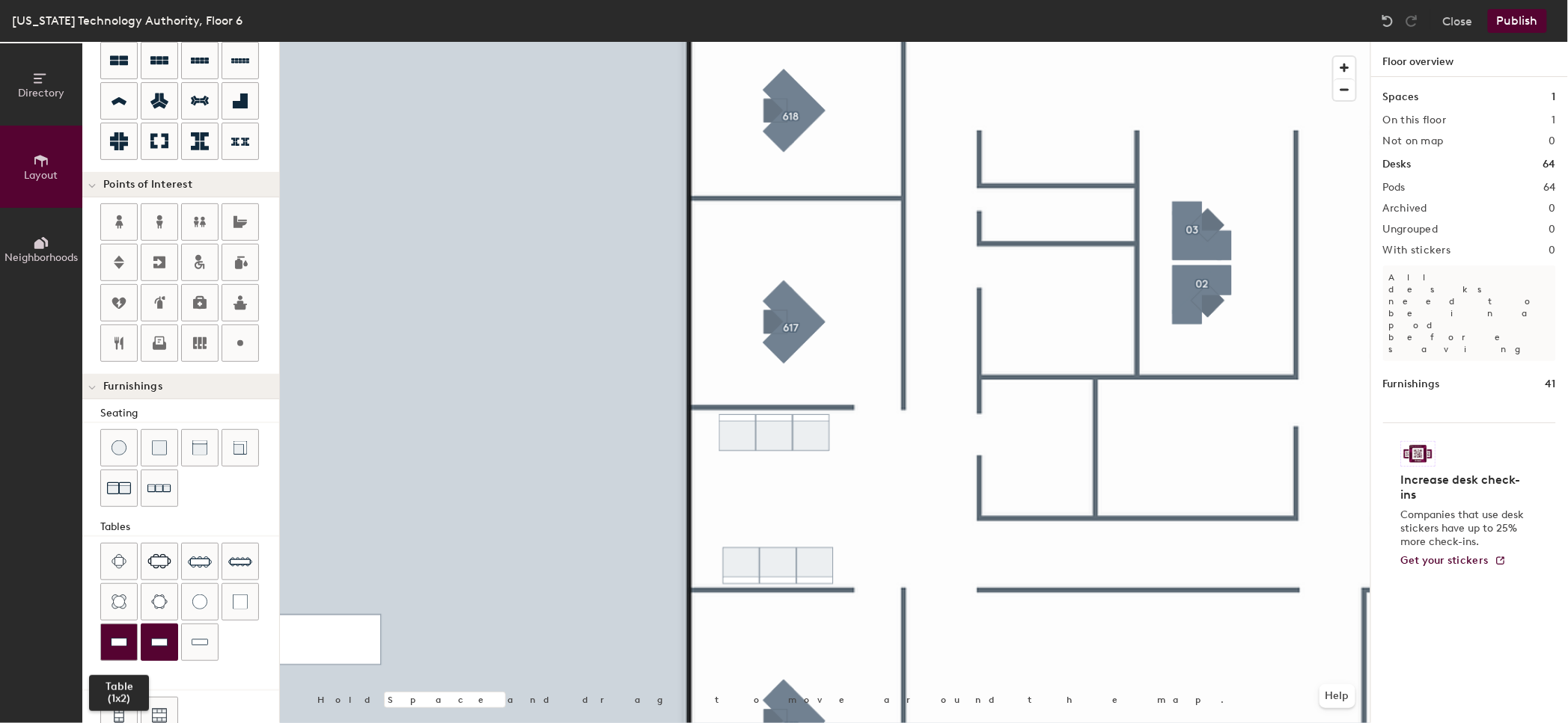
click at [114, 635] on img at bounding box center [119, 642] width 17 height 15
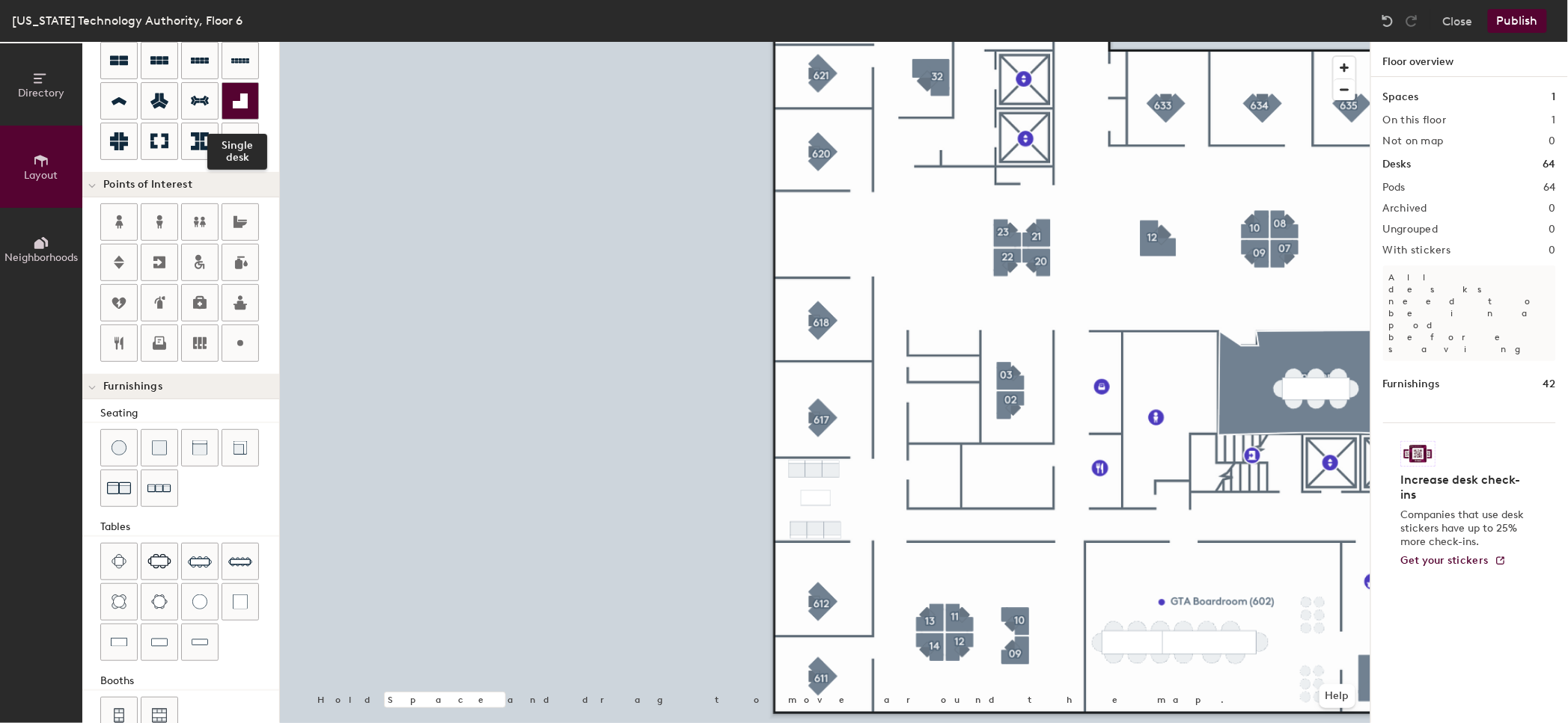
click at [238, 114] on div at bounding box center [239, 101] width 36 height 36
click at [822, 42] on div at bounding box center [824, 42] width 1090 height 0
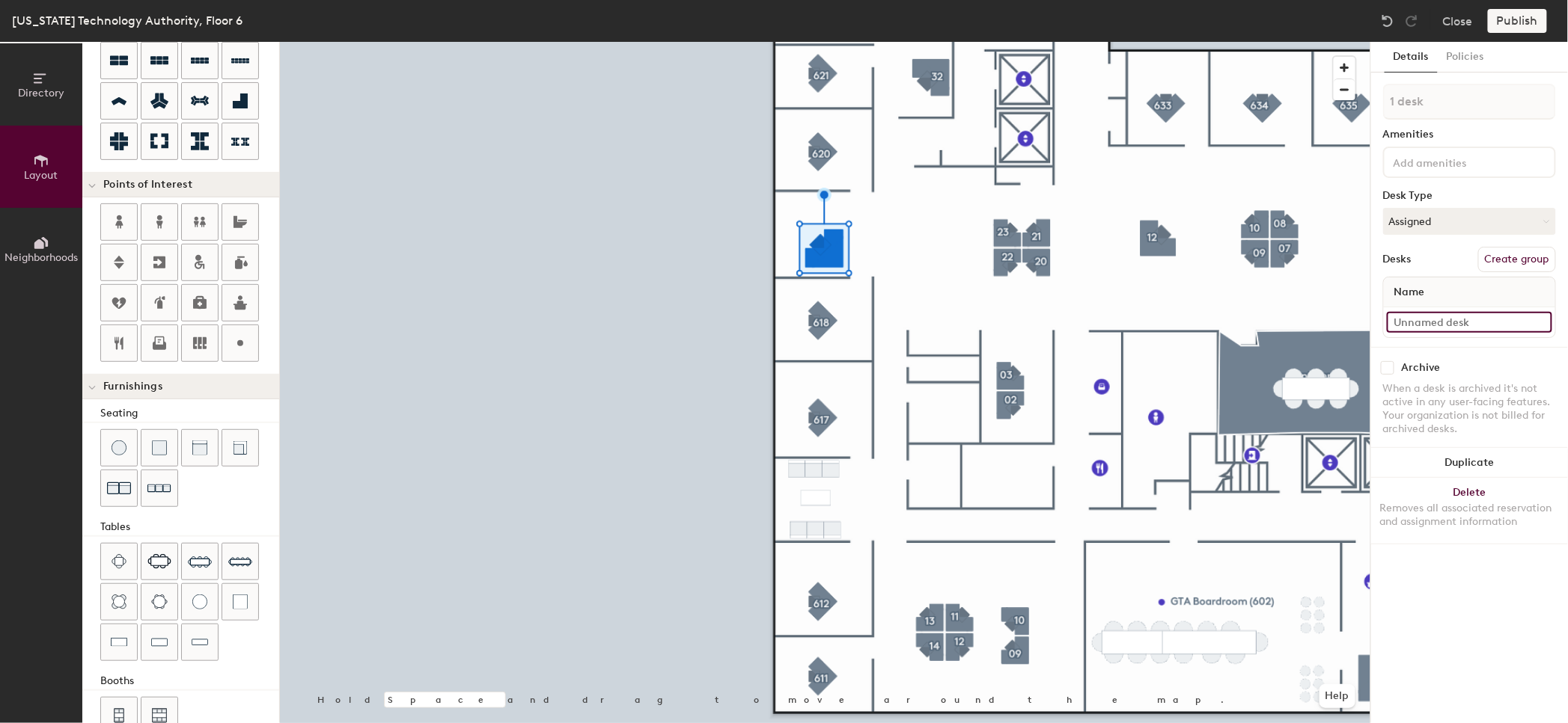
type input "120"
click at [1493, 326] on input at bounding box center [1469, 322] width 166 height 21
type input "6"
type input "120"
type input "61"
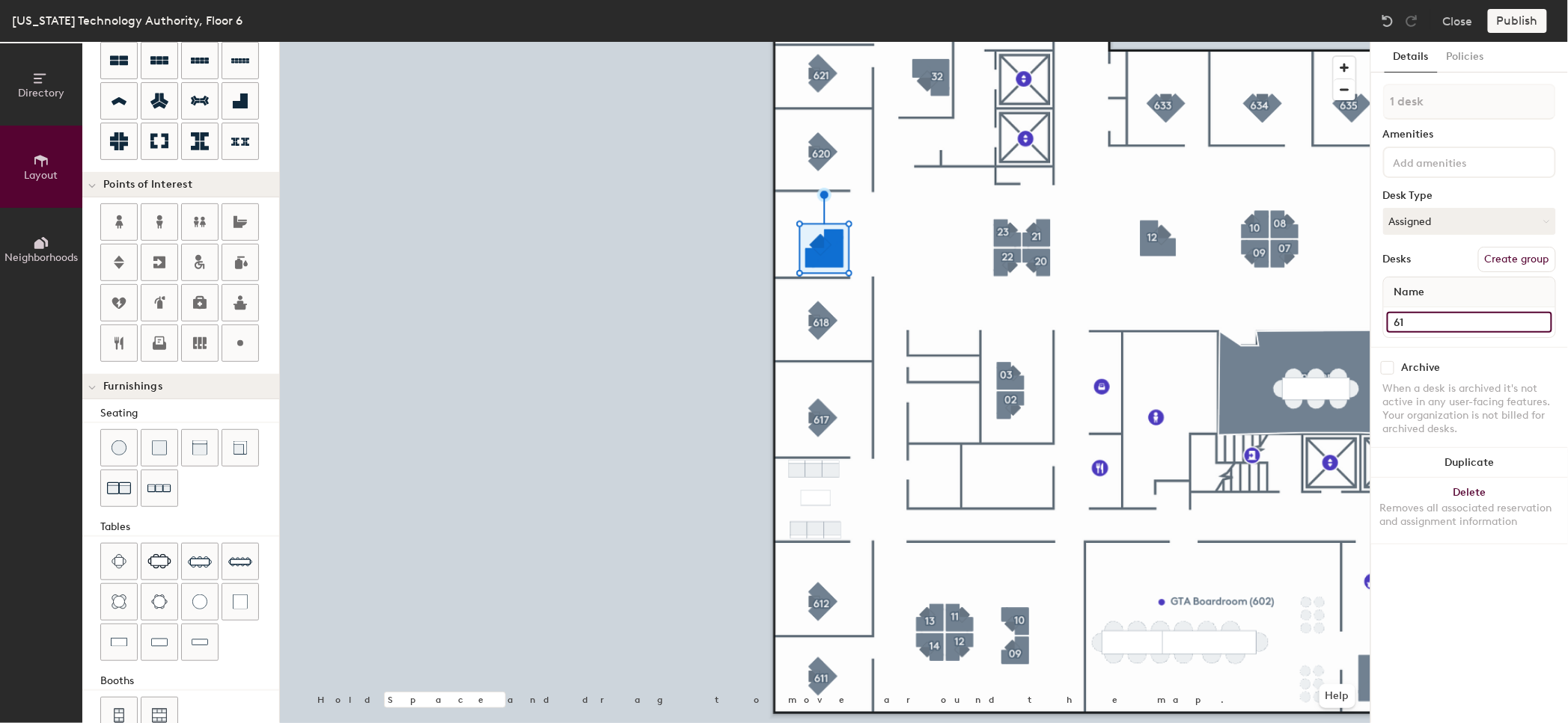
type input "120"
type input "619"
type input "120"
type input "619"
click at [1537, 254] on button "Create group" at bounding box center [1516, 260] width 78 height 26
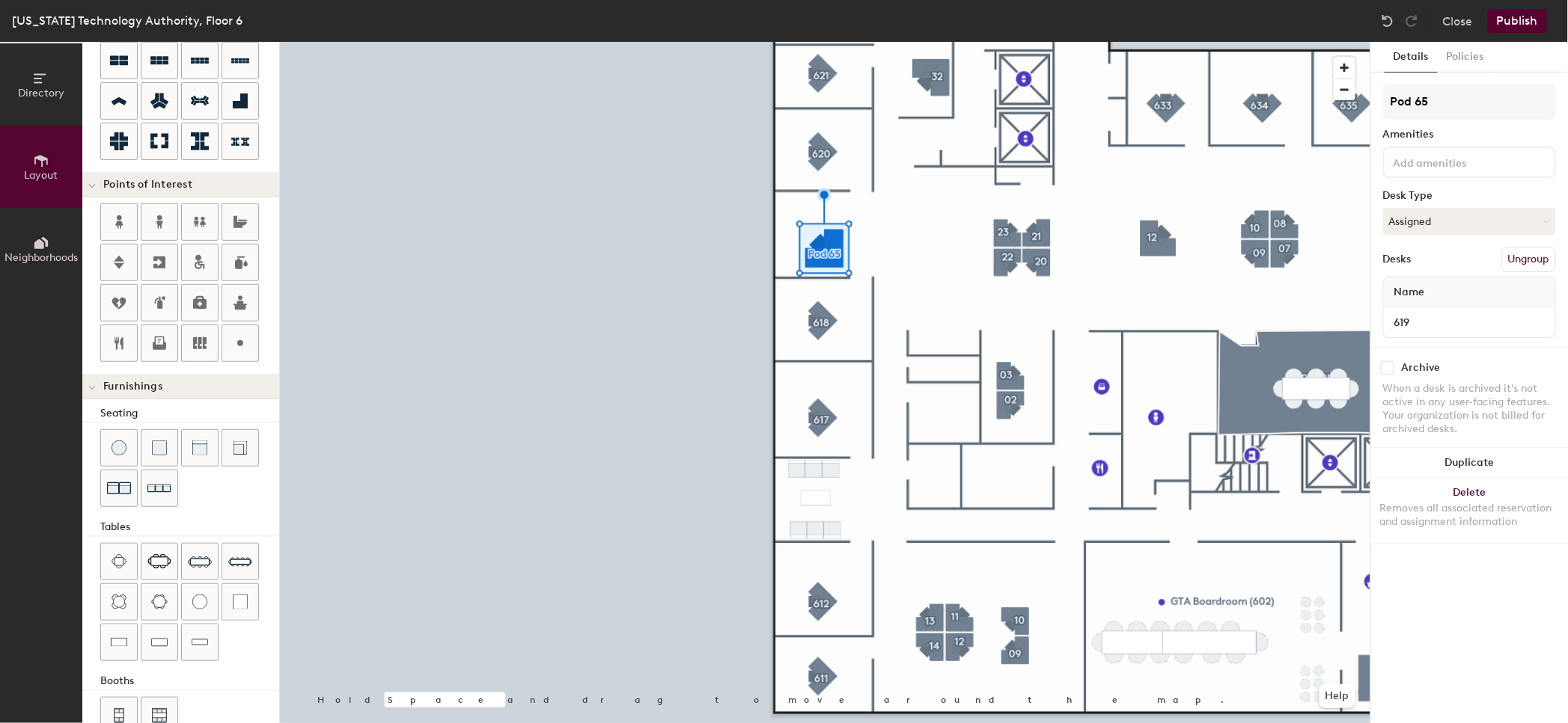
type input "120"
type input "Pod 6"
type input "120"
type input "P"
type input "120"
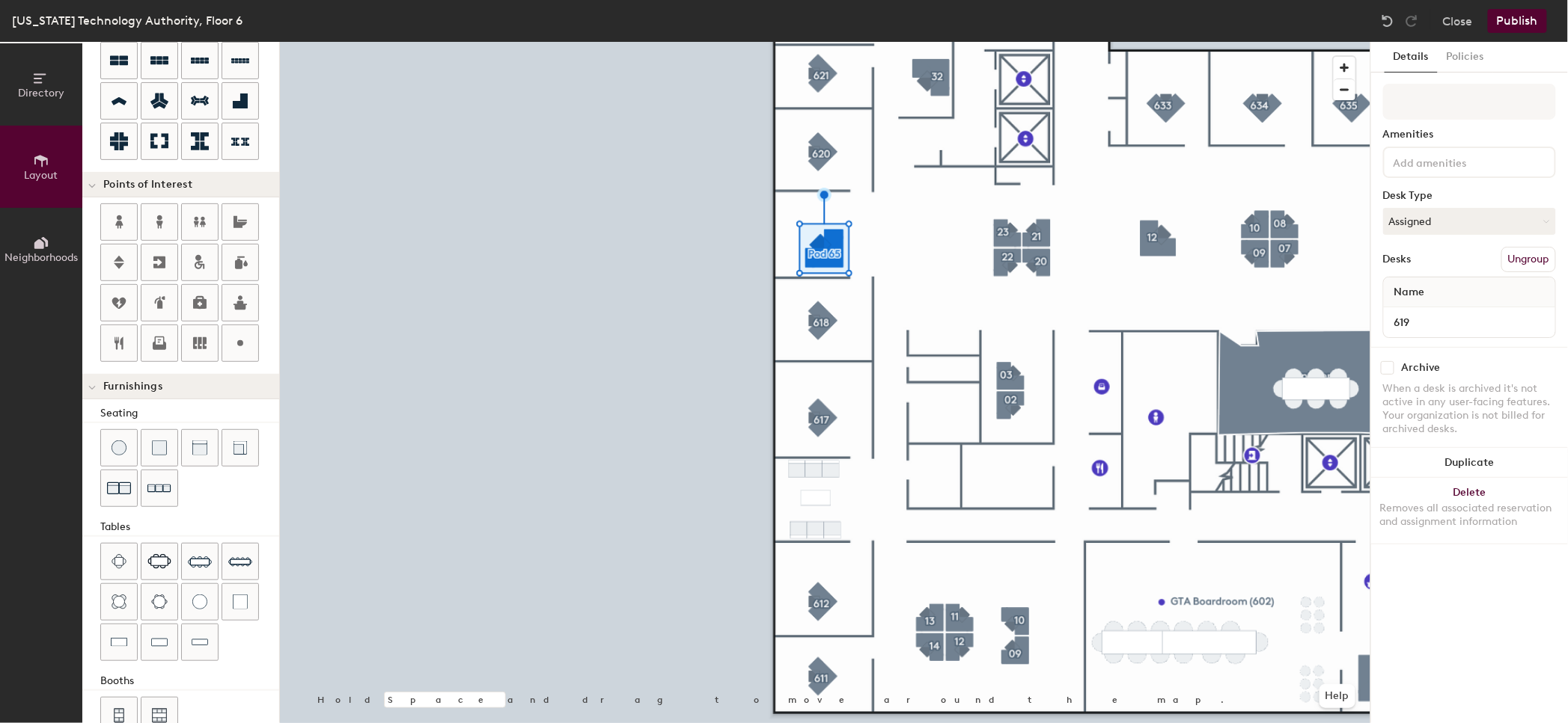
type input "120"
type input "6"
type input "120"
type input "61"
type input "120"
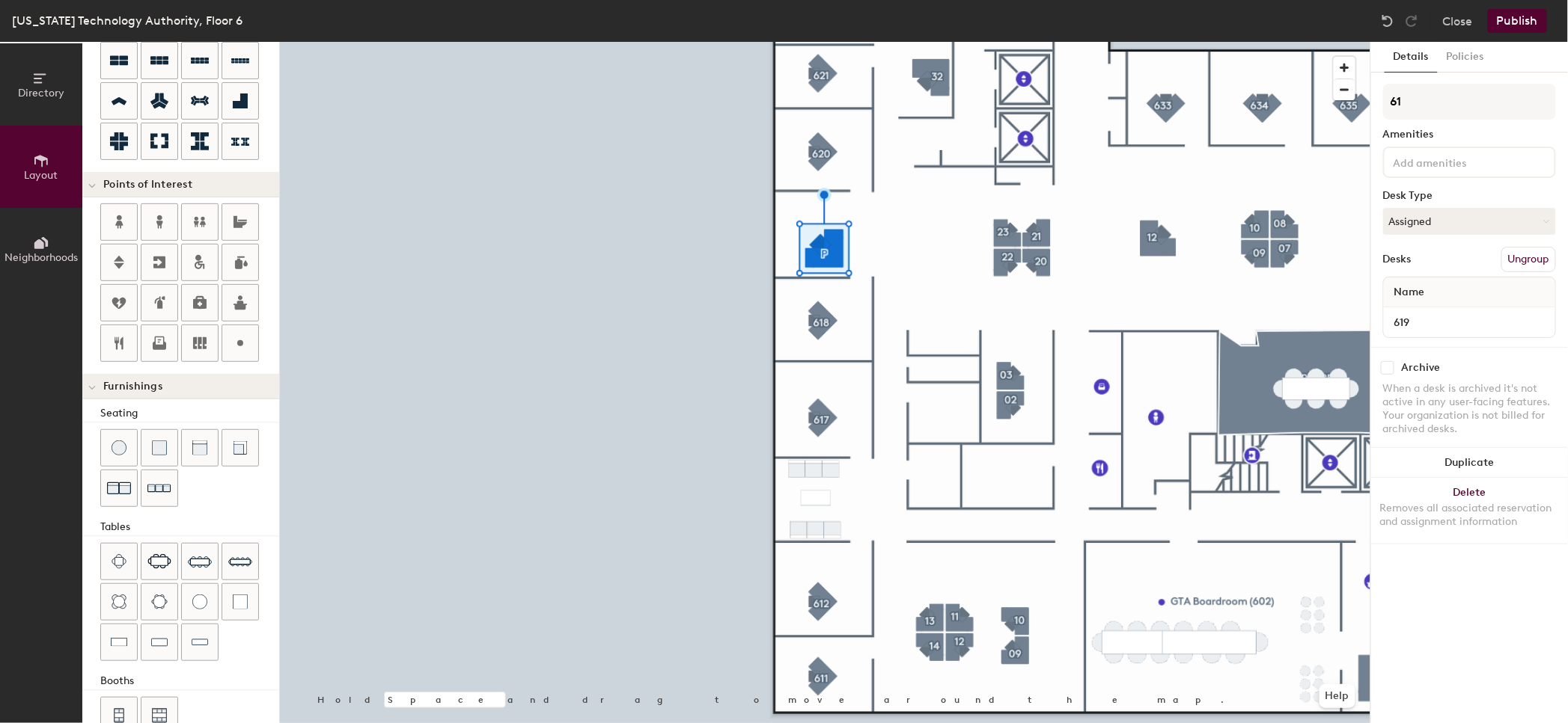
type input "619"
type input "120"
type input "619"
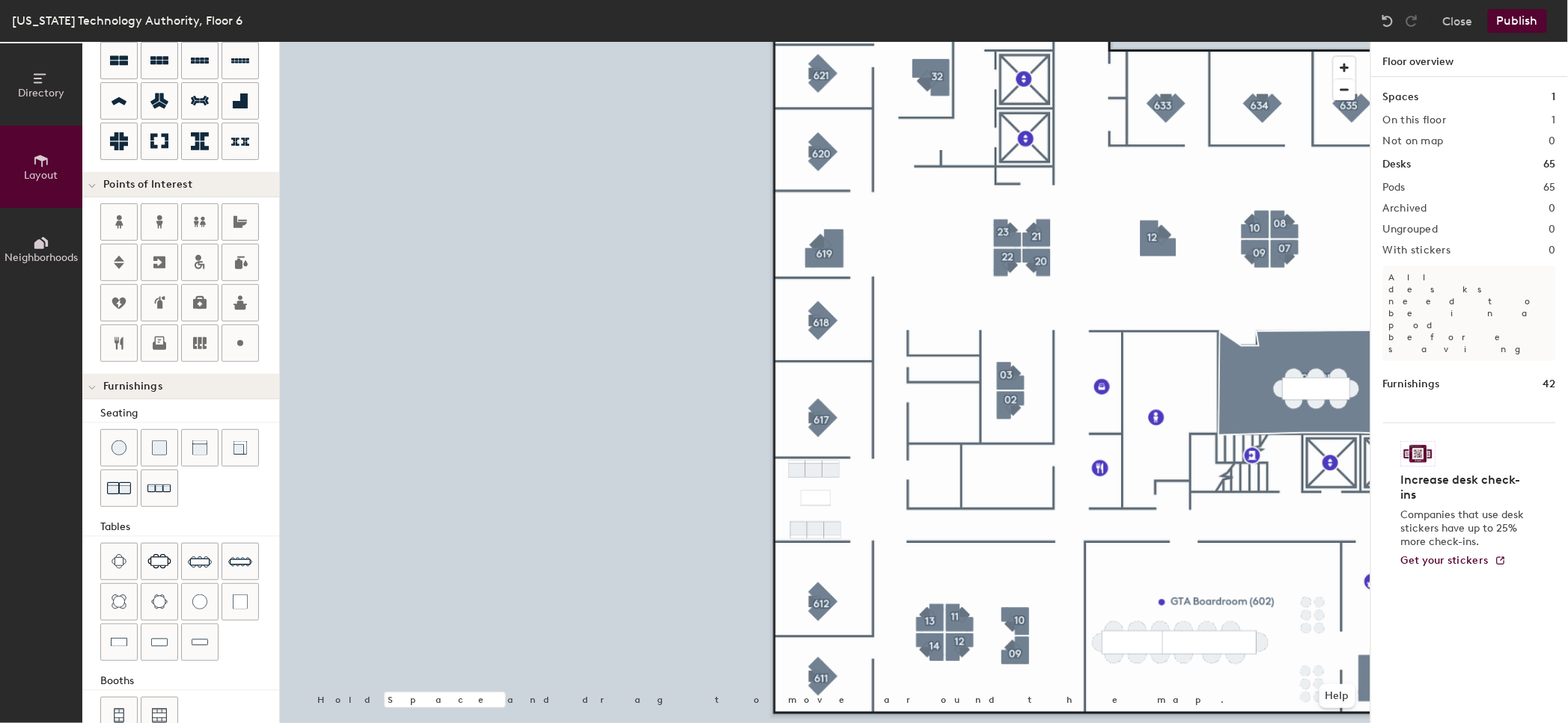
click at [1510, 21] on button "Publish" at bounding box center [1517, 21] width 59 height 24
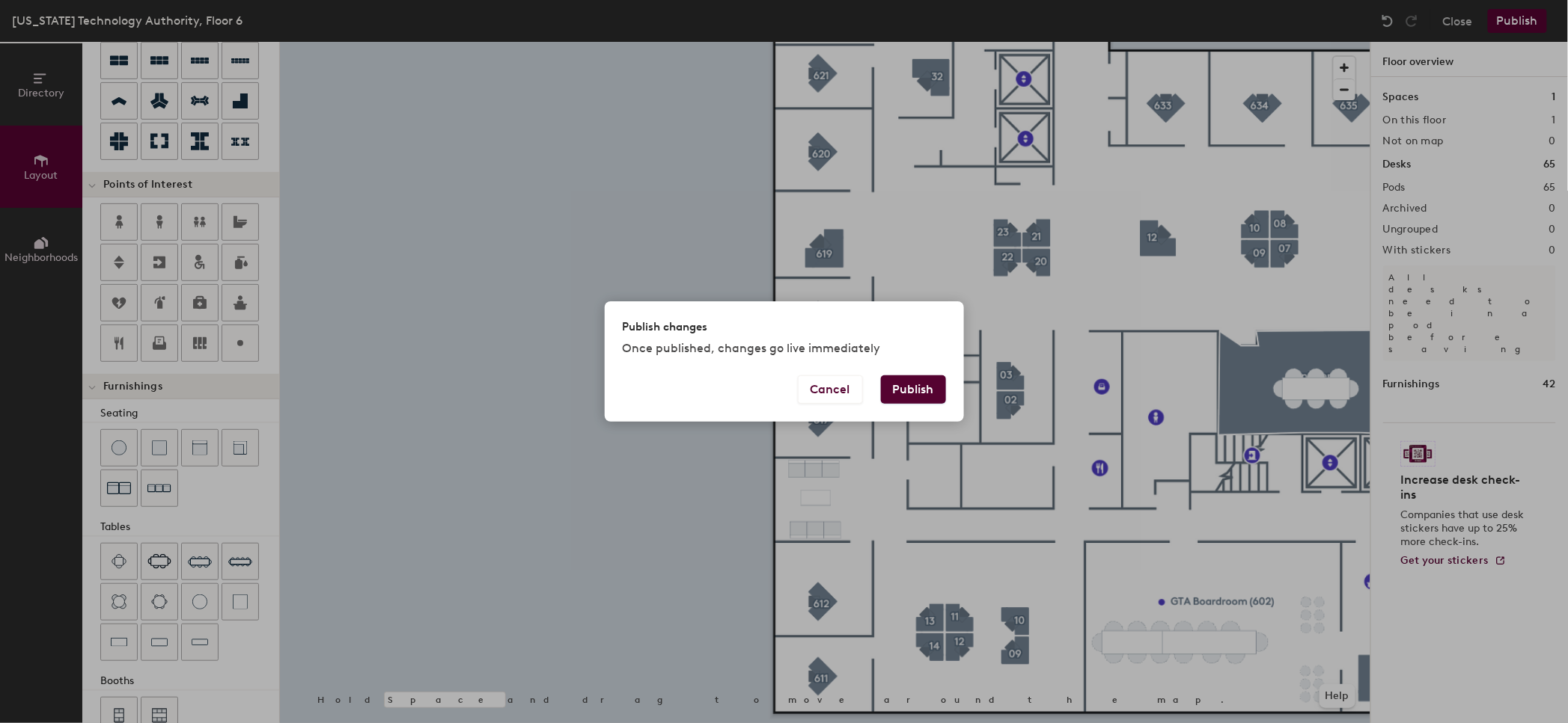
click at [903, 383] on button "Publish" at bounding box center [914, 389] width 65 height 28
type input "20"
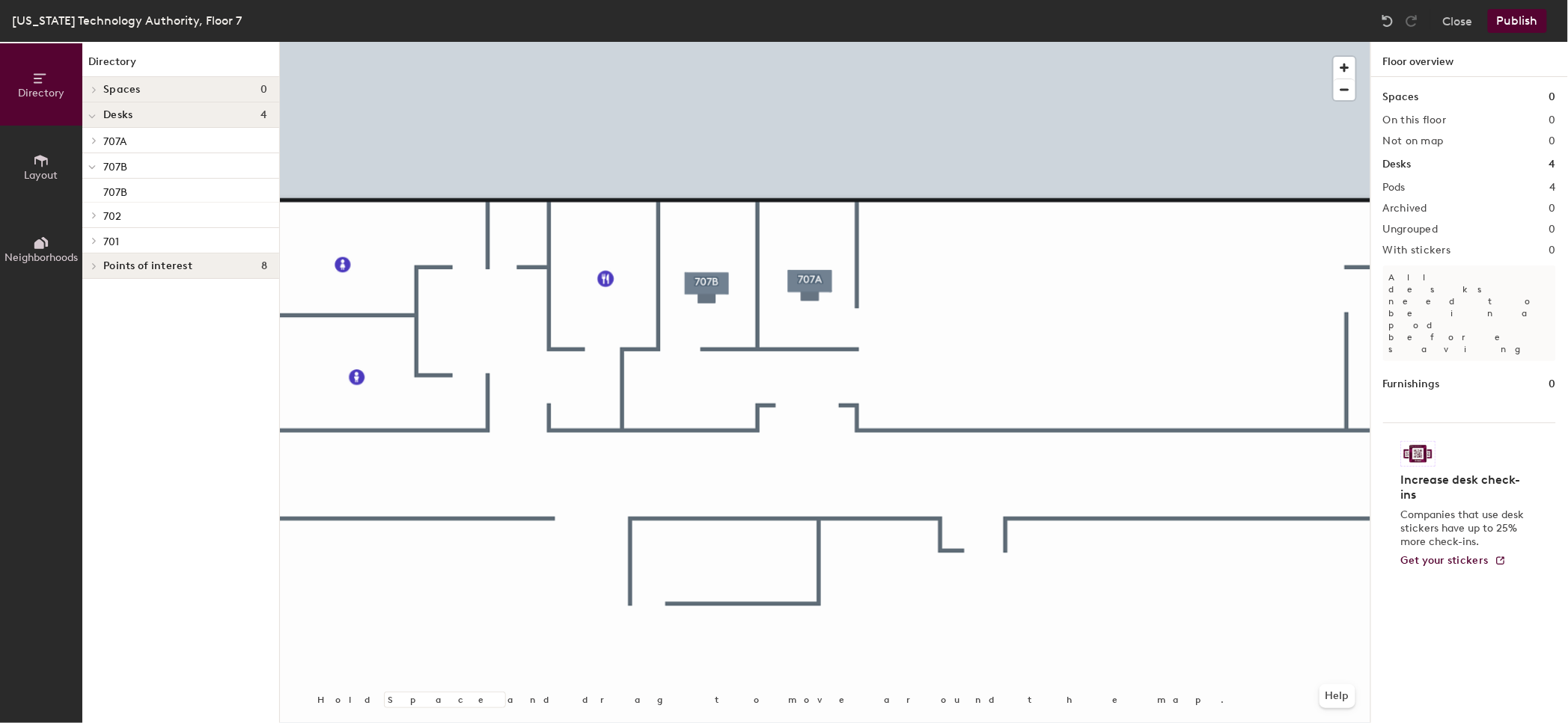
click at [29, 140] on button "Layout" at bounding box center [41, 167] width 82 height 82
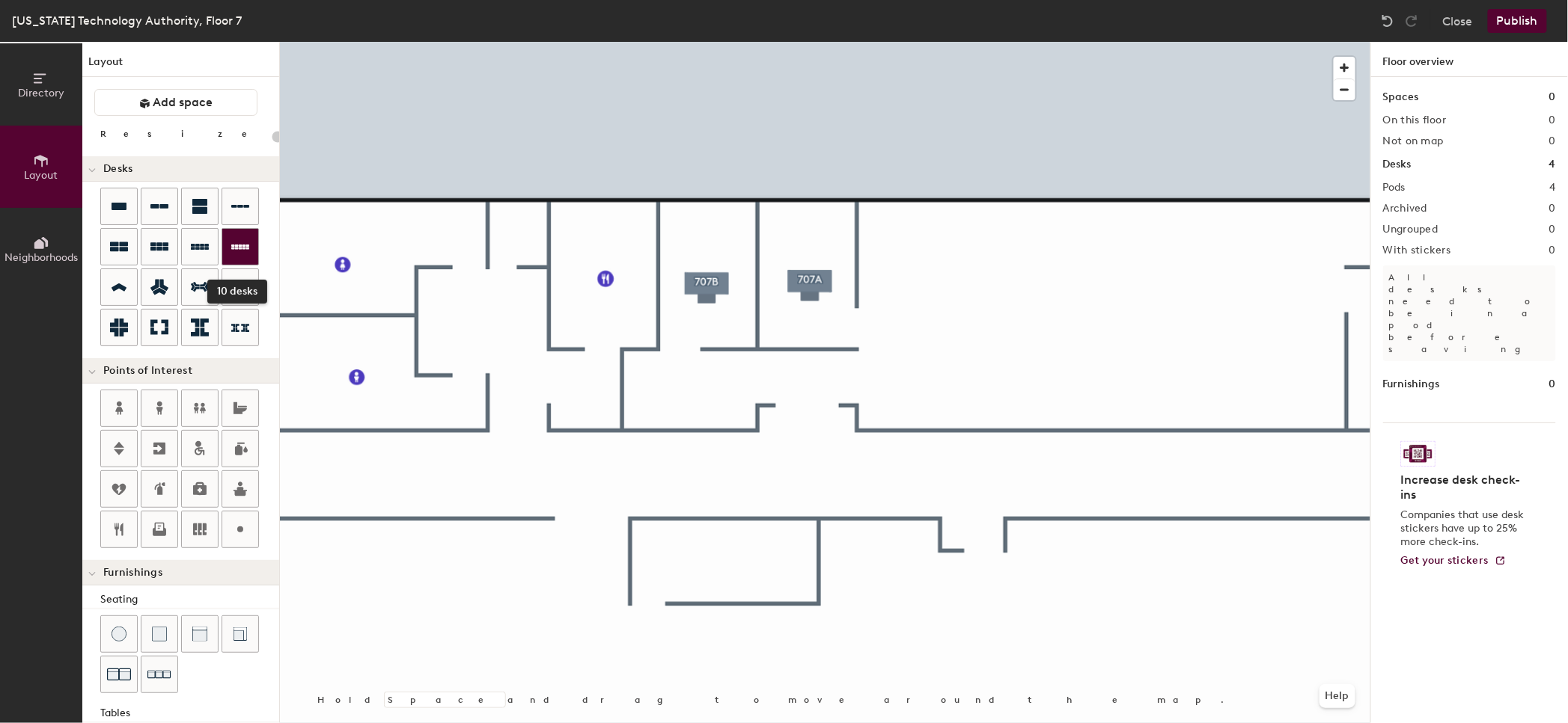
click at [236, 254] on icon at bounding box center [240, 246] width 18 height 18
click at [236, 211] on icon at bounding box center [240, 206] width 18 height 18
click at [244, 247] on icon at bounding box center [240, 246] width 18 height 5
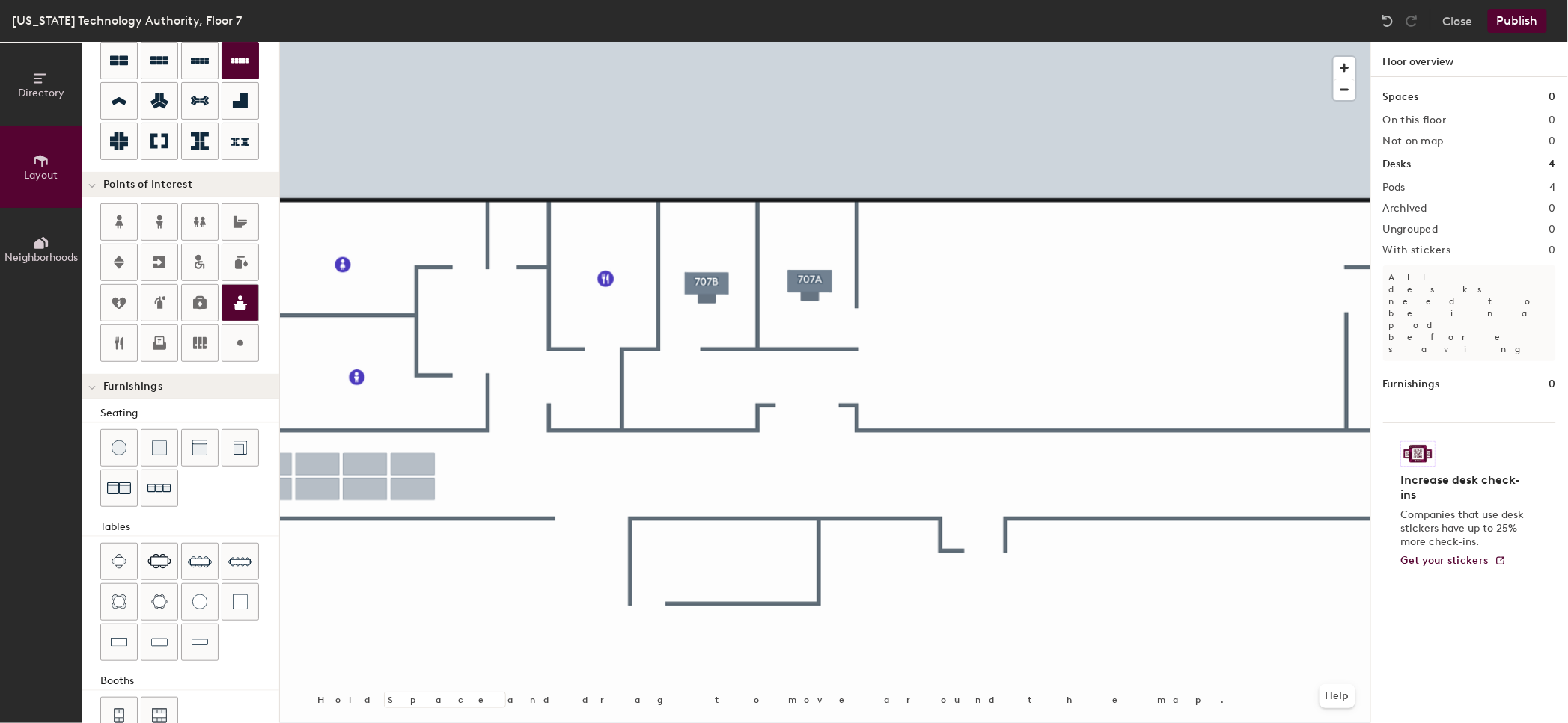
scroll to position [220, 0]
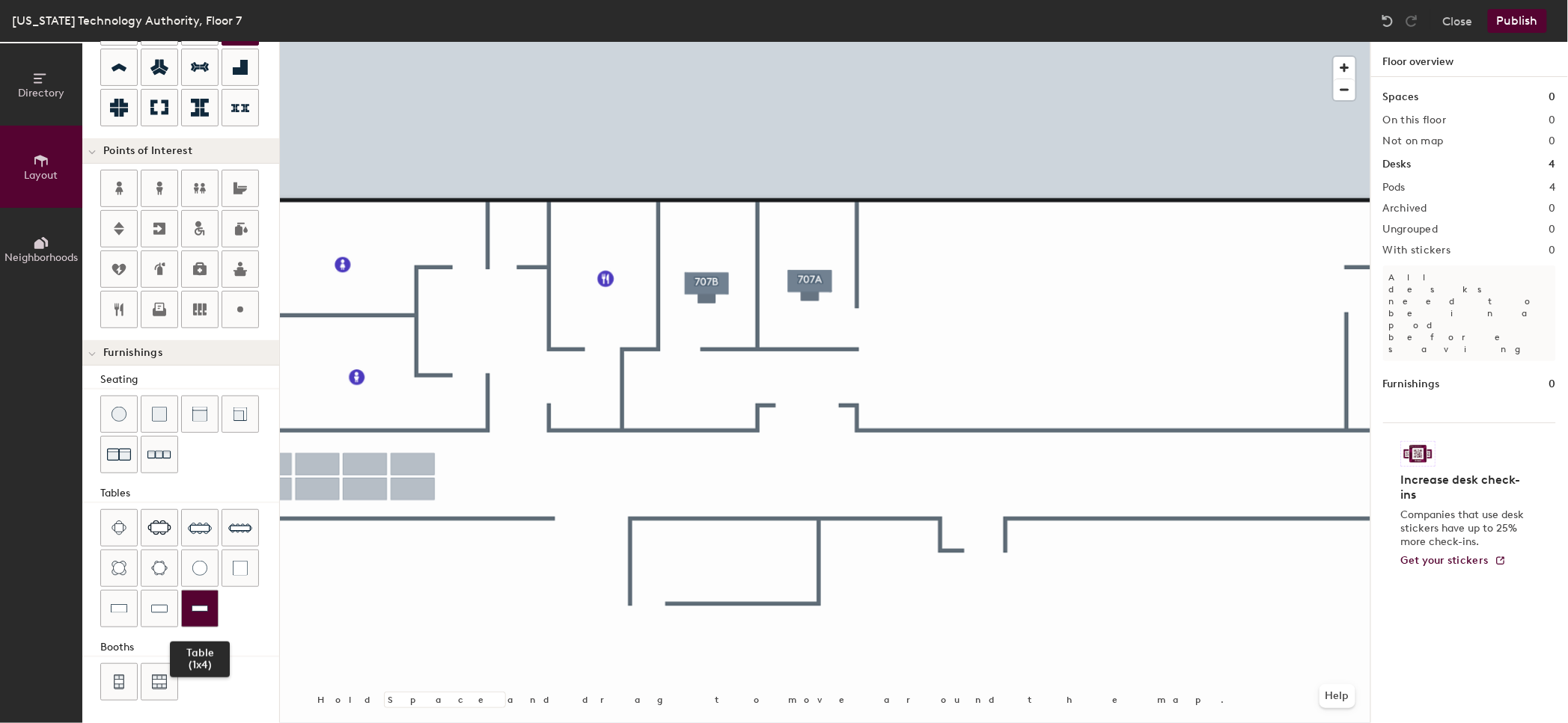
click at [193, 605] on img at bounding box center [199, 608] width 17 height 15
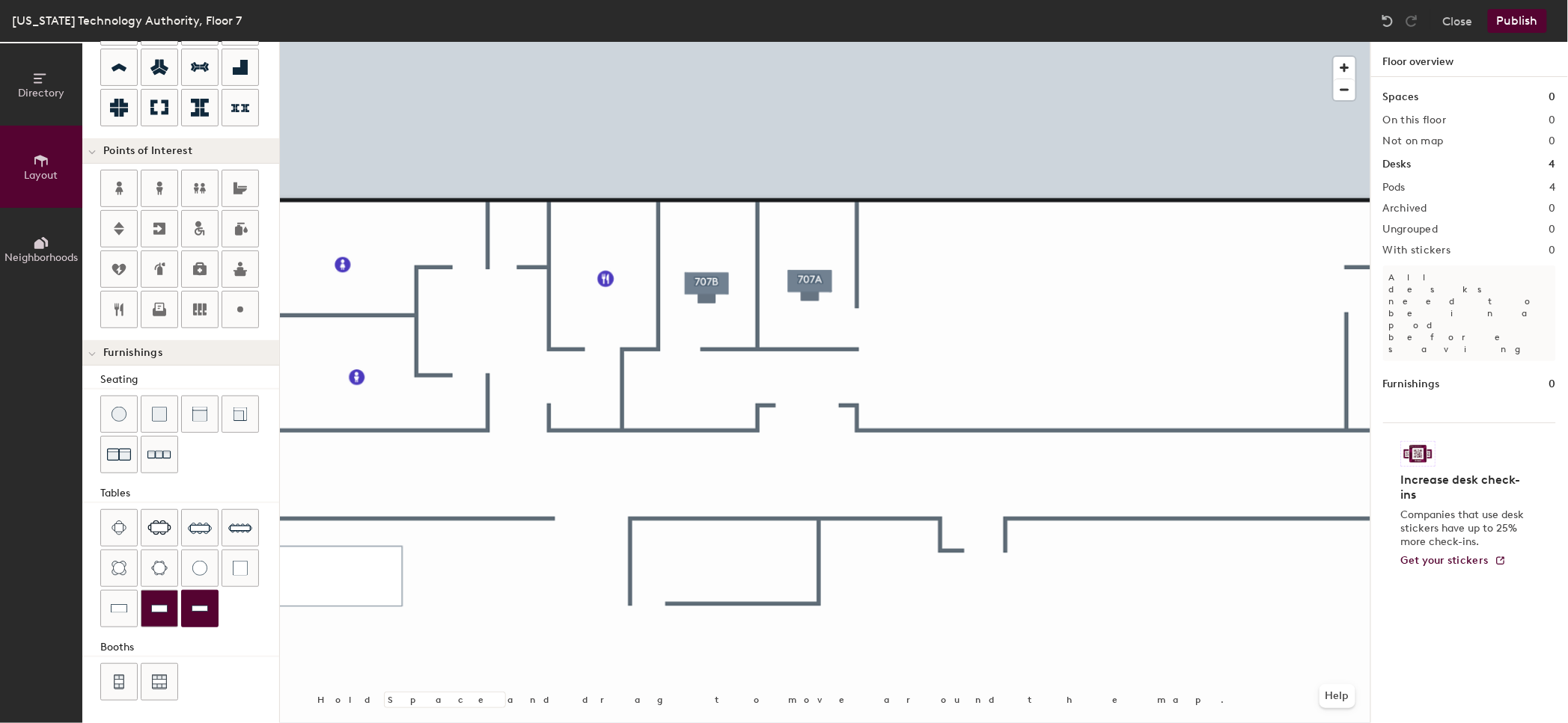
click at [159, 596] on div at bounding box center [159, 608] width 36 height 36
click at [213, 606] on div at bounding box center [199, 608] width 36 height 36
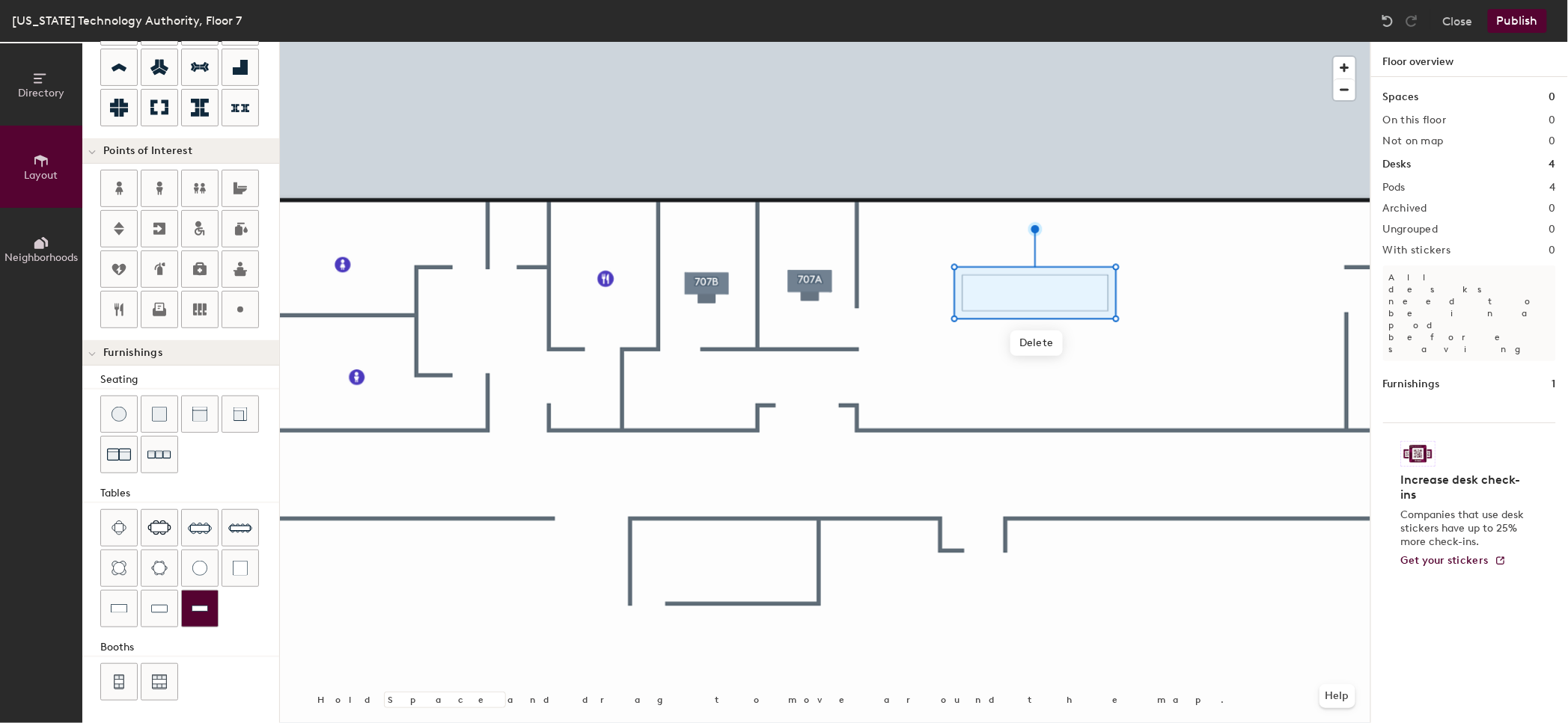
click at [196, 601] on img at bounding box center [199, 608] width 17 height 15
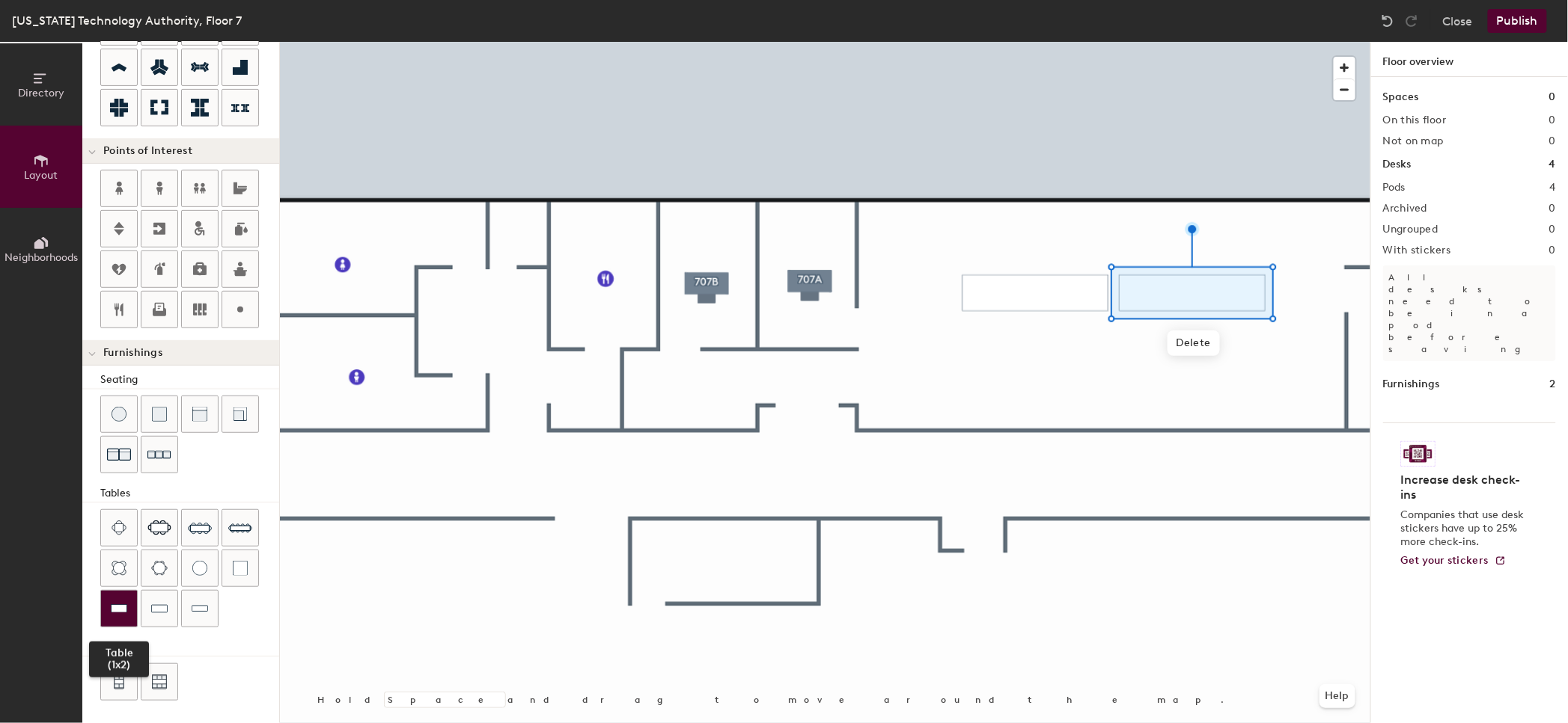
click at [122, 603] on img at bounding box center [119, 608] width 17 height 15
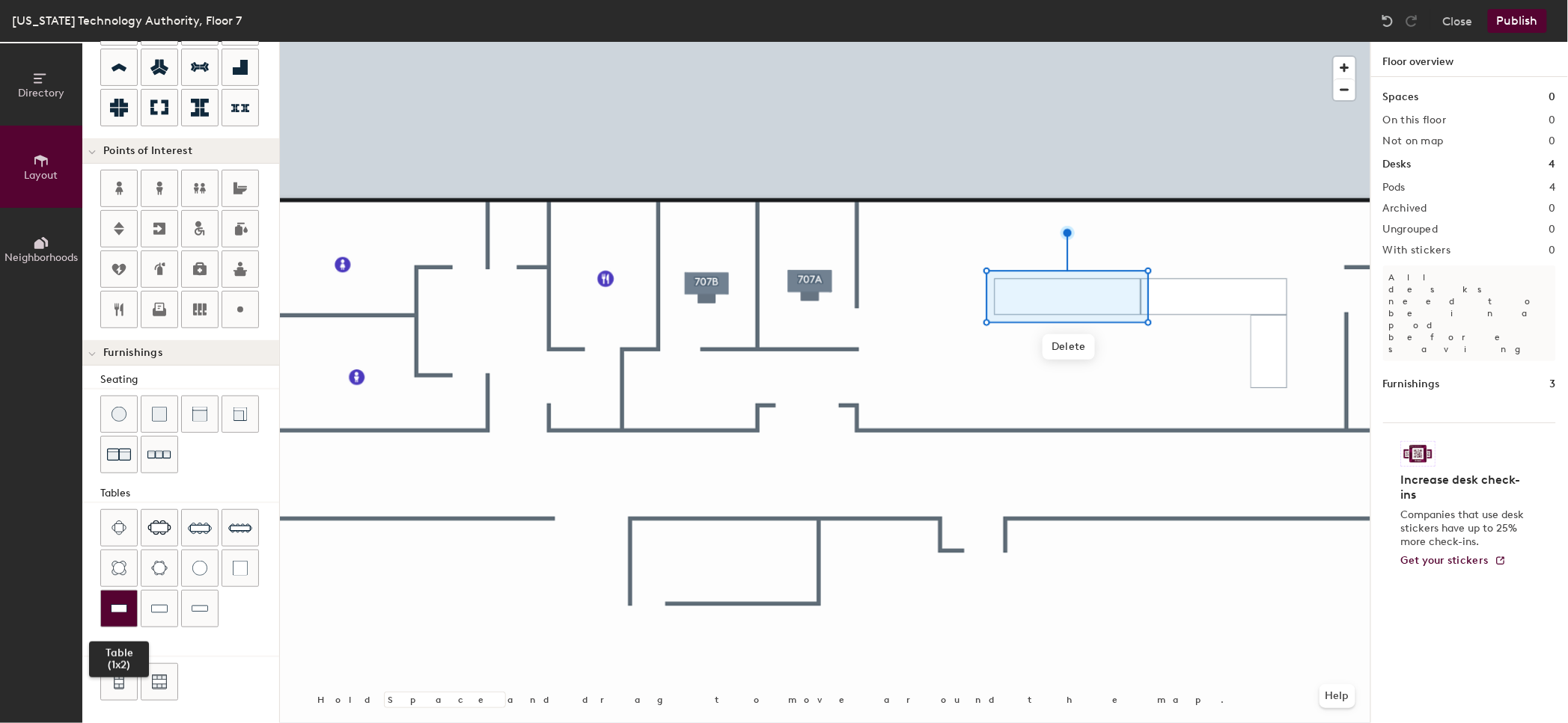
click at [123, 600] on div at bounding box center [119, 608] width 36 height 36
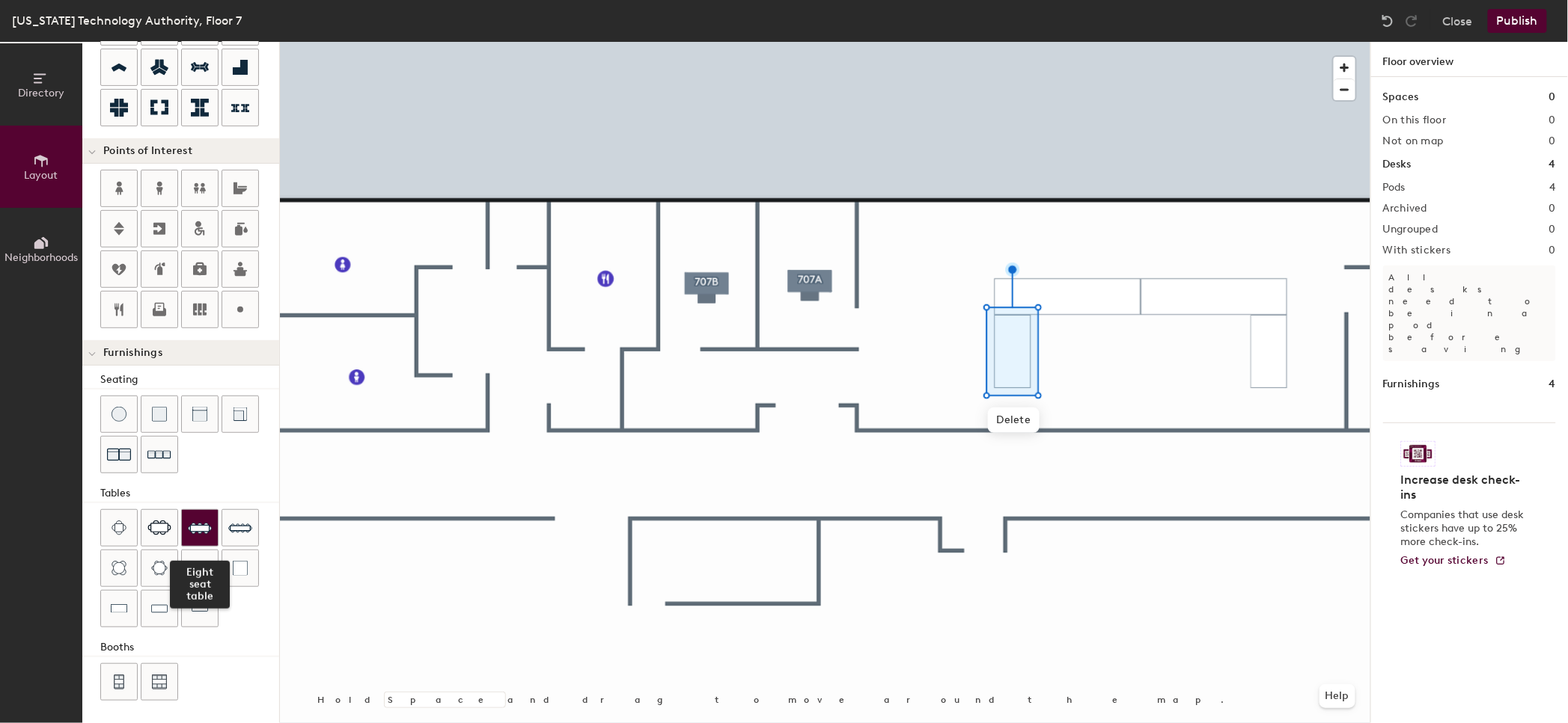
click at [201, 528] on img at bounding box center [199, 528] width 24 height 24
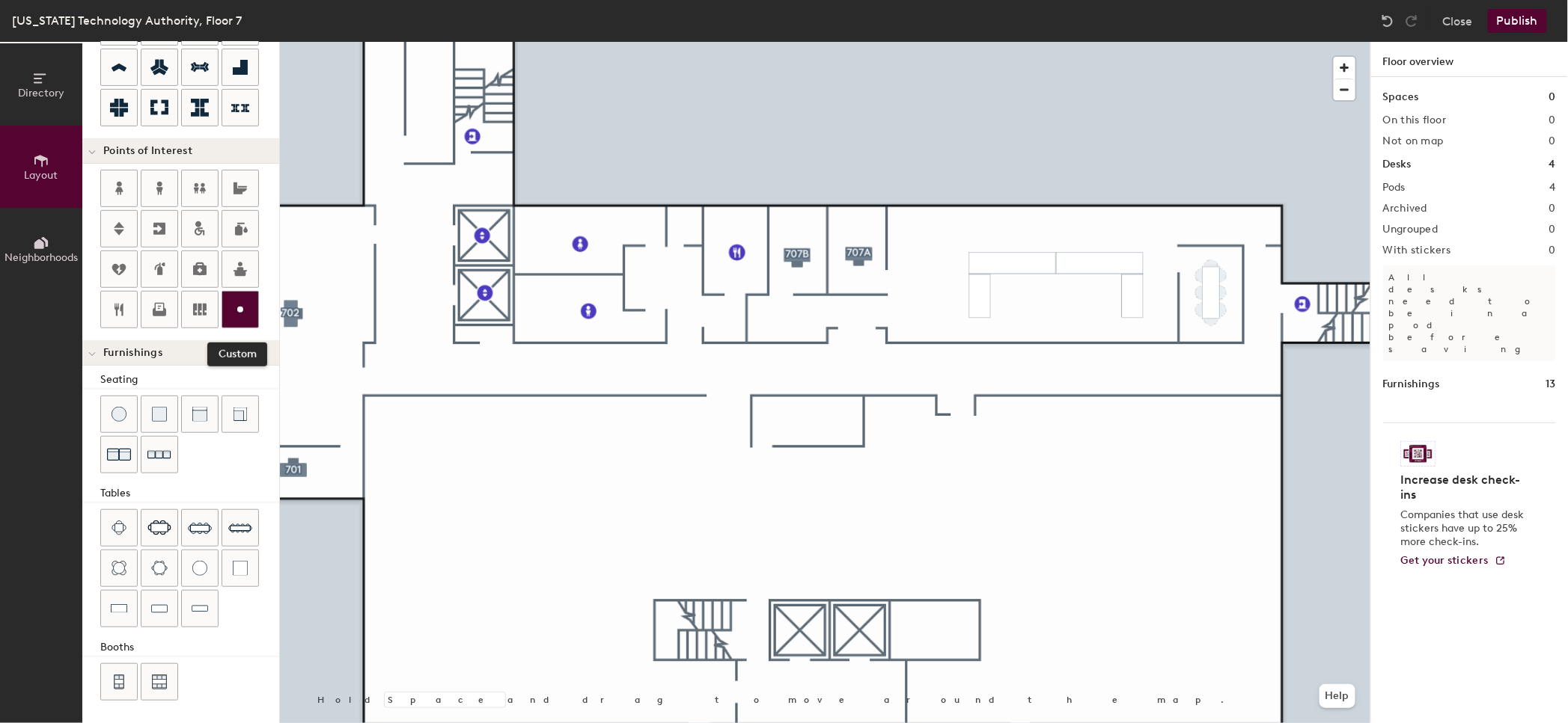
click at [237, 304] on icon at bounding box center [240, 310] width 18 height 18
click at [117, 418] on img at bounding box center [119, 414] width 15 height 15
drag, startPoint x: 112, startPoint y: 414, endPoint x: 118, endPoint y: 406, distance: 10.0
click at [112, 413] on img at bounding box center [119, 414] width 15 height 15
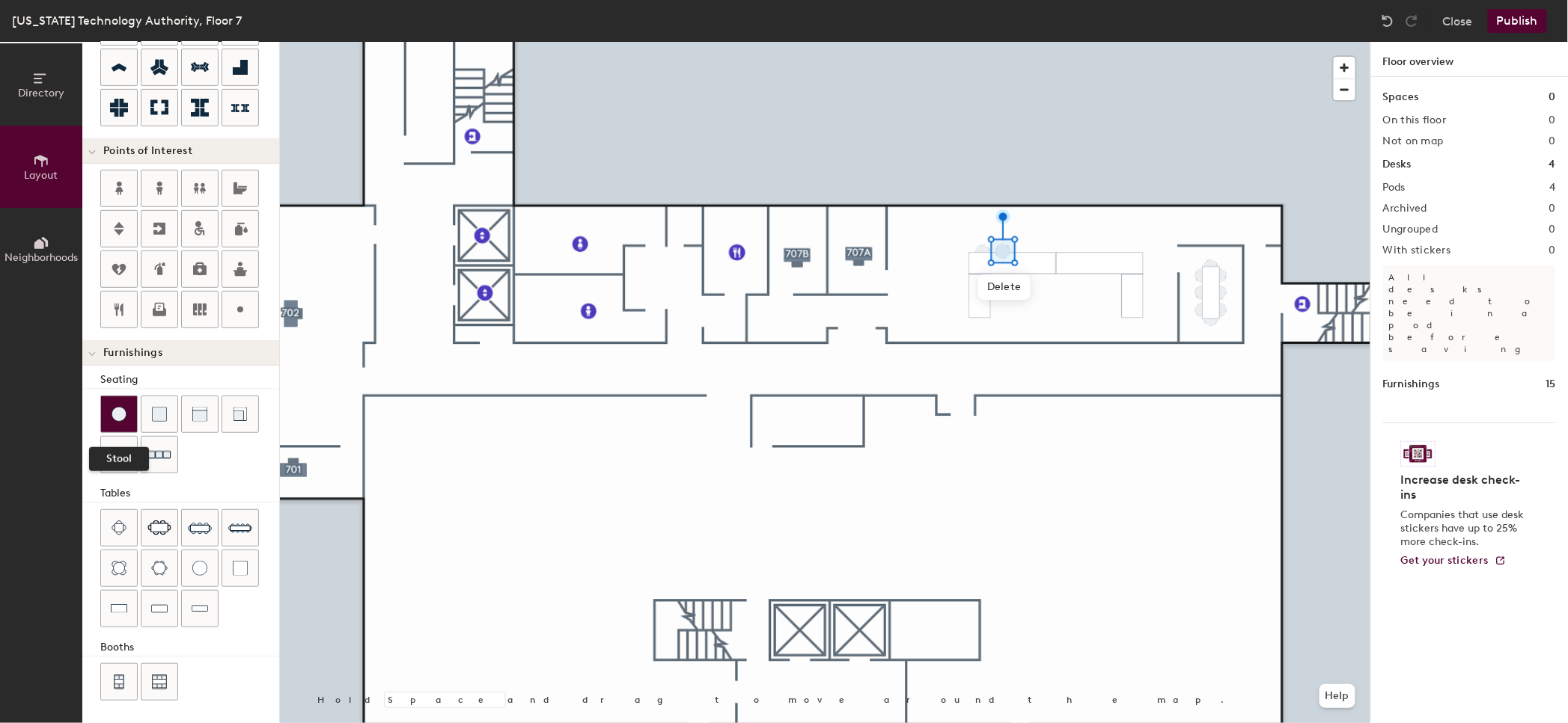
click at [109, 416] on div at bounding box center [119, 414] width 36 height 36
click at [128, 404] on div at bounding box center [119, 414] width 36 height 36
drag, startPoint x: 112, startPoint y: 408, endPoint x: 153, endPoint y: 394, distance: 43.3
click at [113, 408] on img at bounding box center [119, 414] width 15 height 15
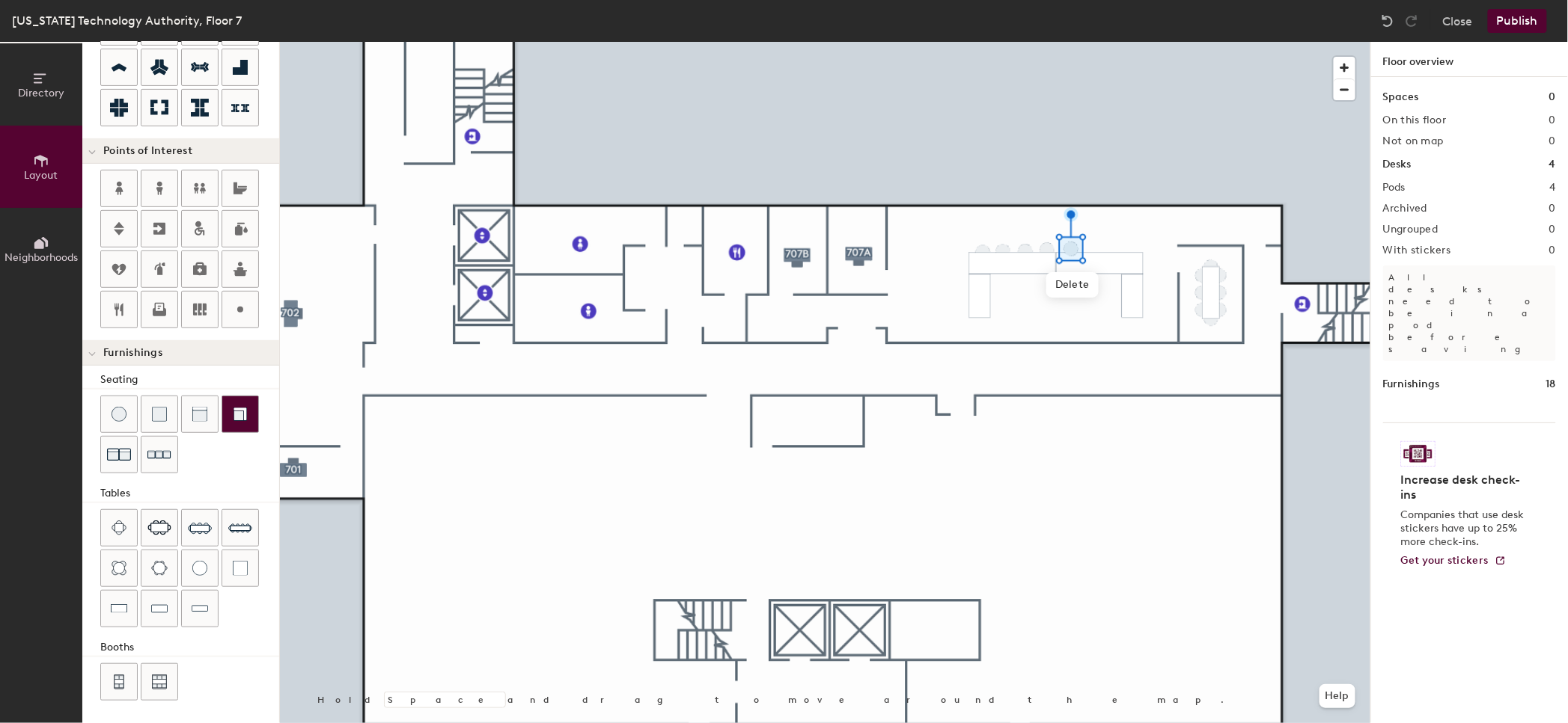
drag, startPoint x: 126, startPoint y: 418, endPoint x: 242, endPoint y: 406, distance: 116.6
click at [127, 418] on div at bounding box center [119, 414] width 36 height 36
click at [1118, 42] on div at bounding box center [824, 42] width 1090 height 0
drag, startPoint x: 131, startPoint y: 413, endPoint x: 117, endPoint y: 415, distance: 14.1
click at [131, 413] on div at bounding box center [119, 414] width 36 height 36
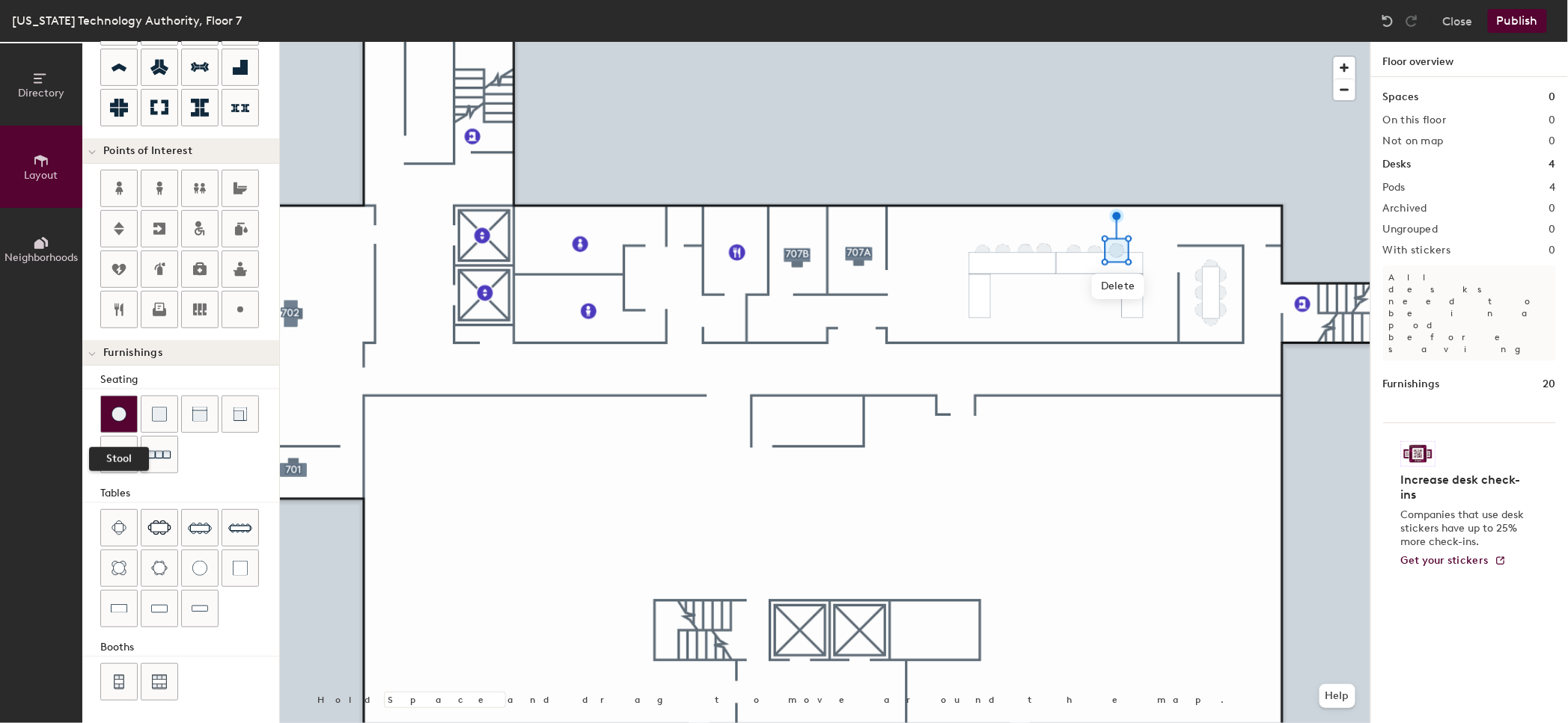
click at [119, 408] on img at bounding box center [119, 414] width 15 height 15
click at [121, 408] on img at bounding box center [119, 414] width 15 height 15
drag, startPoint x: 120, startPoint y: 408, endPoint x: 146, endPoint y: 401, distance: 26.9
click at [122, 407] on img at bounding box center [119, 414] width 15 height 15
click at [123, 413] on img at bounding box center [119, 414] width 15 height 15
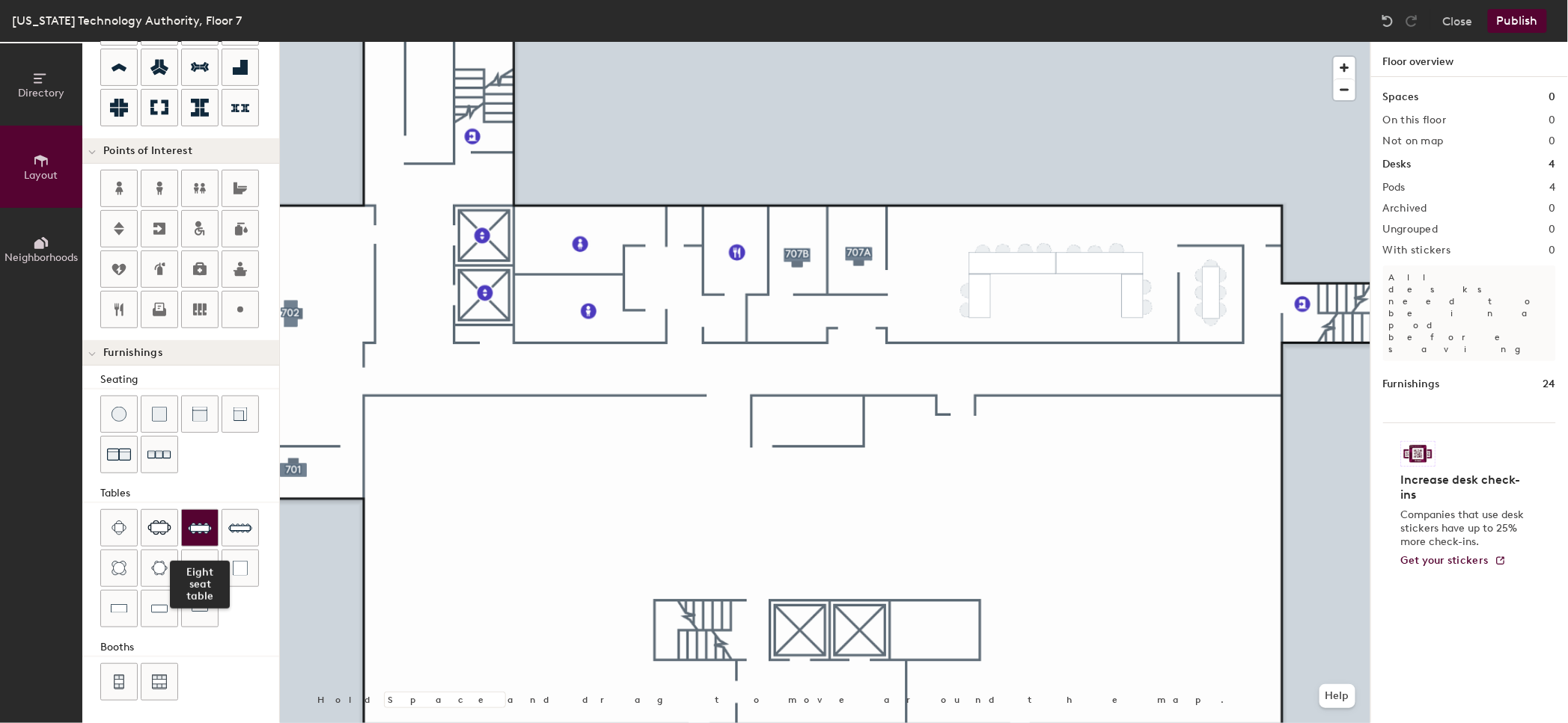
click at [203, 530] on img at bounding box center [199, 528] width 24 height 24
click at [827, 380] on span "Delete" at bounding box center [823, 376] width 52 height 26
click at [811, 385] on span "Delete" at bounding box center [810, 387] width 52 height 26
click at [786, 386] on span "Delete" at bounding box center [787, 387] width 52 height 26
click at [761, 388] on span "Delete" at bounding box center [761, 387] width 52 height 26
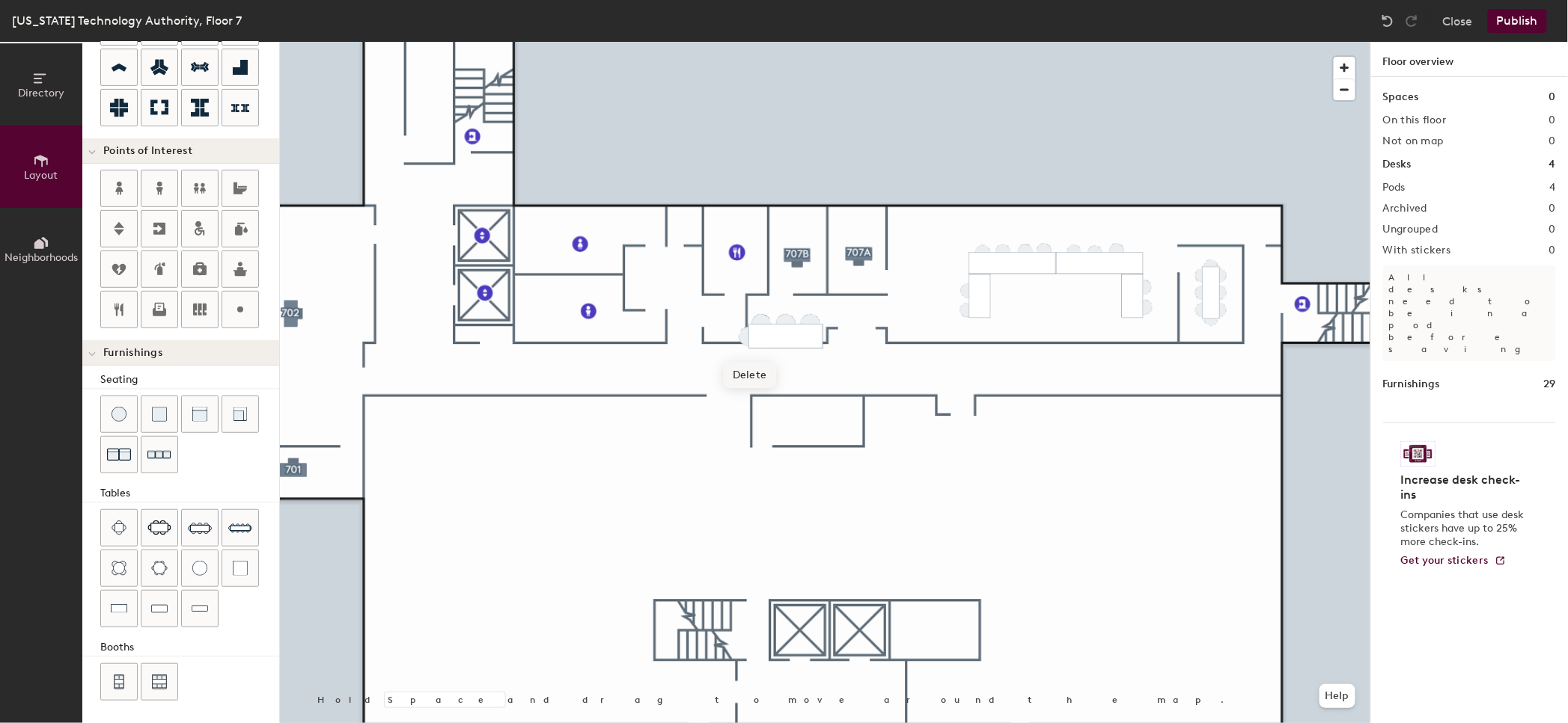
click at [744, 367] on span "Delete" at bounding box center [749, 376] width 52 height 26
click at [749, 42] on div at bounding box center [824, 42] width 1090 height 0
click at [159, 405] on div at bounding box center [159, 414] width 36 height 36
click at [160, 459] on img at bounding box center [159, 455] width 24 height 24
click at [122, 448] on img at bounding box center [119, 454] width 24 height 24
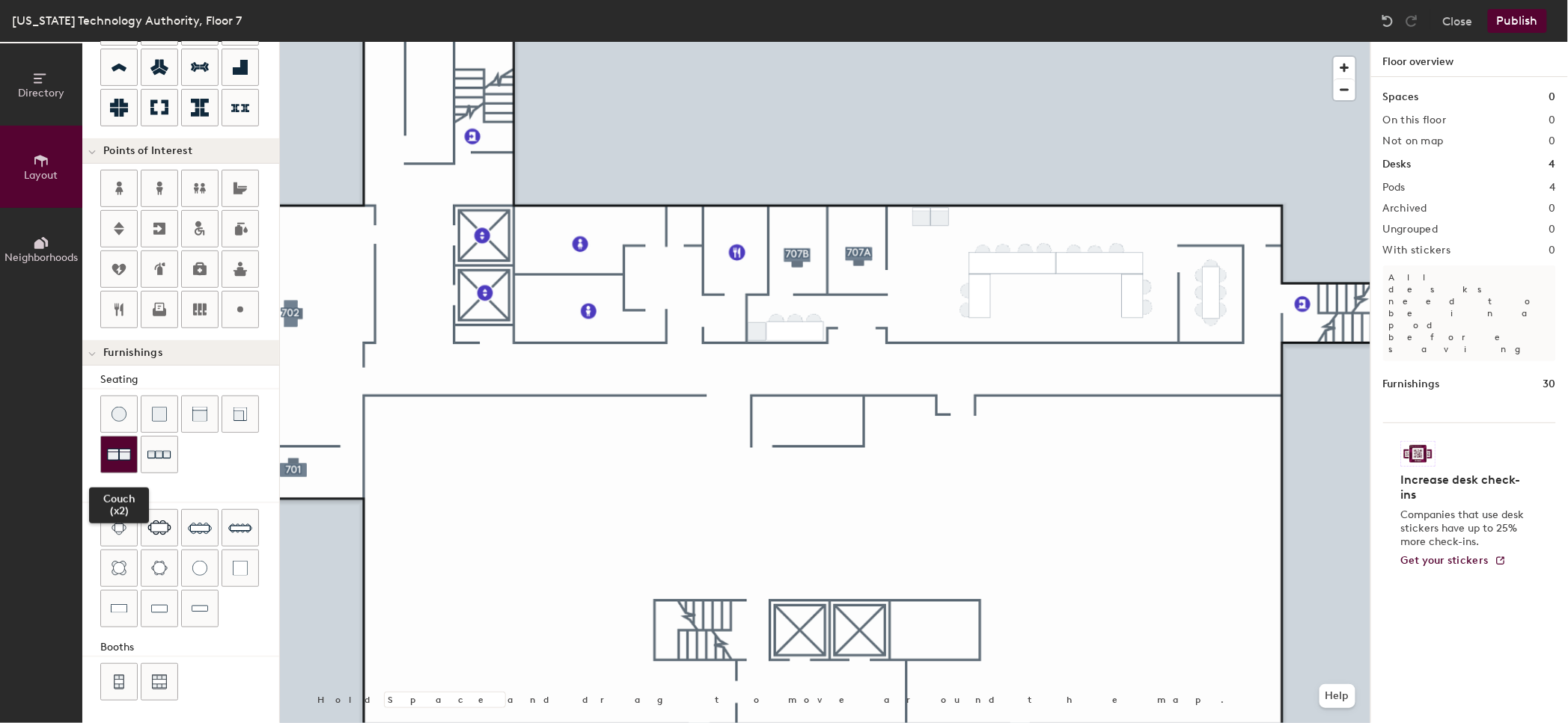
click at [109, 456] on img at bounding box center [119, 454] width 24 height 24
click at [937, 42] on div at bounding box center [824, 42] width 1090 height 0
click at [195, 566] on img at bounding box center [199, 568] width 15 height 15
click at [132, 446] on div at bounding box center [119, 454] width 36 height 36
click at [127, 450] on img at bounding box center [119, 454] width 24 height 24
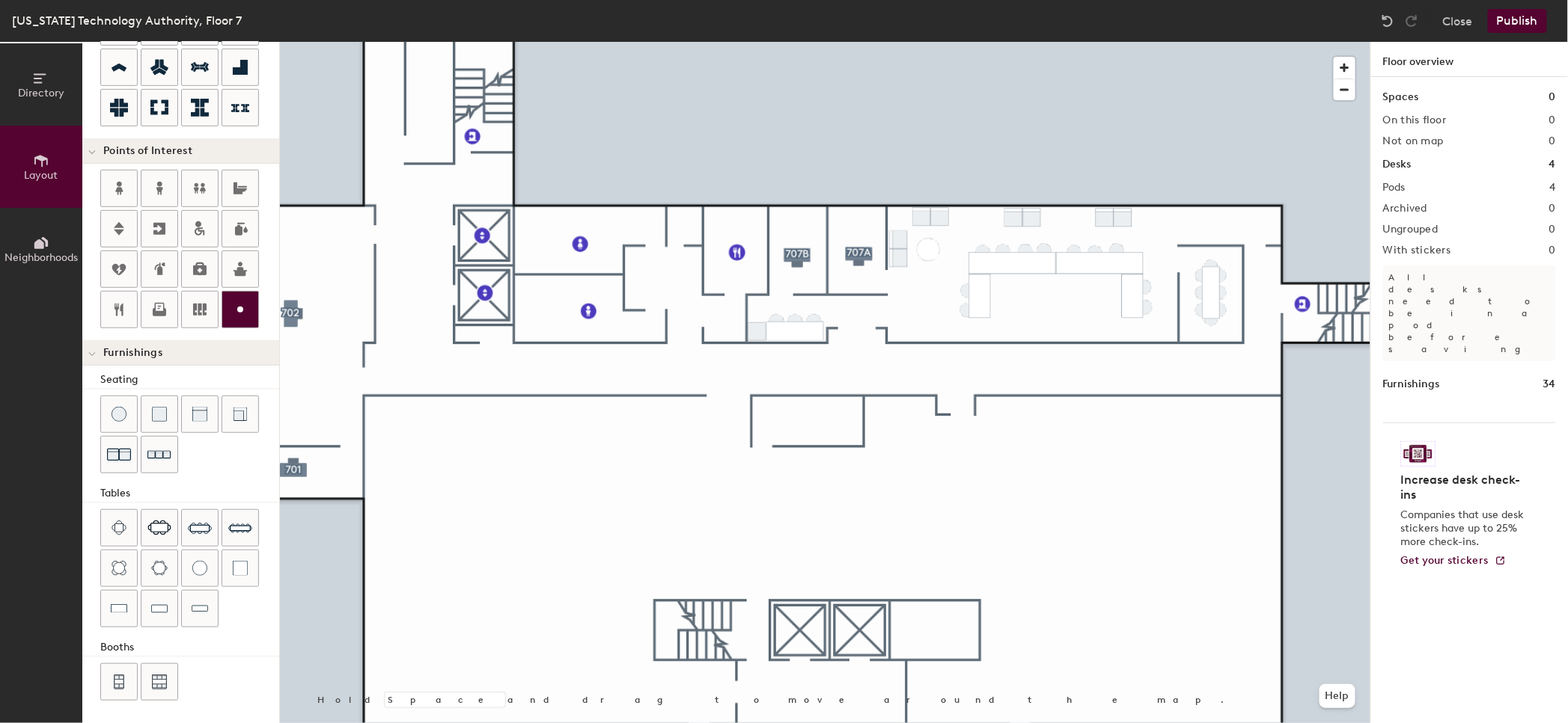
click at [246, 308] on icon at bounding box center [240, 310] width 18 height 18
type input "20"
type input "GTA Innovation Lab"
click at [1122, 42] on div at bounding box center [824, 42] width 1090 height 0
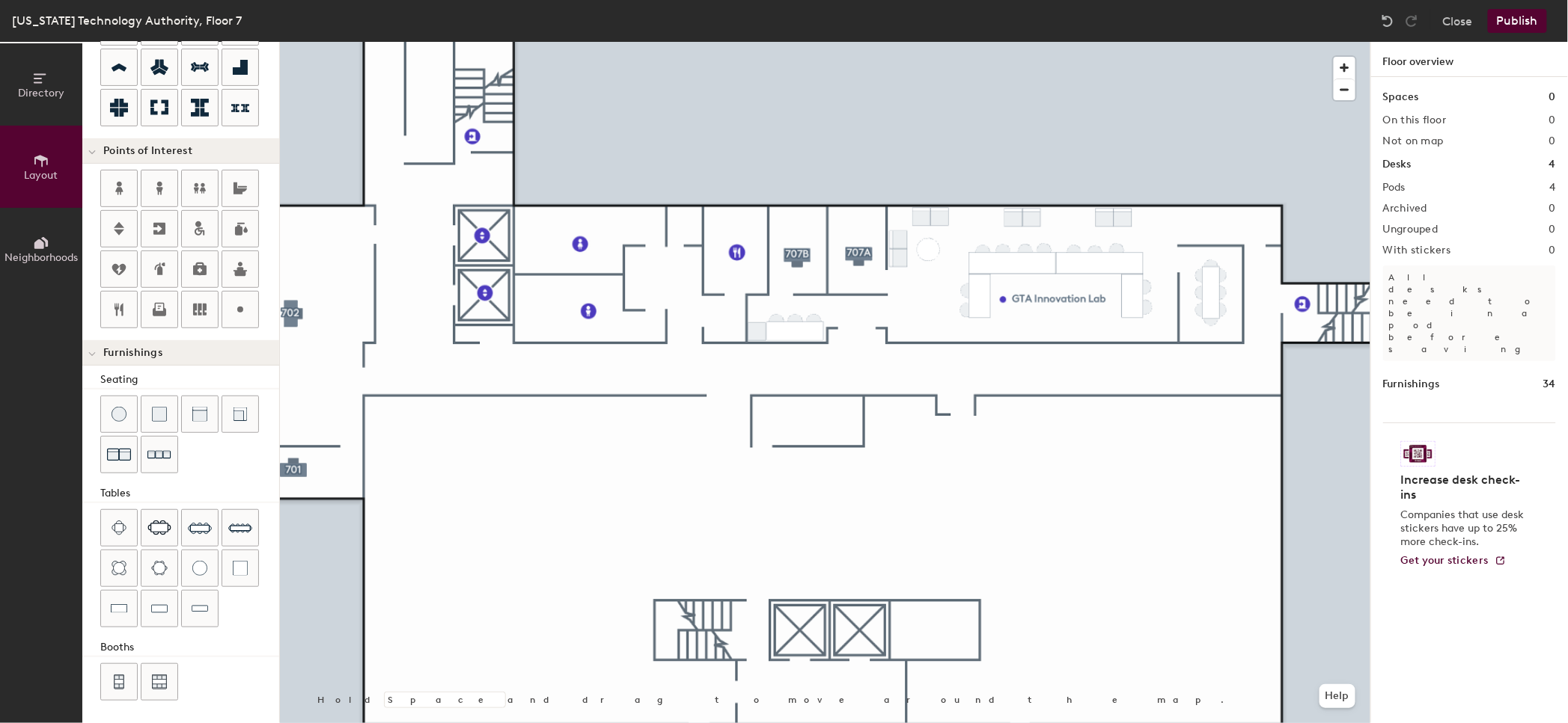
click at [293, 42] on div at bounding box center [824, 42] width 1090 height 0
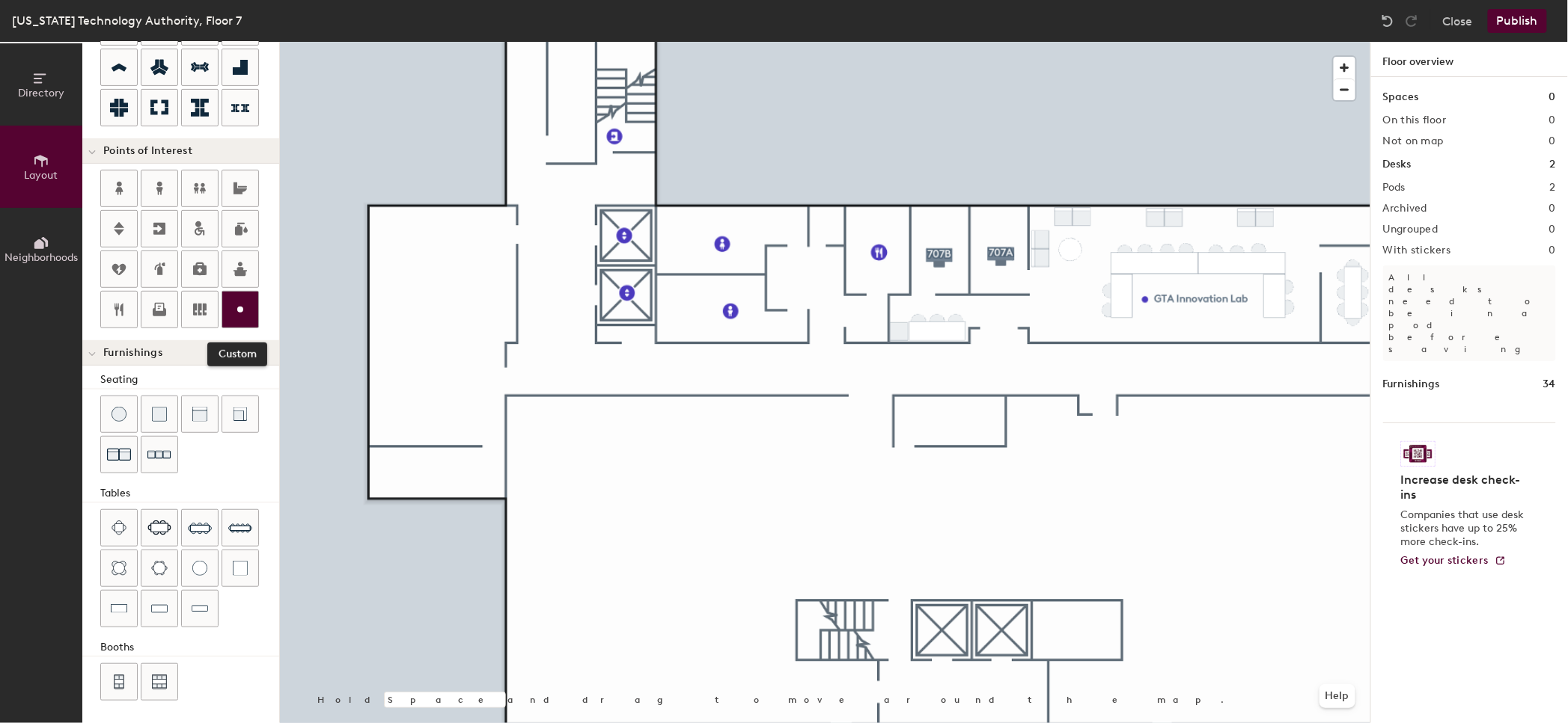
click at [240, 308] on circle at bounding box center [240, 310] width 6 height 6
type input "20"
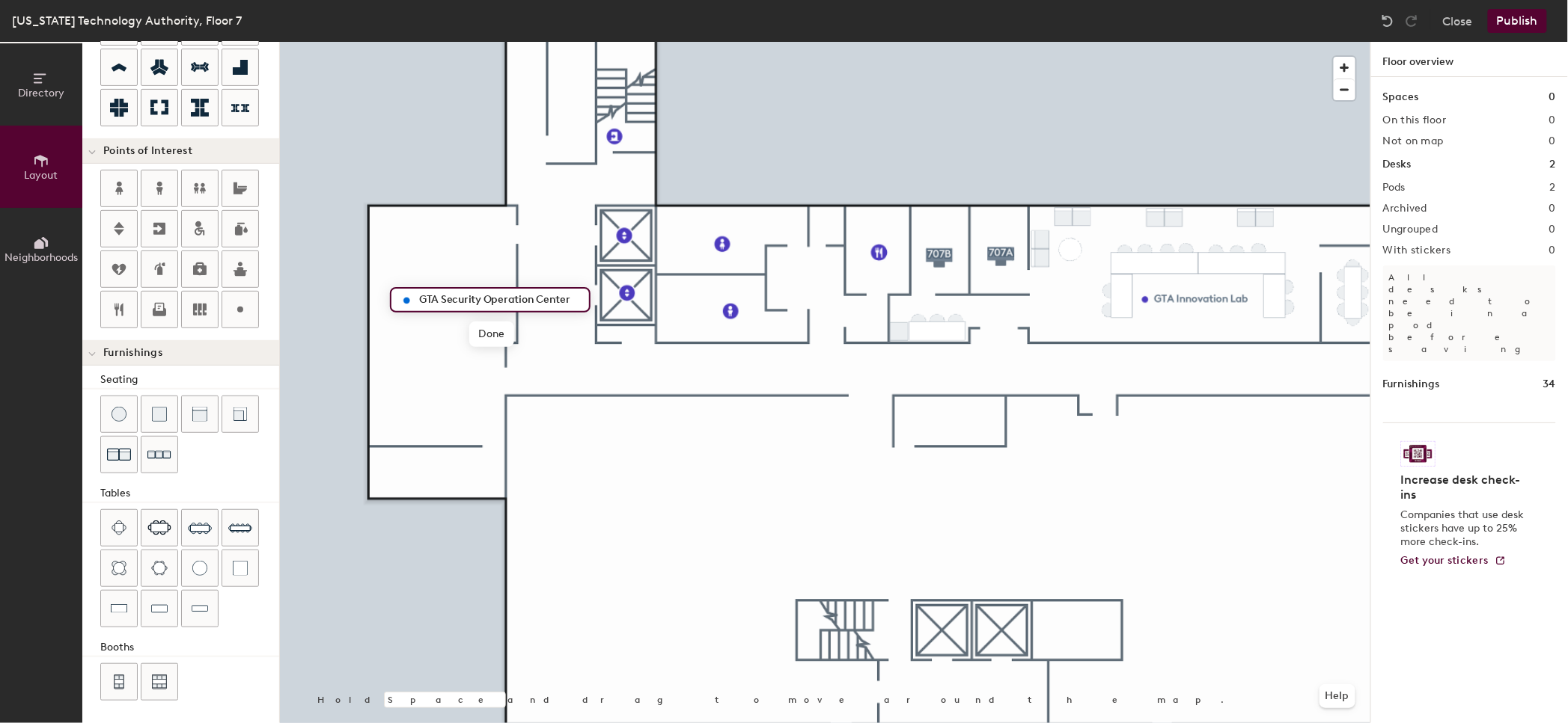
click at [566, 295] on input "GTA Security Operation Center" at bounding box center [498, 299] width 168 height 21
type input "GTA Security Operation Center (701 & 702)"
click at [1233, 42] on div at bounding box center [824, 42] width 1090 height 0
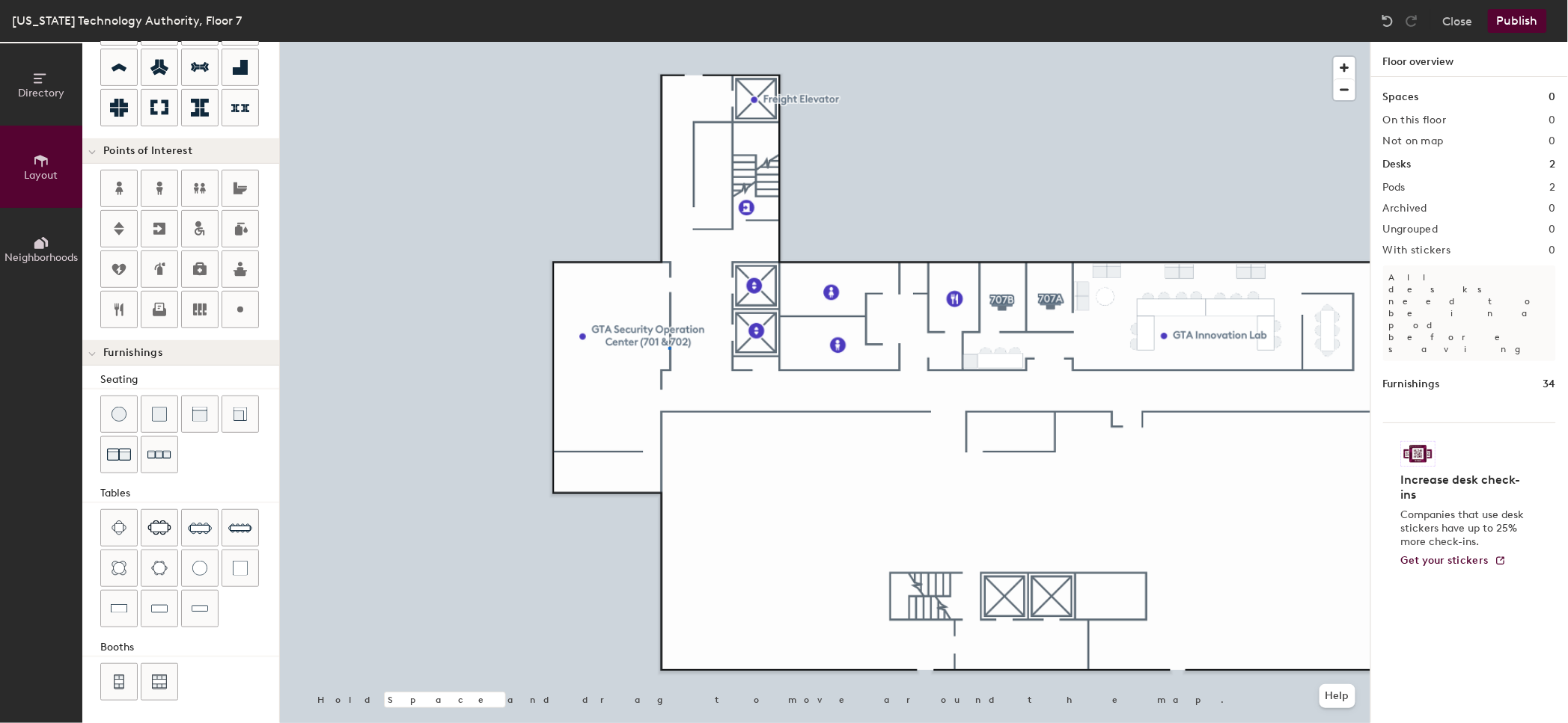
click at [669, 42] on div at bounding box center [824, 42] width 1090 height 0
click at [731, 42] on div at bounding box center [824, 42] width 1090 height 0
click at [594, 366] on span "Edit" at bounding box center [589, 371] width 39 height 26
type input "20"
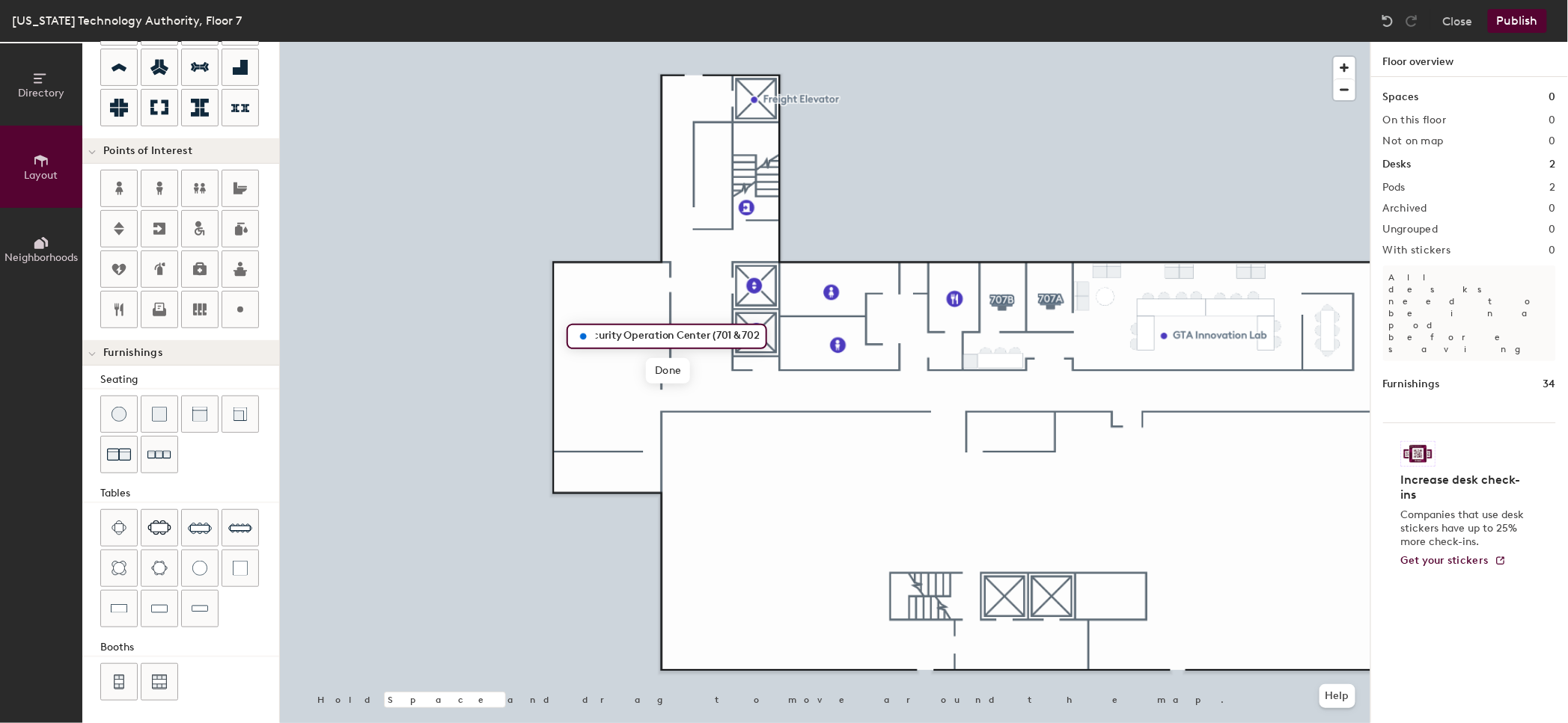
click at [741, 336] on input "GTA Security Operation Center (701 & 702)" at bounding box center [675, 336] width 168 height 21
type input "GTA Security Operation Center (702)"
type input "20"
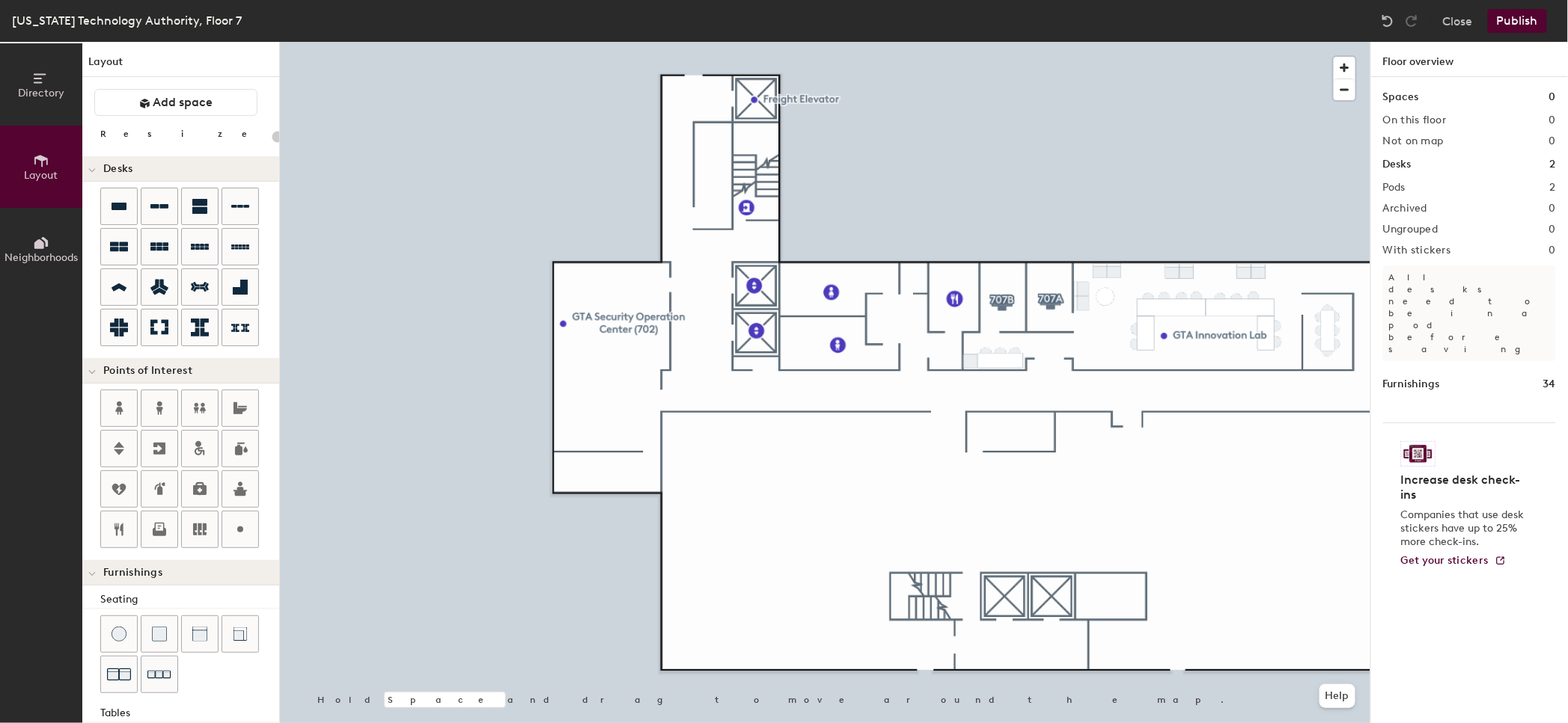
scroll to position [220, 0]
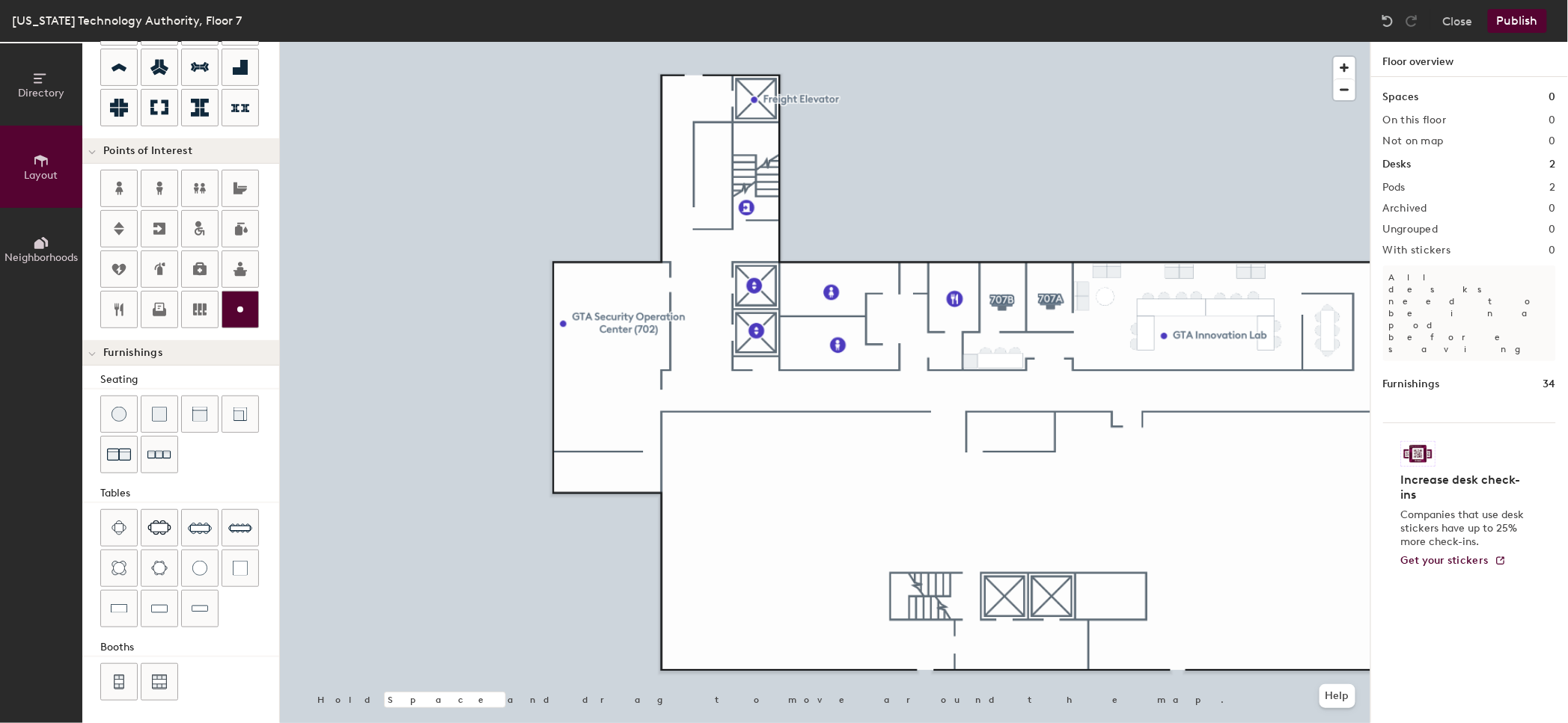
click at [249, 306] on div at bounding box center [239, 309] width 36 height 36
type input "20"
type input "E"
type input "SOC Office (701)"
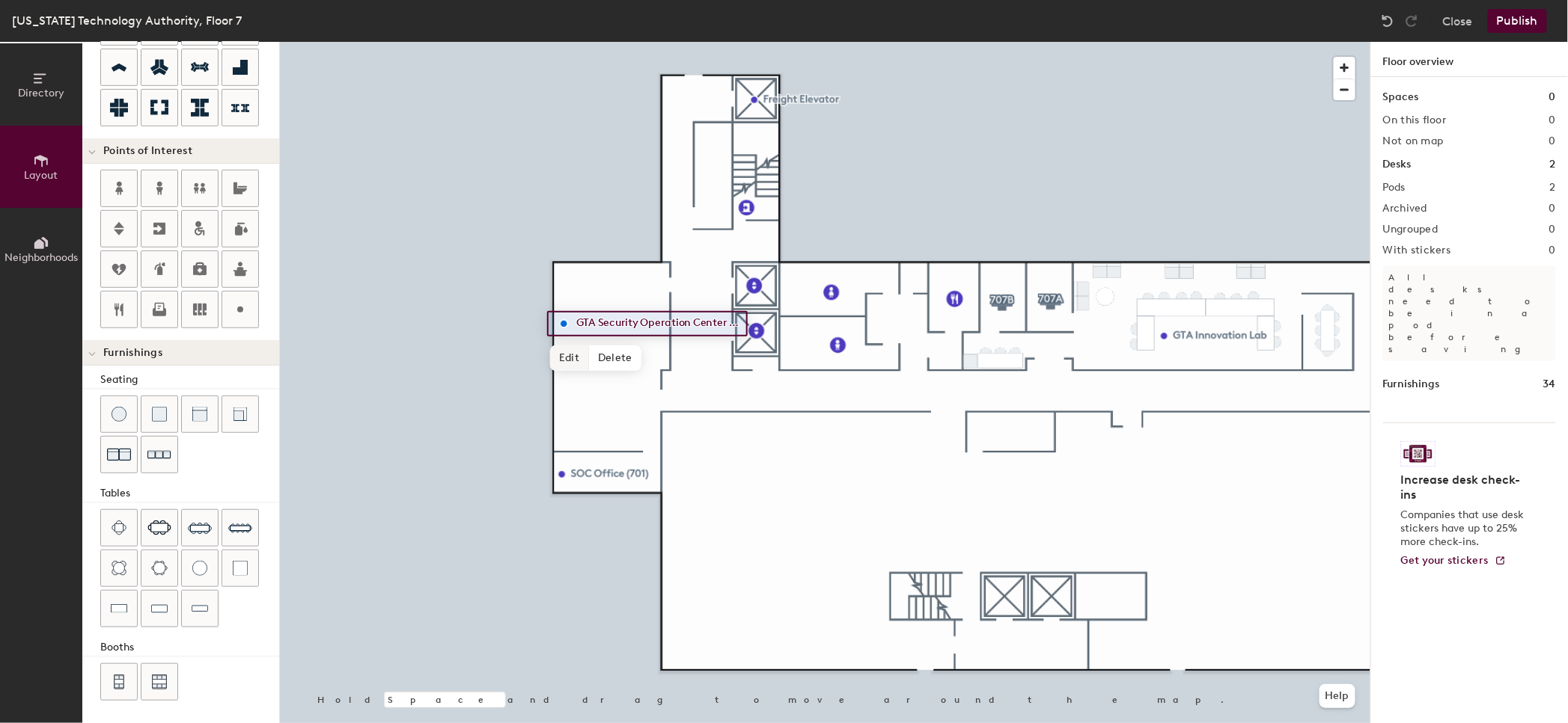
type input "20"
click at [568, 357] on span "Edit" at bounding box center [569, 358] width 39 height 26
click at [719, 326] on input "GTA Security Operation Center (702)" at bounding box center [655, 324] width 168 height 21
click at [713, 323] on input "GTA Security Operation Center (702)" at bounding box center [655, 324] width 168 height 21
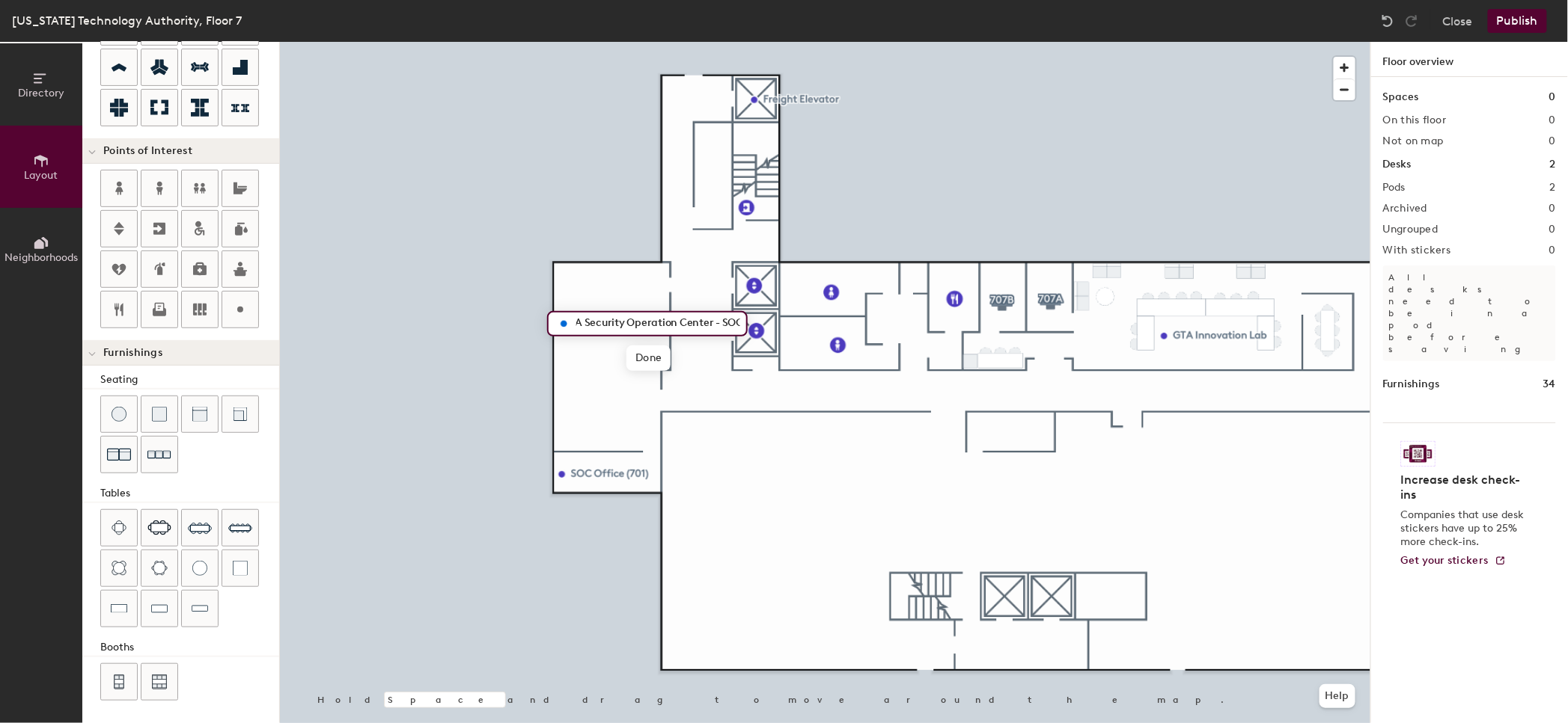
scroll to position [0, 16]
type input "GTA Security Operation Center - SOC (702)"
click at [660, 354] on span "Done" at bounding box center [648, 358] width 44 height 26
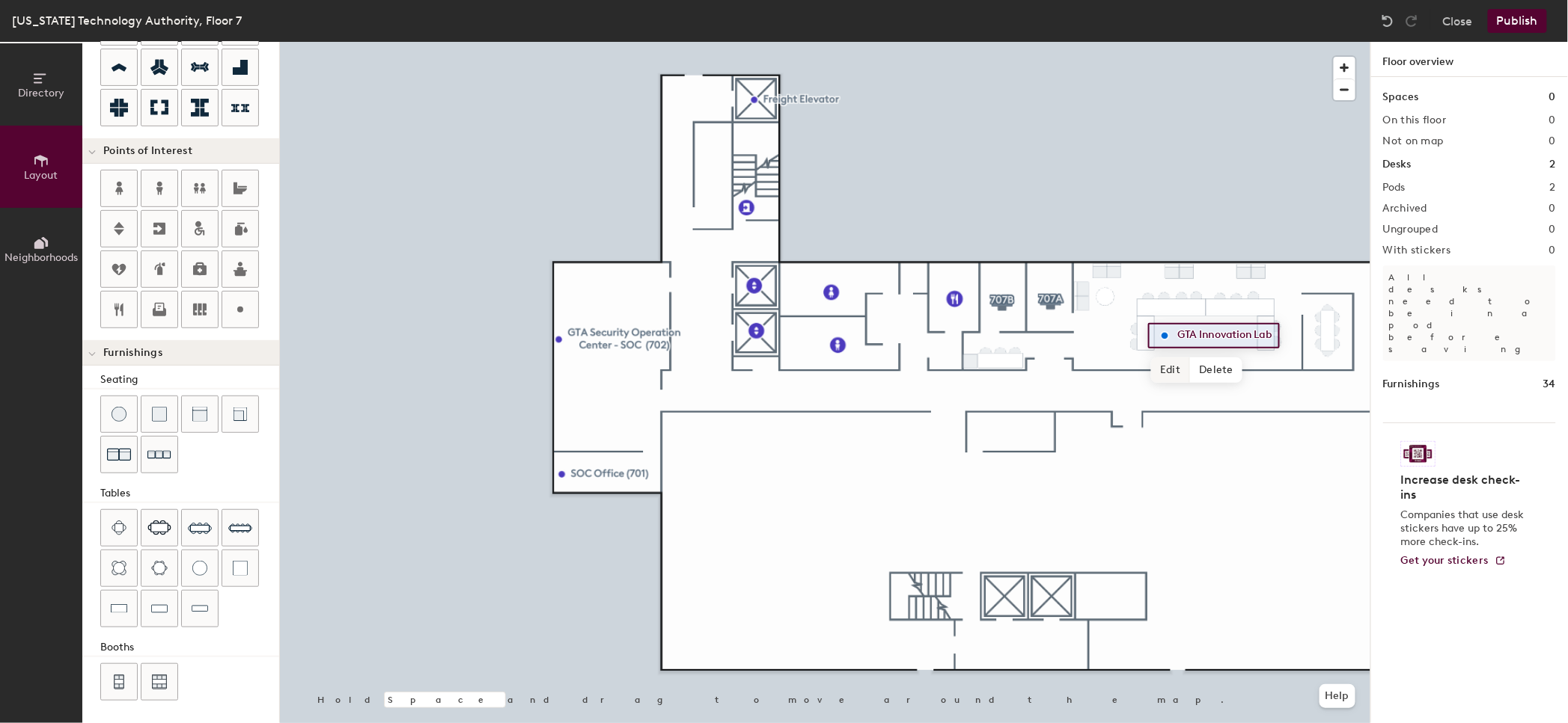
type input "20"
click at [1163, 366] on span "Edit" at bounding box center [1171, 371] width 39 height 26
type input "GTA Innovation Lab (707)"
click at [1514, 22] on button "Publish" at bounding box center [1517, 21] width 59 height 24
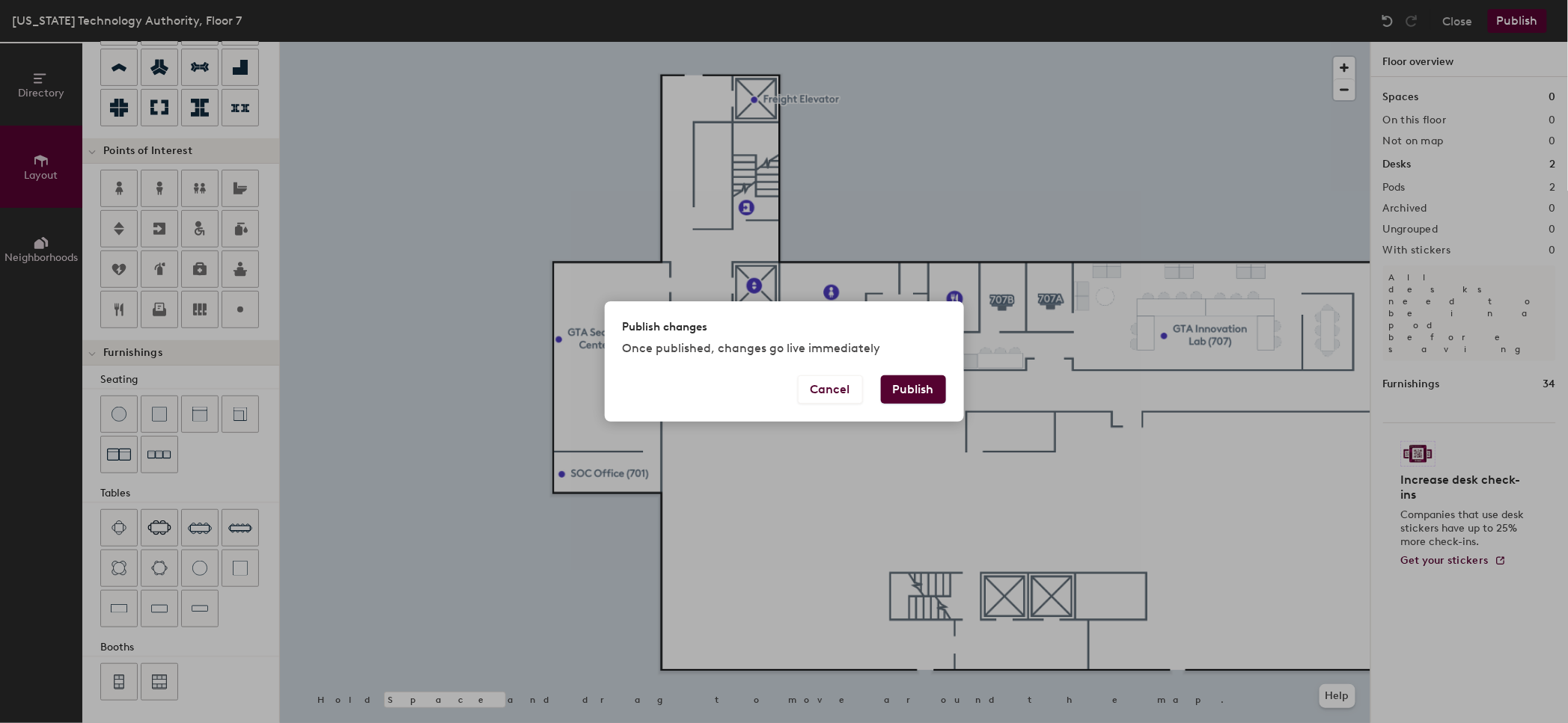
click at [931, 394] on button "Publish" at bounding box center [914, 389] width 65 height 28
type input "20"
